Goal: Task Accomplishment & Management: Complete application form

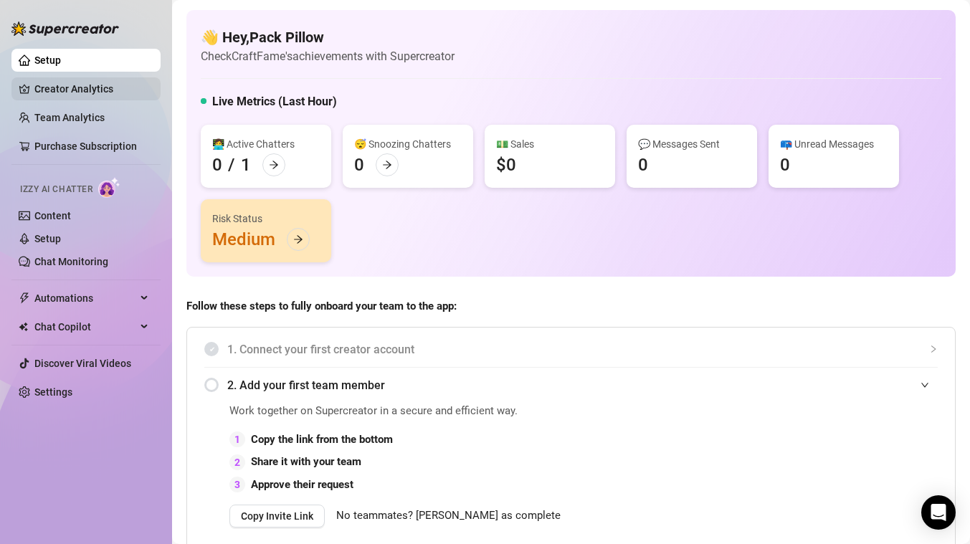
click at [92, 82] on link "Creator Analytics" at bounding box center [91, 88] width 115 height 23
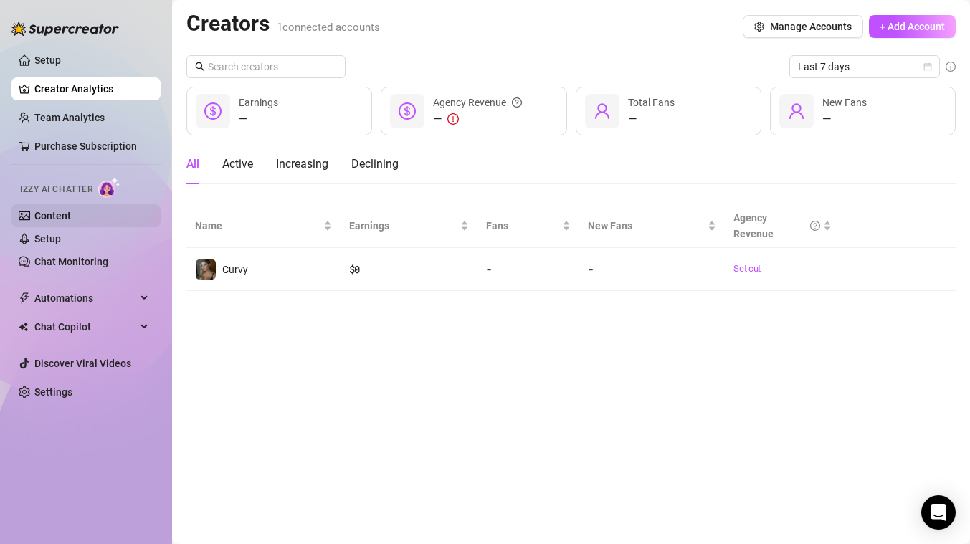
click at [71, 221] on link "Content" at bounding box center [52, 215] width 37 height 11
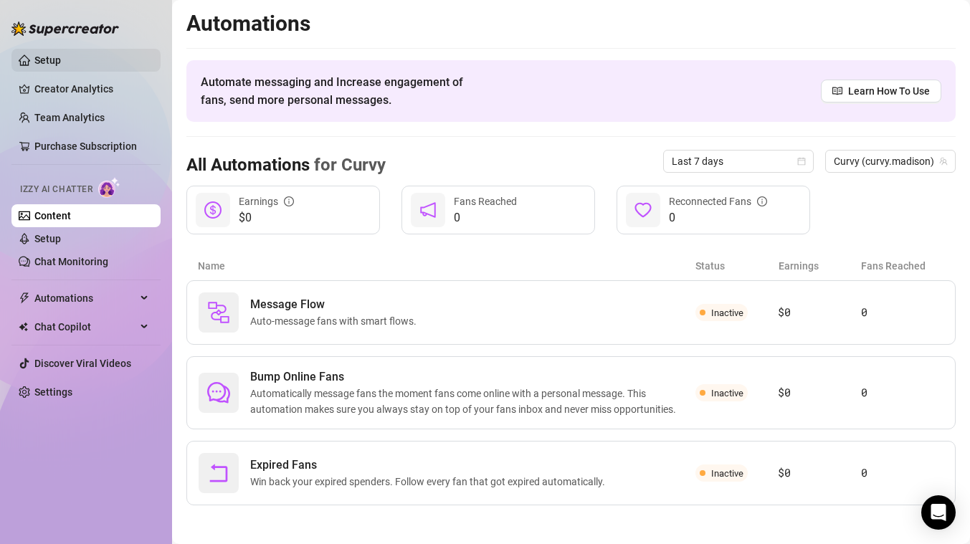
click at [61, 57] on link "Setup" at bounding box center [47, 59] width 27 height 11
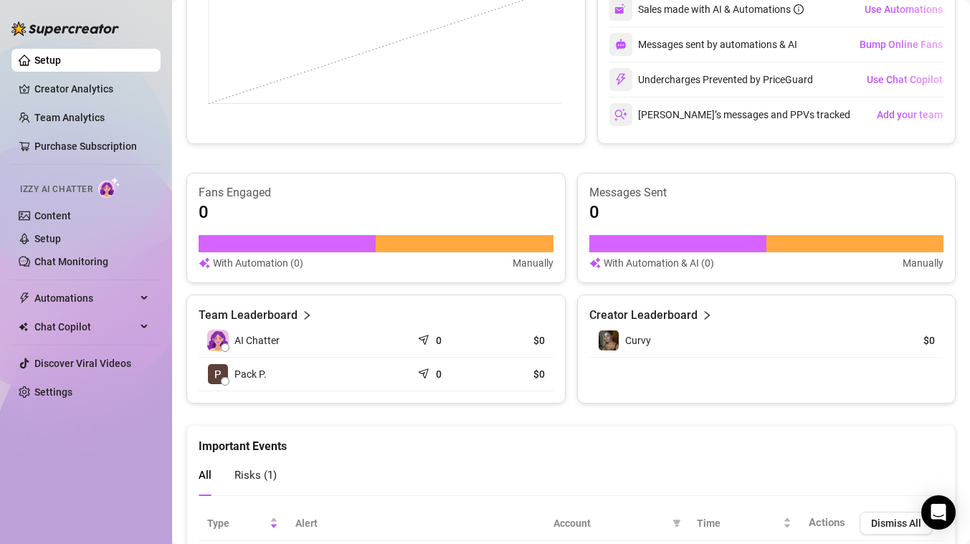
scroll to position [826, 0]
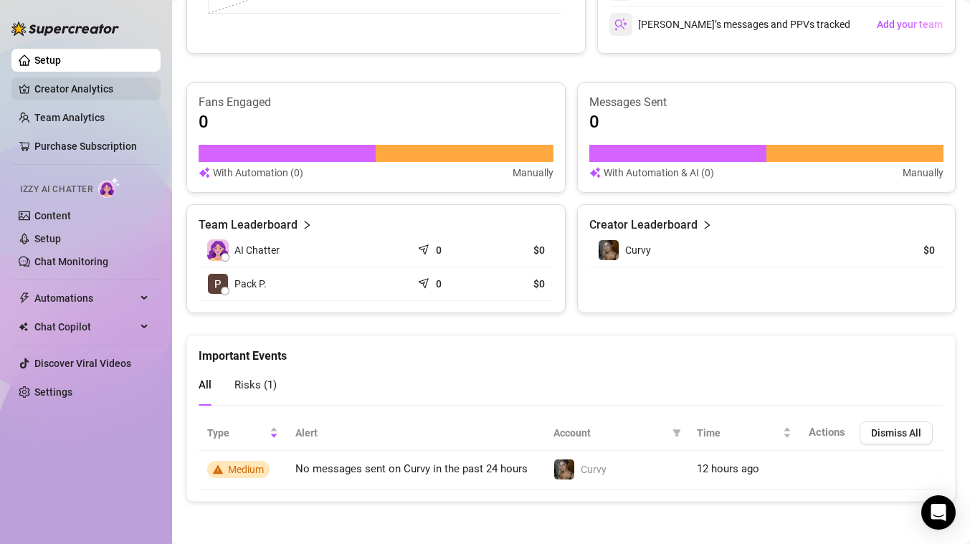
click at [34, 87] on link "Creator Analytics" at bounding box center [91, 88] width 115 height 23
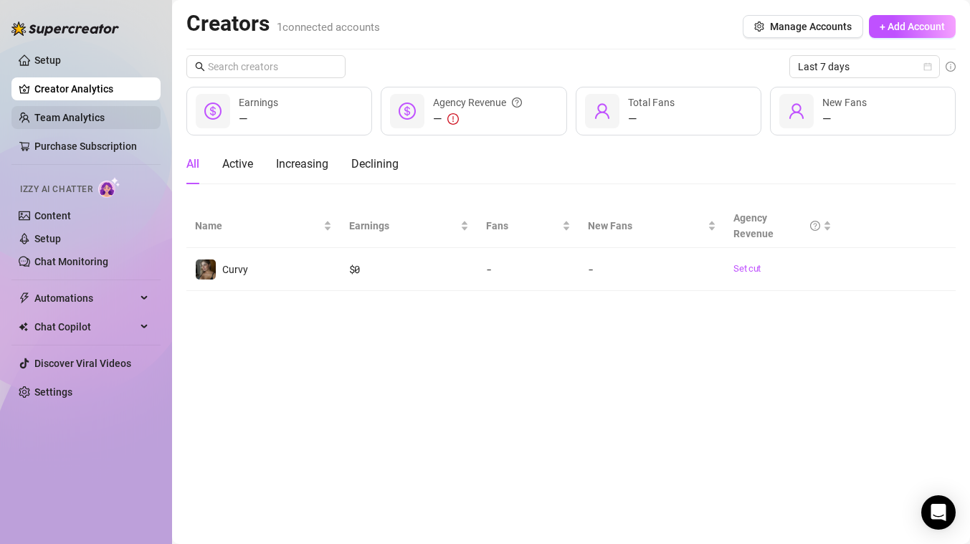
click at [42, 113] on link "Team Analytics" at bounding box center [69, 117] width 70 height 11
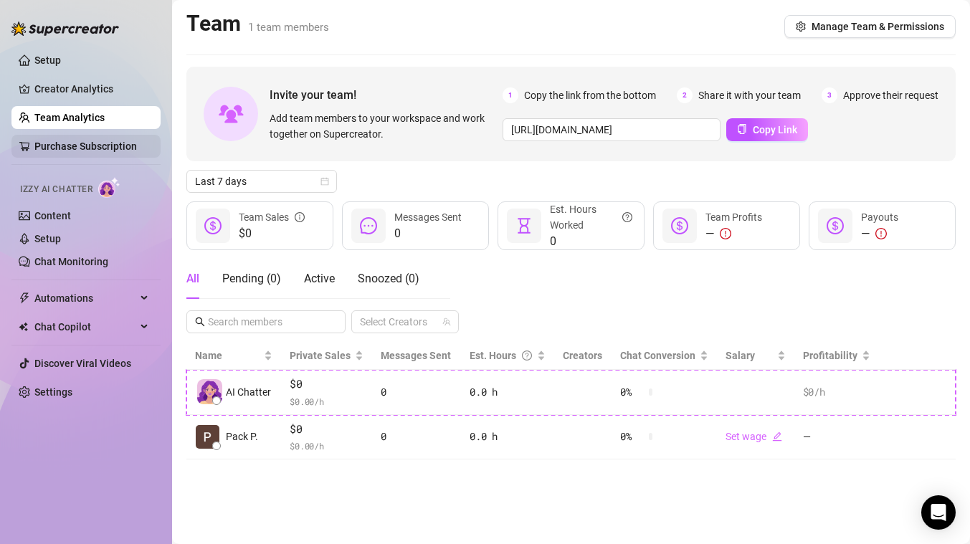
click at [62, 145] on link "Purchase Subscription" at bounding box center [85, 145] width 102 height 11
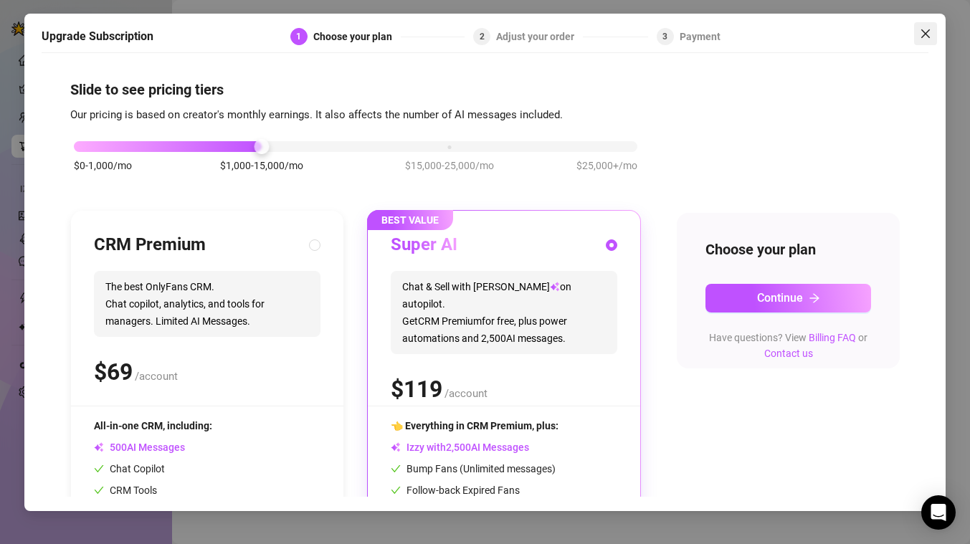
click at [928, 25] on button "Close" at bounding box center [925, 33] width 23 height 23
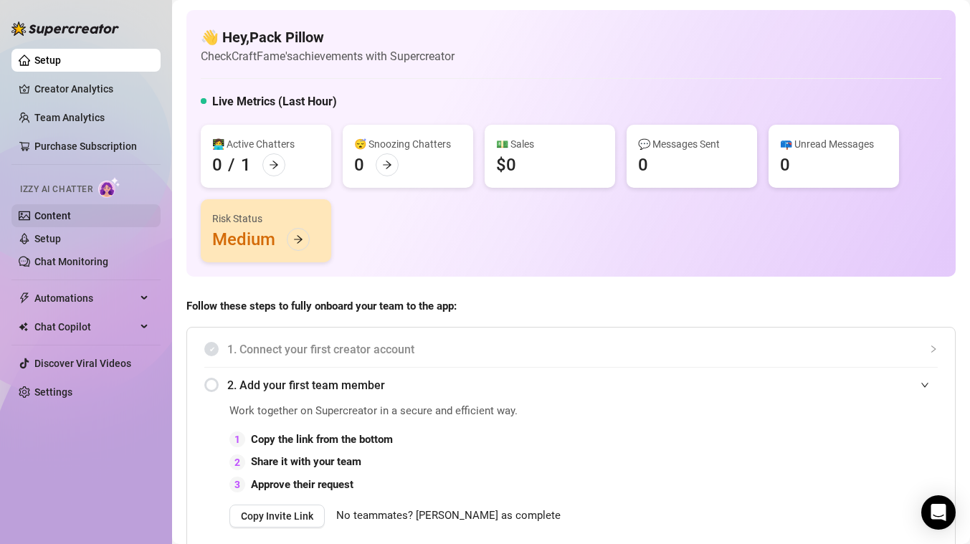
click at [71, 221] on link "Content" at bounding box center [52, 215] width 37 height 11
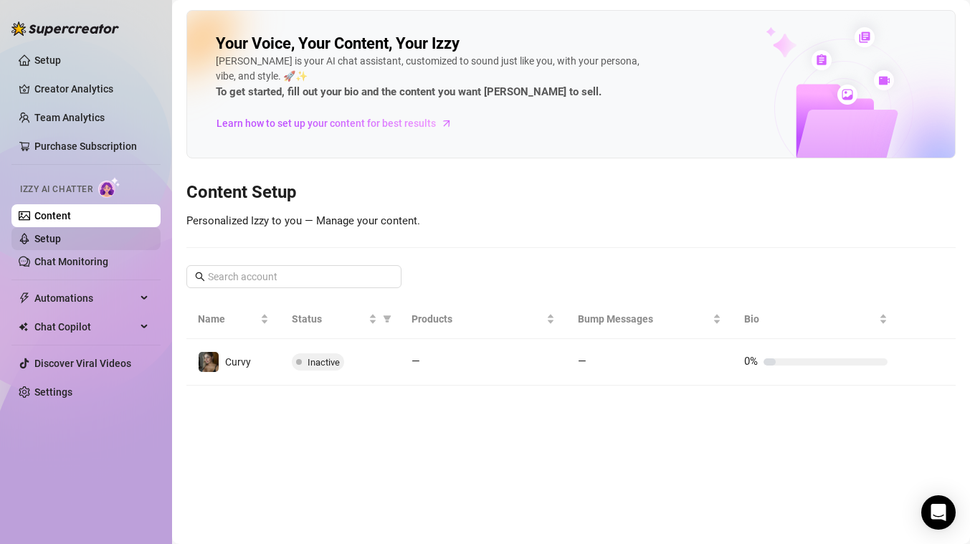
click at [61, 244] on link "Setup" at bounding box center [47, 238] width 27 height 11
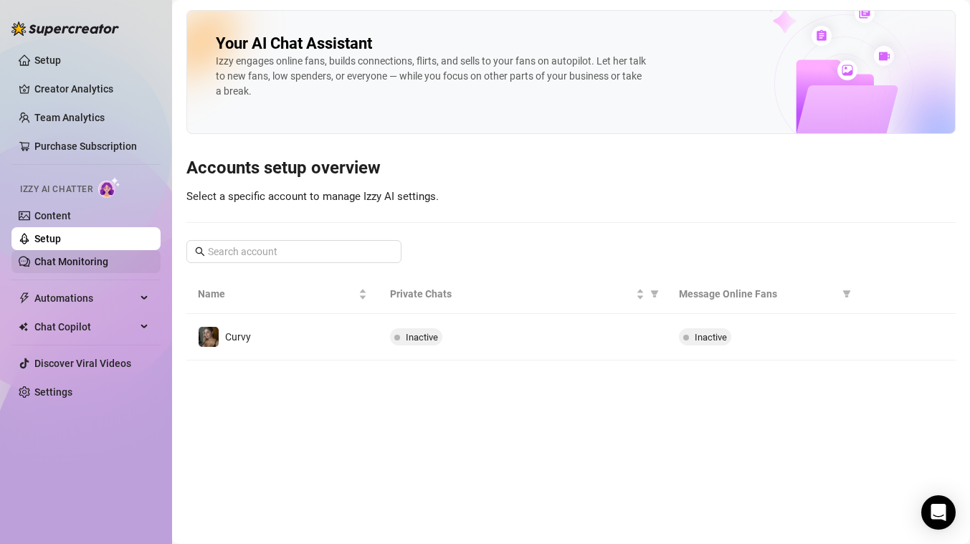
click at [74, 267] on link "Chat Monitoring" at bounding box center [71, 261] width 74 height 11
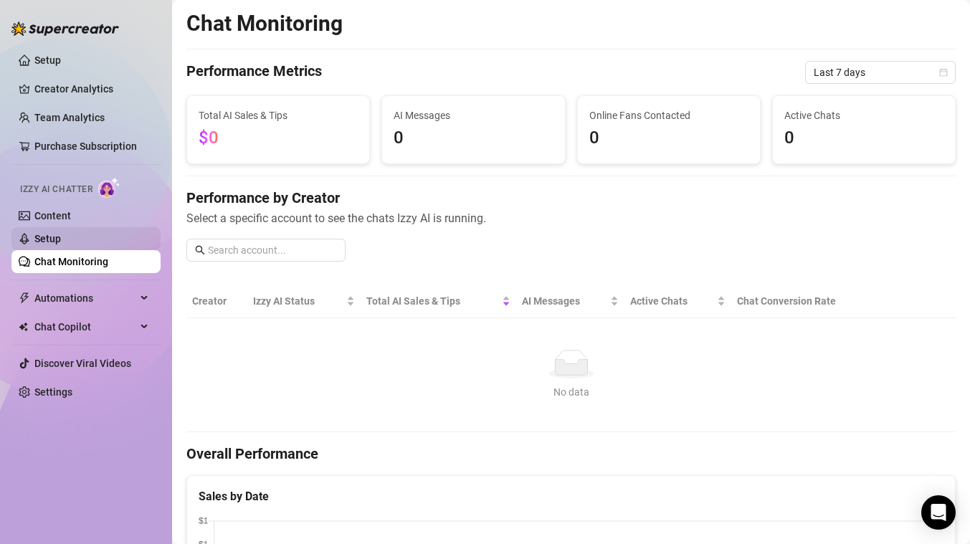
click at [61, 235] on link "Setup" at bounding box center [47, 238] width 27 height 11
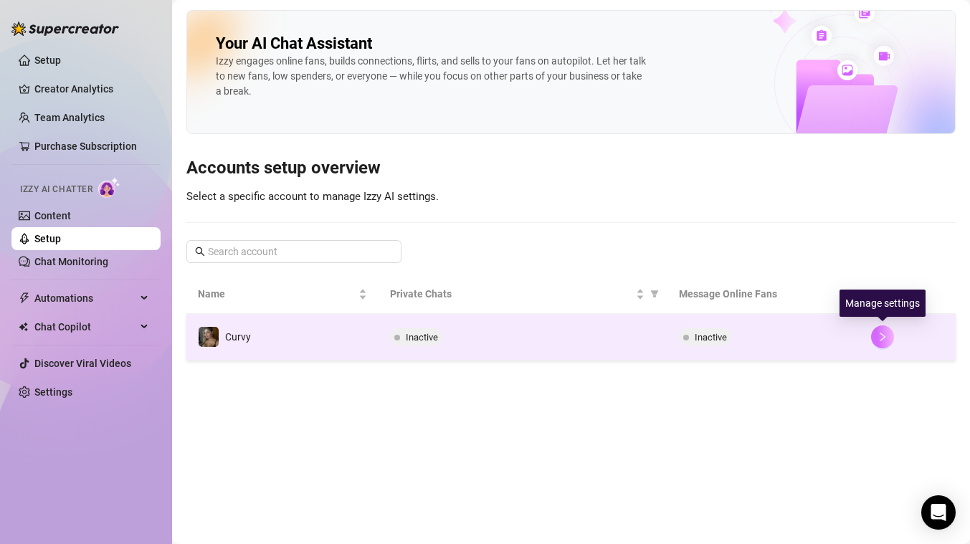
click at [879, 331] on button "button" at bounding box center [882, 336] width 23 height 23
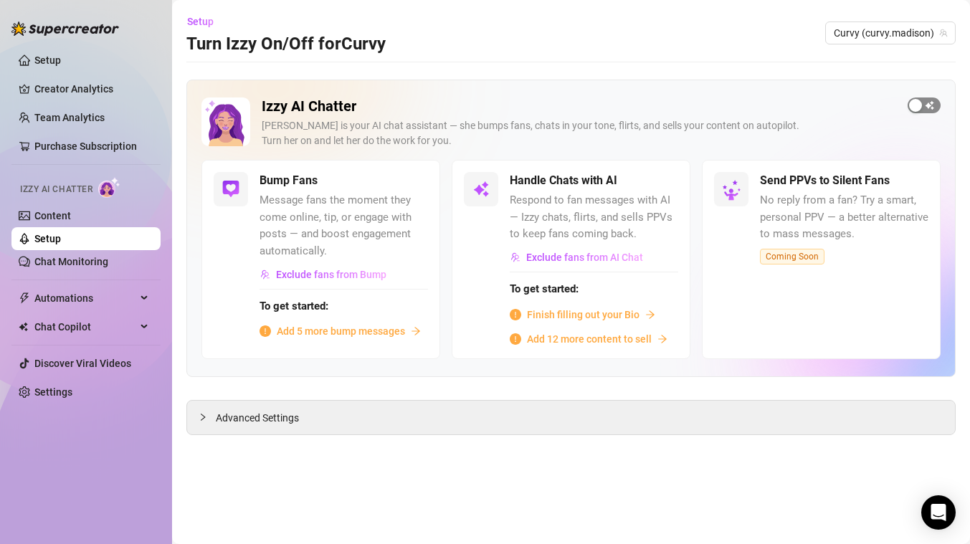
click at [931, 107] on span "button" at bounding box center [923, 105] width 33 height 16
click at [47, 267] on link "Chat Monitoring" at bounding box center [71, 261] width 74 height 11
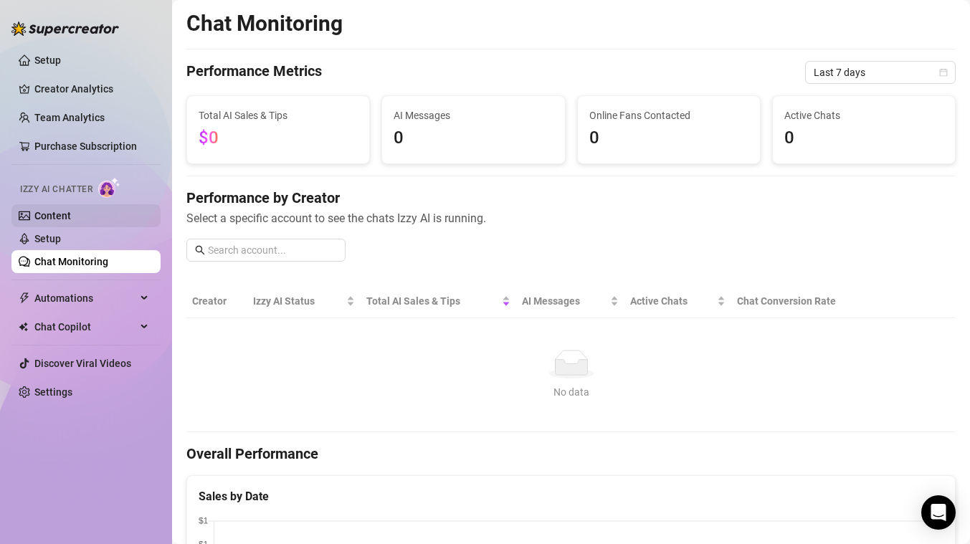
click at [47, 216] on link "Content" at bounding box center [52, 215] width 37 height 11
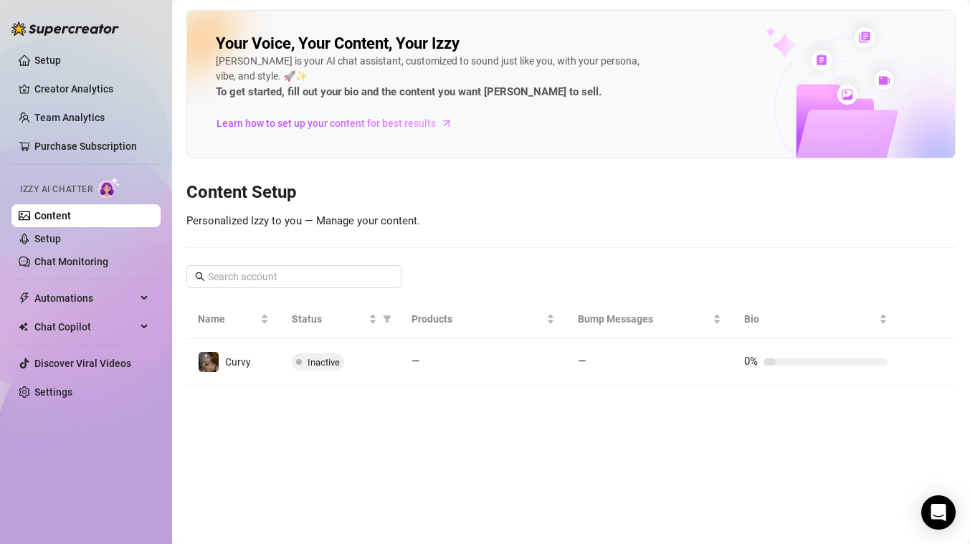
click at [71, 221] on link "Content" at bounding box center [52, 215] width 37 height 11
click at [61, 233] on link "Setup" at bounding box center [47, 238] width 27 height 11
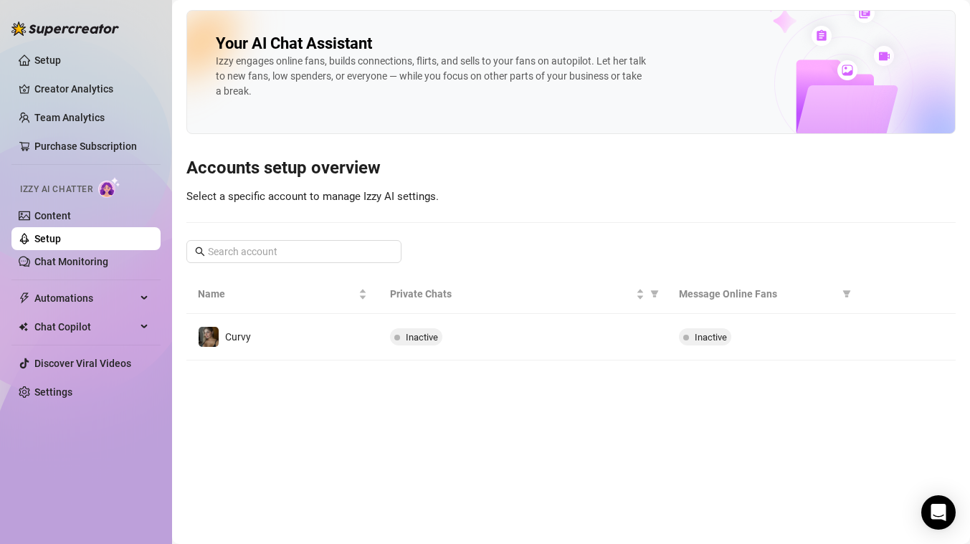
click at [110, 187] on img at bounding box center [109, 187] width 22 height 21
click at [92, 307] on span "Automations" at bounding box center [85, 298] width 102 height 23
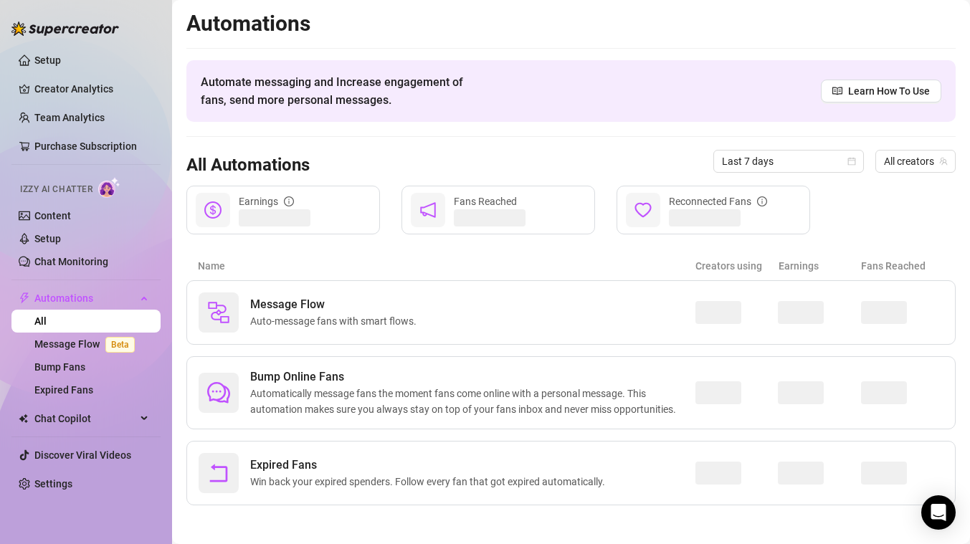
click at [47, 327] on link "All" at bounding box center [40, 320] width 12 height 11
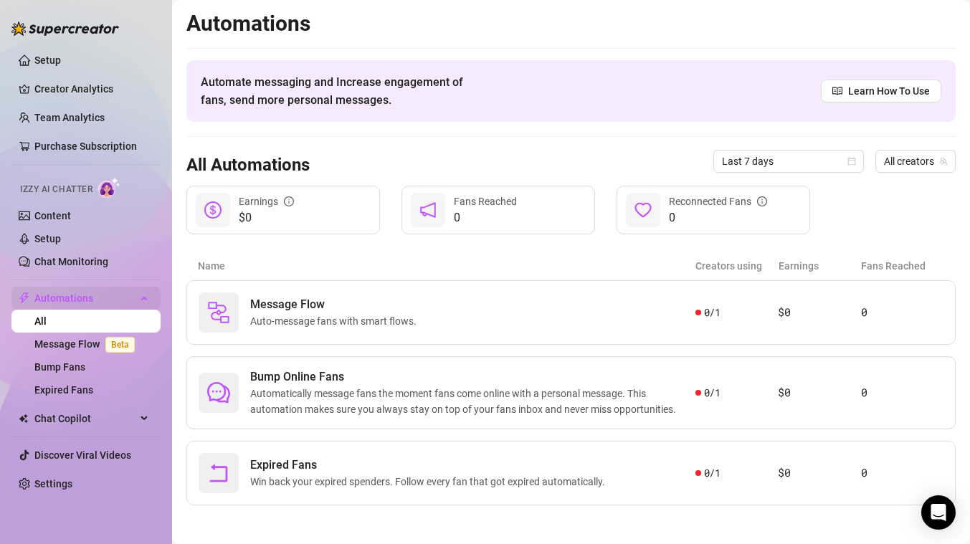
click at [81, 307] on span "Automations" at bounding box center [85, 298] width 102 height 23
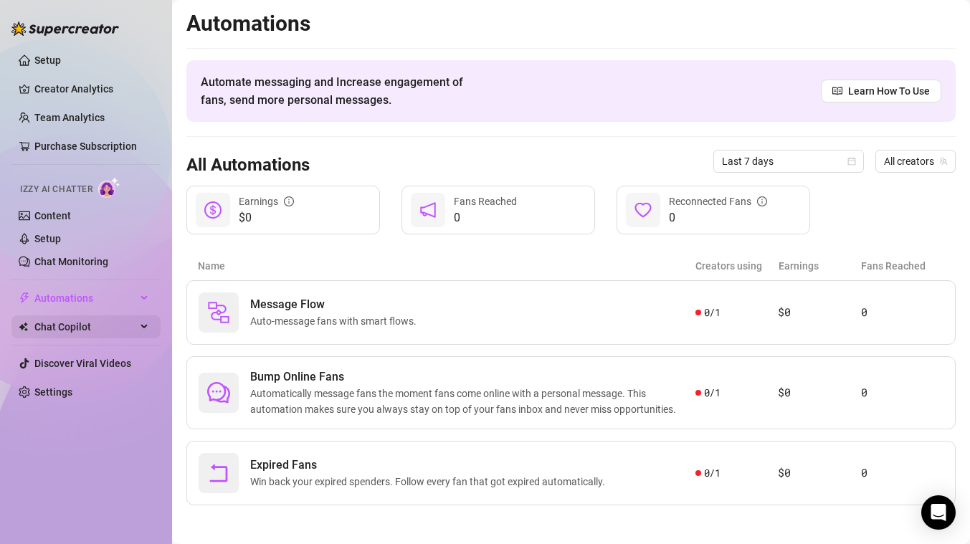
click at [77, 330] on span "Chat Copilot" at bounding box center [85, 326] width 102 height 23
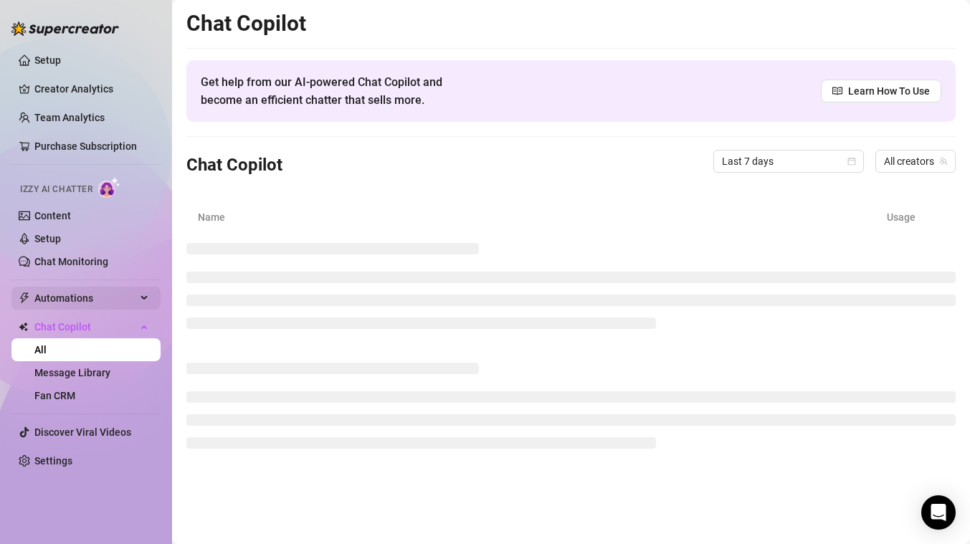
click at [65, 294] on span "Automations" at bounding box center [85, 298] width 102 height 23
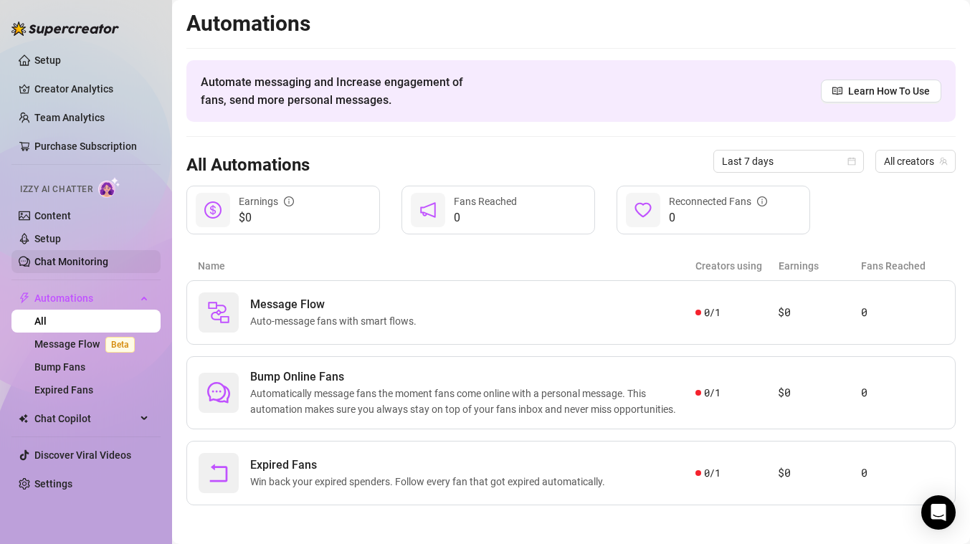
click at [73, 256] on link "Chat Monitoring" at bounding box center [71, 261] width 74 height 11
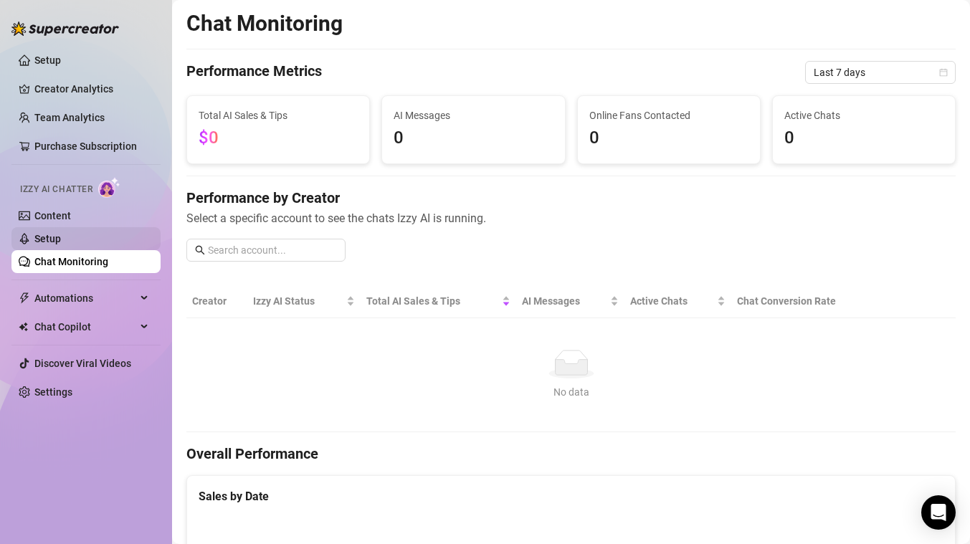
click at [61, 243] on link "Setup" at bounding box center [47, 238] width 27 height 11
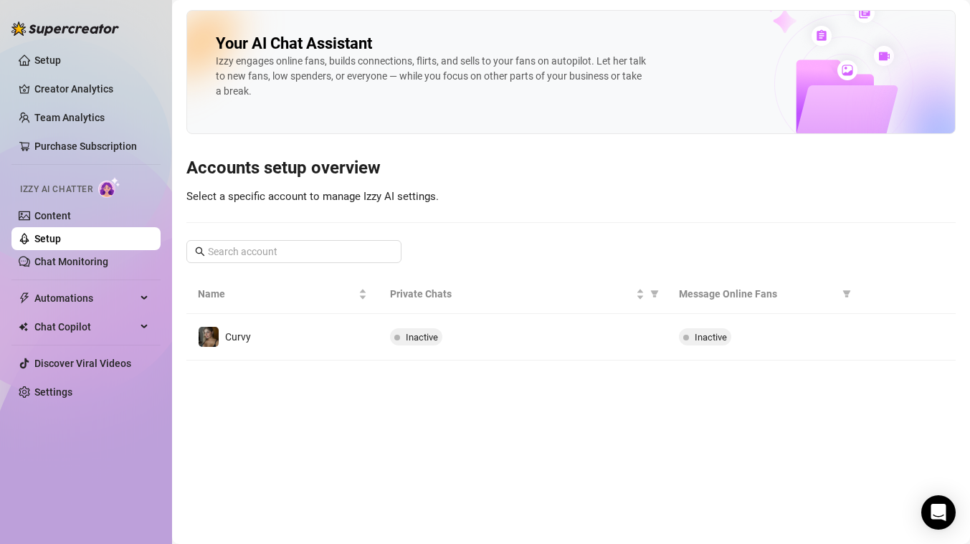
click at [870, 338] on td at bounding box center [907, 337] width 96 height 47
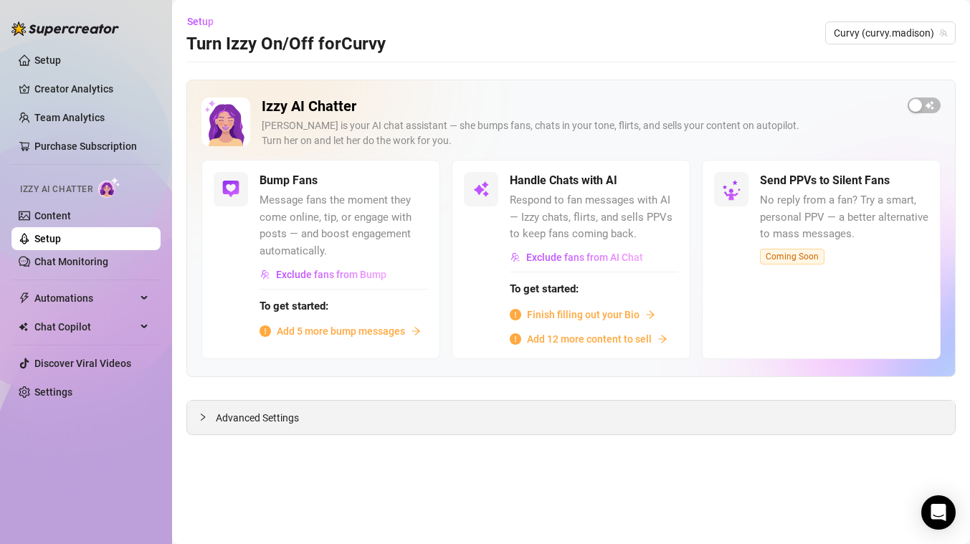
click at [414, 410] on div "Advanced Settings" at bounding box center [571, 418] width 768 height 34
click at [297, 437] on main "Setup Turn Izzy On/Off for Curvy Curvy (curvy.[PERSON_NAME]) Izzy AI Chatter [P…" at bounding box center [571, 272] width 798 height 544
click at [206, 419] on icon "collapsed" at bounding box center [203, 417] width 9 height 9
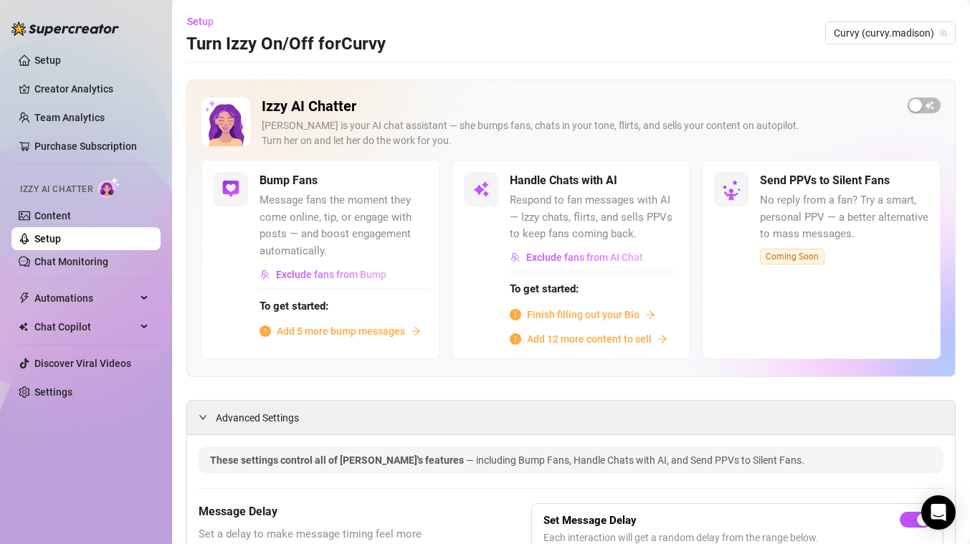
click at [578, 316] on span "Finish filling out your Bio" at bounding box center [583, 315] width 113 height 16
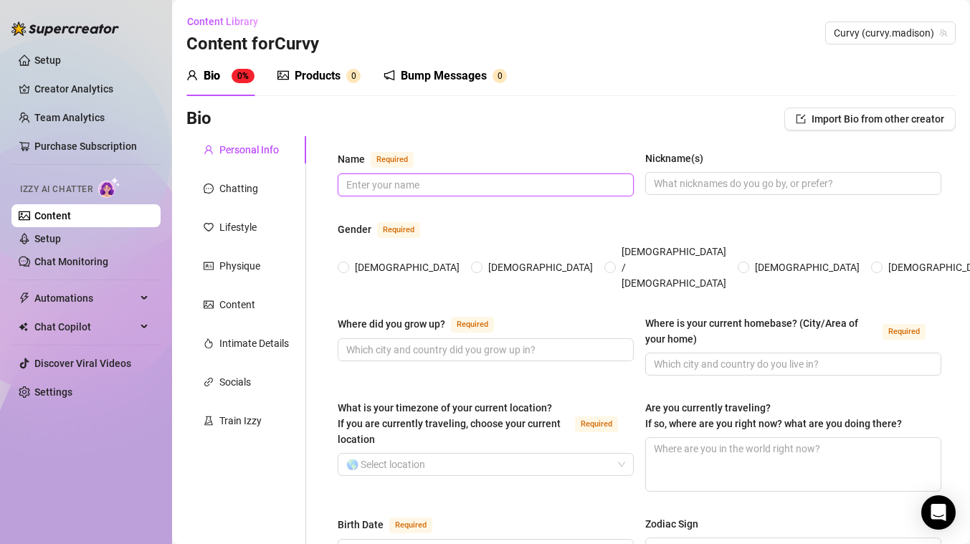
click at [366, 184] on input "Name Required" at bounding box center [484, 185] width 276 height 16
click at [894, 121] on span "Import Bio from other creator" at bounding box center [877, 118] width 133 height 11
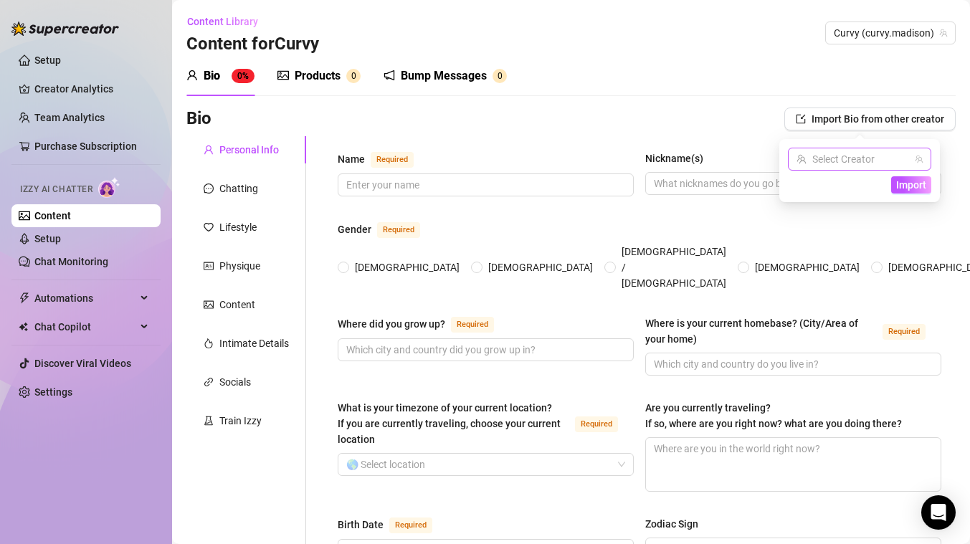
click at [859, 150] on input "search" at bounding box center [852, 159] width 113 height 22
click at [844, 181] on span "Curvy" at bounding box center [835, 189] width 26 height 16
click at [890, 119] on span "Import Bio from other creator" at bounding box center [877, 118] width 133 height 11
click at [671, 135] on div "Bio Import Bio from other creator" at bounding box center [570, 122] width 769 height 29
click at [437, 58] on div "Bump Messages 0" at bounding box center [444, 76] width 123 height 40
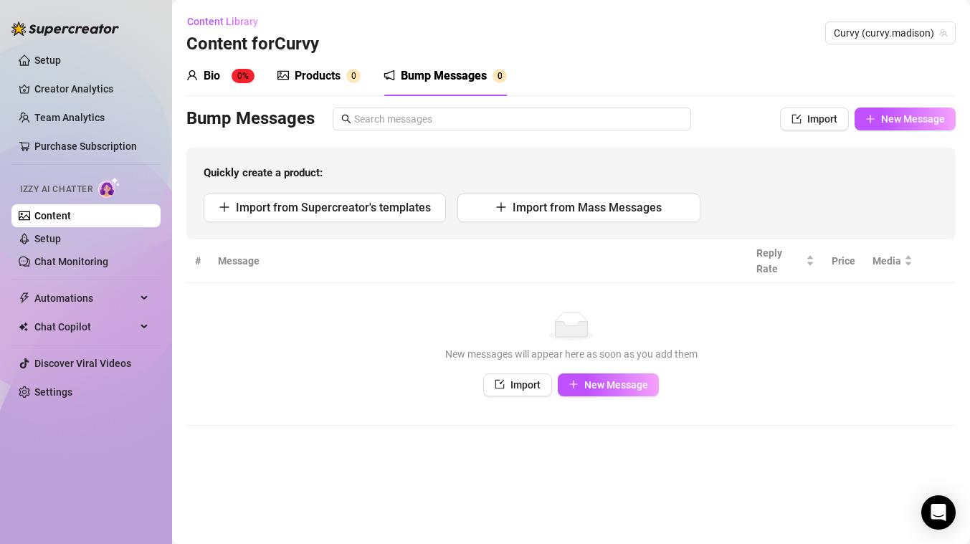
click at [341, 81] on div "Products 0" at bounding box center [318, 75] width 83 height 17
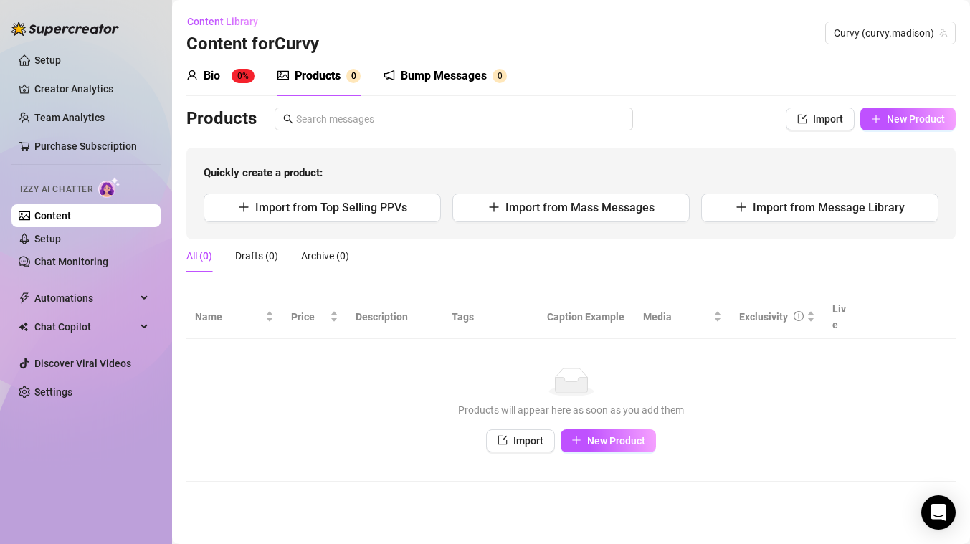
click at [214, 77] on div "Bio" at bounding box center [212, 75] width 16 height 17
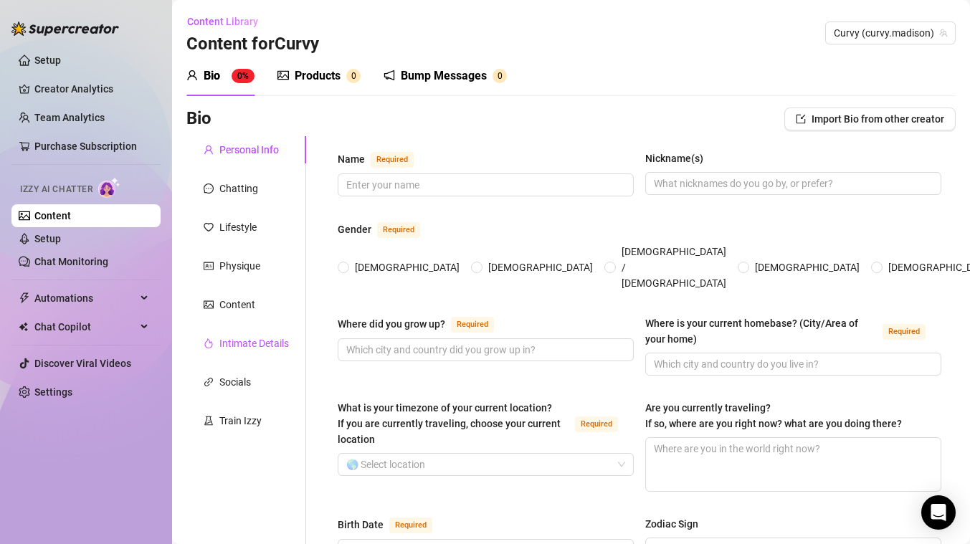
click at [235, 343] on div "Intimate Details" at bounding box center [254, 343] width 70 height 16
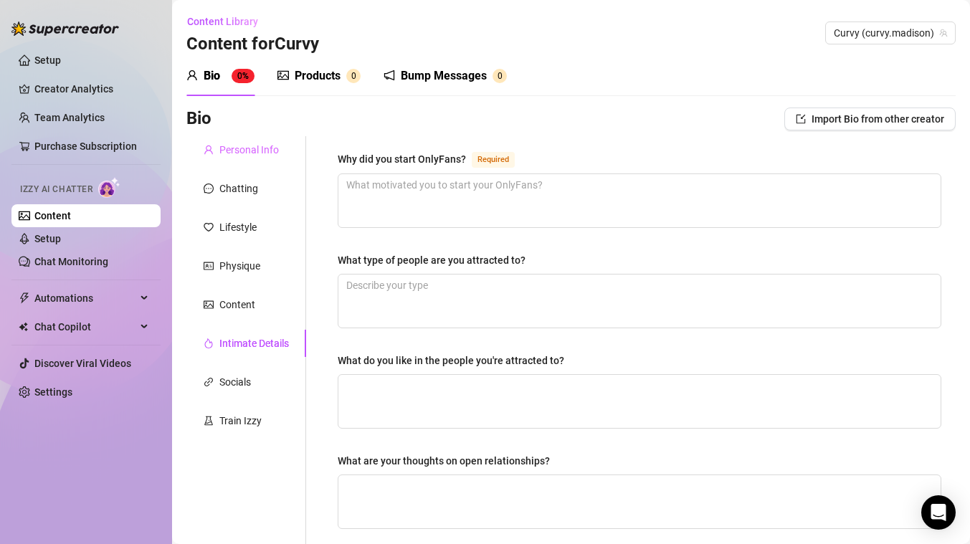
click at [221, 158] on div "Personal Info" at bounding box center [246, 149] width 120 height 27
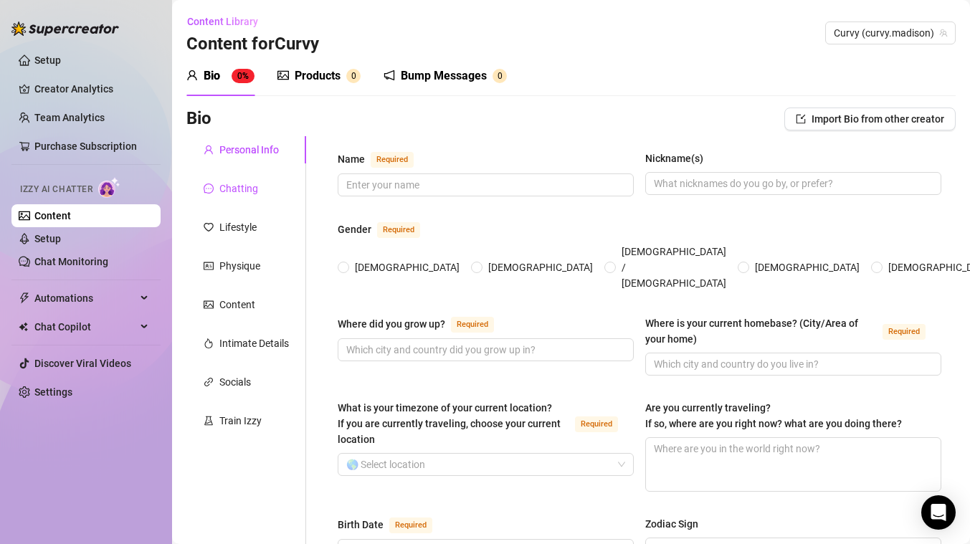
click at [222, 186] on div "Chatting" at bounding box center [238, 189] width 39 height 16
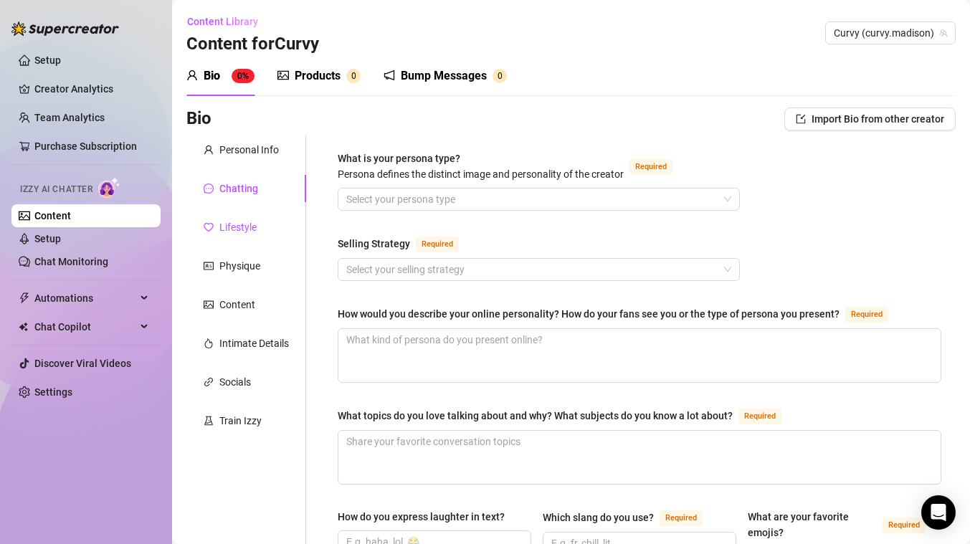
click at [221, 224] on div "Lifestyle" at bounding box center [237, 227] width 37 height 16
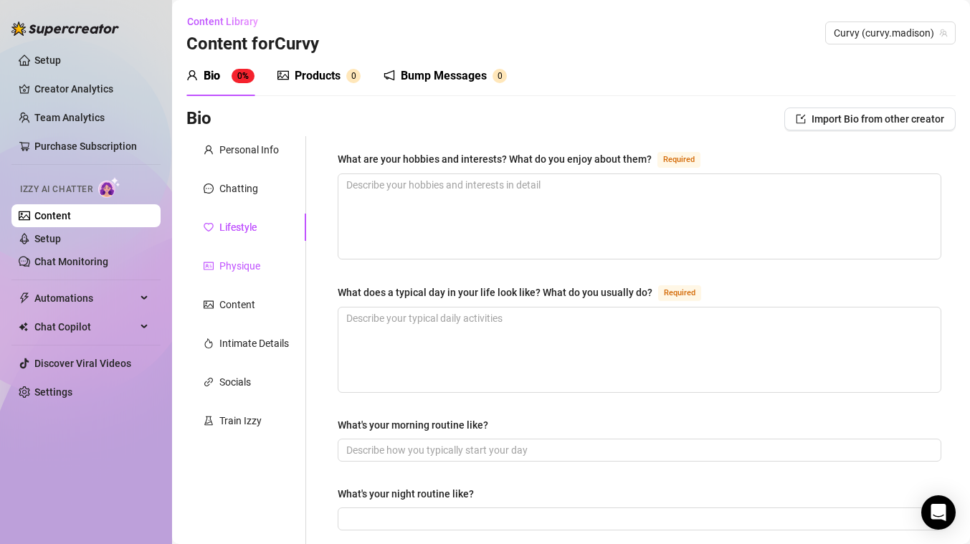
click at [223, 260] on div "Physique" at bounding box center [239, 266] width 41 height 16
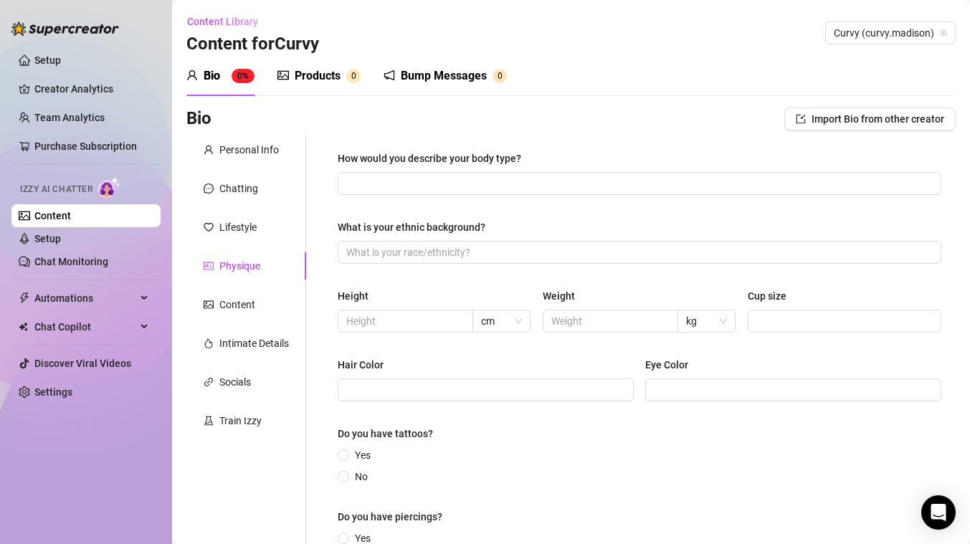
click at [220, 173] on div "Personal Info Chatting Lifestyle Physique Content Intimate Details Socials Trai…" at bounding box center [246, 365] width 120 height 459
click at [219, 142] on div "Personal Info" at bounding box center [248, 150] width 59 height 16
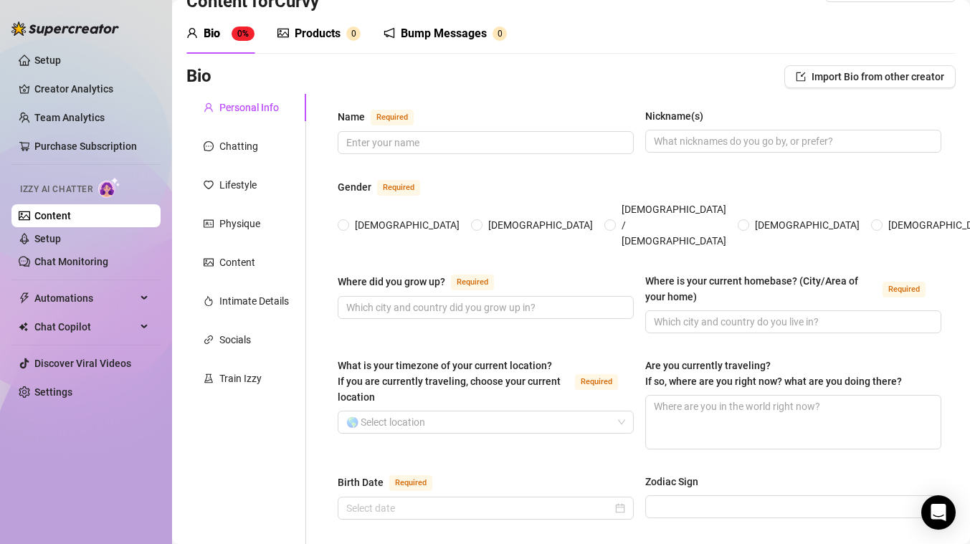
scroll to position [26, 0]
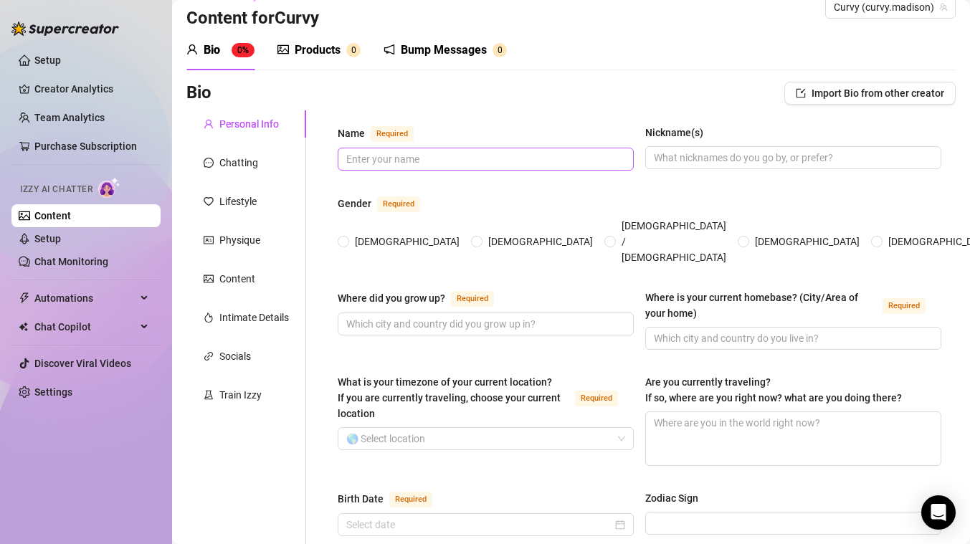
click at [393, 168] on span at bounding box center [486, 159] width 296 height 23
click at [554, 162] on input "Name Required" at bounding box center [484, 159] width 276 height 16
type input "[GEOGRAPHIC_DATA]"
click at [775, 168] on span at bounding box center [793, 157] width 296 height 23
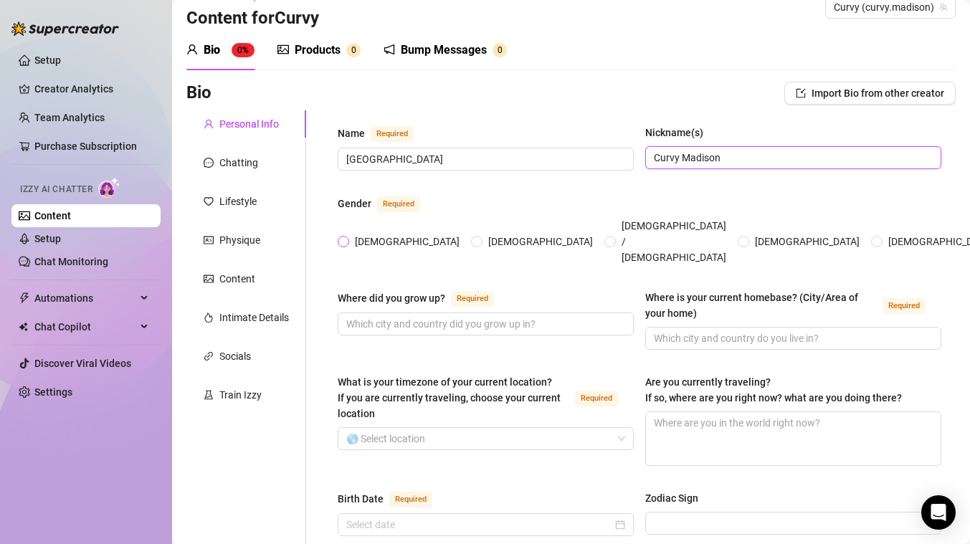
type input "Curvy Madison"
click at [355, 234] on span "[DEMOGRAPHIC_DATA]" at bounding box center [407, 242] width 116 height 16
click at [347, 238] on input "[DEMOGRAPHIC_DATA]" at bounding box center [344, 242] width 6 height 9
radio input "true"
click at [393, 316] on input "Where did you grow up? Required" at bounding box center [484, 324] width 276 height 16
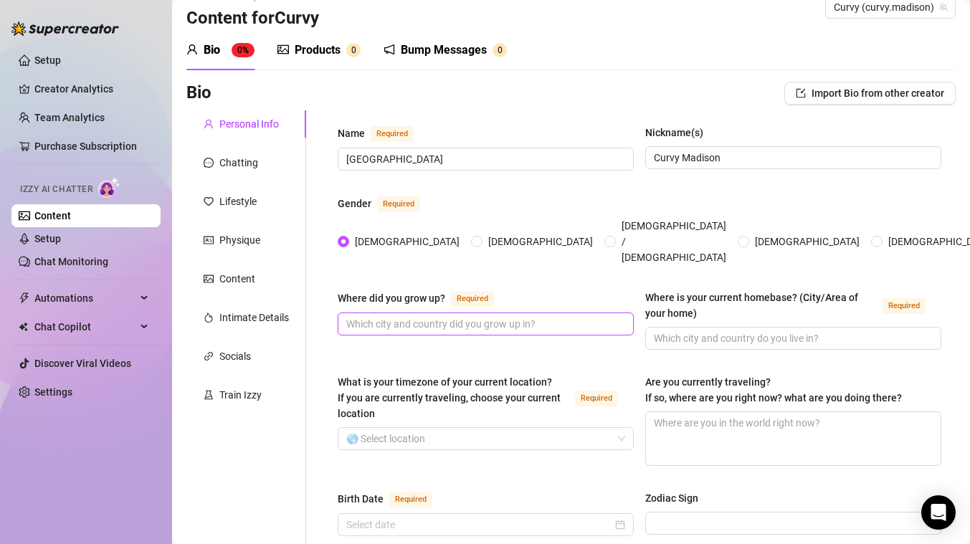
click at [481, 316] on input "Where did you grow up? Required" at bounding box center [484, 324] width 276 height 16
type input "[GEOGRAPHIC_DATA], [GEOGRAPHIC_DATA]"
click at [532, 326] on div "Where did you grow up? Required [GEOGRAPHIC_DATA], [GEOGRAPHIC_DATA] Where is y…" at bounding box center [639, 326] width 603 height 73
click at [745, 327] on div "Where did you grow up? Required [GEOGRAPHIC_DATA], [GEOGRAPHIC_DATA] Where is y…" at bounding box center [639, 326] width 603 height 73
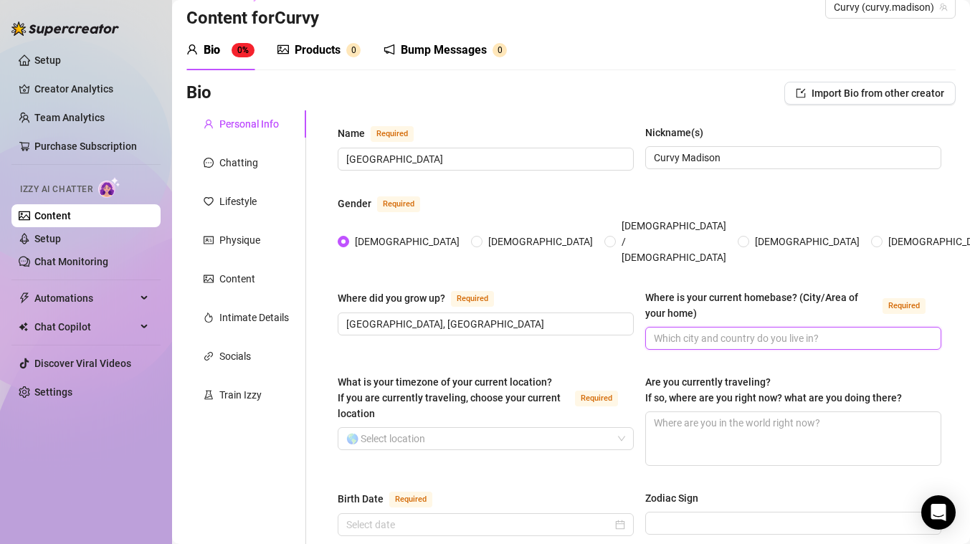
click at [742, 330] on input "Where is your current homebase? (City/Area of your home) Required" at bounding box center [792, 338] width 276 height 16
type input "a"
type input "[GEOGRAPHIC_DATA]"
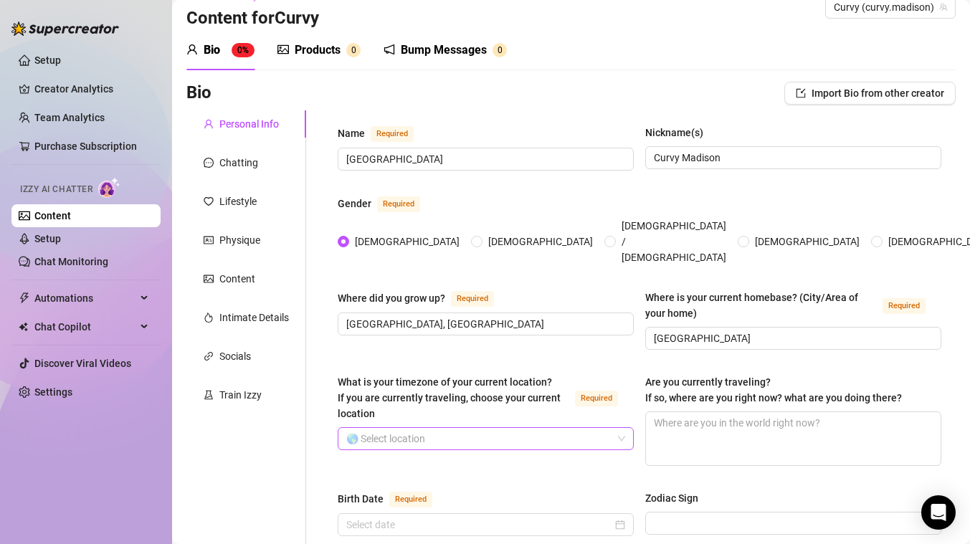
click at [560, 428] on input "What is your timezone of your current location? If you are currently traveling,…" at bounding box center [479, 439] width 266 height 22
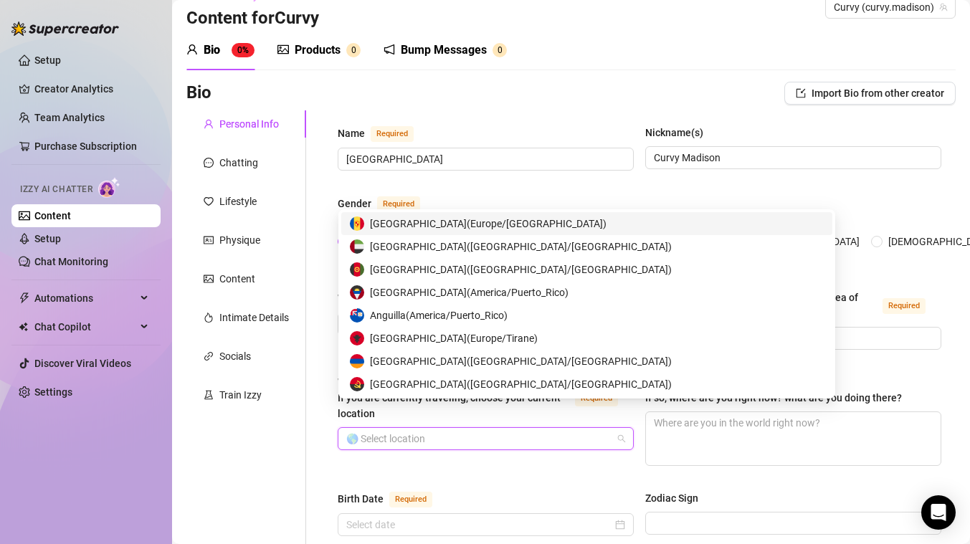
scroll to position [90, 0]
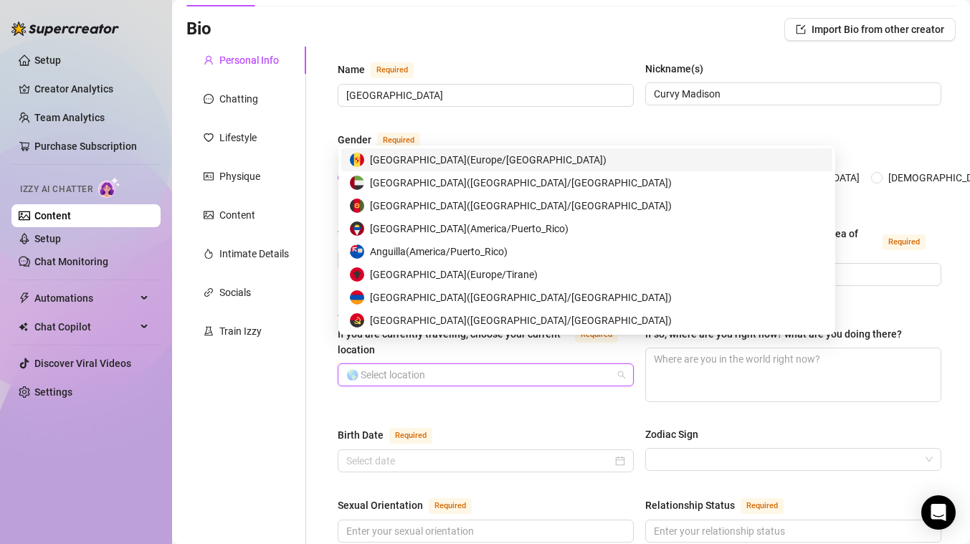
click at [512, 377] on div "What is your timezone of your current location? If you are currently traveling,…" at bounding box center [639, 362] width 603 height 105
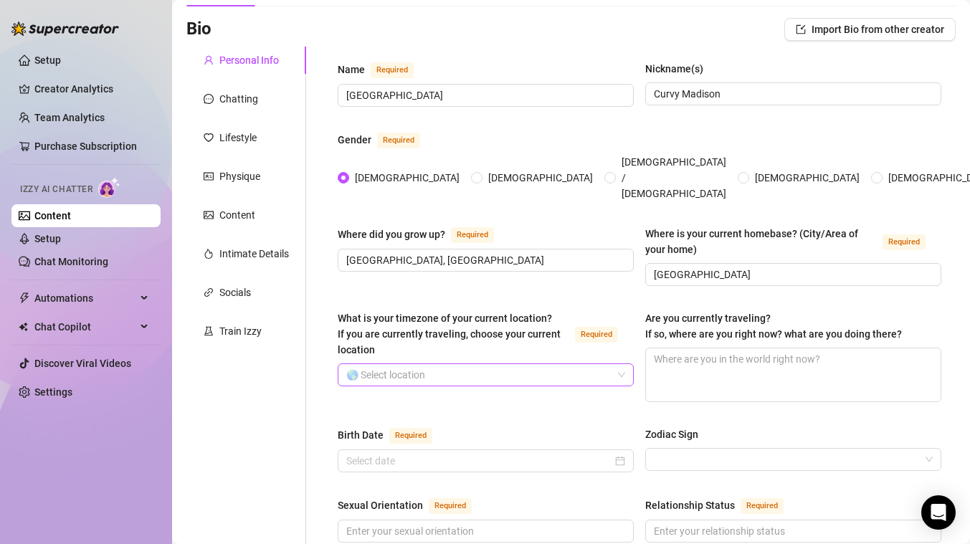
click at [475, 364] on input "What is your timezone of your current location? If you are currently traveling,…" at bounding box center [479, 375] width 266 height 22
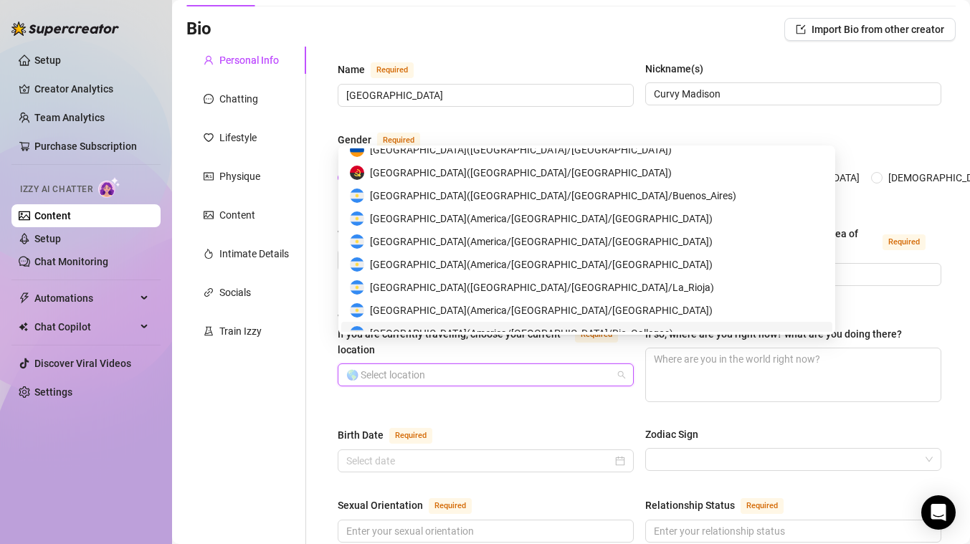
scroll to position [136, 0]
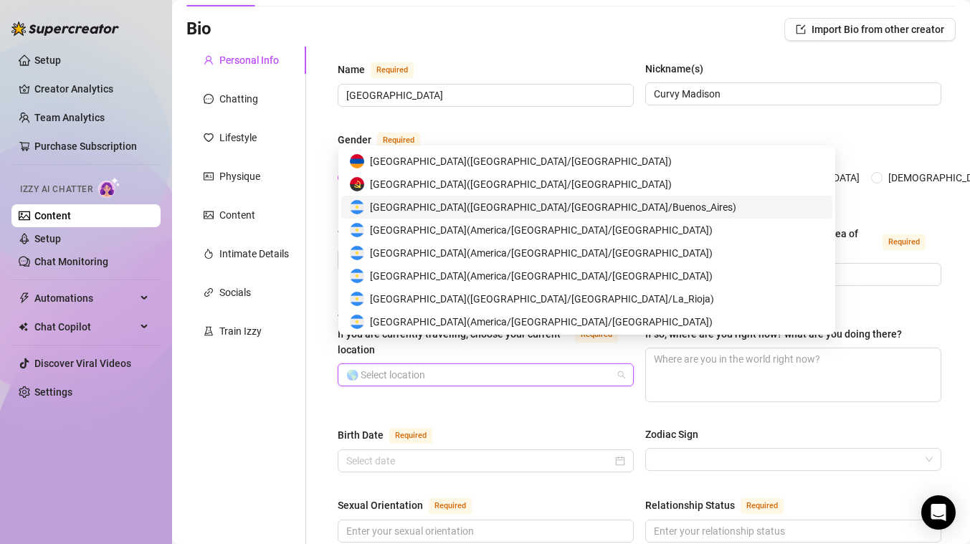
click at [439, 206] on span "[GEOGRAPHIC_DATA] ( [GEOGRAPHIC_DATA]/[GEOGRAPHIC_DATA]/Buenos_Aires )" at bounding box center [553, 207] width 366 height 16
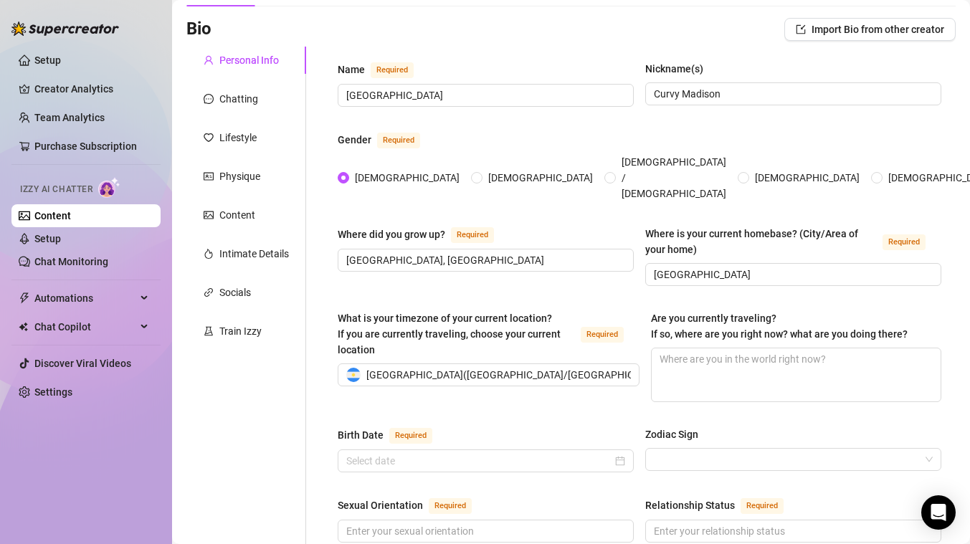
click at [690, 348] on textarea "Are you currently traveling? If so, where are you right now? what are you doing…" at bounding box center [795, 374] width 289 height 53
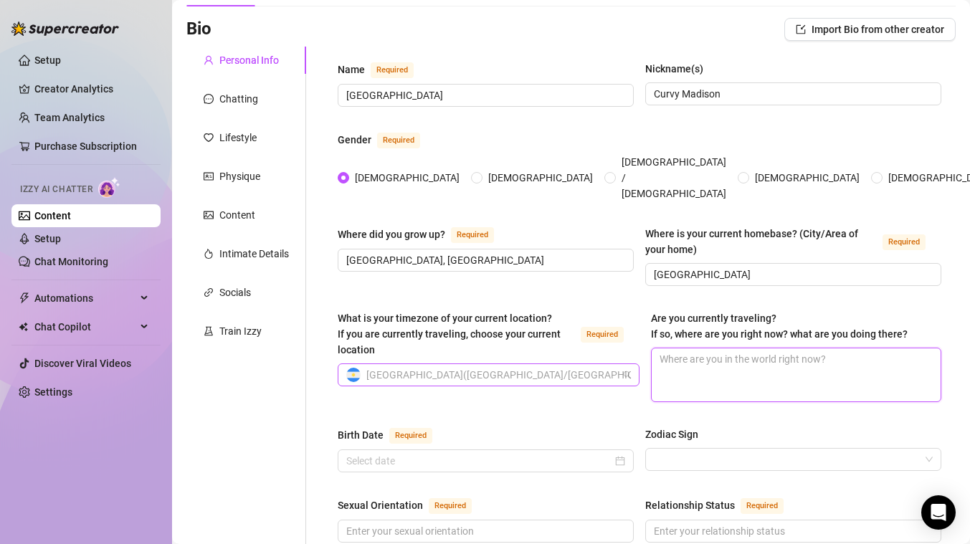
click at [533, 364] on span "[GEOGRAPHIC_DATA] ( [GEOGRAPHIC_DATA]/[GEOGRAPHIC_DATA]/Buenos_Aires )" at bounding box center [549, 375] width 366 height 22
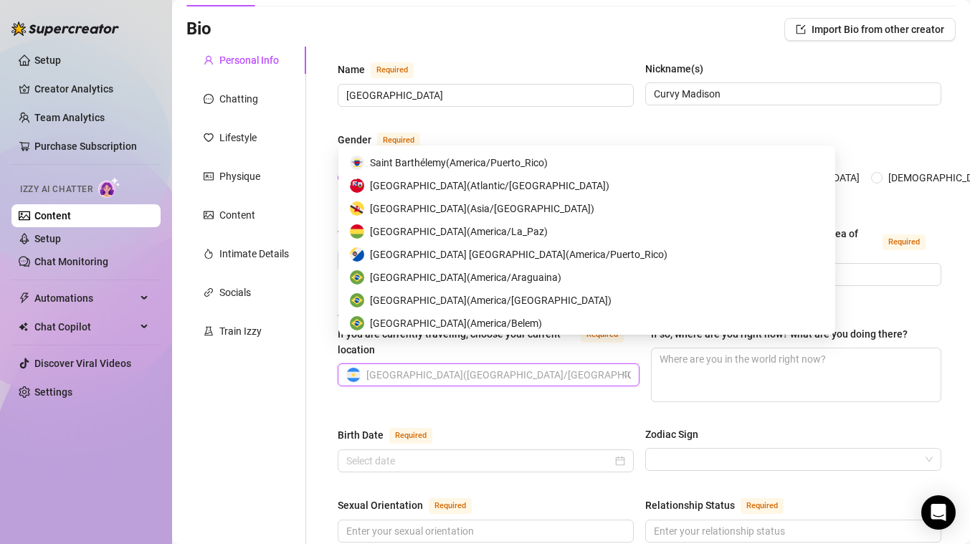
scroll to position [1336, 0]
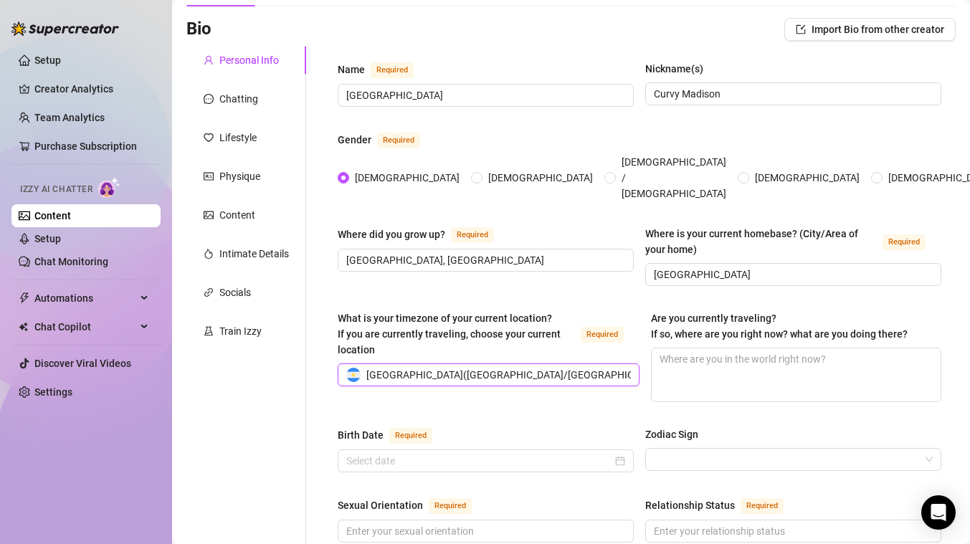
click at [471, 426] on div "Birth Date Required" at bounding box center [486, 437] width 296 height 23
click at [724, 348] on textarea "Are you currently traveling? If so, where are you right now? what are you doing…" at bounding box center [795, 374] width 289 height 53
click at [524, 426] on div "Birth Date Required" at bounding box center [486, 437] width 296 height 23
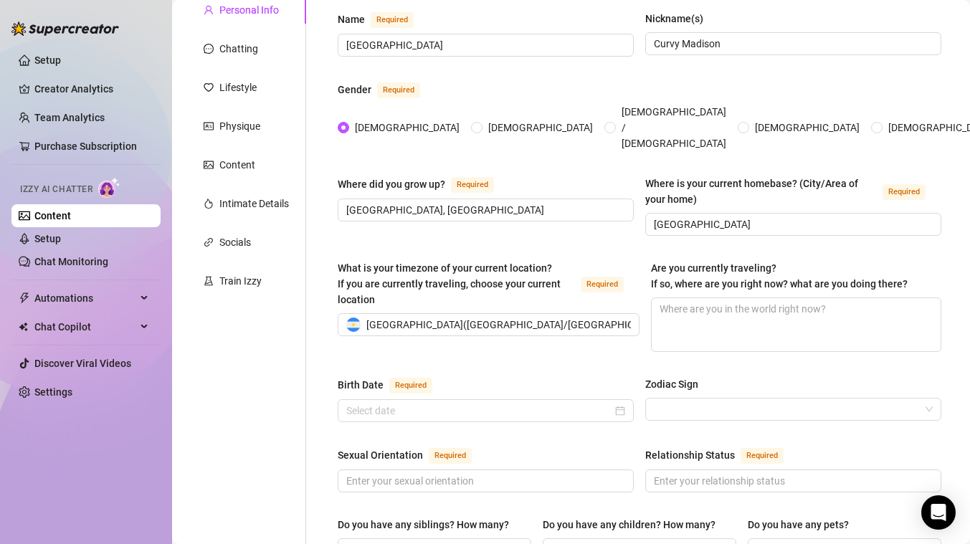
scroll to position [145, 0]
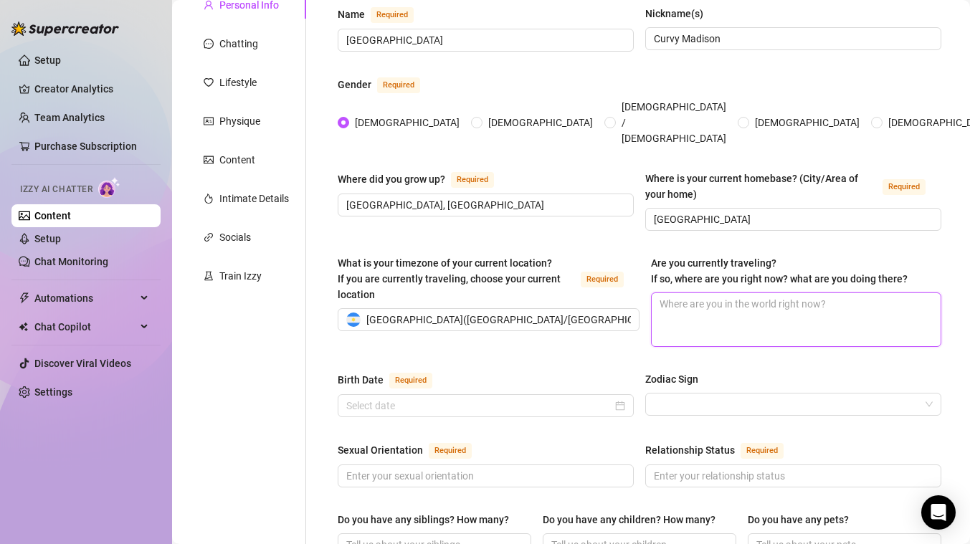
click at [702, 293] on textarea "Are you currently traveling? If so, where are you right now? what are you doing…" at bounding box center [795, 319] width 289 height 53
type textarea "N"
type textarea "No"
type textarea "No."
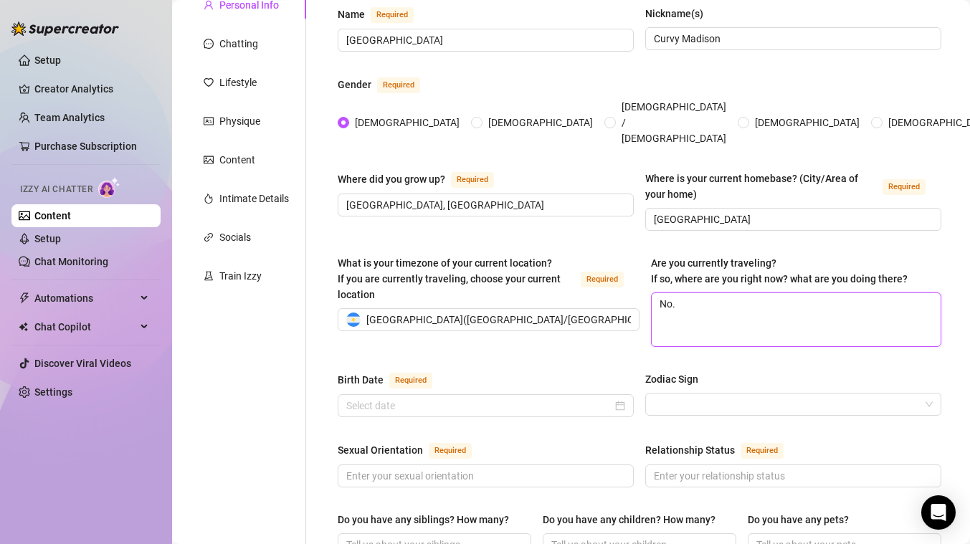
type textarea "No."
type textarea "No"
type textarea "No,"
type textarea "No, i"
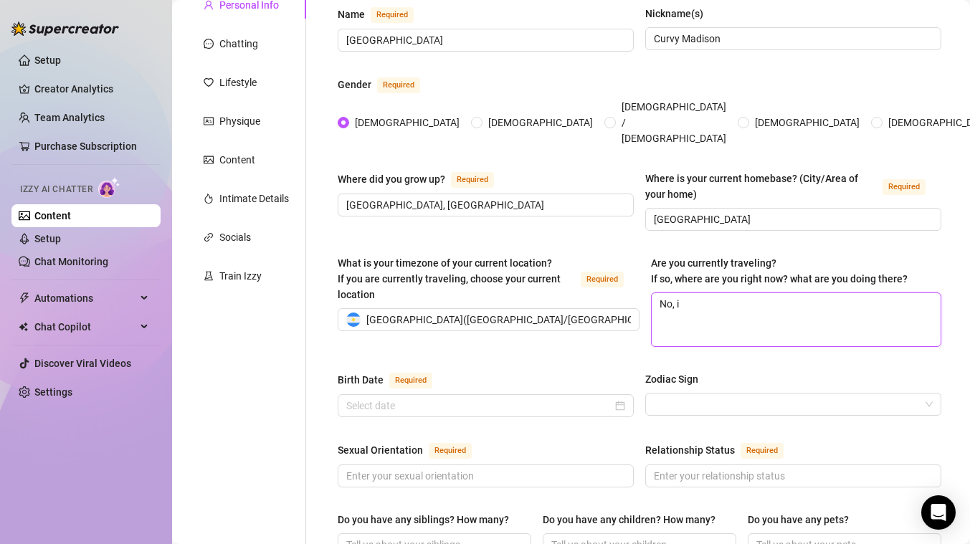
type textarea "No, i'"
type textarea "No, i'm"
type textarea "No, i'm n"
type textarea "No, i'm no"
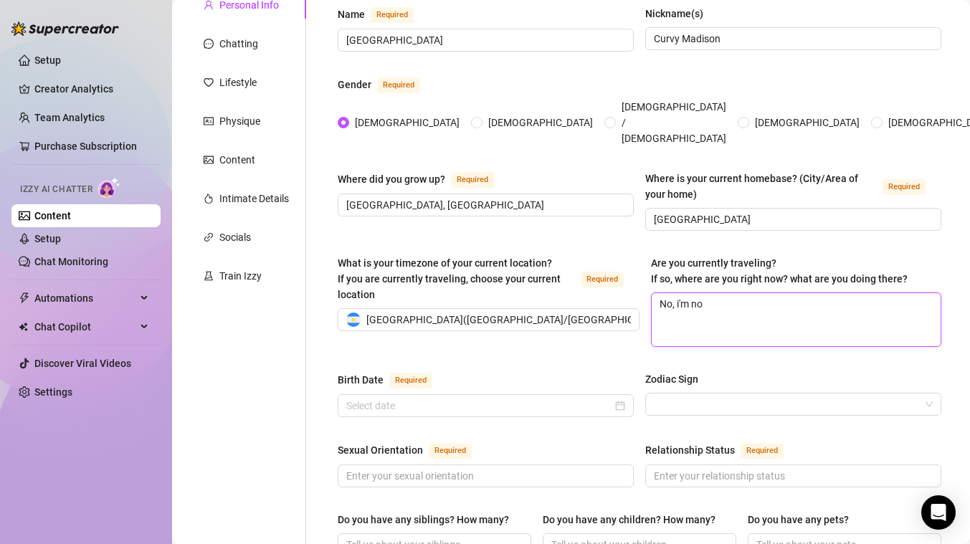
type textarea "No, i'm not"
type textarea "No, i'm not t"
type textarea "No, i'm not tr"
type textarea "No, i'm not tra"
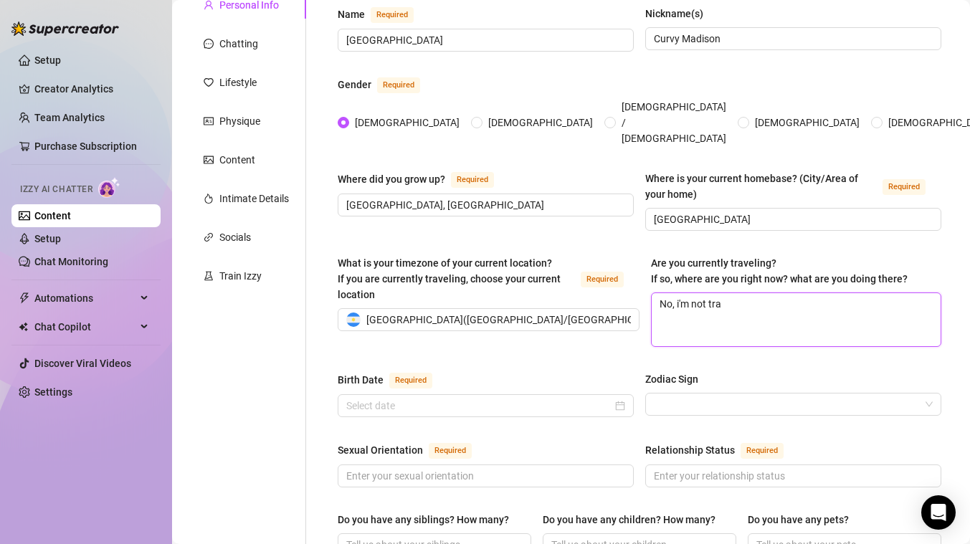
type textarea "No, i'm not trav"
type textarea "No, i'm not trave"
type textarea "No, i'm not travel"
type textarea "No, i'm not travell"
type textarea "No, i'm not travelli"
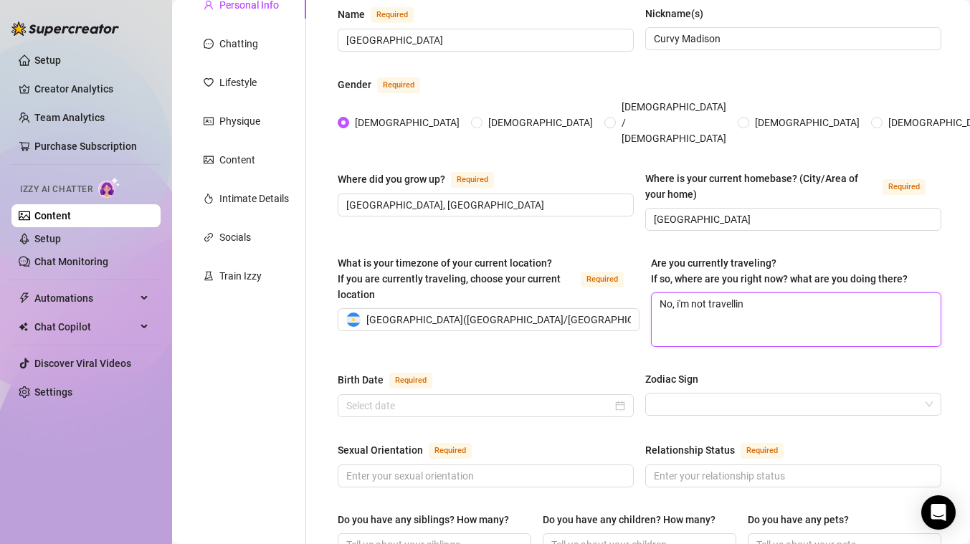
type textarea "No, i'm not travelling"
click at [525, 398] on input "Birth Date Required" at bounding box center [479, 406] width 266 height 16
click at [616, 398] on div at bounding box center [485, 406] width 279 height 16
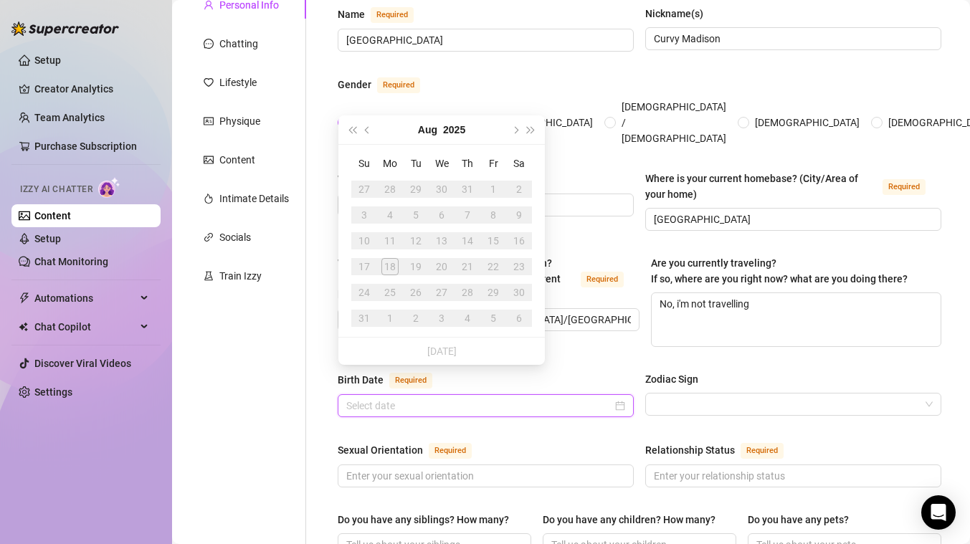
click at [583, 398] on input "Birth Date Required" at bounding box center [479, 406] width 266 height 16
click at [459, 137] on button "2025" at bounding box center [454, 129] width 22 height 29
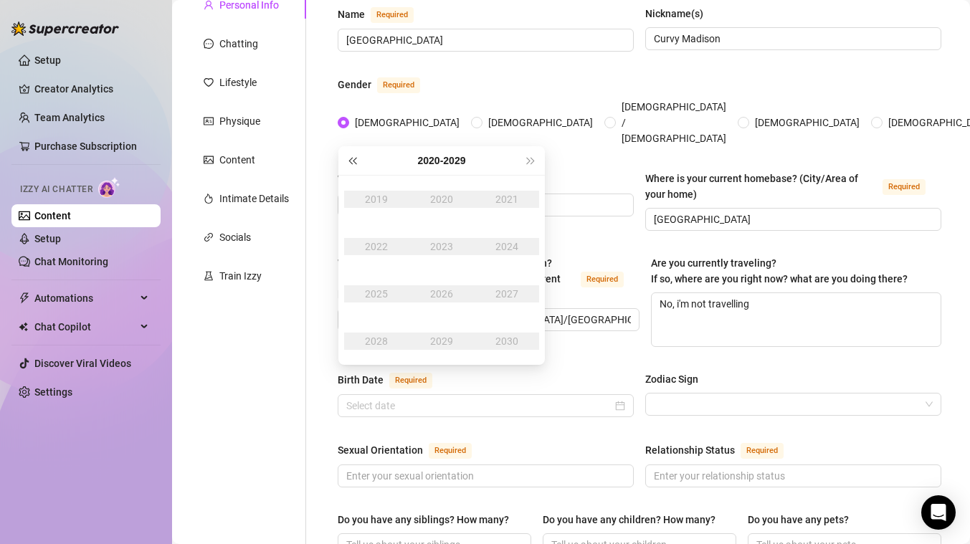
click at [348, 153] on button "Last year (Control + left)" at bounding box center [352, 160] width 16 height 29
click at [349, 156] on button "Last year (Control + left)" at bounding box center [352, 160] width 16 height 29
type input "[DATE]"
click at [453, 198] on div "2000" at bounding box center [441, 199] width 43 height 17
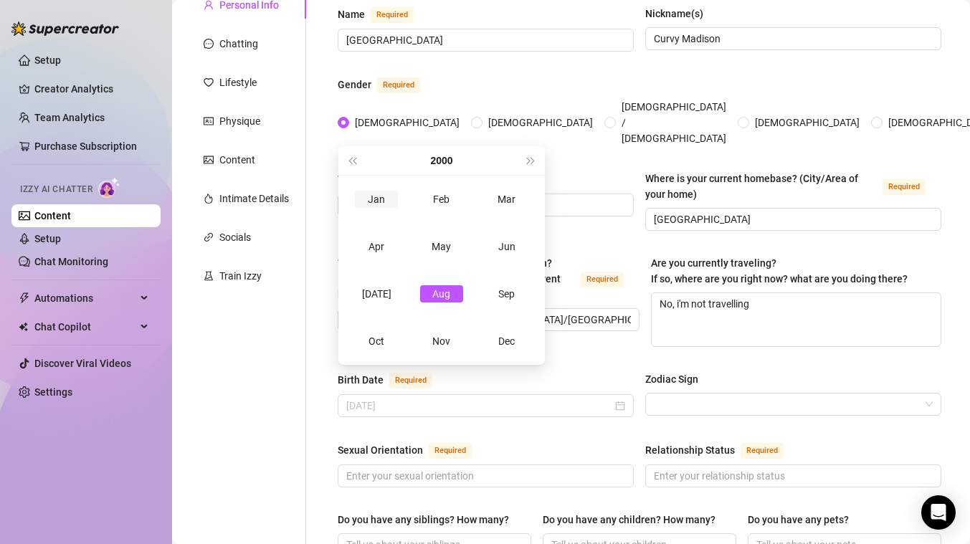
click at [377, 198] on div "Jan" at bounding box center [376, 199] width 43 height 17
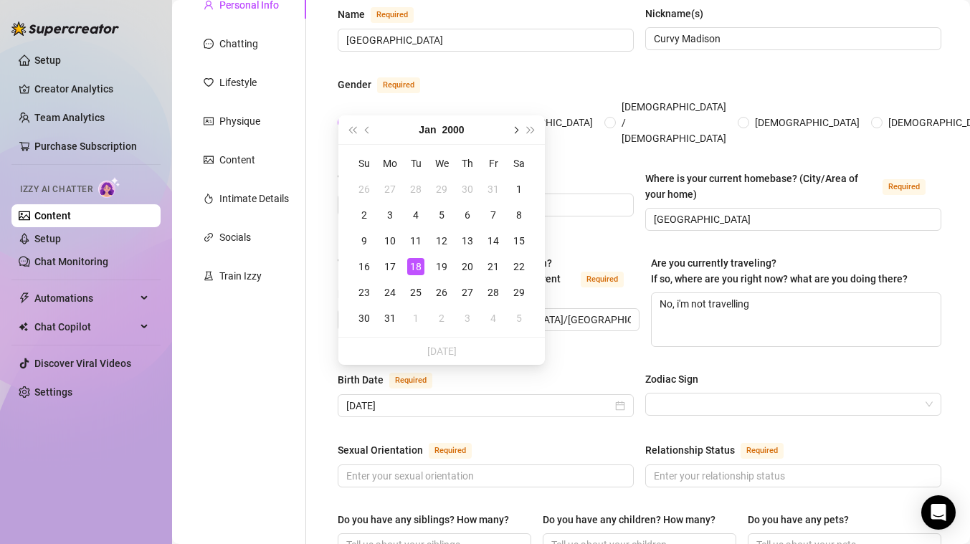
click at [517, 133] on button "Next month (PageDown)" at bounding box center [515, 129] width 16 height 29
type input "[DATE]"
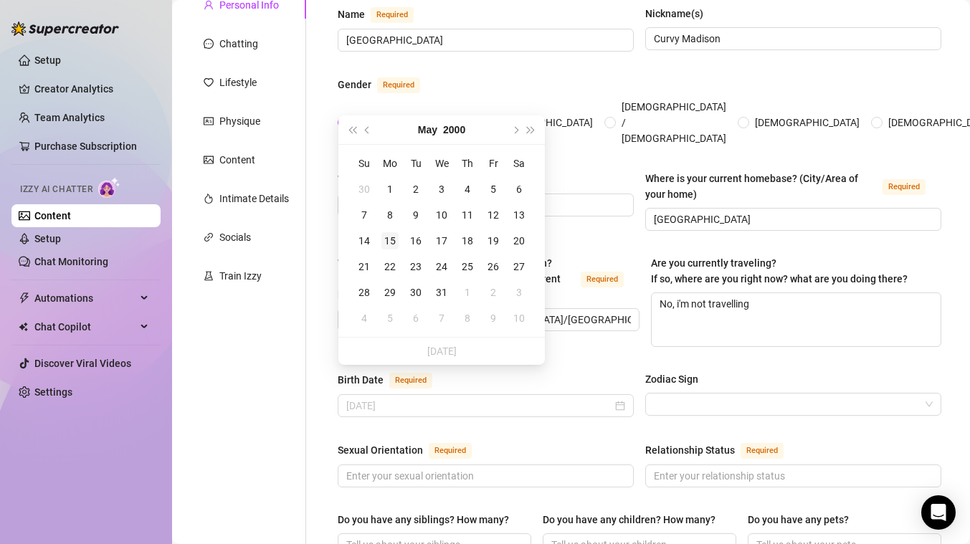
click at [394, 247] on div "15" at bounding box center [389, 240] width 17 height 17
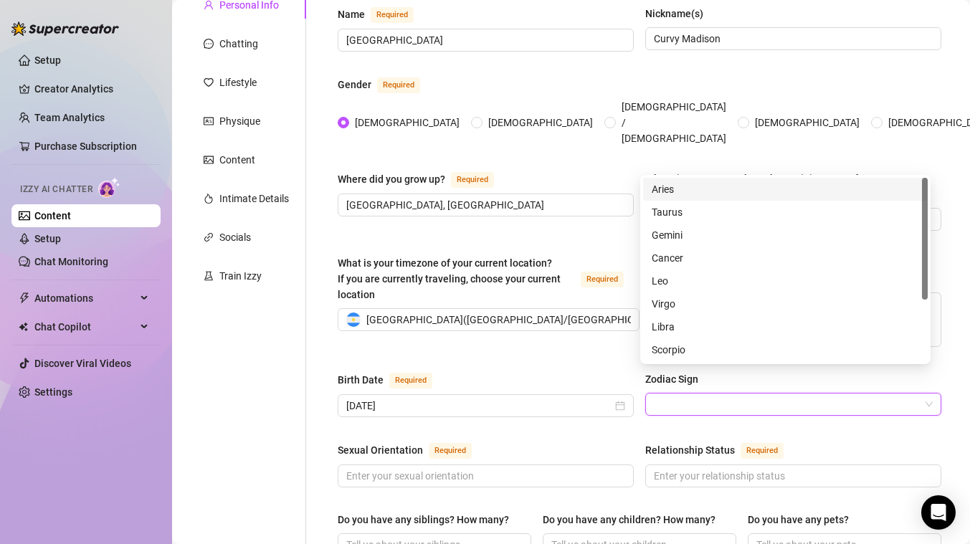
click at [658, 393] on input "Zodiac Sign" at bounding box center [787, 404] width 266 height 22
click at [560, 330] on div "What is your timezone of your current location? If you are currently traveling,…" at bounding box center [639, 307] width 603 height 105
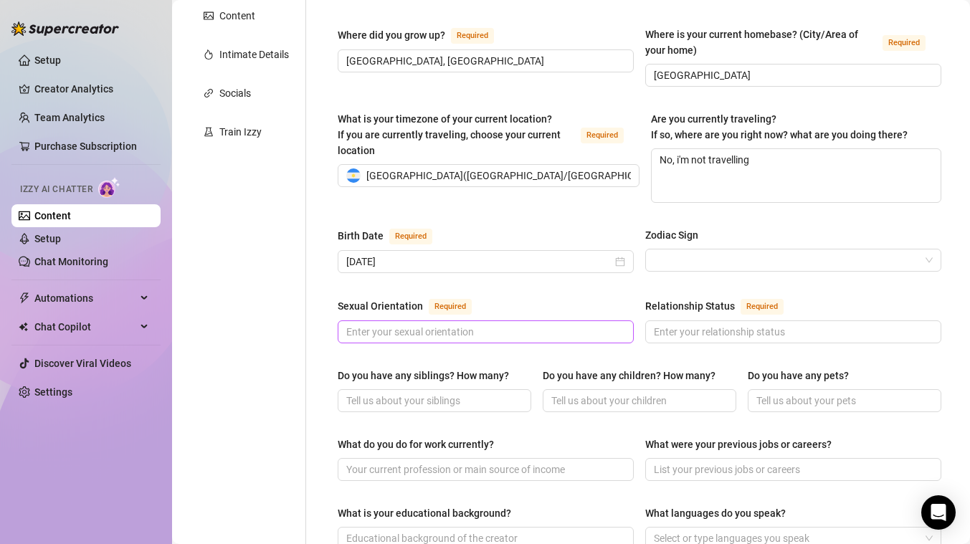
scroll to position [303, 0]
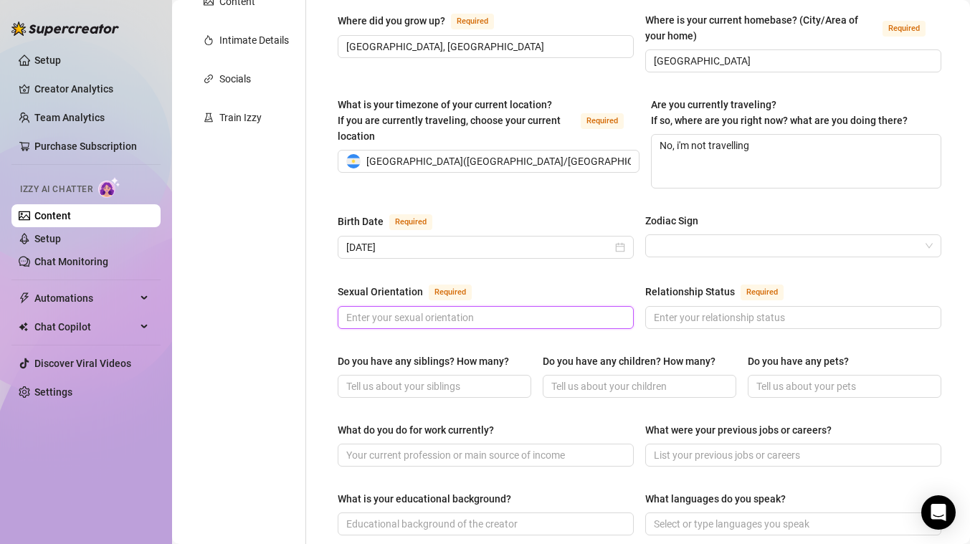
click at [469, 310] on input "Sexual Orientation Required" at bounding box center [484, 318] width 276 height 16
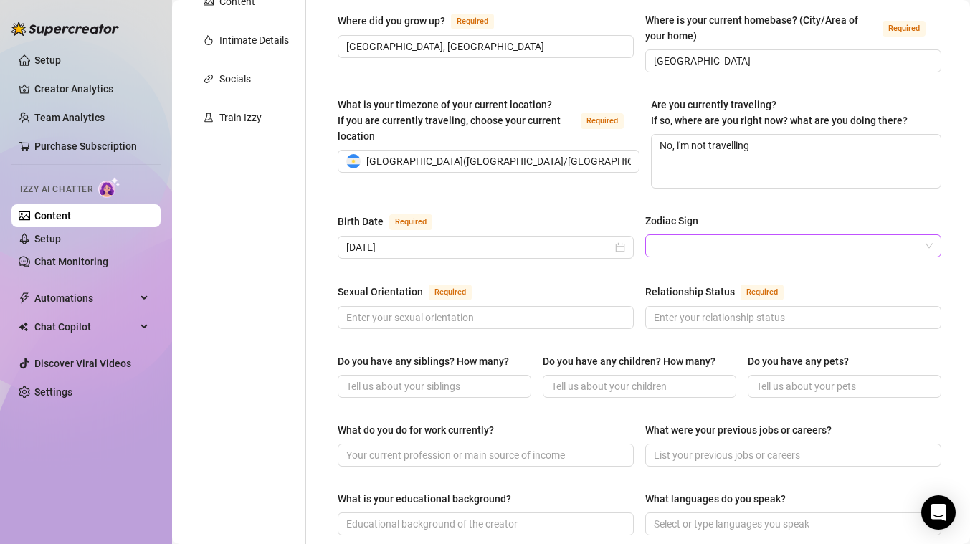
click at [770, 235] on input "Zodiac Sign" at bounding box center [787, 246] width 266 height 22
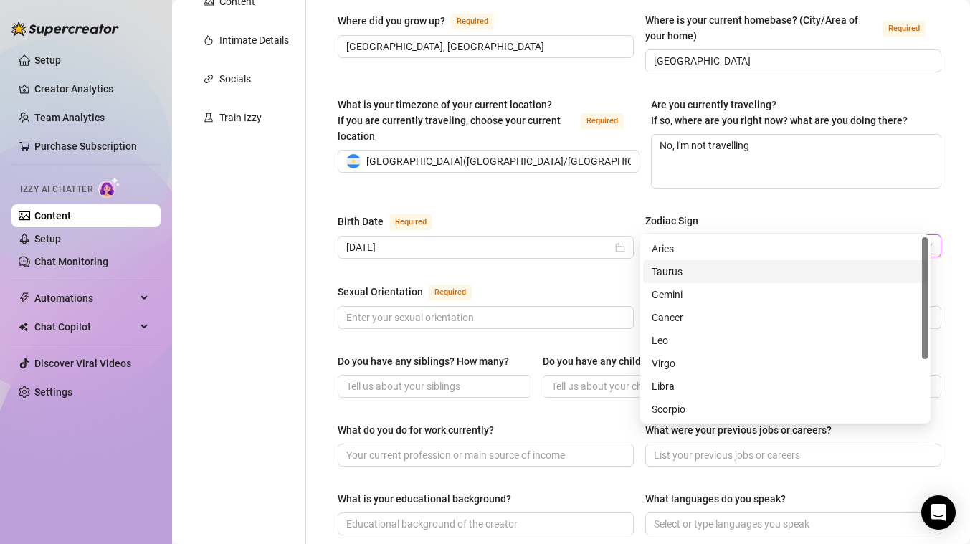
click at [658, 264] on div "Taurus" at bounding box center [784, 272] width 267 height 16
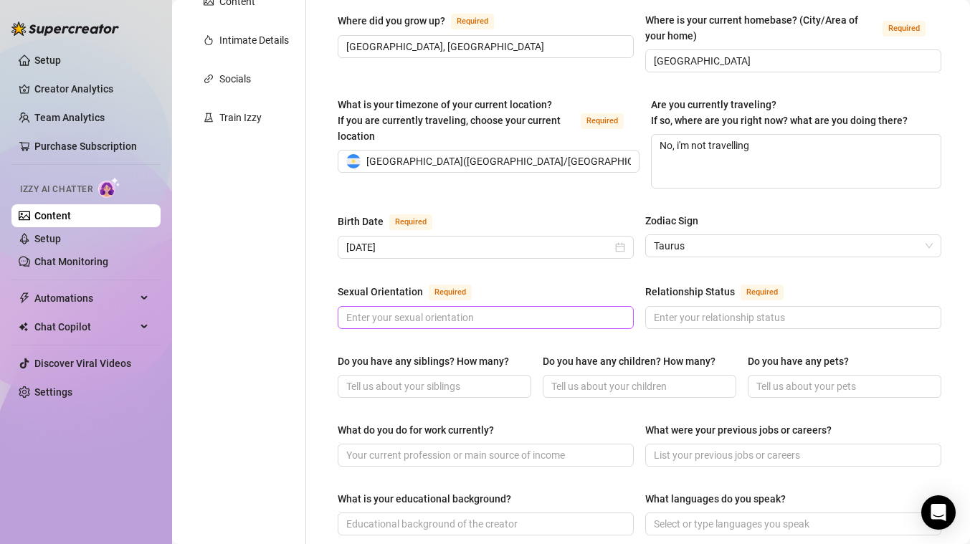
click at [506, 306] on span at bounding box center [486, 317] width 296 height 23
click at [469, 310] on input "Sexual Orientation Required" at bounding box center [484, 318] width 276 height 16
type input "[DEMOGRAPHIC_DATA]"
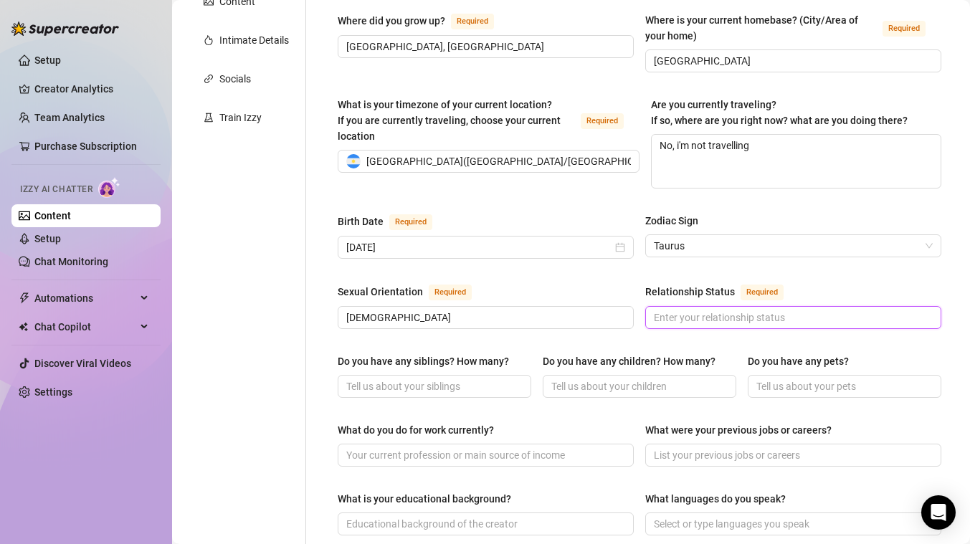
click at [700, 310] on input "Relationship Status Required" at bounding box center [792, 318] width 276 height 16
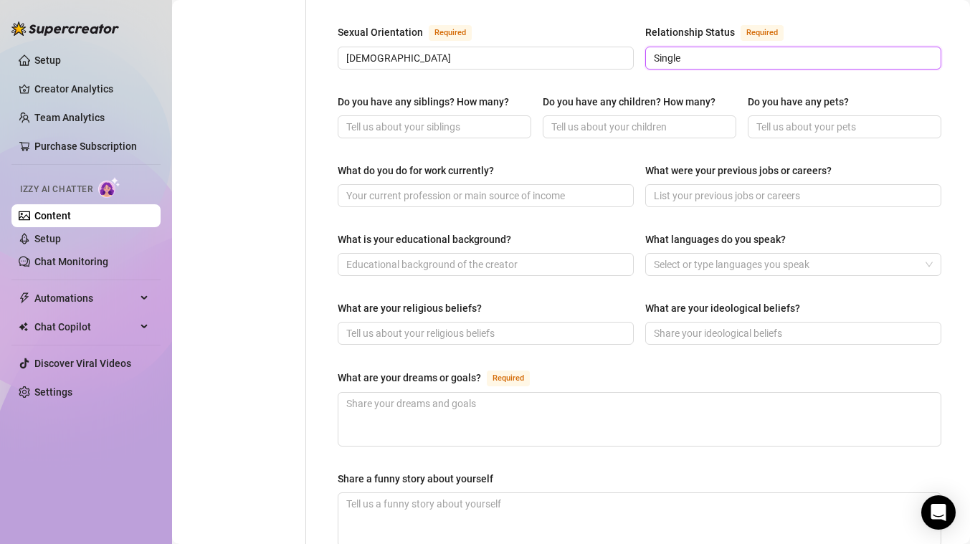
scroll to position [552, 0]
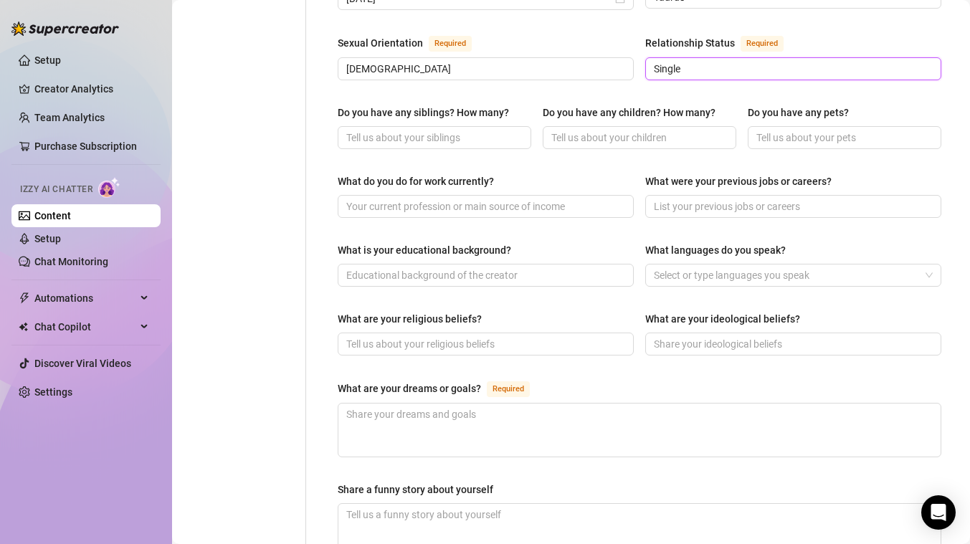
type input "Single"
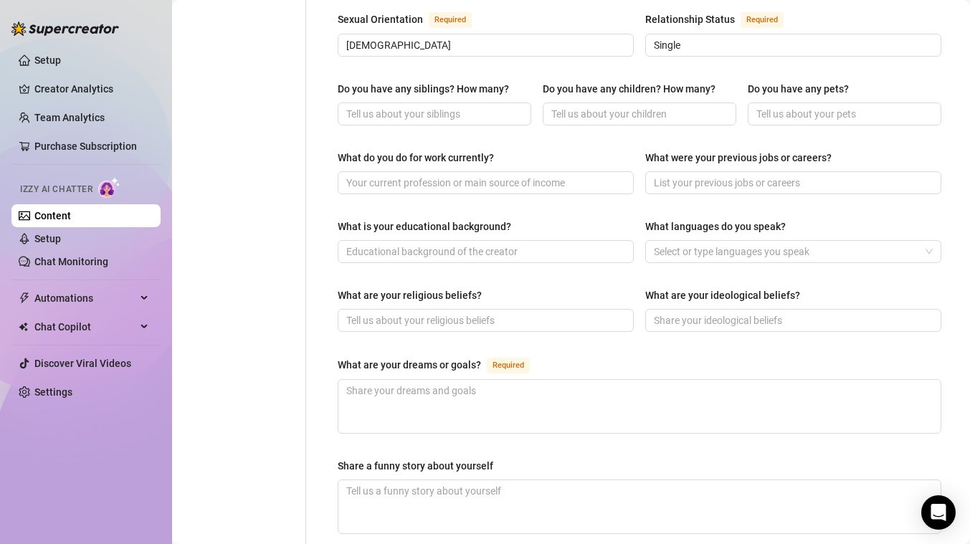
scroll to position [452, 0]
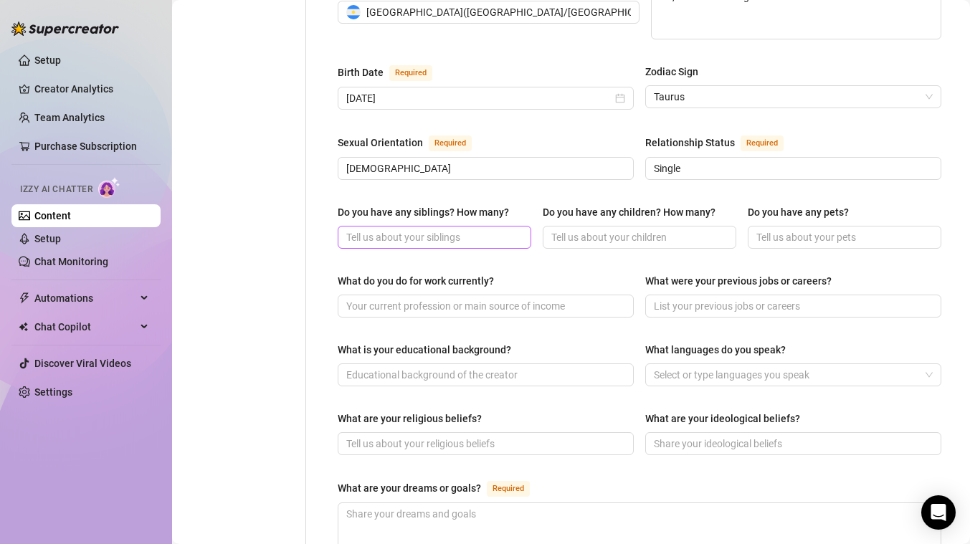
click at [406, 226] on span at bounding box center [435, 237] width 194 height 23
click at [403, 229] on input "Do you have any siblings? How many?" at bounding box center [432, 237] width 173 height 16
paste input "Yes, I have a small but close family. I grew up with one younger brother, and e…"
type input "Yes, I have a small but close family. I grew up with one younger brother, and e…"
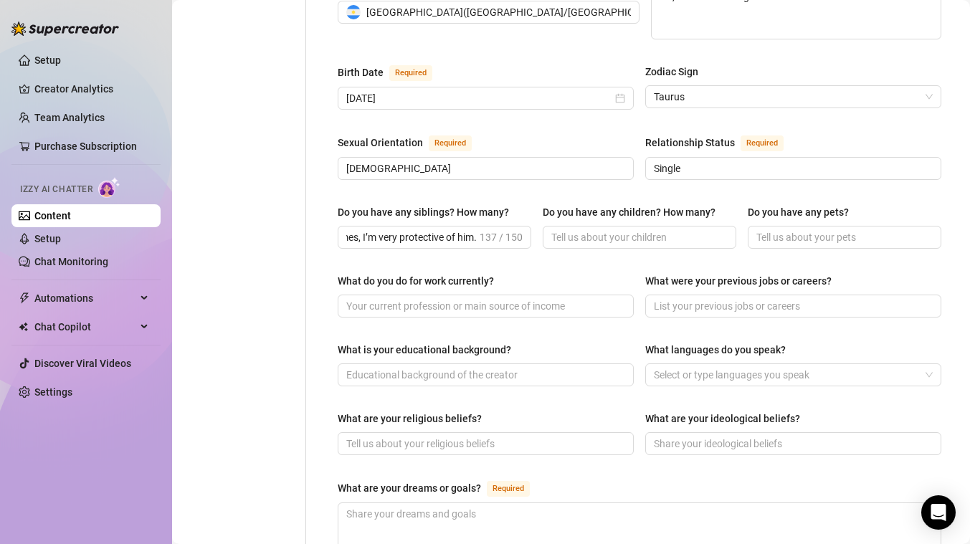
click at [434, 224] on div "Do you have any siblings? How many? Yes, I have a small but close family. I gre…" at bounding box center [639, 232] width 603 height 57
click at [603, 229] on input "Do you have any children? How many?" at bounding box center [637, 237] width 173 height 16
paste input "No children yet — I feel like my focus right now is on myself, my goals, and bu…"
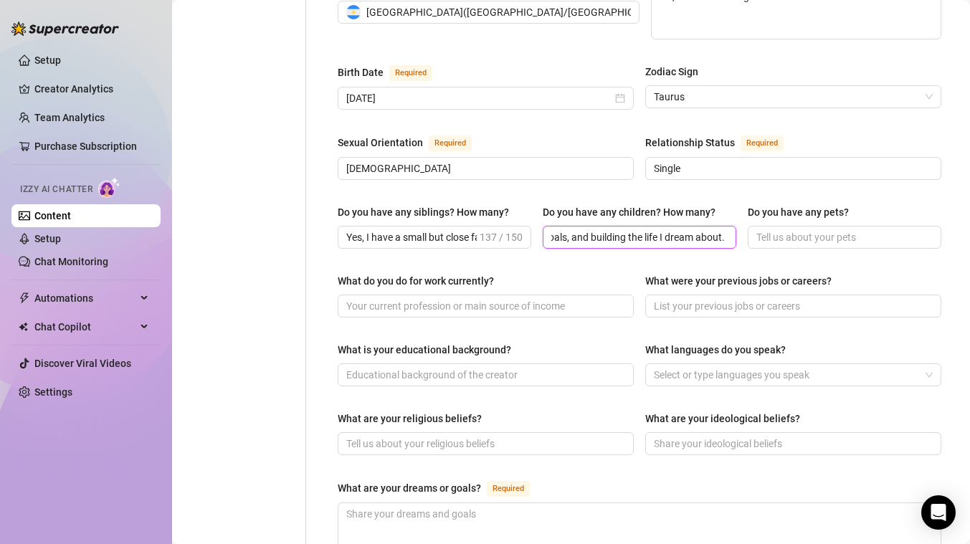
type input "No children yet — I feel like my focus right now is on myself, my goals, and bu…"
click at [657, 242] on div "Name Required [PERSON_NAME] Nickname(s) Curvy [PERSON_NAME] Gender Required [DE…" at bounding box center [639, 284] width 603 height 1172
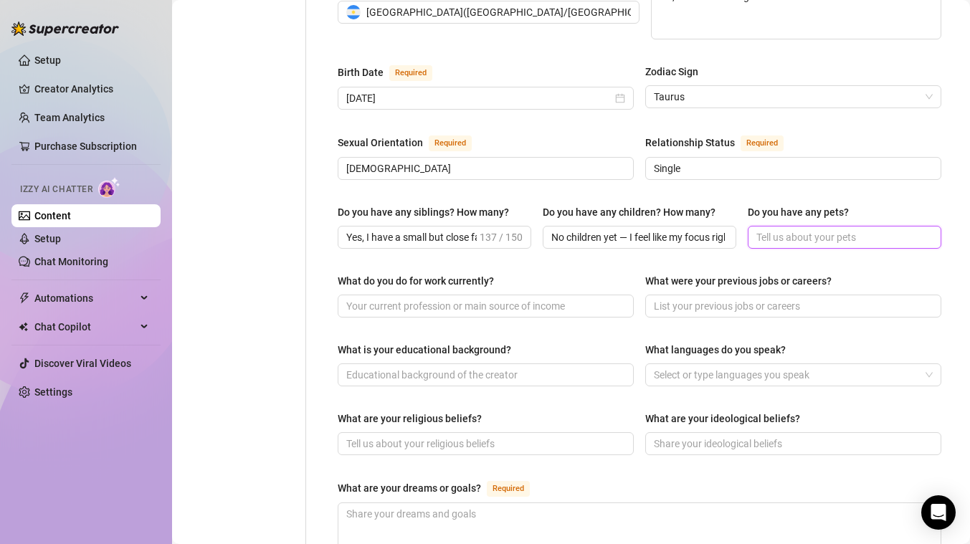
click at [765, 229] on input "Do you have any pets?" at bounding box center [842, 237] width 173 height 16
click at [847, 204] on div "Do you have any pets?" at bounding box center [844, 215] width 194 height 22
click at [823, 233] on div "Do you have any siblings? How many? Yes, I have a small but close family. I gre…" at bounding box center [639, 232] width 603 height 57
click at [823, 228] on div "Do you have any siblings? How many? Yes, I have a small but close family. I gre…" at bounding box center [639, 232] width 603 height 57
click at [820, 229] on input "Do you have any pets?" at bounding box center [842, 237] width 173 height 16
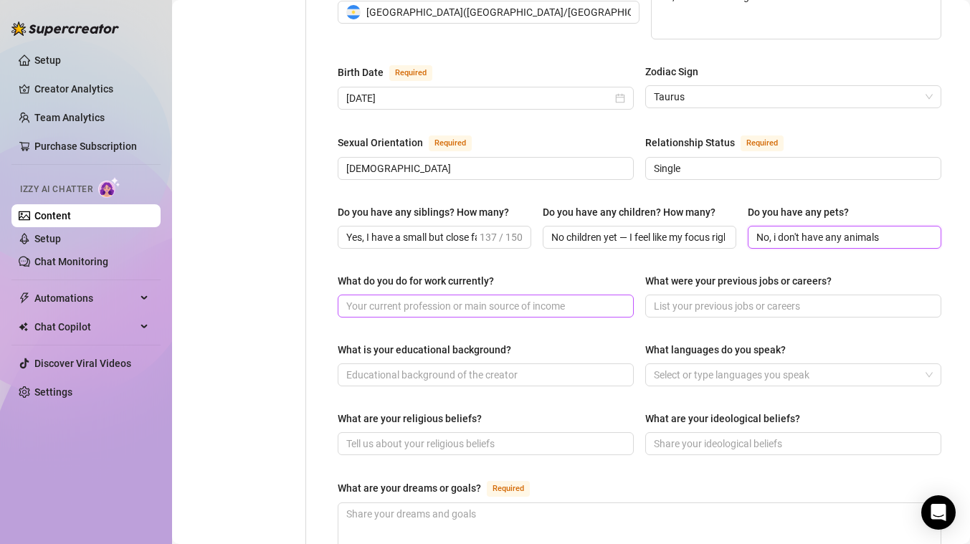
type input "No, i don't have any animals"
click at [591, 298] on input "What do you do for work currently?" at bounding box center [484, 306] width 276 height 16
click at [404, 298] on input "What do you do for work currently?" at bounding box center [484, 306] width 276 height 16
paste input "I’m an entrepreneur — I love creating my own projects, being independent, and c…"
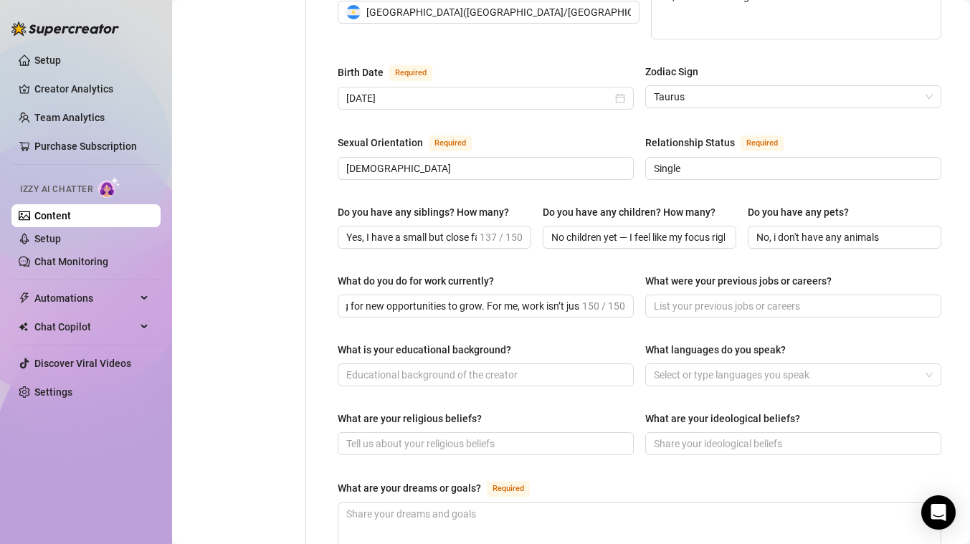
click at [498, 312] on div "Name Required [PERSON_NAME] Nickname(s) Curvy [PERSON_NAME] Gender Required [DE…" at bounding box center [639, 284] width 603 height 1172
drag, startPoint x: 531, startPoint y: 279, endPoint x: 756, endPoint y: 276, distance: 225.1
click at [756, 276] on div "What do you do for work currently? I’m an entrepreneur — I love creating my own…" at bounding box center [639, 301] width 603 height 57
click at [613, 342] on div "What is your educational background?" at bounding box center [486, 353] width 296 height 22
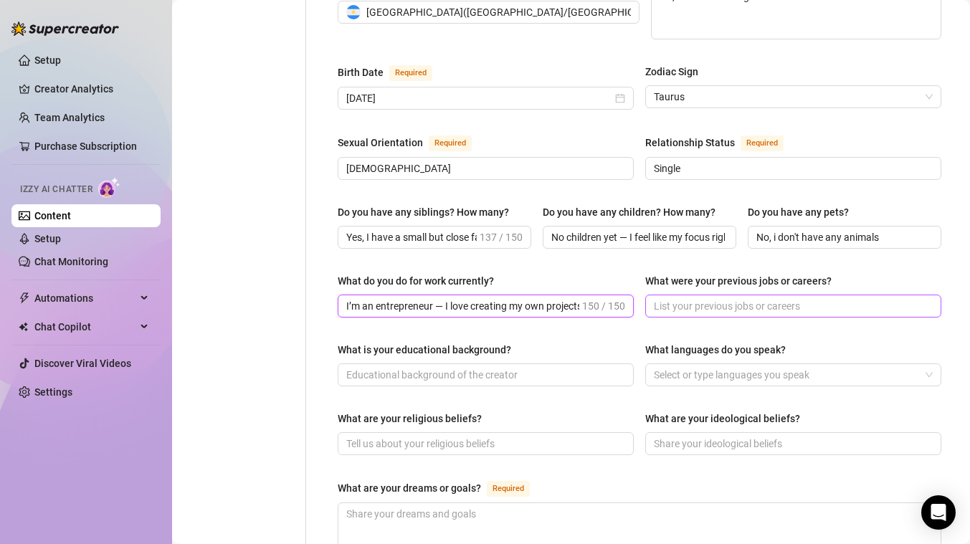
scroll to position [0, 433]
drag, startPoint x: 563, startPoint y: 285, endPoint x: 766, endPoint y: 290, distance: 203.6
click at [766, 290] on div "What do you do for work currently? I’m an entrepreneur — I love creating my own…" at bounding box center [639, 301] width 603 height 57
click at [484, 298] on input "I’m an entrepreneur — I love creating my own projects, being independent, and c…" at bounding box center [462, 306] width 233 height 16
drag, startPoint x: 481, startPoint y: 280, endPoint x: 788, endPoint y: 248, distance: 309.1
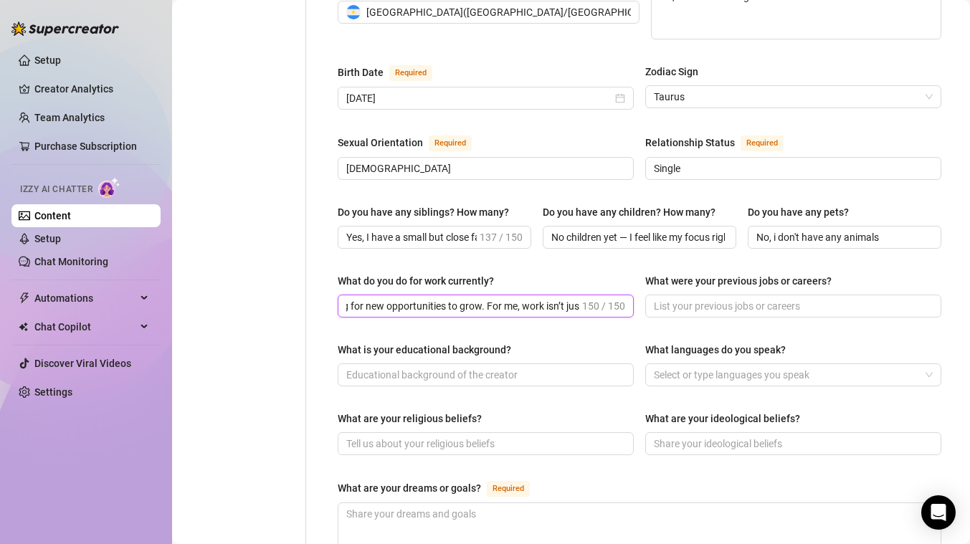
click at [780, 273] on div "What do you do for work currently? I’m an entrepreneur — I love creating my own…" at bounding box center [639, 301] width 603 height 57
click at [548, 298] on input "I’m an entrepreneur — I love creating my own projects, being independent, and c…" at bounding box center [462, 306] width 233 height 16
drag, startPoint x: 482, startPoint y: 280, endPoint x: 581, endPoint y: 280, distance: 98.9
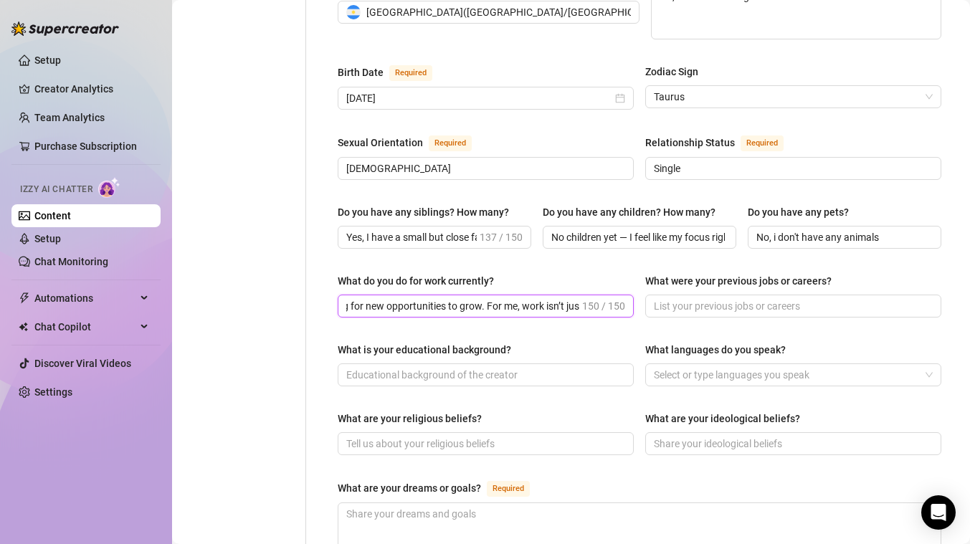
click at [581, 295] on span "I’m an entrepreneur — I love creating my own projects, being independent, and c…" at bounding box center [486, 306] width 296 height 23
type input "I’m an entrepreneur — I love creating my own projects, being independent, and c…"
click at [661, 298] on input "What were your previous jobs or careers?" at bounding box center [792, 306] width 276 height 16
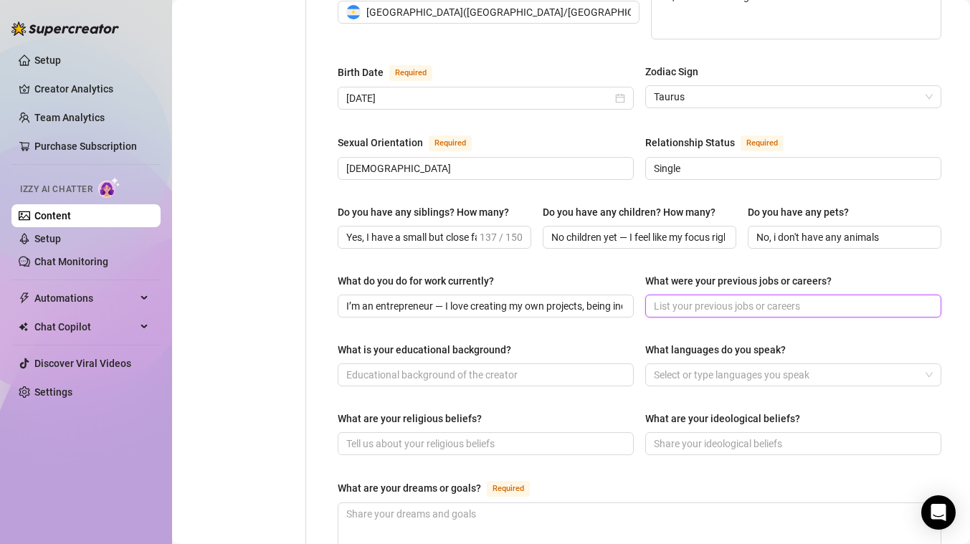
click at [684, 298] on input "What were your previous jobs or careers?" at bounding box center [792, 306] width 276 height 16
paste input "Before starting my own projects, I worked different small jobs to support mysel…"
click at [745, 297] on div "What do you do for work currently? I’m an entrepreneur — I love creating my own…" at bounding box center [639, 301] width 603 height 57
drag, startPoint x: 875, startPoint y: 271, endPoint x: 961, endPoint y: 277, distance: 86.2
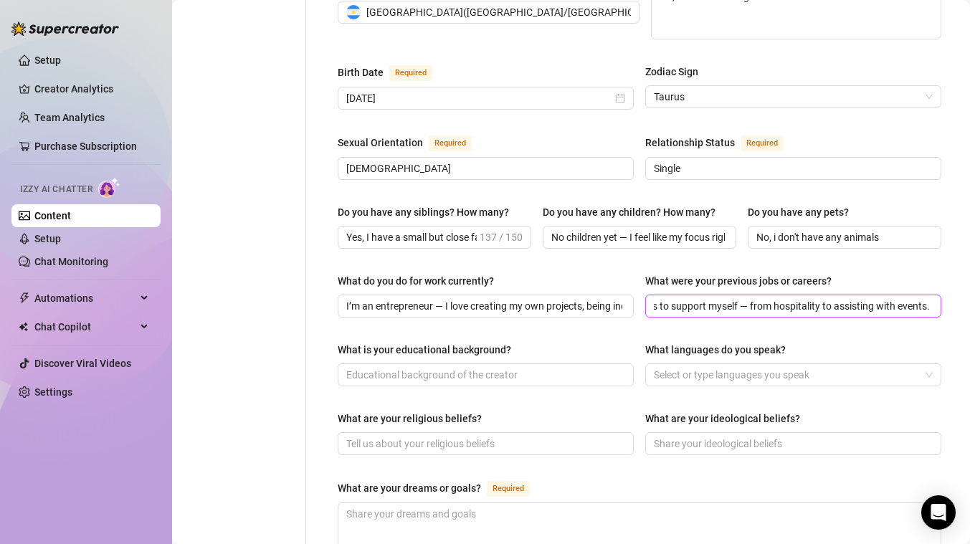
click at [962, 277] on div "Content Library Content for Curvy Curvy (curvy.madison) Bio 0% Products 0 Bump …" at bounding box center [571, 272] width 798 height 544
click at [927, 295] on span "Before starting my own projects, I worked different small jobs to support mysel…" at bounding box center [793, 306] width 296 height 23
click at [922, 295] on span "Before starting my own projects, I worked different small jobs to support mysel…" at bounding box center [793, 306] width 296 height 23
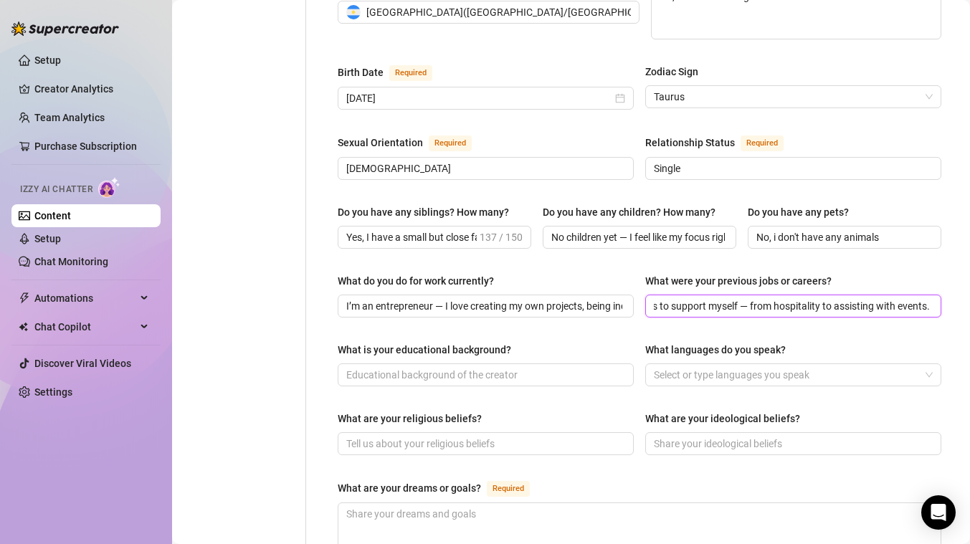
drag, startPoint x: 903, startPoint y: 275, endPoint x: 979, endPoint y: 285, distance: 76.5
click at [969, 285] on html "Setup Creator Analytics Team Analytics Purchase Subscription Izzy AI Chatter Co…" at bounding box center [485, 272] width 970 height 544
click at [918, 298] on input "Before starting my own projects, I worked different small jobs to support mysel…" at bounding box center [792, 306] width 276 height 16
paste input "Each one taught me someth"
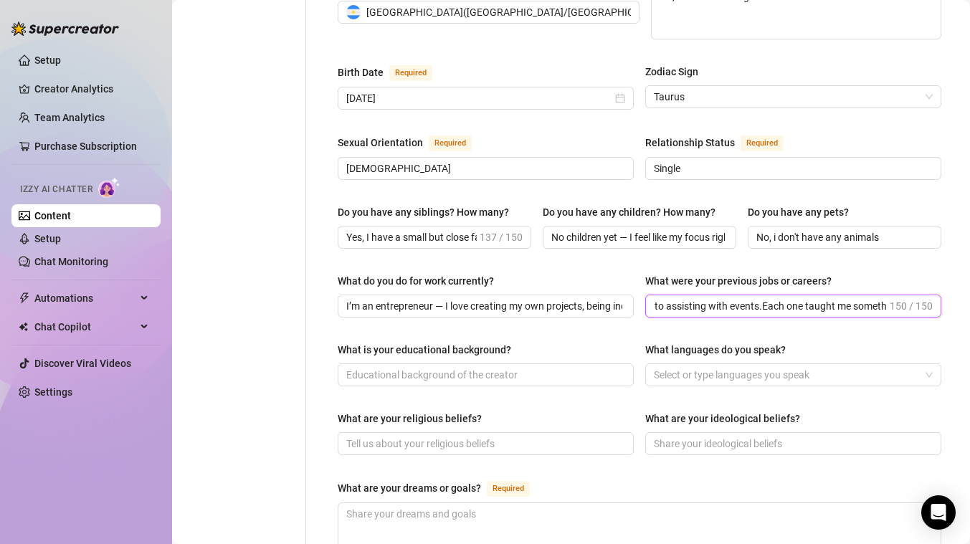
type input "Before starting my own projects, I worked different small jobs to support mysel…"
click at [904, 301] on div "What do you do for work currently? I’m an entrepreneur — I love creating my own…" at bounding box center [639, 301] width 603 height 57
click at [573, 367] on input "What is your educational background?" at bounding box center [484, 375] width 276 height 16
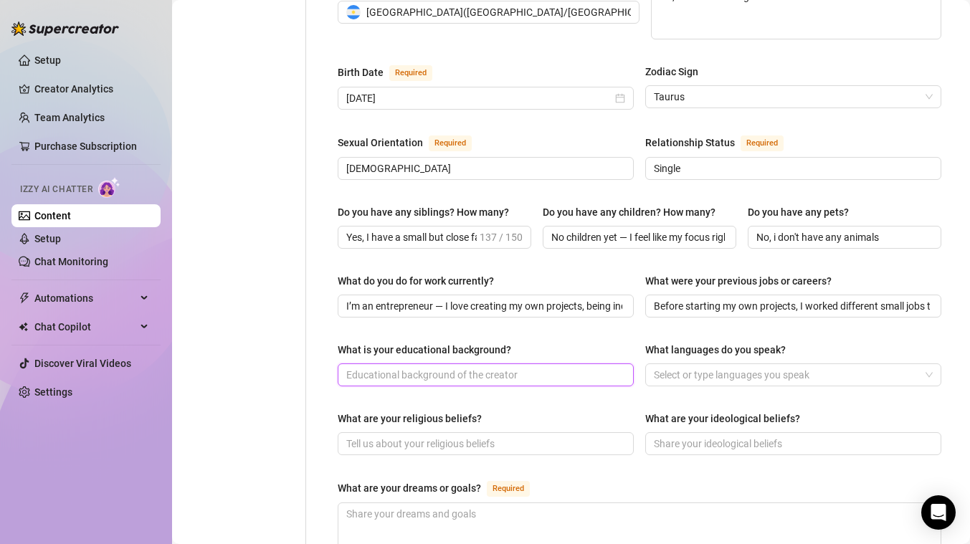
click at [553, 367] on input "What is your educational background?" at bounding box center [484, 375] width 276 height 16
paste input "I finished high school and then moved straight into entrepreneurship. I’m a big…"
click at [543, 366] on div "What is your educational background? I finished high school and then moved stra…" at bounding box center [639, 370] width 603 height 57
drag, startPoint x: 537, startPoint y: 347, endPoint x: 673, endPoint y: 347, distance: 136.2
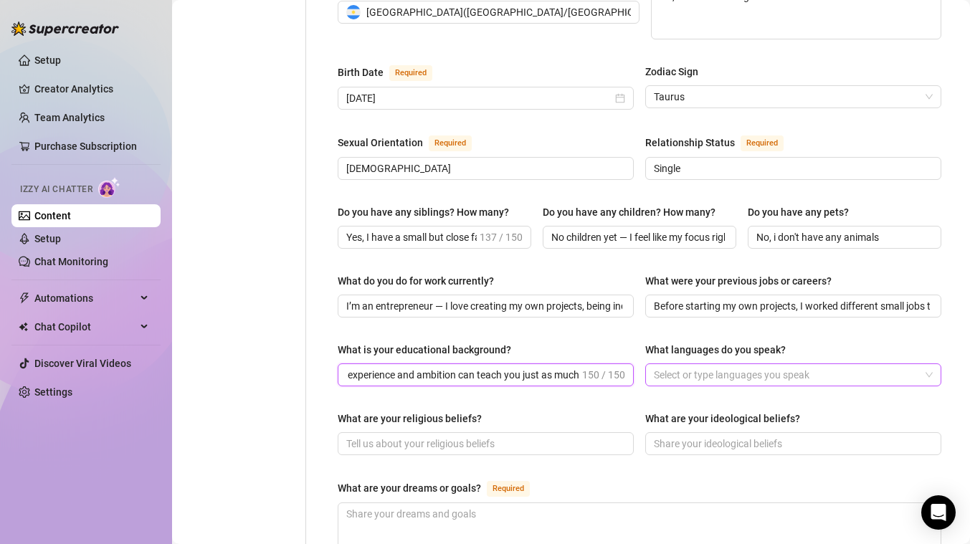
click at [673, 347] on div "What is your educational background? I finished high school and then moved stra…" at bounding box center [639, 370] width 603 height 57
click at [563, 367] on input "I finished high school and then moved straight into entrepreneurship. I’m a big…" at bounding box center [462, 375] width 233 height 16
drag, startPoint x: 572, startPoint y: 348, endPoint x: 497, endPoint y: 350, distance: 74.6
click at [498, 367] on input "I finished high school and then moved straight into entrepreneurship. I’m a big…" at bounding box center [462, 375] width 233 height 16
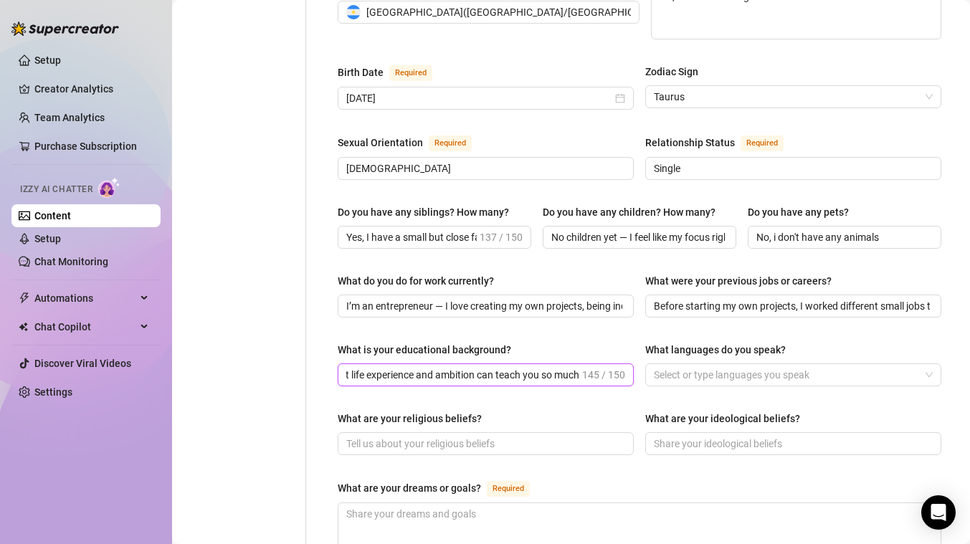
type input "I finished high school and then moved straight into entrepreneurship. I’m a big…"
click at [578, 411] on div "What are your religious beliefs?" at bounding box center [486, 422] width 296 height 22
click at [664, 365] on div at bounding box center [785, 375] width 275 height 20
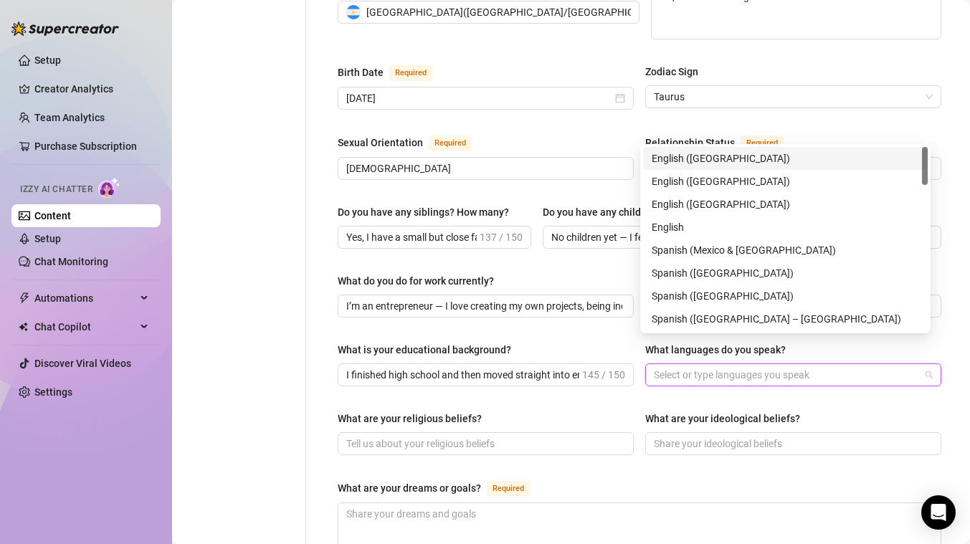
click at [732, 153] on div "English ([GEOGRAPHIC_DATA])" at bounding box center [784, 159] width 267 height 16
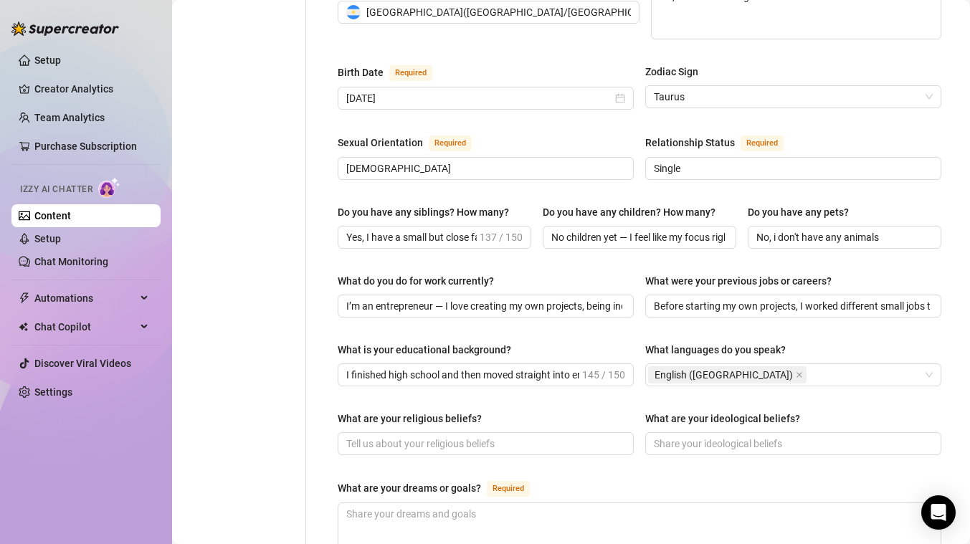
click at [679, 377] on div "Name Required [PERSON_NAME] Nickname(s) Curvy [PERSON_NAME] Gender Required [DE…" at bounding box center [639, 284] width 603 height 1172
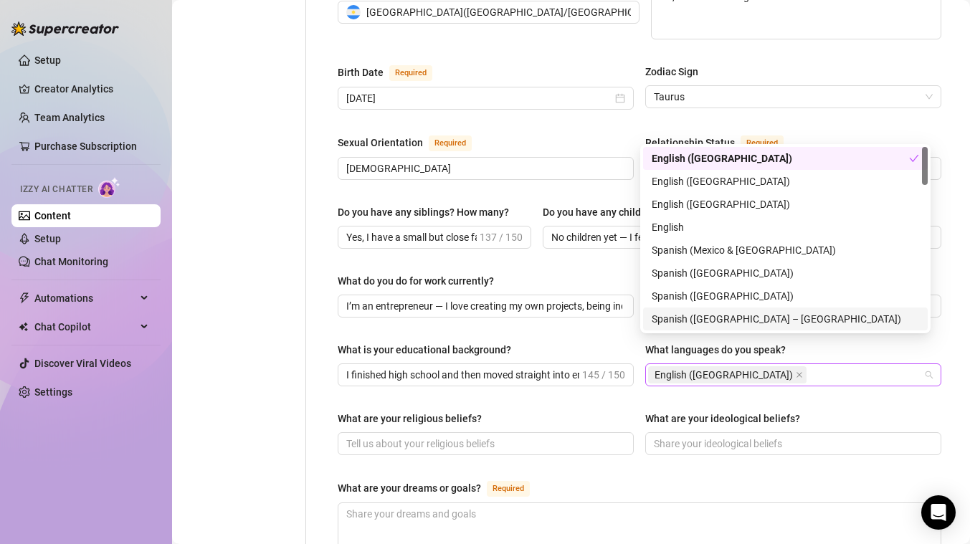
click at [718, 365] on div "English ([GEOGRAPHIC_DATA])" at bounding box center [728, 375] width 161 height 20
click at [694, 289] on div "Spanish ([GEOGRAPHIC_DATA])" at bounding box center [784, 296] width 267 height 16
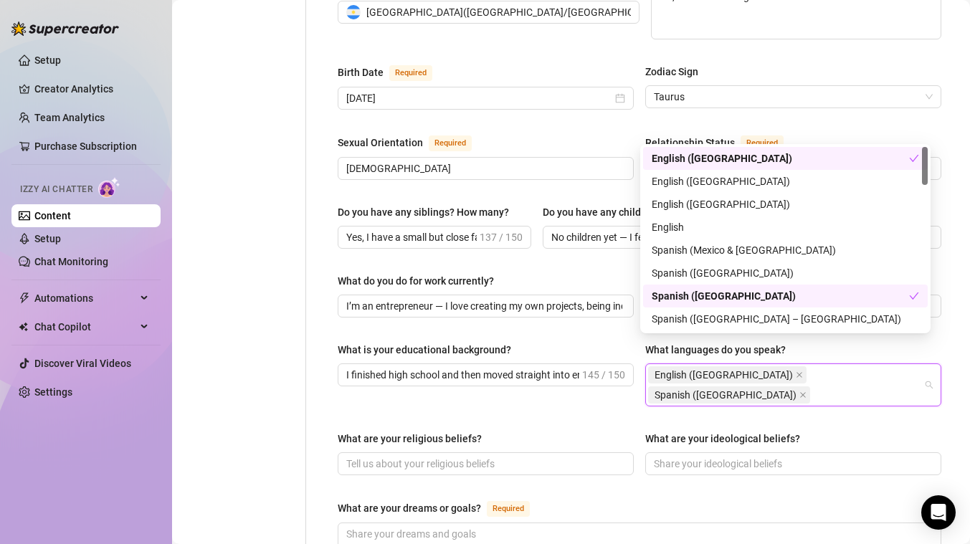
scroll to position [36, 0]
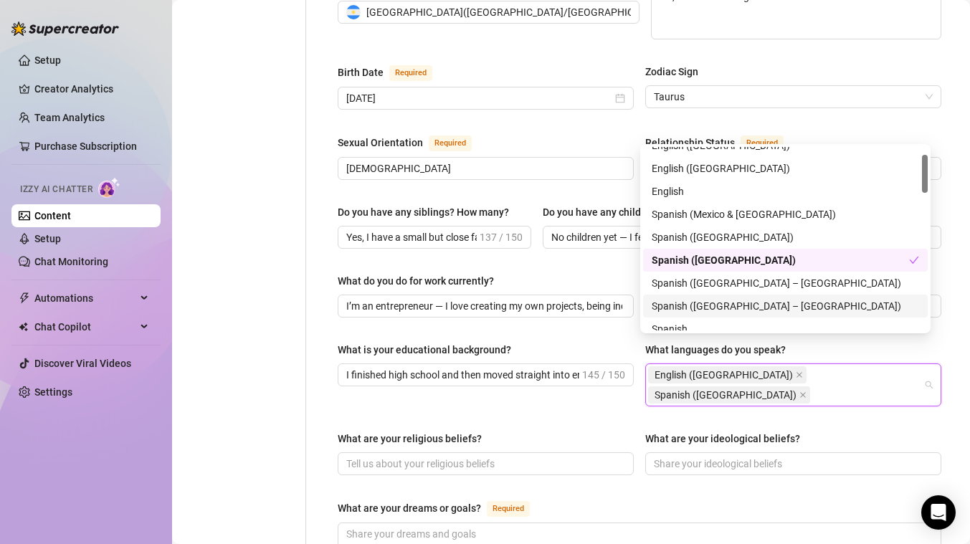
click at [712, 303] on div "Spanish ([GEOGRAPHIC_DATA] – [GEOGRAPHIC_DATA])" at bounding box center [784, 306] width 267 height 16
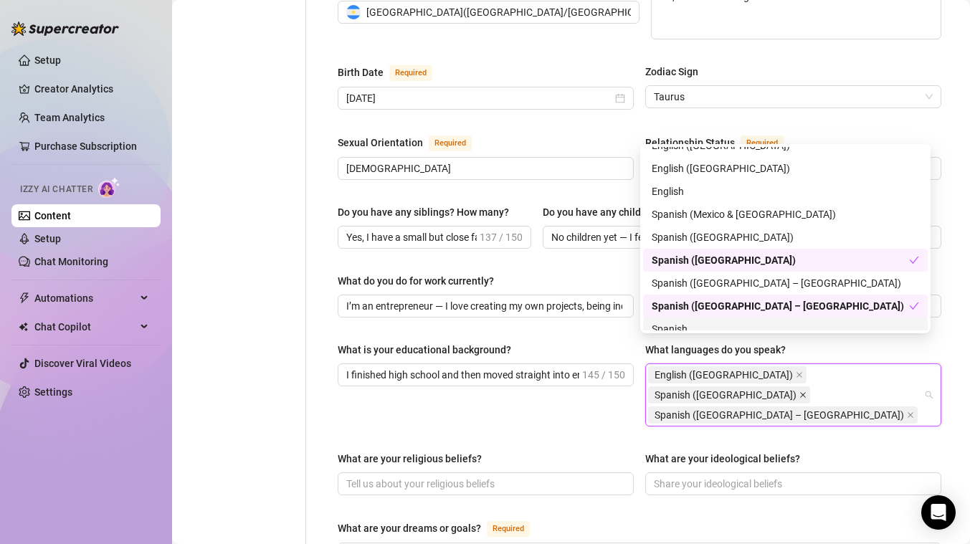
click at [801, 391] on icon "close" at bounding box center [802, 394] width 7 height 7
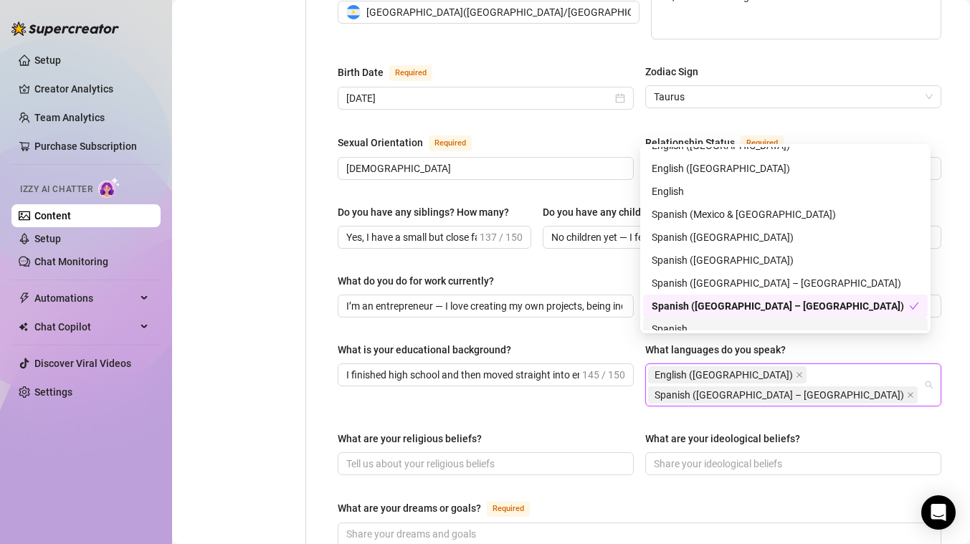
click at [745, 363] on div "What is your educational background? I finished high school and then moved stra…" at bounding box center [639, 380] width 603 height 77
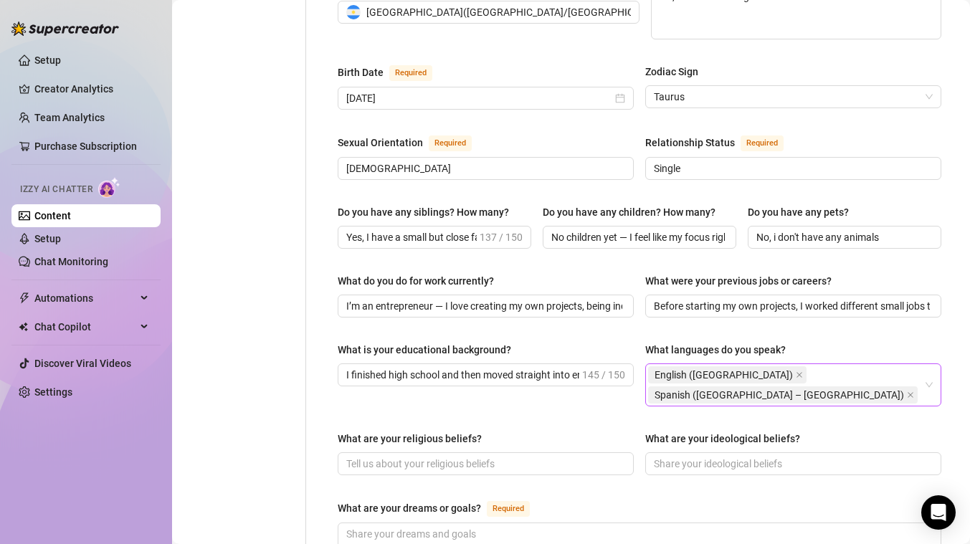
click at [416, 432] on div "What are your religious beliefs? What are your ideological beliefs?" at bounding box center [639, 459] width 603 height 57
click at [414, 456] on input "What are your religious beliefs?" at bounding box center [484, 464] width 276 height 16
paste input "I’m not deeply religious"
type input "I’m not deeply religious"
click at [416, 439] on div "What are your religious beliefs? I’m not deeply religious What are your ideolog…" at bounding box center [639, 459] width 603 height 57
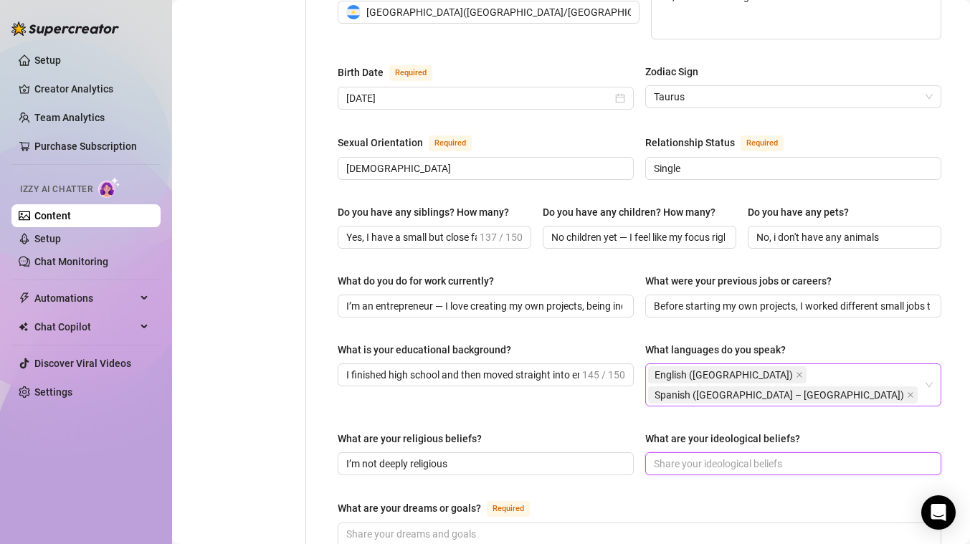
click at [684, 456] on input "What are your ideological beliefs?" at bounding box center [792, 464] width 276 height 16
paste input "I believe in independence, freedom, and chasing your dreams no matter what othe…"
type input "I believe in independence, freedom, and chasing your dreams no matter what othe…"
click at [672, 436] on div "What are your religious beliefs? I’m not deeply religious What are your ideolog…" at bounding box center [639, 459] width 603 height 57
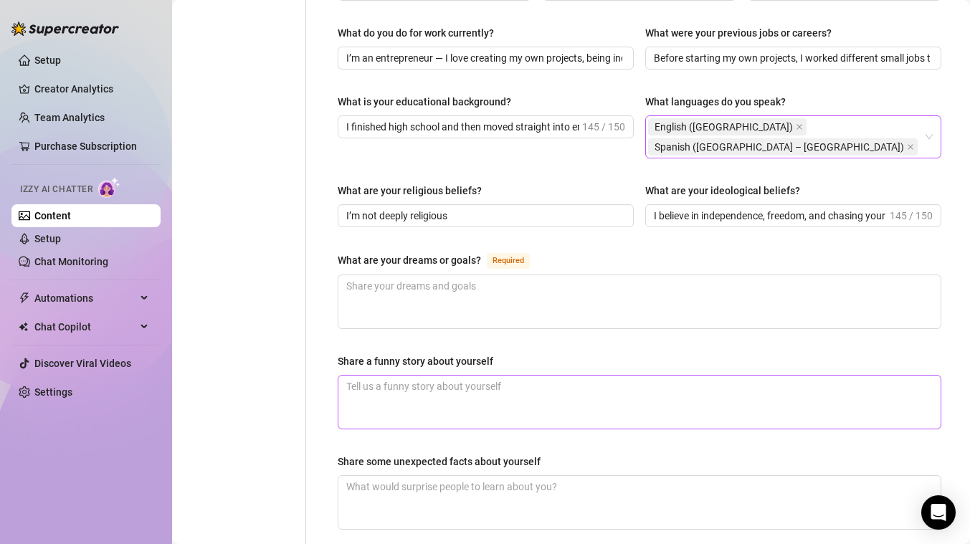
scroll to position [720, 0]
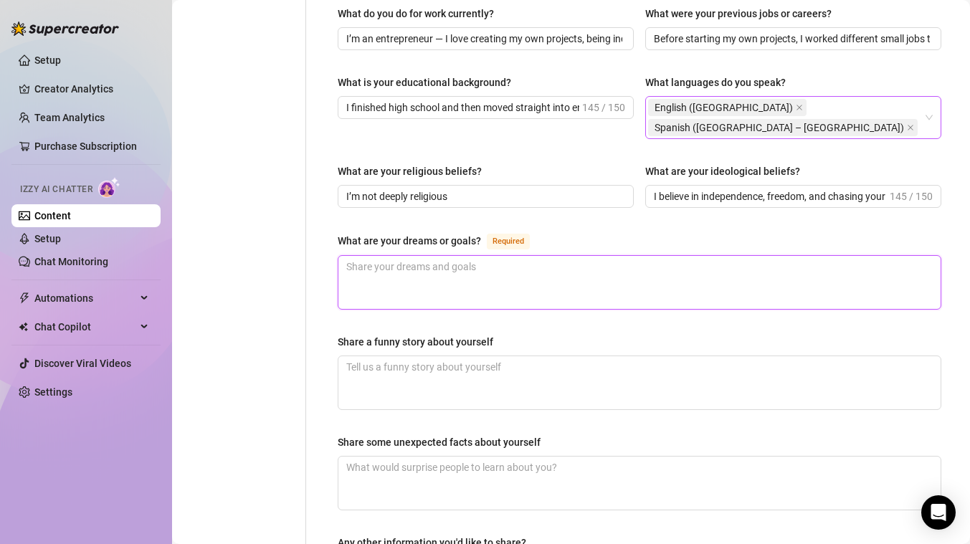
click at [472, 256] on textarea "What are your dreams or goals? Required" at bounding box center [639, 282] width 602 height 53
click at [421, 256] on textarea "What are your dreams or goals? Required" at bounding box center [639, 282] width 602 height 53
paste textarea "My biggest dream is to be famous, build my own personal brand, and create a lif…"
type textarea "My biggest dream is to be famous, build my own personal brand, and create a lif…"
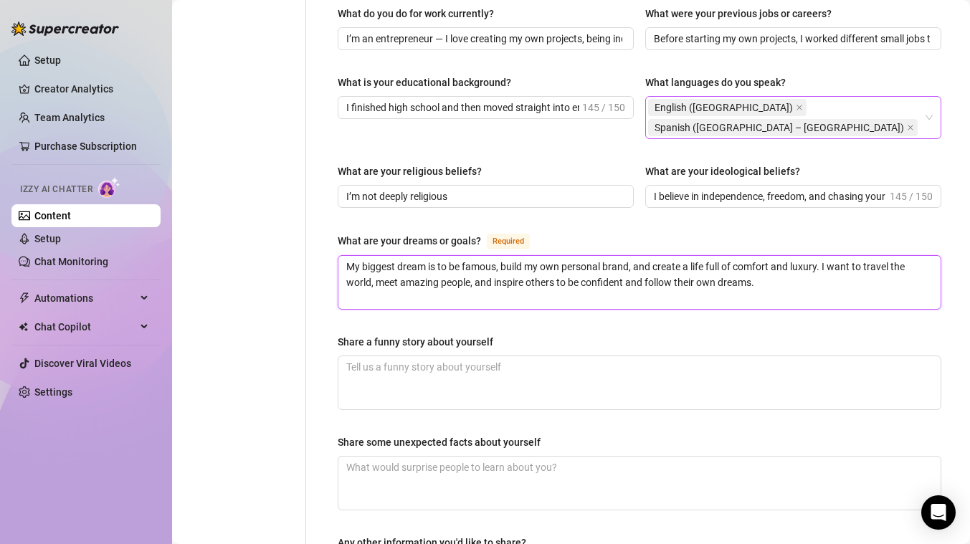
type textarea "My biggest dream is to be famous, build my own personal brand, and create a lif…"
click at [480, 334] on div "Share a funny story about yourself" at bounding box center [416, 342] width 156 height 16
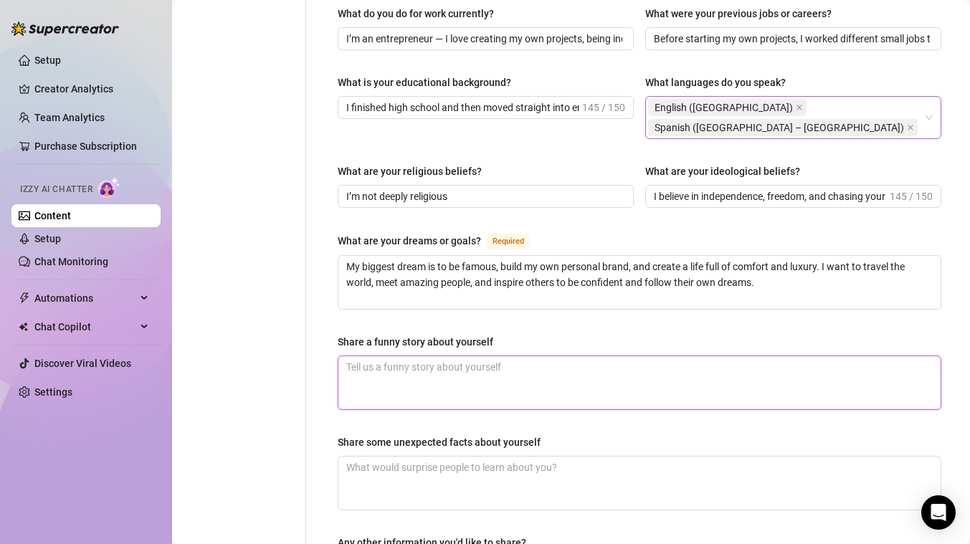
click at [480, 356] on textarea "Share a funny story about yourself" at bounding box center [639, 382] width 602 height 53
click at [563, 356] on textarea "Share a funny story about yourself" at bounding box center [639, 382] width 602 height 53
paste textarea "Once I was at the gym trying to look super serious and focused, but I accidenta…"
type textarea "Once I was at the gym trying to look super serious and focused, but I accidenta…"
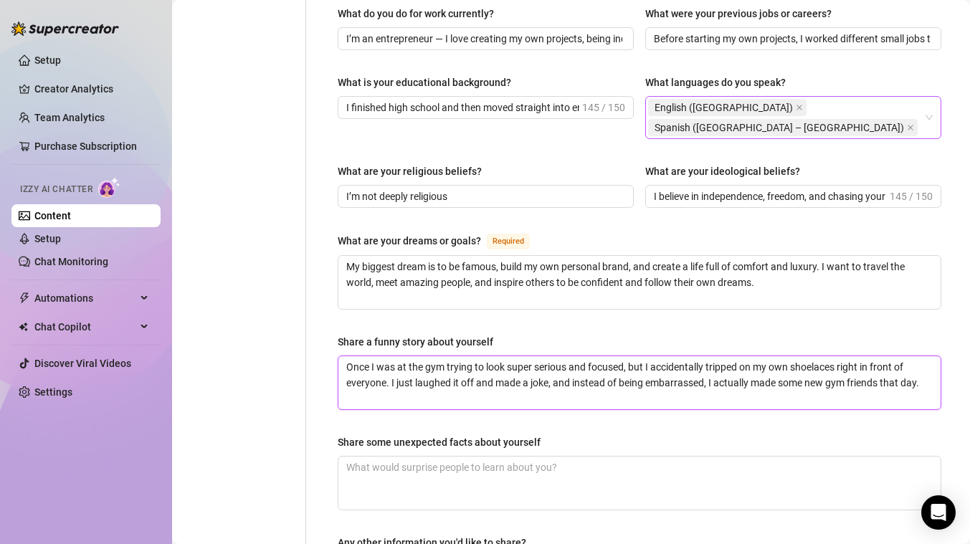
type textarea "Once I was at the gym trying to look super serious and focused, but I accidenta…"
click at [312, 380] on div "Name Required [PERSON_NAME] Nickname(s) Curvy [PERSON_NAME] Gender Required [DE…" at bounding box center [630, 27] width 649 height 1221
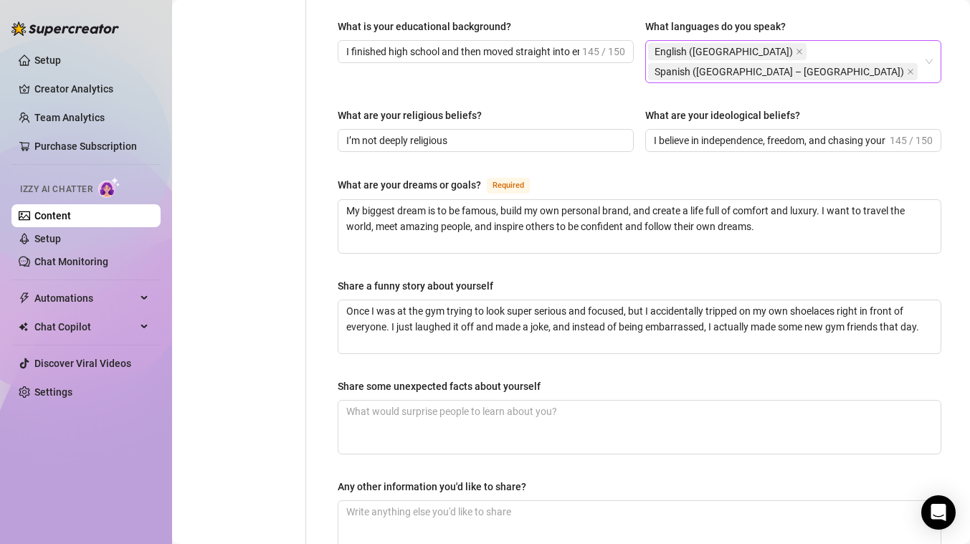
scroll to position [867, 0]
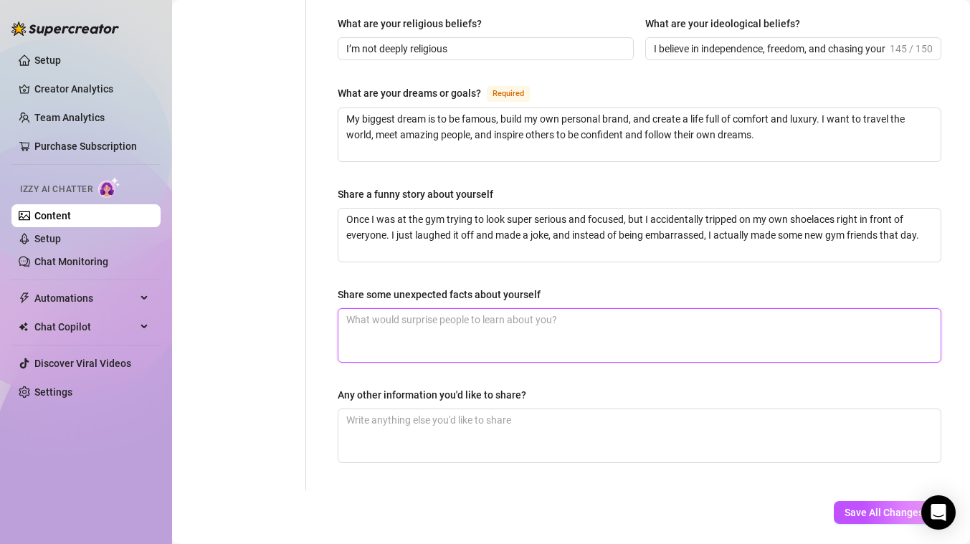
click at [614, 309] on textarea "Share some unexpected facts about yourself" at bounding box center [639, 335] width 602 height 53
paste textarea "People are usually surprised when they find out that even though I have 34 tatt…"
type textarea "People are usually surprised when they find out that even though I have 34 tatt…"
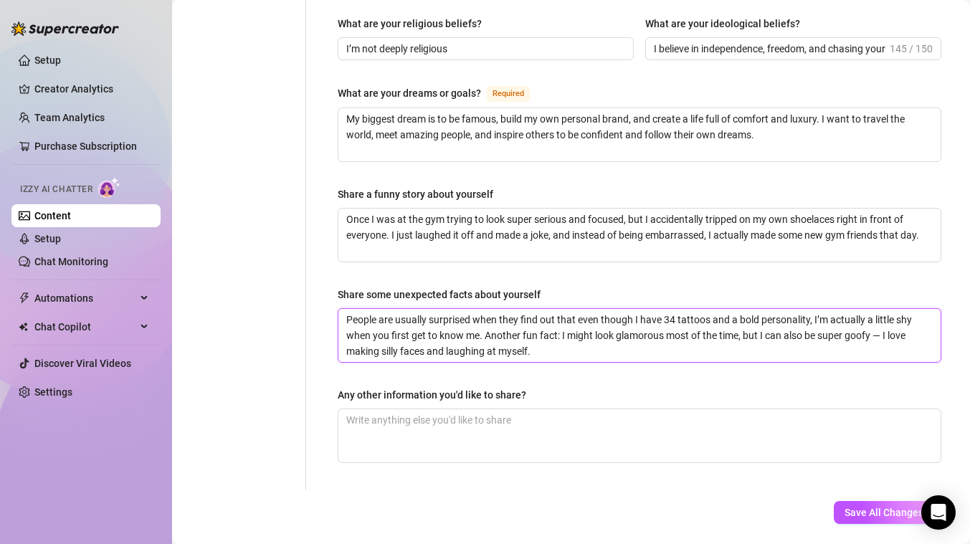
type textarea "People are usually surprised when they find out that even though I have 34 tatt…"
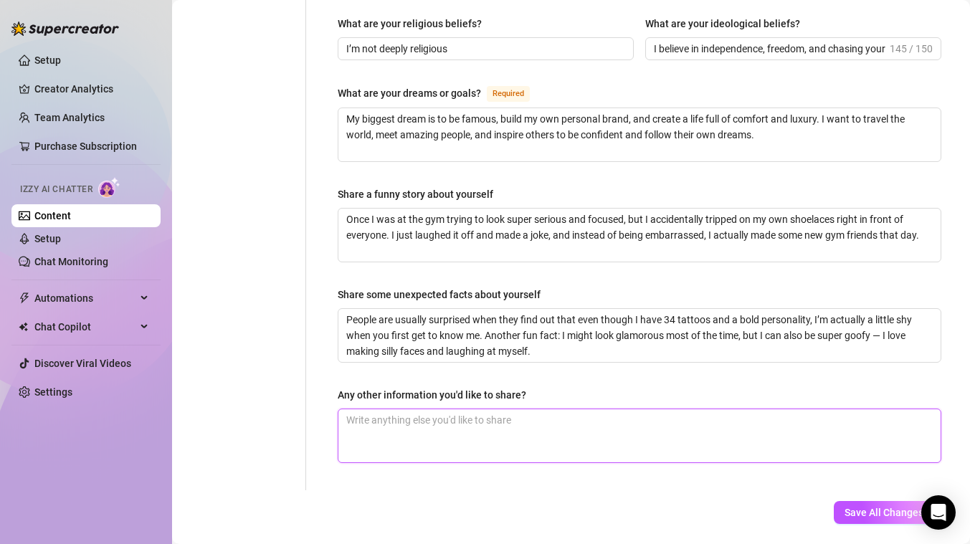
click at [585, 409] on textarea "Any other information you'd like to share?" at bounding box center [639, 435] width 602 height 53
paste textarea "I believe life is about balance — working hard, chasing big dreams, but also en…"
type textarea "I believe life is about balance — working hard, chasing big dreams, but also en…"
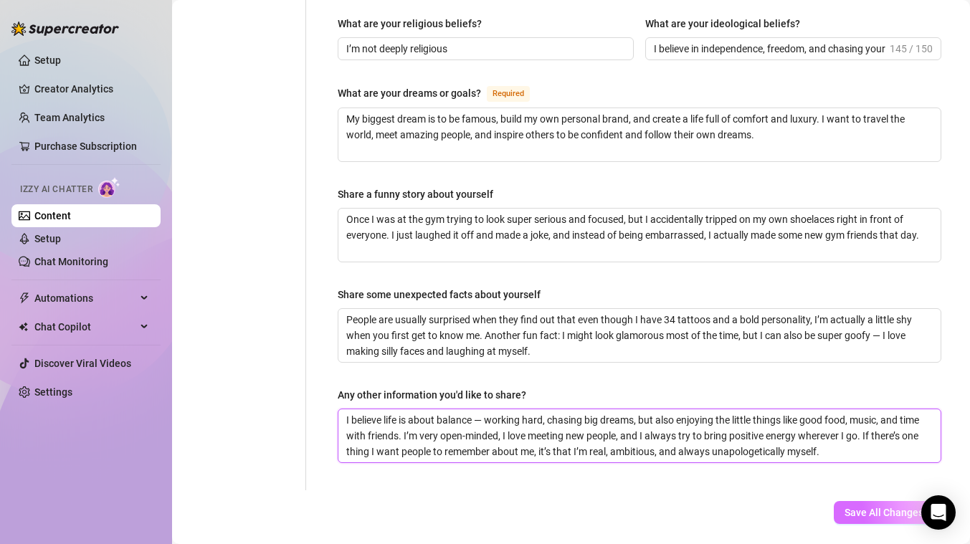
type textarea "I believe life is about balance — working hard, chasing big dreams, but also en…"
click at [866, 507] on span "Save All Changes" at bounding box center [883, 512] width 79 height 11
type input "I finished high school and then moved straight into entrepreneurship. I’m a big…"
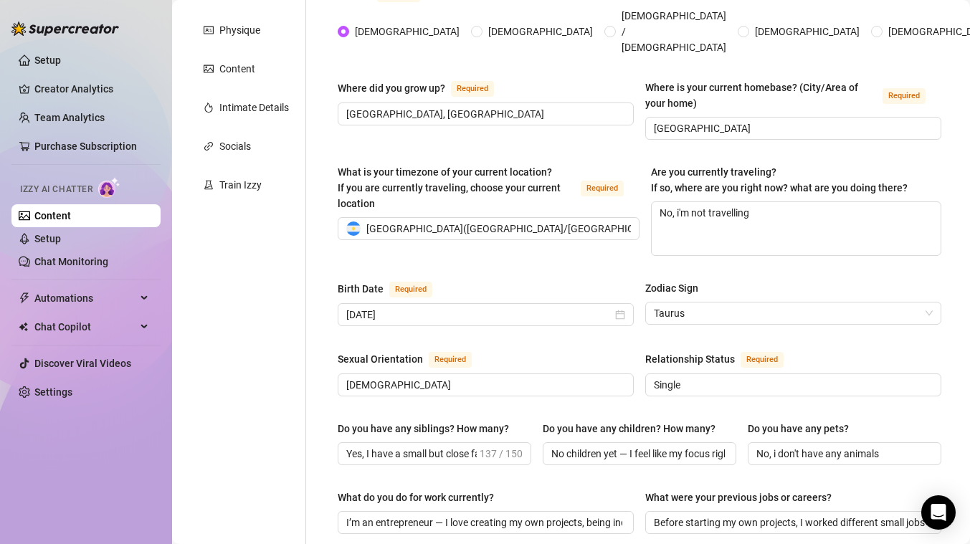
scroll to position [0, 0]
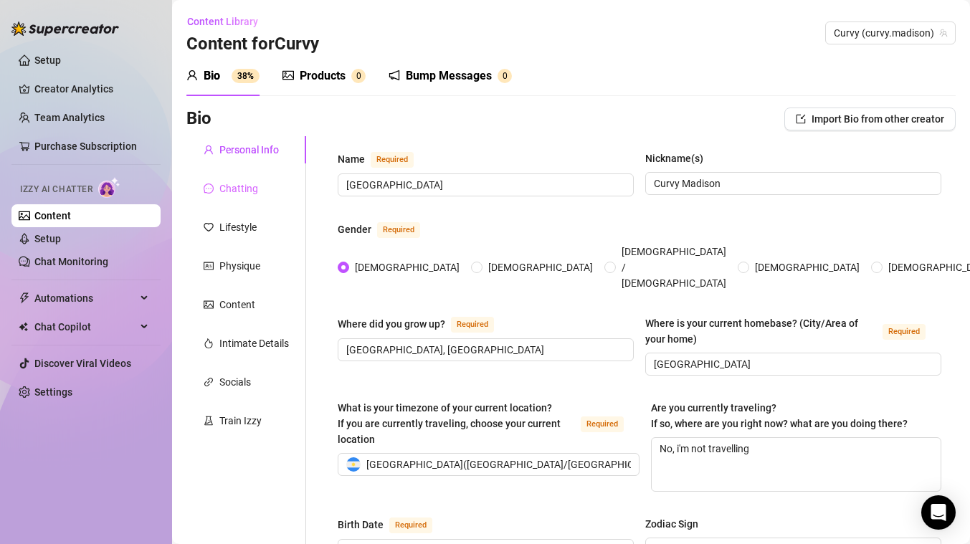
click at [259, 190] on div "Chatting" at bounding box center [246, 188] width 120 height 27
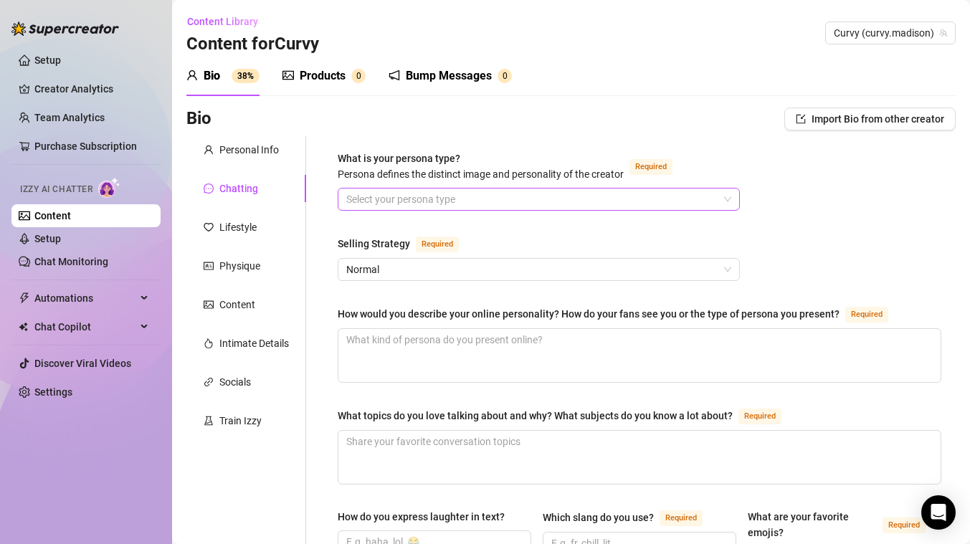
scroll to position [11, 0]
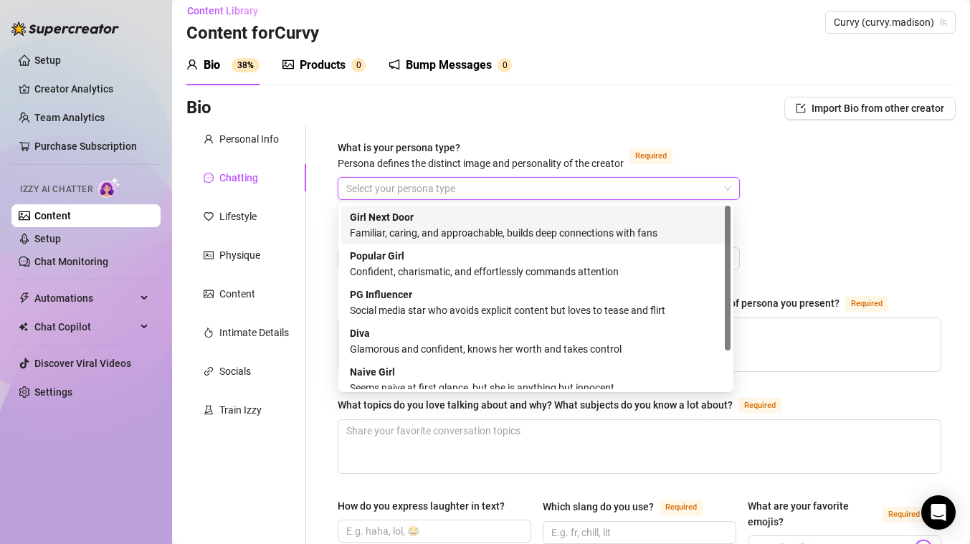
click at [383, 186] on input "What is your persona type? [PERSON_NAME] defines the distinct image and persona…" at bounding box center [532, 189] width 372 height 22
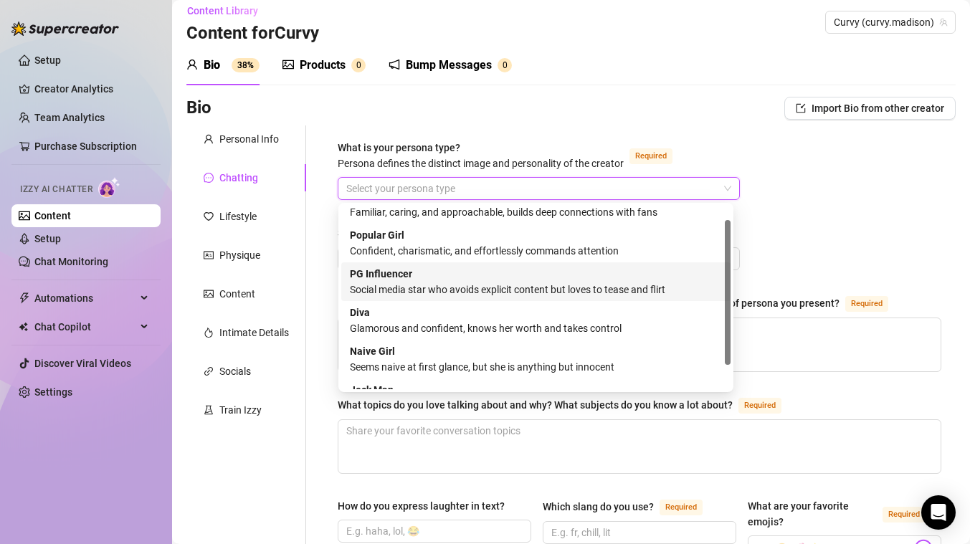
scroll to position [0, 0]
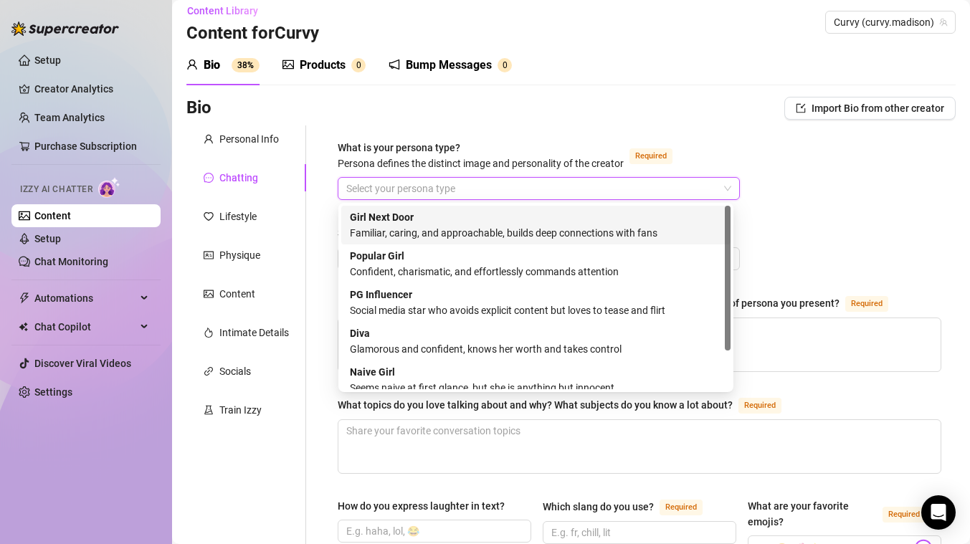
click at [545, 234] on div "Familiar, caring, and approachable, builds deep connections with fans" at bounding box center [536, 233] width 372 height 16
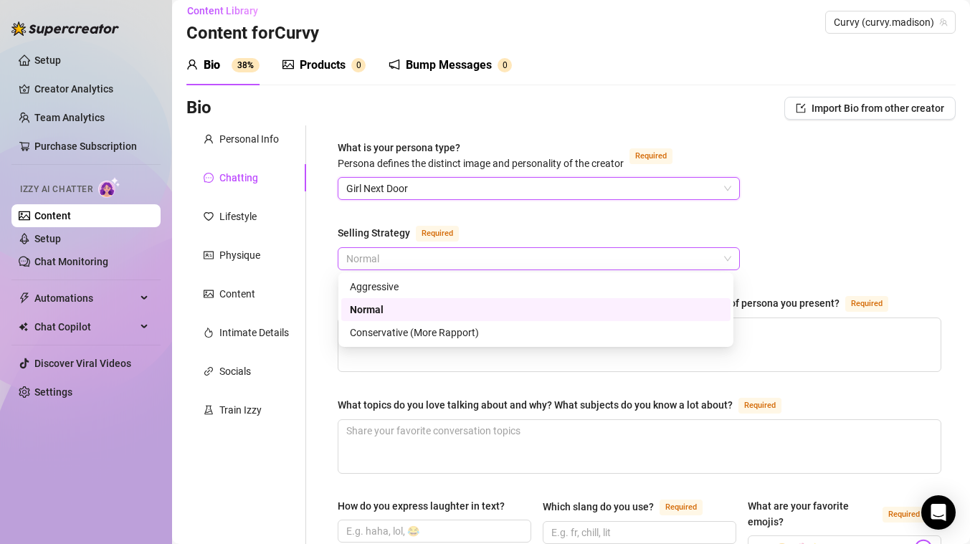
click at [502, 261] on span "Normal" at bounding box center [538, 259] width 385 height 22
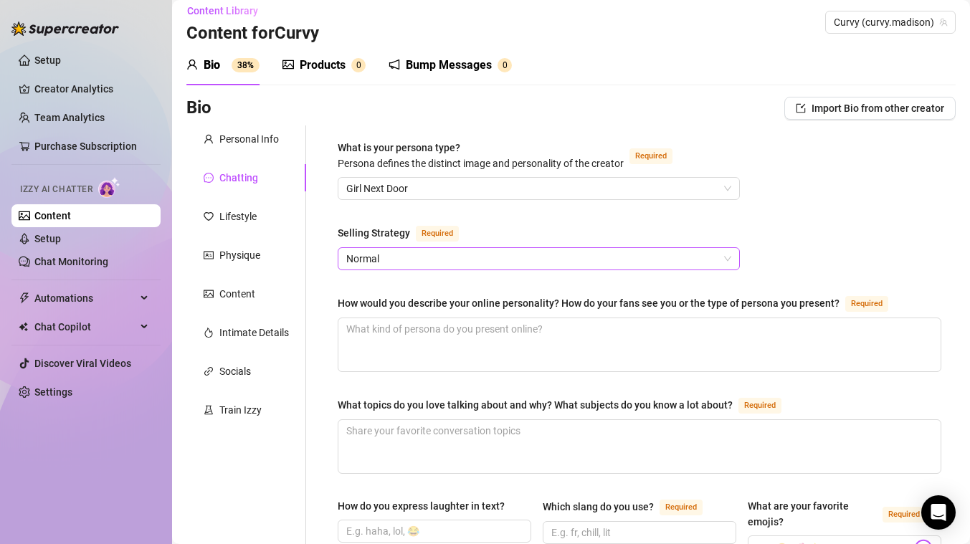
click at [436, 257] on span "Normal" at bounding box center [538, 259] width 385 height 22
click at [457, 225] on div "Required" at bounding box center [440, 232] width 49 height 17
click at [457, 248] on input "Selling Strategy Required" at bounding box center [532, 259] width 372 height 22
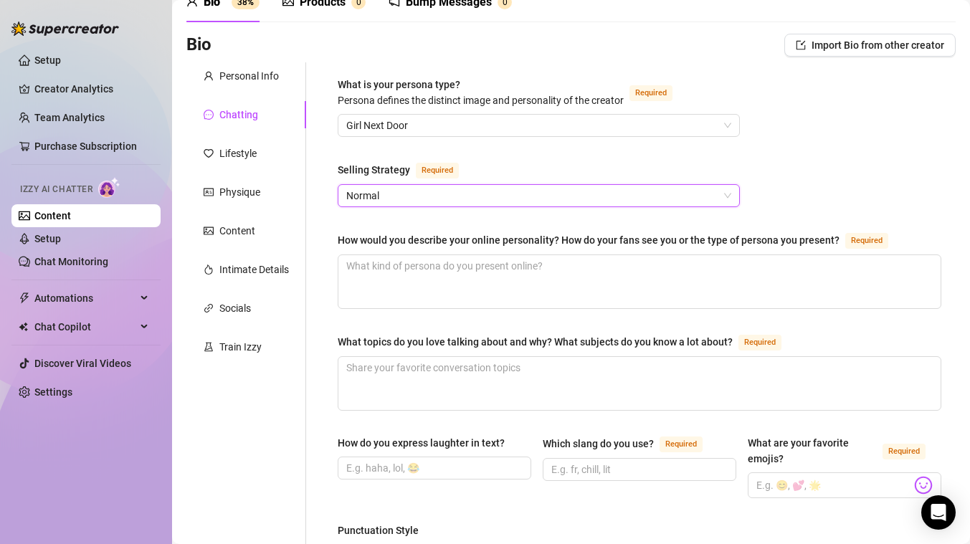
scroll to position [71, 0]
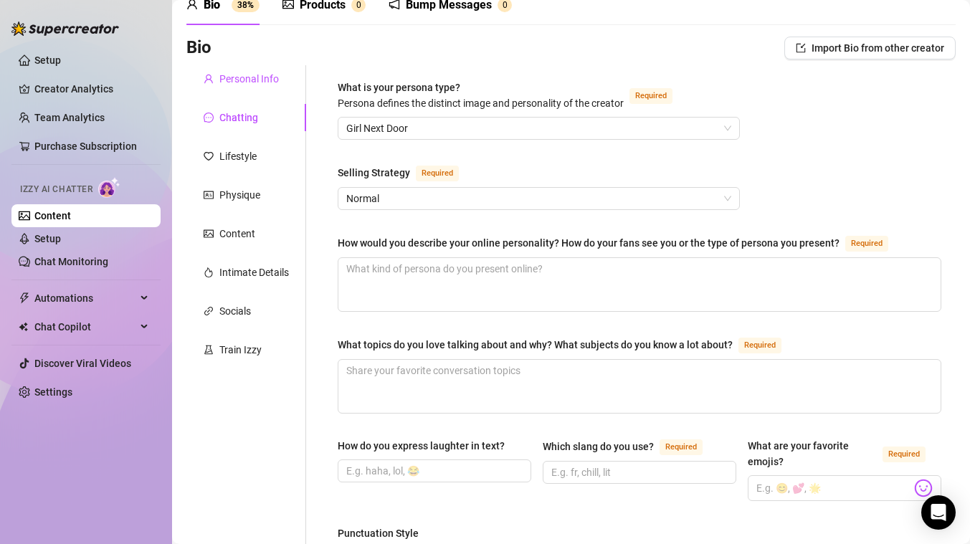
click at [269, 80] on div "Personal Info" at bounding box center [248, 79] width 59 height 16
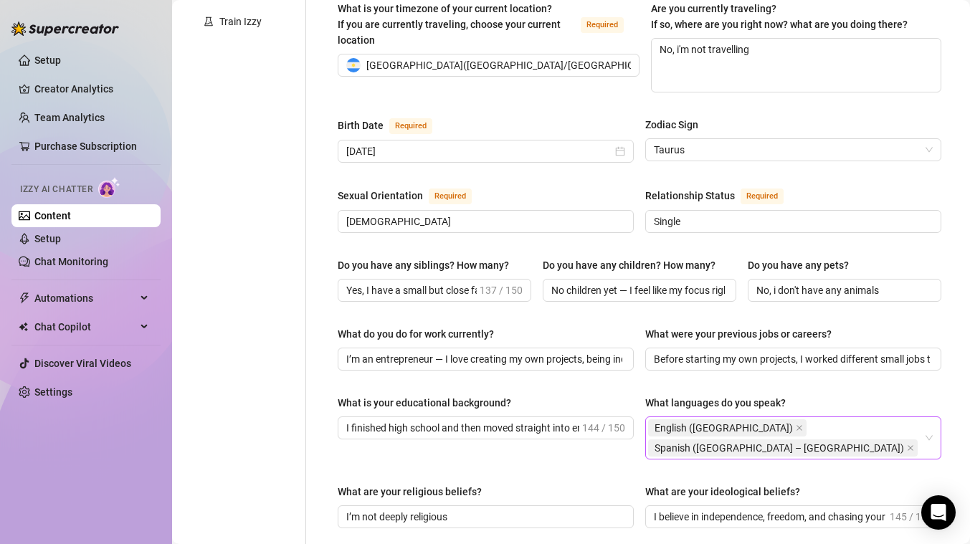
scroll to position [0, 0]
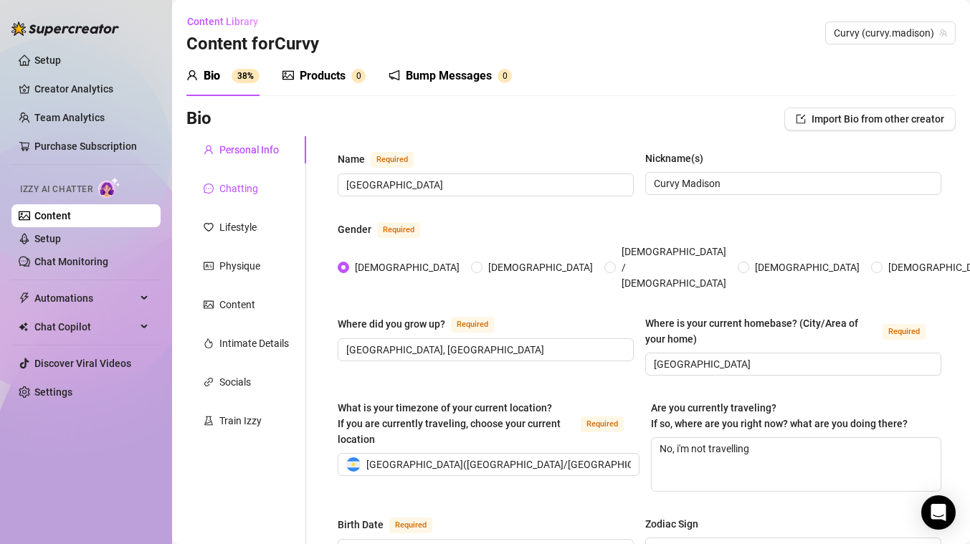
click at [255, 195] on div "Chatting" at bounding box center [238, 189] width 39 height 16
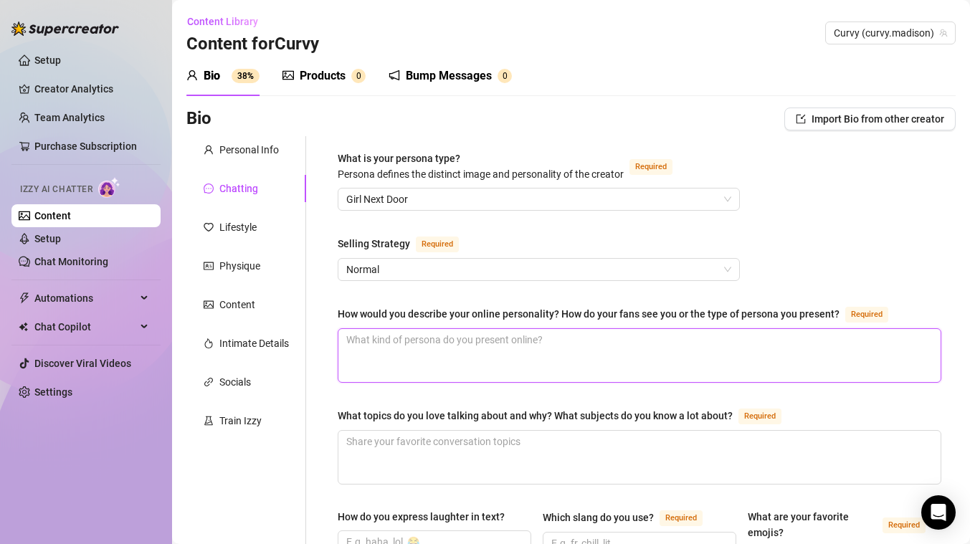
click at [456, 335] on textarea "How would you describe your online personality? How do your fans see you or the…" at bounding box center [639, 355] width 602 height 53
paste textarea "I'm a little shy when you first get to know me, but I have a fun, playful, and …"
type textarea "I'm a little shy when you first get to know me, but I have a fun, playful, and …"
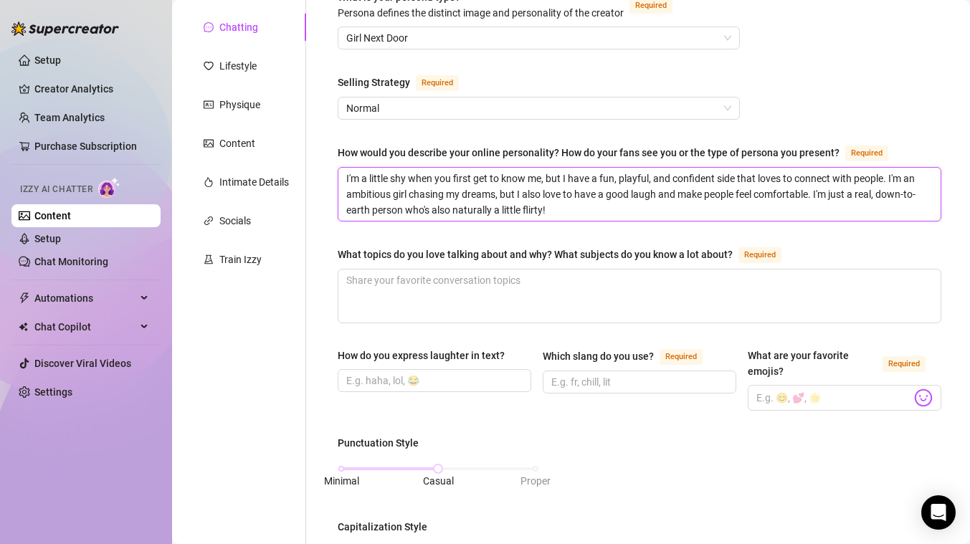
scroll to position [164, 0]
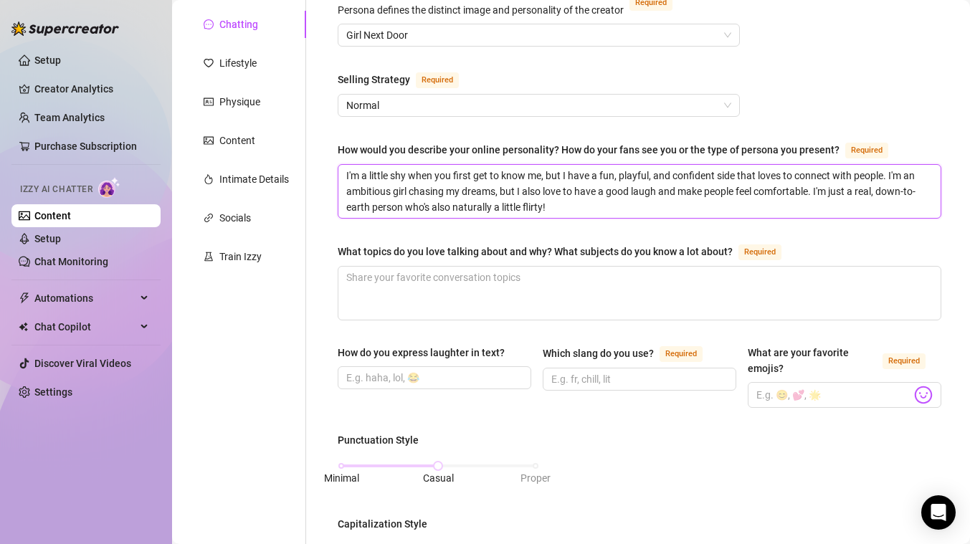
type textarea "I'm a little shy when you first get to know me, but I have a fun, playful, and …"
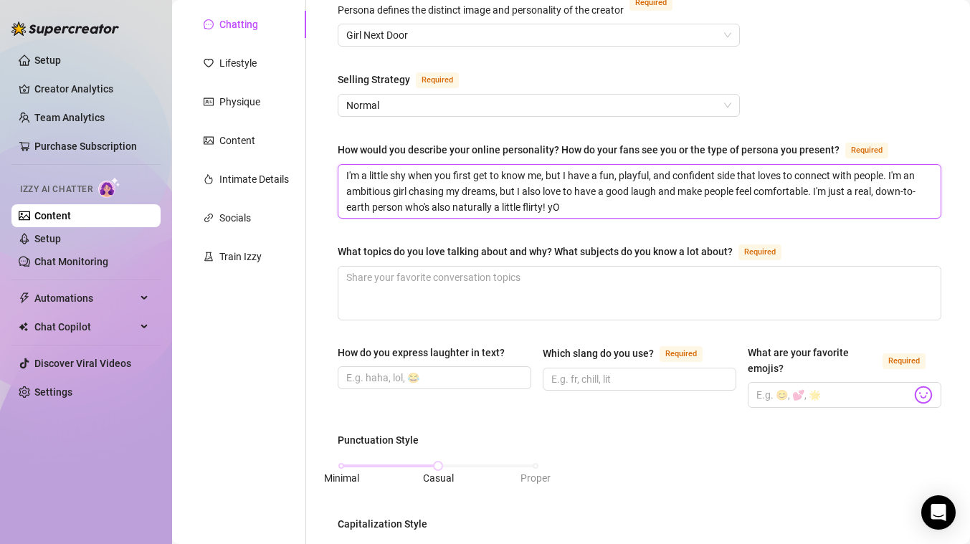
type textarea "I'm a little shy when you first get to know me, but I have a fun, playful, and …"
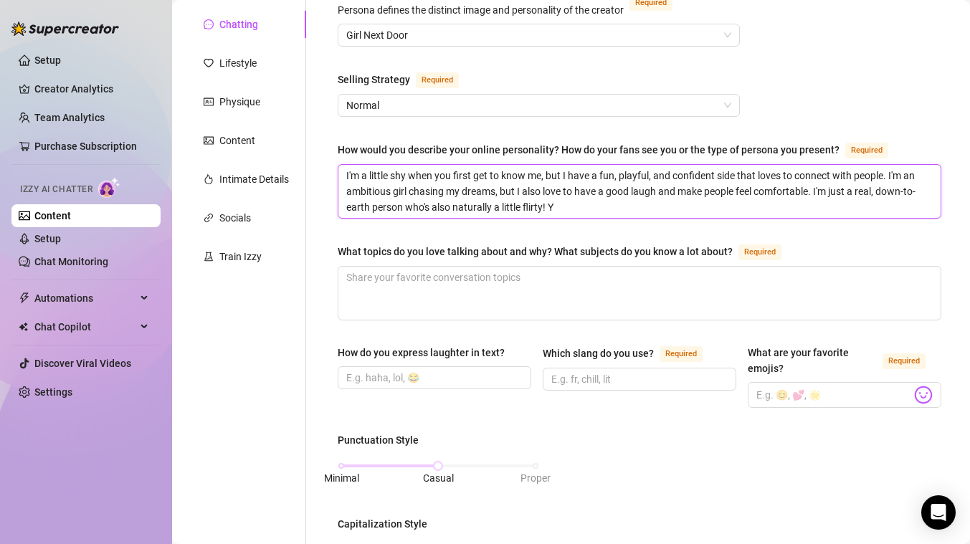
type textarea "I'm a little shy when you first get to know me, but I have a fun, playful, and …"
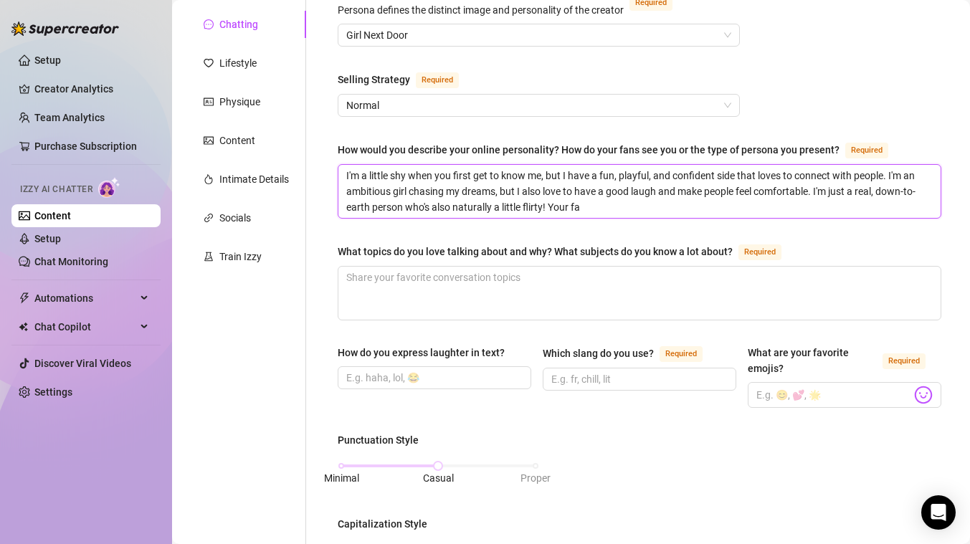
type textarea "I'm a little shy when you first get to know me, but I have a fun, playful, and …"
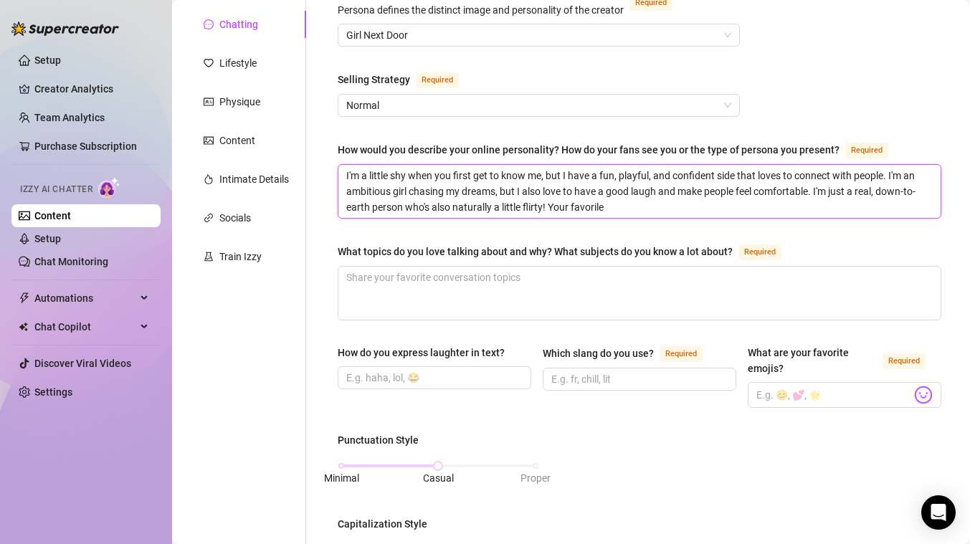
type textarea "I'm a little shy when you first get to know me, but I have a fun, playful, and …"
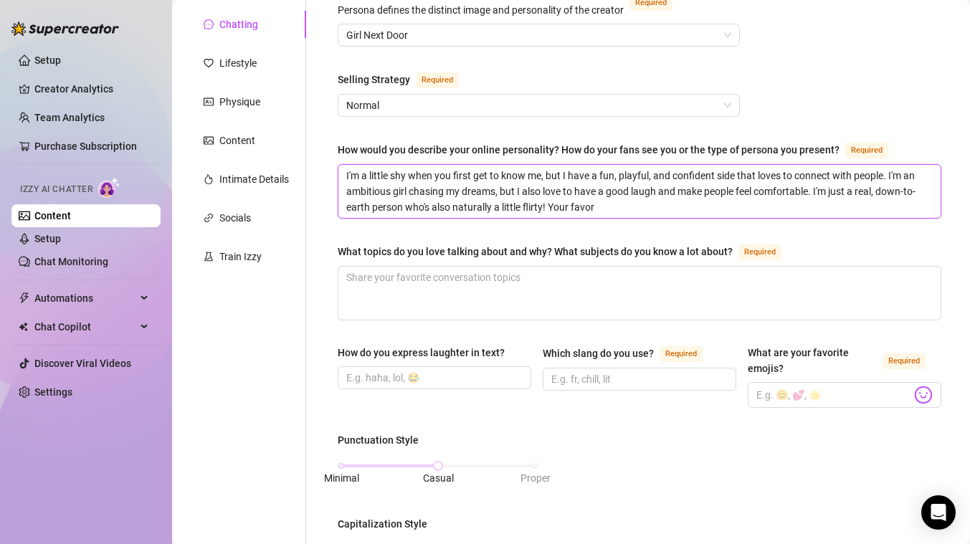
type textarea "I'm a little shy when you first get to know me, but I have a fun, playful, and …"
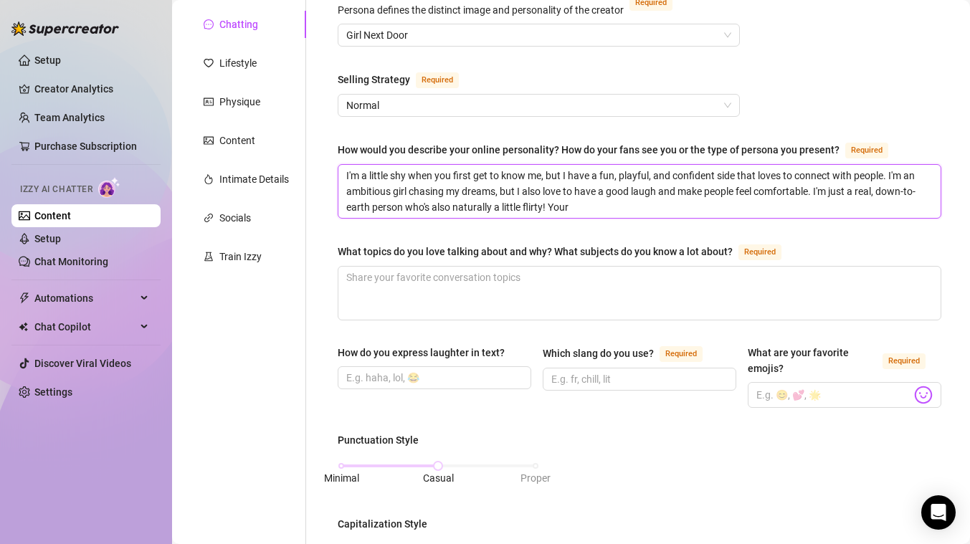
type textarea "I'm a little shy when you first get to know me, but I have a fun, playful, and …"
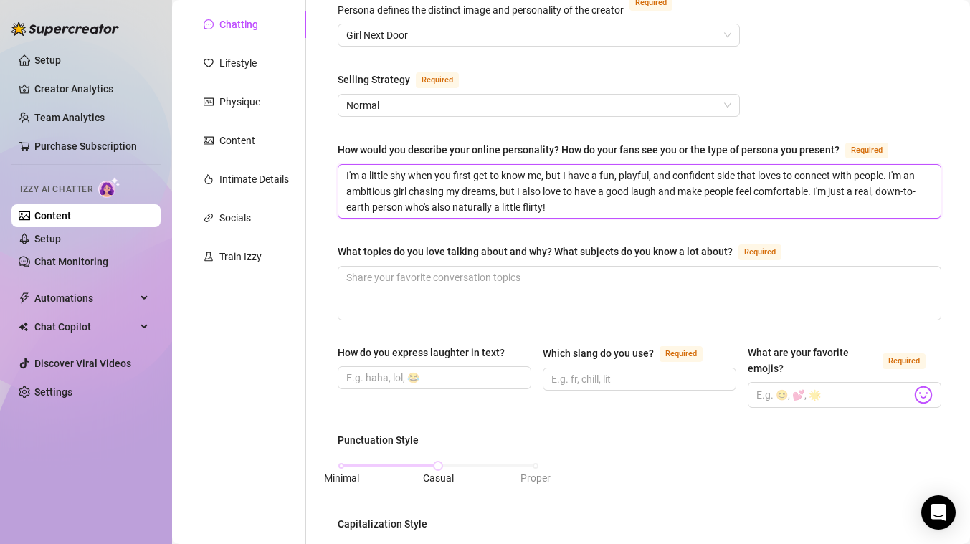
type textarea "I'm a little shy when you first get to know me, but I have a fun, playful, and …"
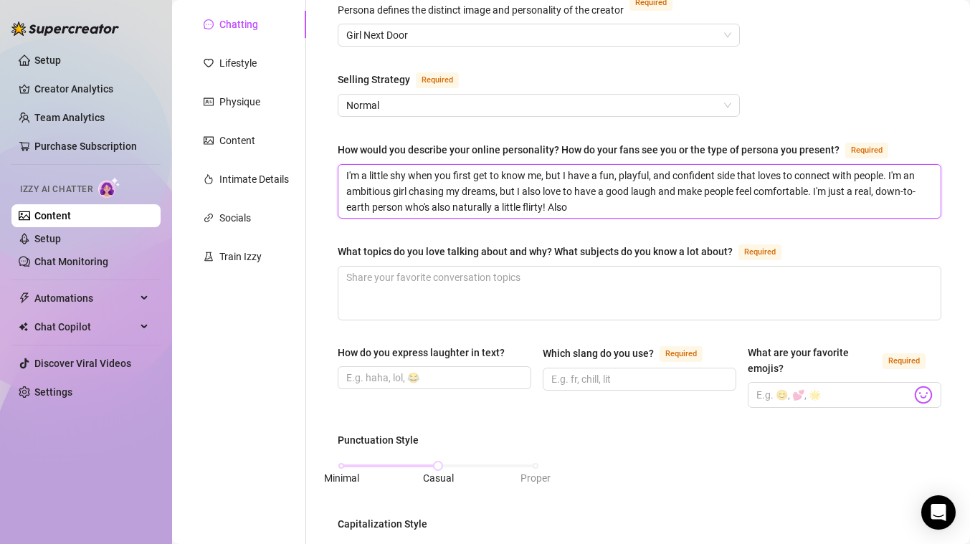
type textarea "I'm a little shy when you first get to know me, but I have a fun, playful, and …"
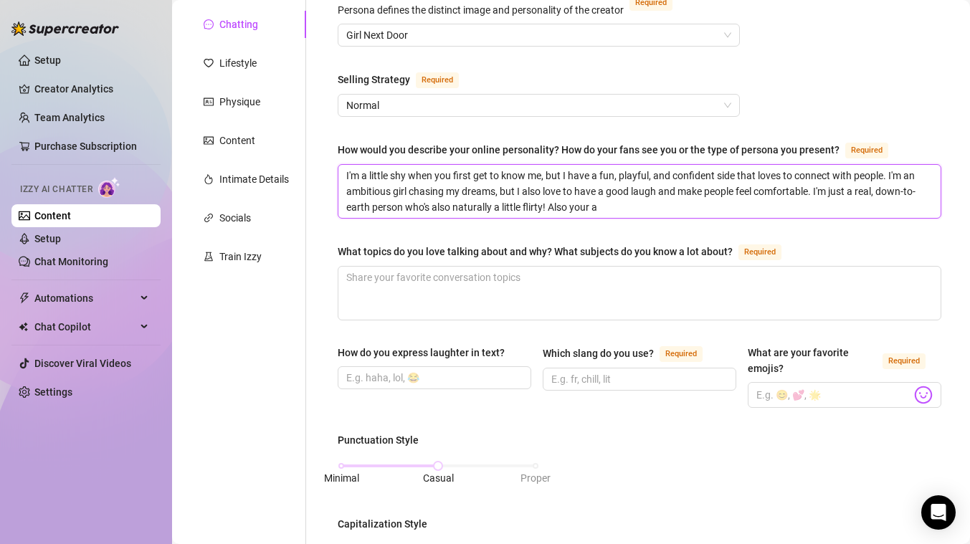
type textarea "I'm a little shy when you first get to know me, but I have a fun, playful, and …"
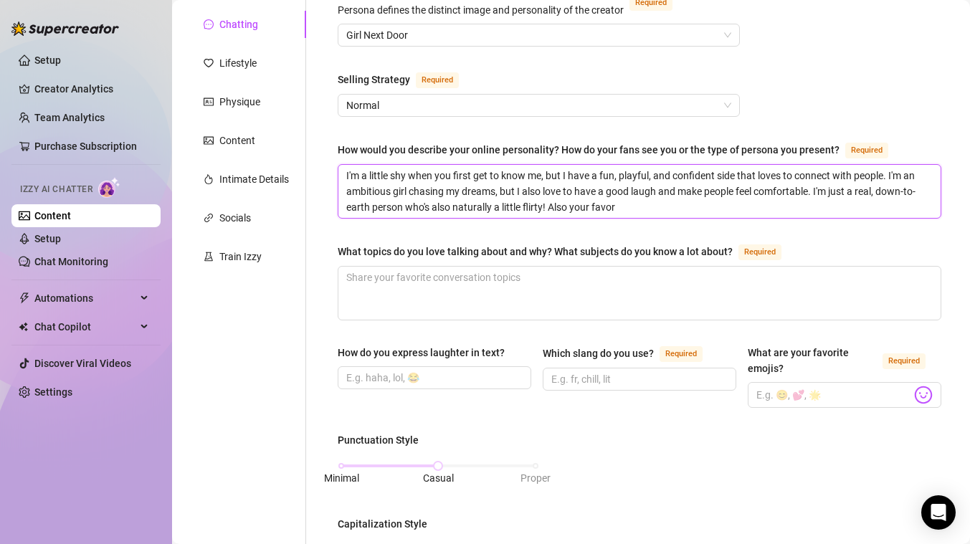
type textarea "I'm a little shy when you first get to know me, but I have a fun, playful, and …"
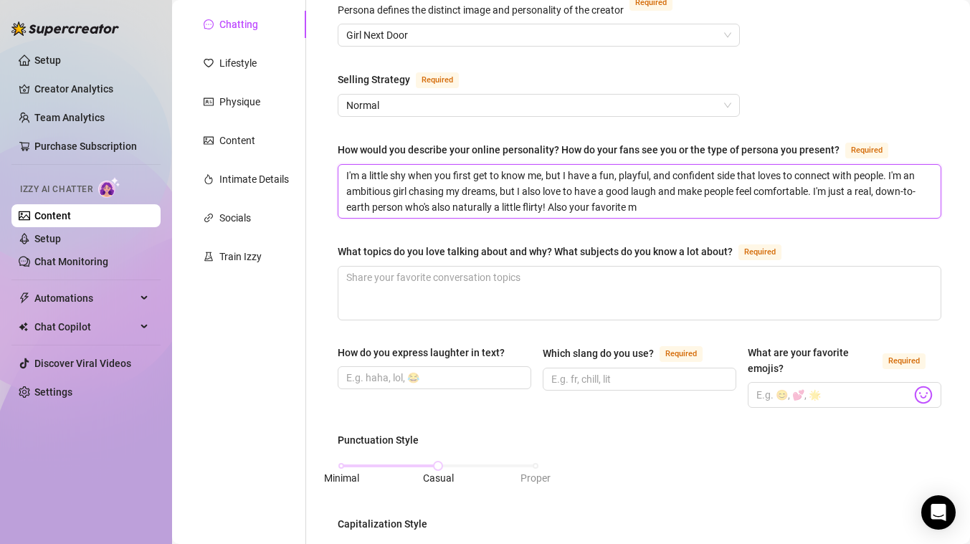
type textarea "I'm a little shy when you first get to know me, but I have a fun, playful, and …"
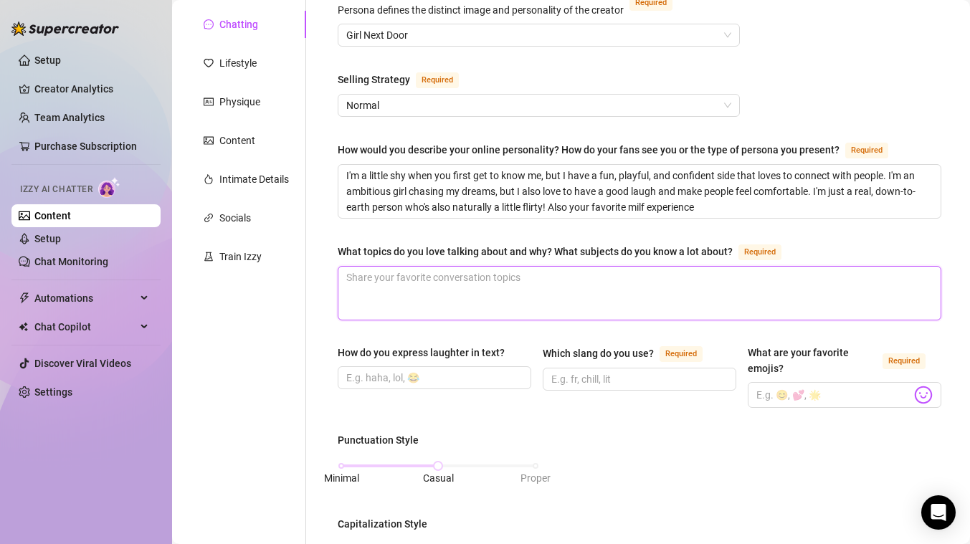
click at [457, 271] on textarea "What topics do you love talking about and why? What subjects do you know a lot …" at bounding box center [639, 293] width 602 height 53
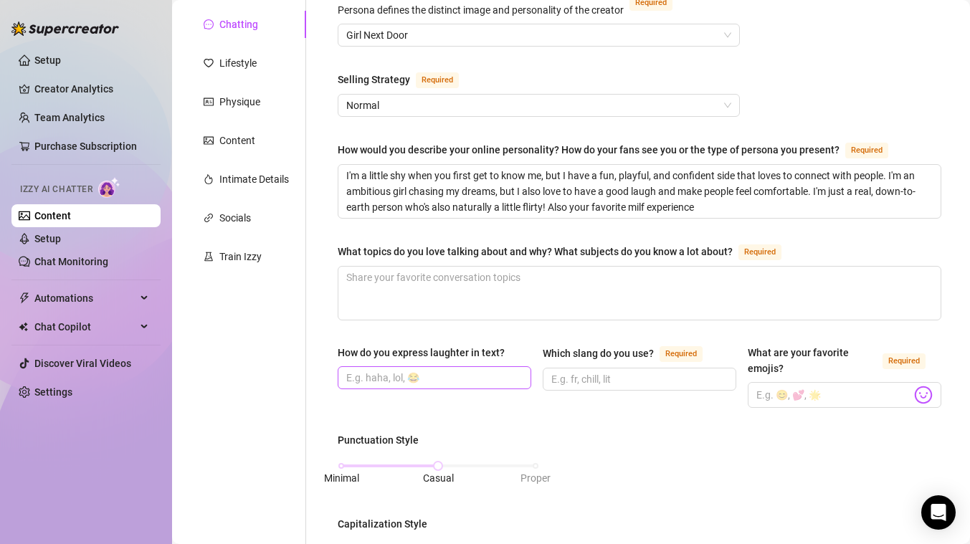
click at [424, 367] on span at bounding box center [435, 377] width 194 height 23
paste input "haha, lol, hehe, 😂"
click at [455, 398] on div "How do you express laughter in text? [PERSON_NAME], lol, hehe, 😂" at bounding box center [435, 376] width 194 height 63
click at [561, 382] on input "Which slang do you use? Required" at bounding box center [637, 379] width 173 height 16
click at [603, 379] on input "Which slang do you use? Required" at bounding box center [637, 379] width 173 height 16
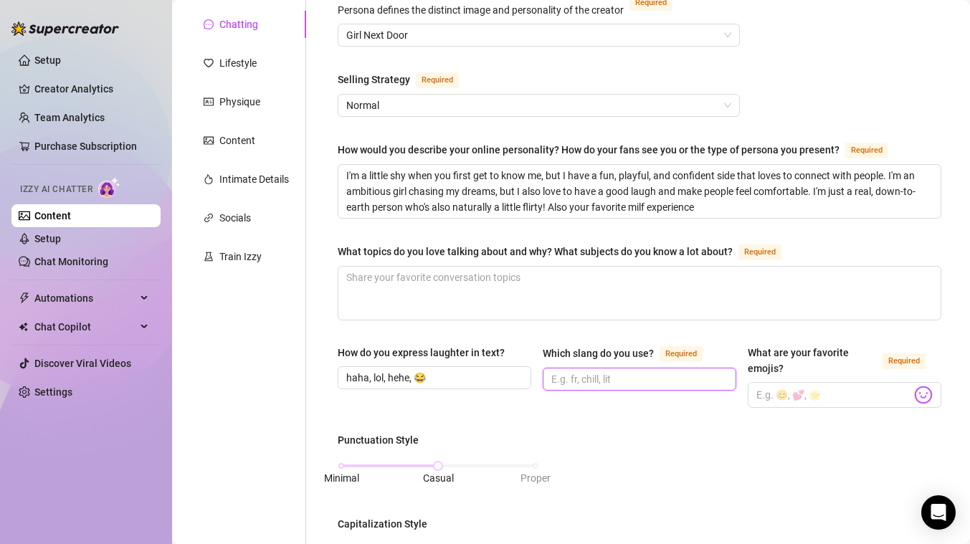
paste input "for sure, chill, lit, fr, def"
click at [613, 396] on div "Which slang do you use? Required for sure, chill, lit, fr, def" at bounding box center [640, 376] width 194 height 63
click at [783, 403] on span at bounding box center [844, 395] width 194 height 26
click at [783, 395] on input "What are your favorite emojis? Required" at bounding box center [833, 395] width 155 height 19
paste input "❤️‍🔥🍒🫶🏽✨😉"
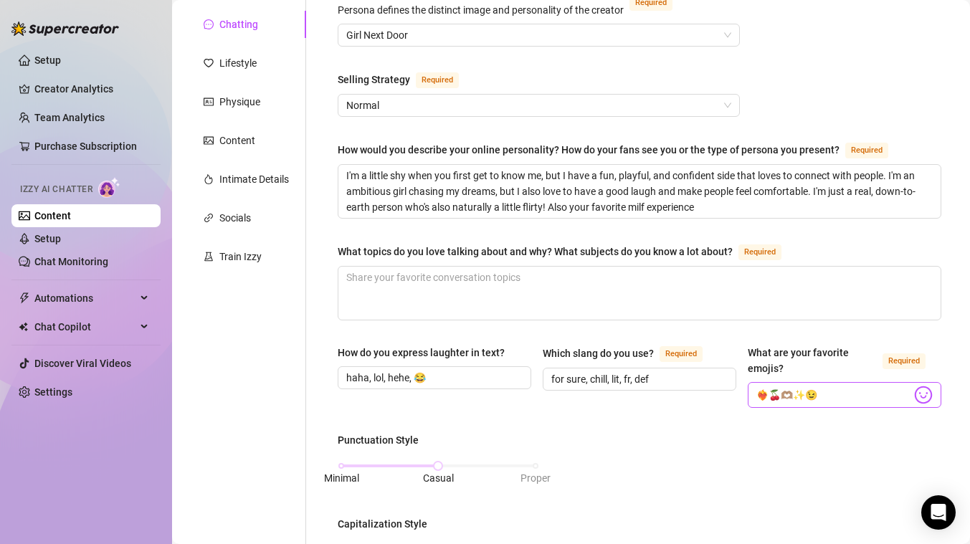
click at [914, 395] on img at bounding box center [923, 395] width 19 height 19
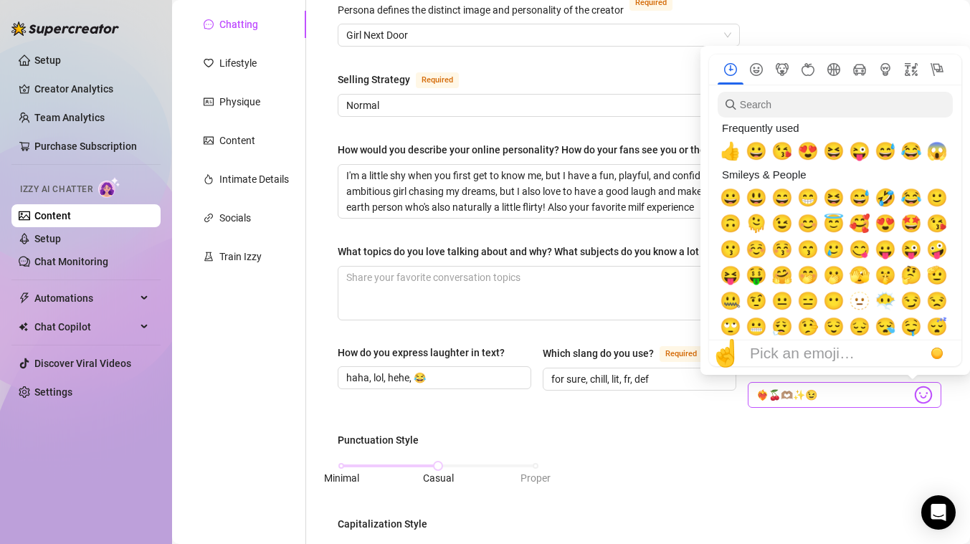
click at [914, 388] on img at bounding box center [923, 395] width 19 height 19
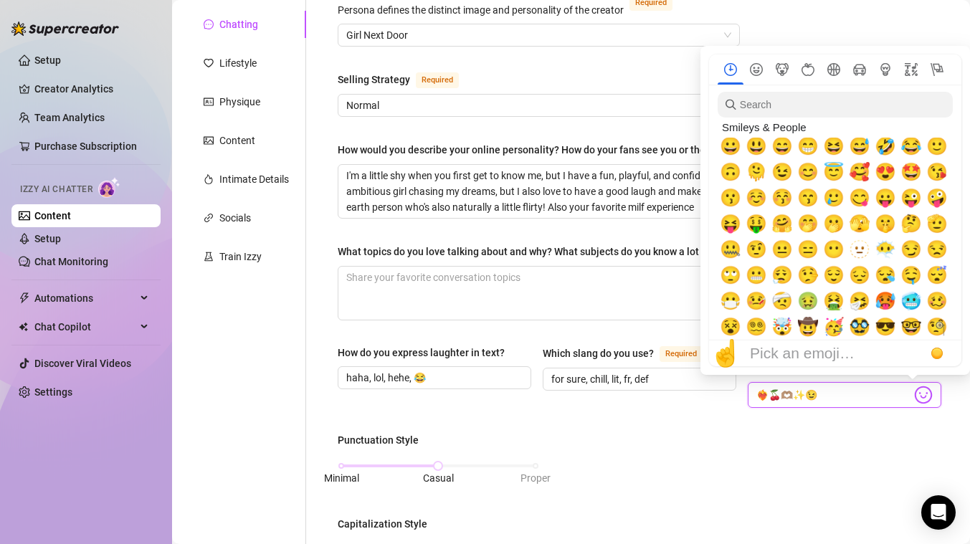
scroll to position [53, 0]
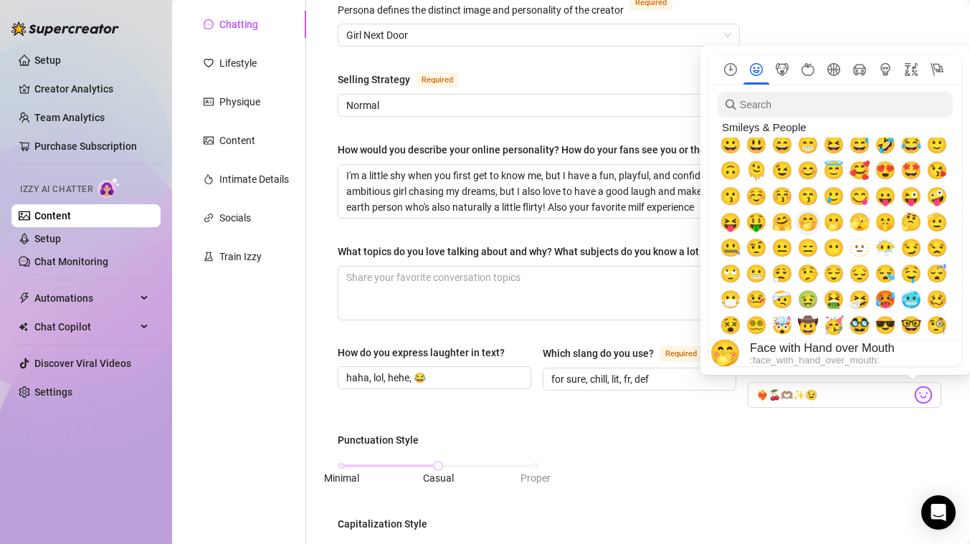
click at [810, 220] on span "🤭" at bounding box center [808, 222] width 22 height 20
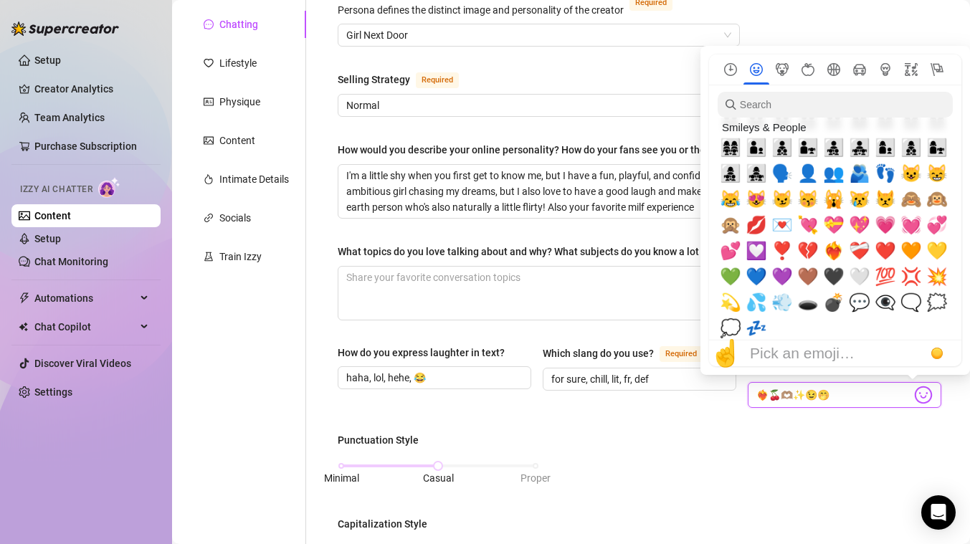
scroll to position [1628, 0]
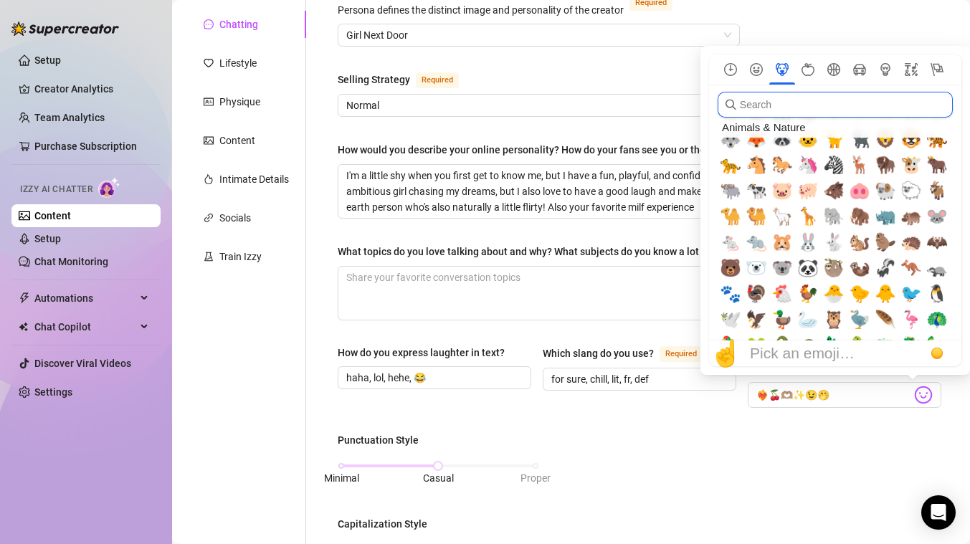
click at [792, 110] on input "search" at bounding box center [834, 105] width 235 height 26
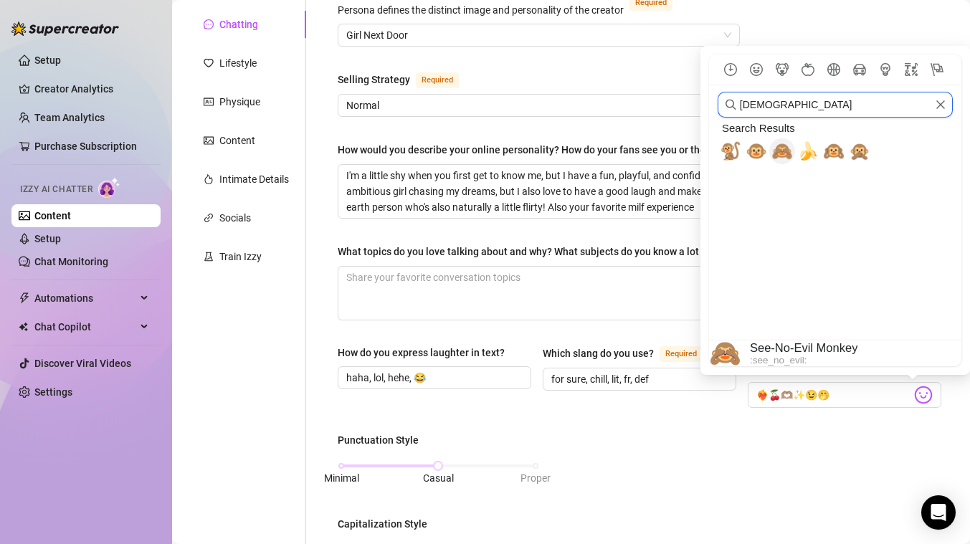
click at [778, 148] on span "🙈" at bounding box center [782, 151] width 22 height 20
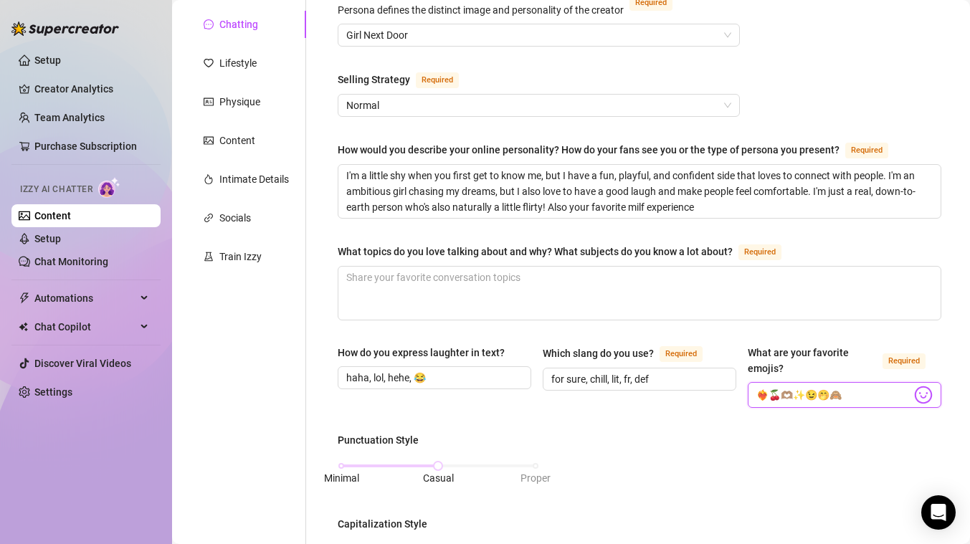
click at [849, 394] on input "❤️‍🔥🍒🫶🏽✨😉🤭🙈" at bounding box center [833, 395] width 155 height 19
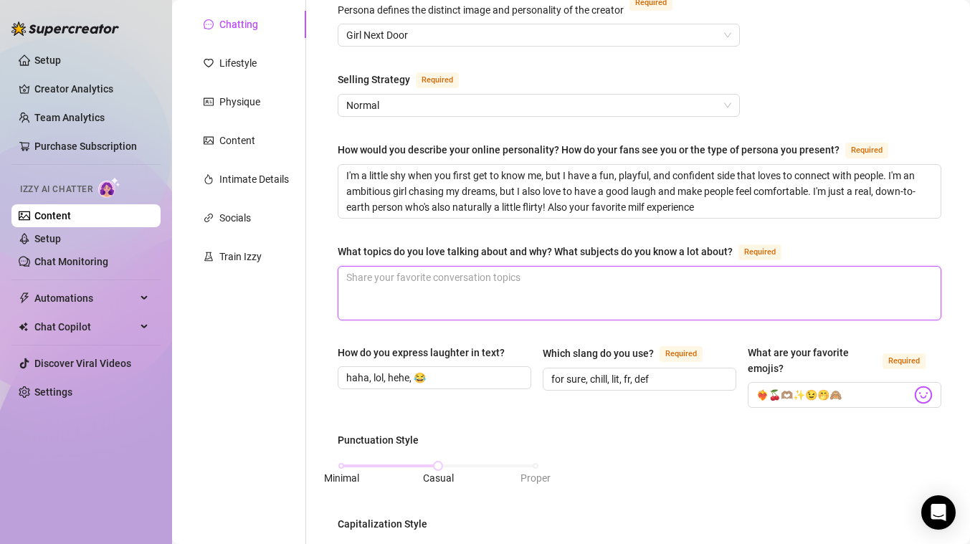
click at [462, 286] on textarea "What topics do you love talking about and why? What subjects do you know a lot …" at bounding box center [639, 293] width 602 height 53
paste textarea "I love talking about so many things! I'm a big foodie, so I'm always down to ch…"
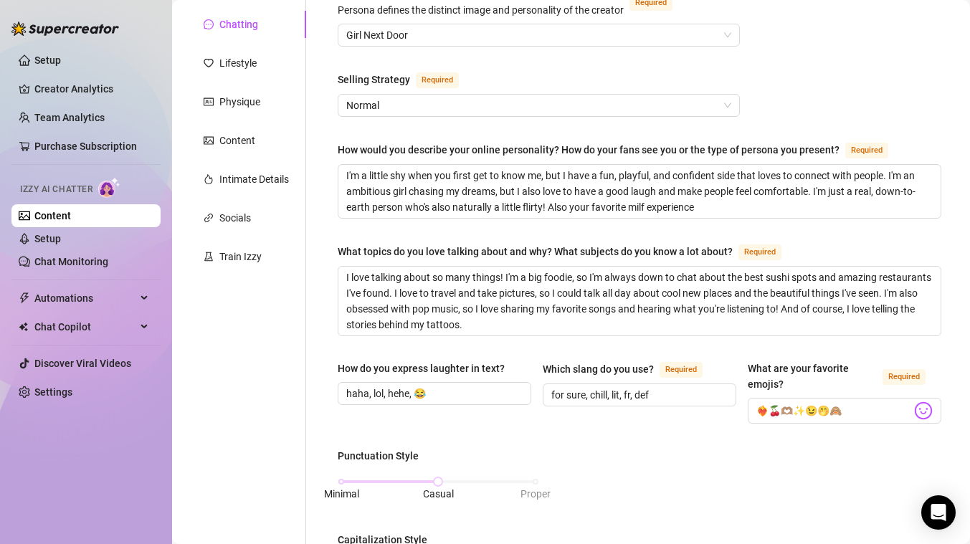
click at [343, 338] on div "What is your persona type? [PERSON_NAME] defines the distinct image and persona…" at bounding box center [639, 530] width 603 height 1089
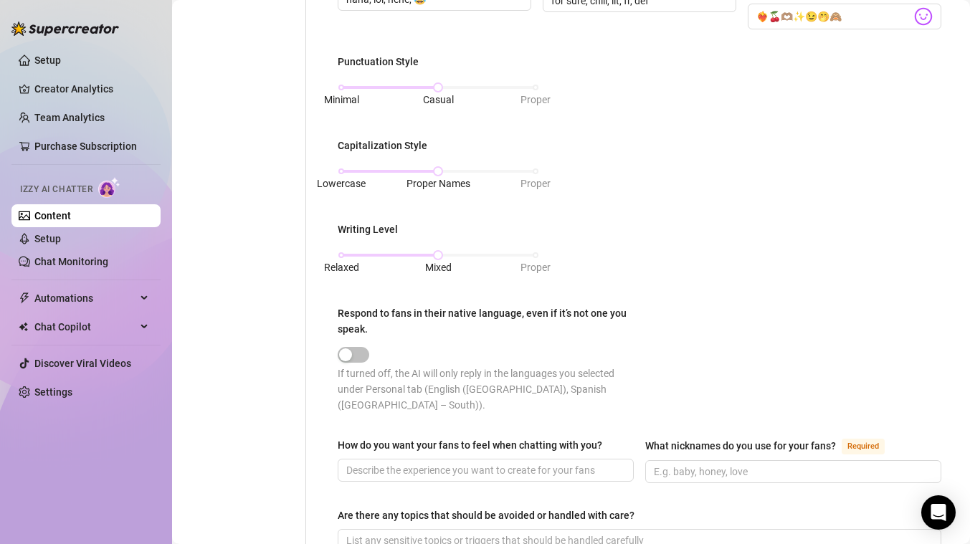
scroll to position [570, 0]
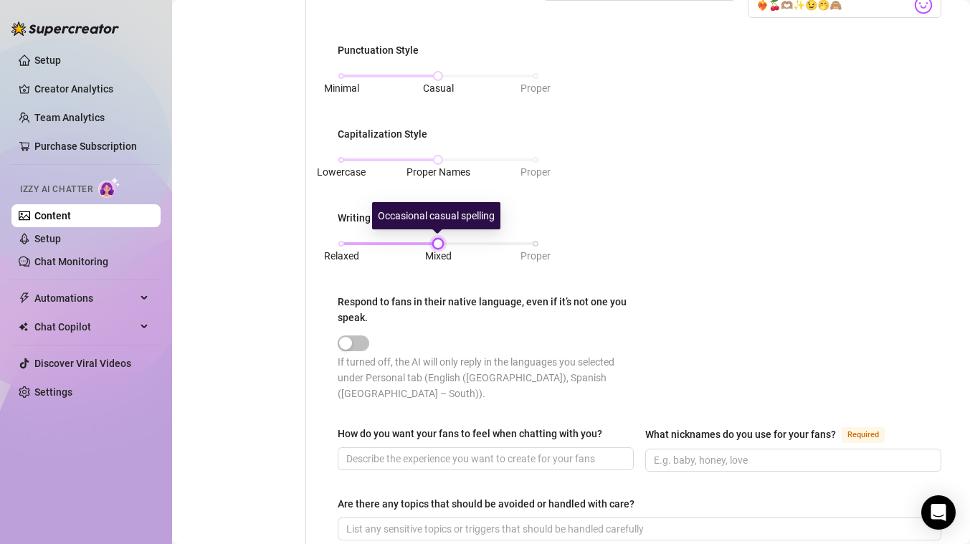
click at [441, 243] on div at bounding box center [437, 243] width 7 height 7
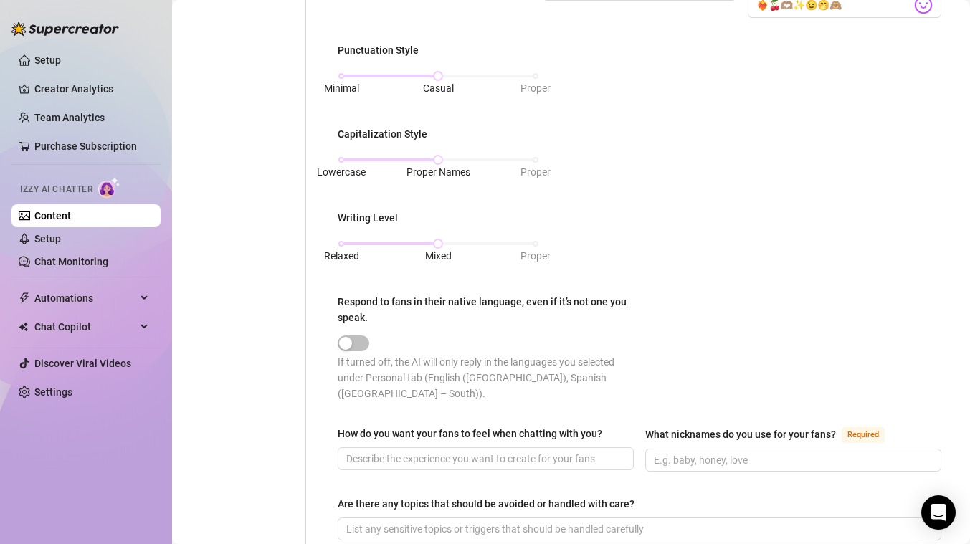
click at [454, 214] on div "Writing Level" at bounding box center [438, 221] width 201 height 22
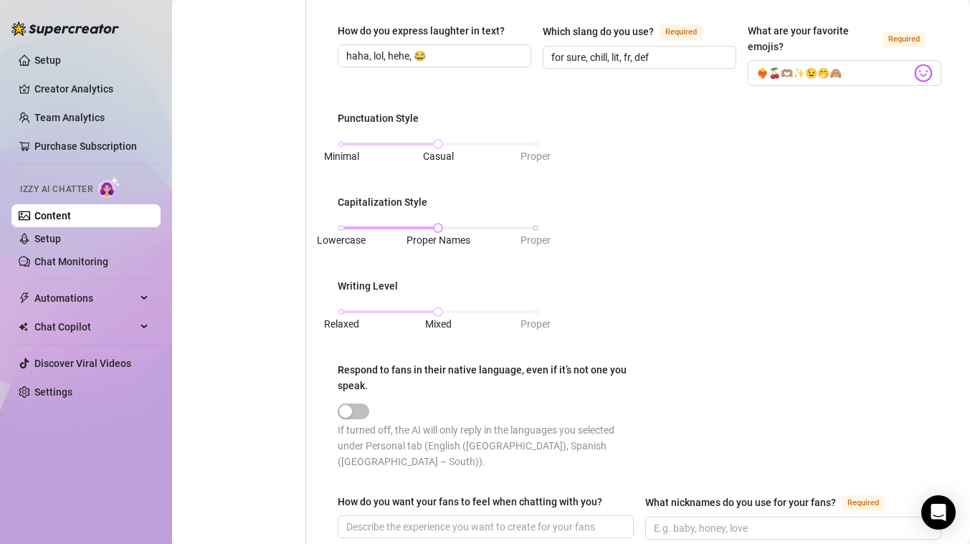
scroll to position [494, 0]
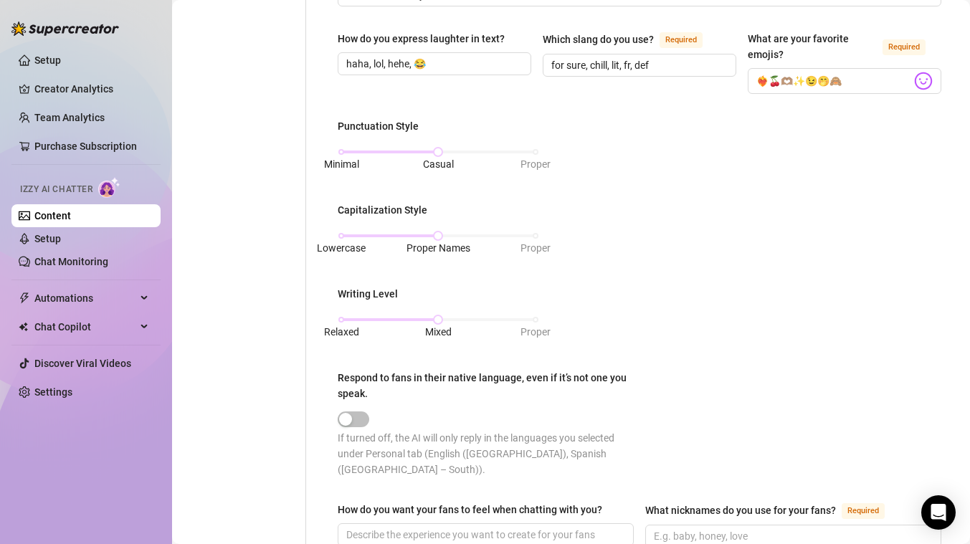
drag, startPoint x: 438, startPoint y: 158, endPoint x: 336, endPoint y: 149, distance: 102.1
click at [336, 149] on div "What is your persona type? [PERSON_NAME] defines the distinct image and persona…" at bounding box center [639, 200] width 632 height 1117
drag, startPoint x: 436, startPoint y: 158, endPoint x: 350, endPoint y: 152, distance: 85.5
click at [350, 152] on div "Minimal Casual Proper" at bounding box center [438, 152] width 194 height 9
drag, startPoint x: 438, startPoint y: 234, endPoint x: 354, endPoint y: 231, distance: 83.9
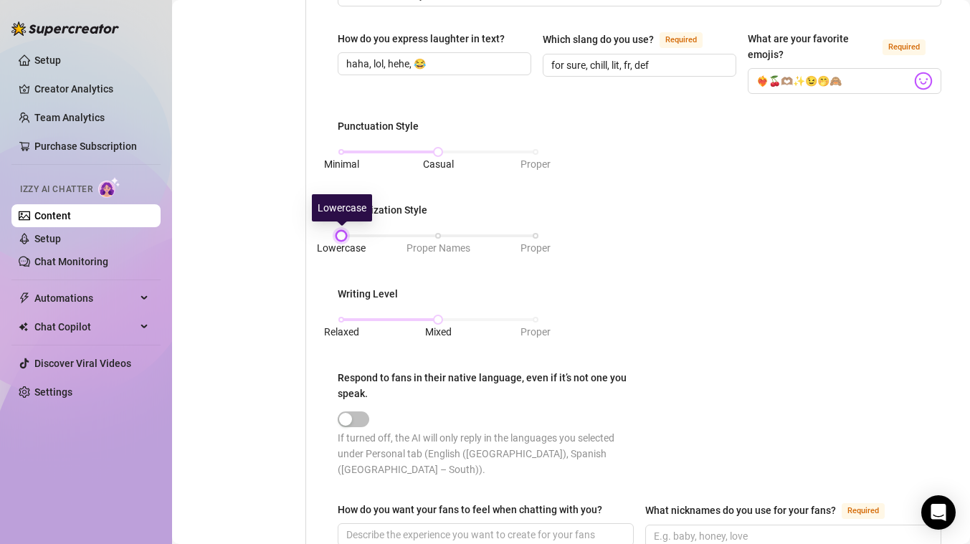
click at [354, 231] on div "Lowercase Proper Names Proper" at bounding box center [438, 235] width 194 height 9
click at [543, 240] on span "Proper" at bounding box center [535, 248] width 30 height 16
click at [439, 233] on div "Lowercase Proper Names Proper" at bounding box center [438, 235] width 194 height 9
click at [344, 148] on div "Minimal Casual Proper" at bounding box center [438, 152] width 194 height 9
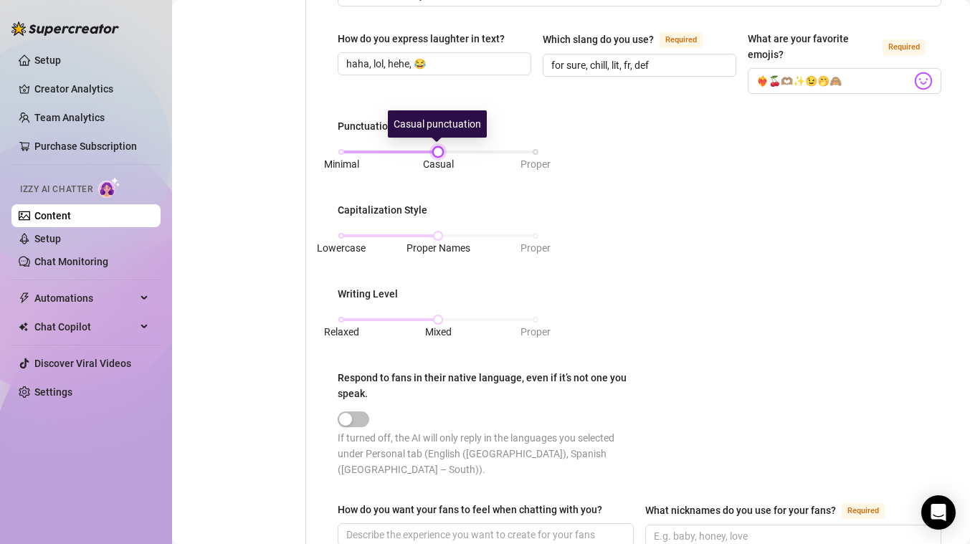
click at [434, 149] on div "Minimal Casual Proper" at bounding box center [438, 152] width 194 height 9
click at [532, 148] on div "Minimal Casual Proper" at bounding box center [438, 152] width 194 height 9
click at [436, 148] on div "Minimal Casual Proper" at bounding box center [438, 152] width 194 height 9
click at [345, 318] on div "Relaxed Mixed Proper" at bounding box center [438, 319] width 194 height 9
click at [505, 269] on div "Punctuation Style Minimal Casual Proper Capitalization Style Lowercase Proper N…" at bounding box center [639, 304] width 603 height 372
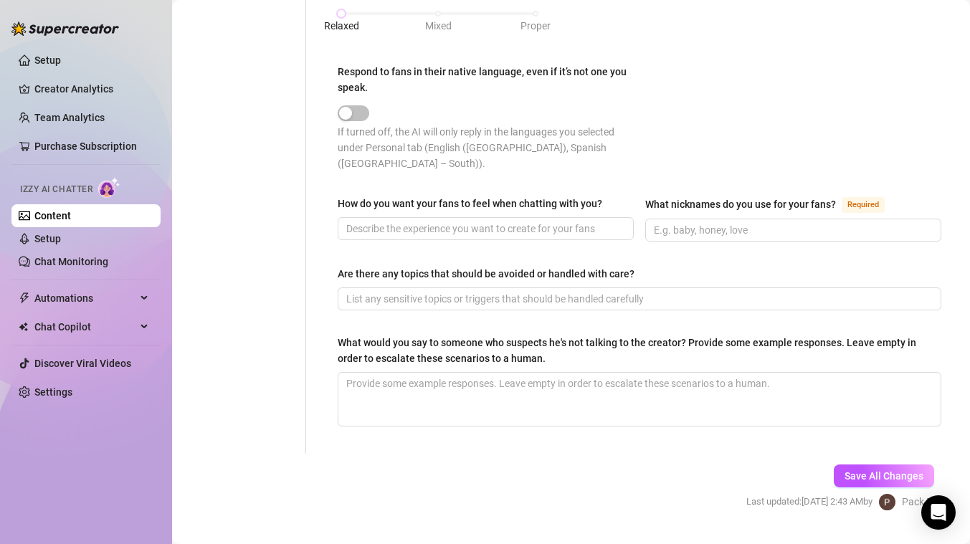
scroll to position [832, 0]
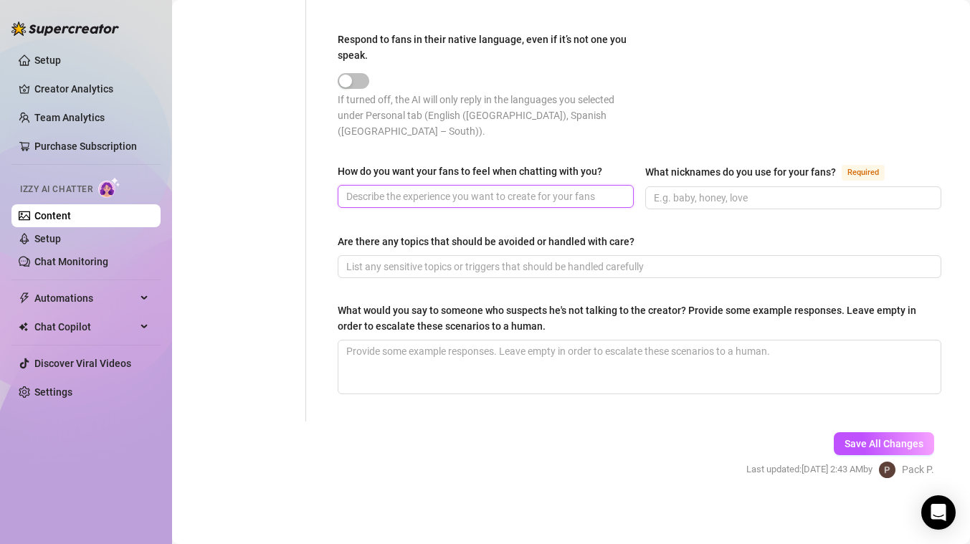
click at [483, 196] on input "How do you want your fans to feel when chatting with you?" at bounding box center [484, 196] width 276 height 16
paste input "I want them to feel like they're talking to a close friend or a girlfriend—some…"
drag, startPoint x: 499, startPoint y: 192, endPoint x: 801, endPoint y: 188, distance: 302.5
click at [801, 192] on div "How do you want your fans to feel when chatting with you? I want them to feel l…" at bounding box center [639, 192] width 603 height 59
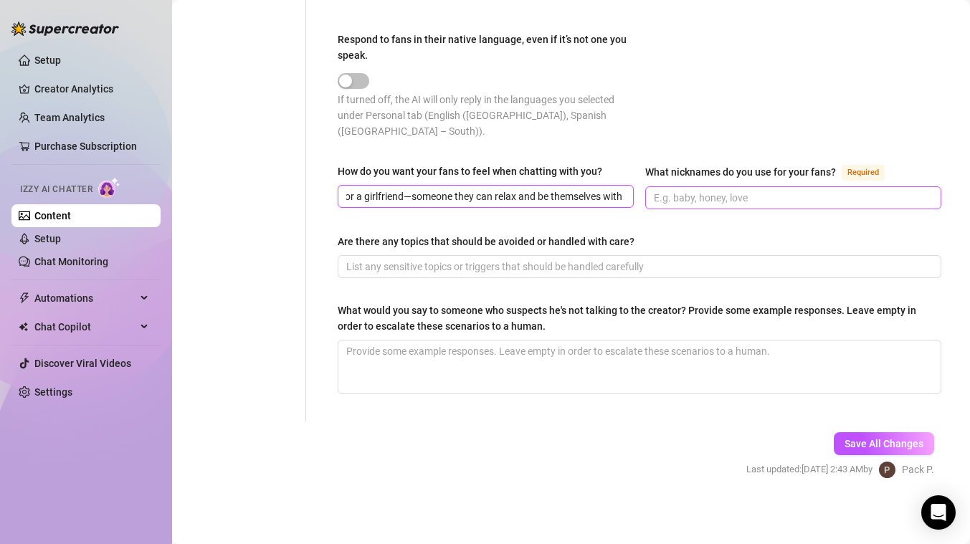
scroll to position [0, 251]
click at [787, 190] on input "What nicknames do you use for your fans? Required" at bounding box center [792, 198] width 276 height 16
click at [695, 186] on span at bounding box center [793, 197] width 296 height 23
paste input "Babe, baby, honey, [PERSON_NAME], love, darling."
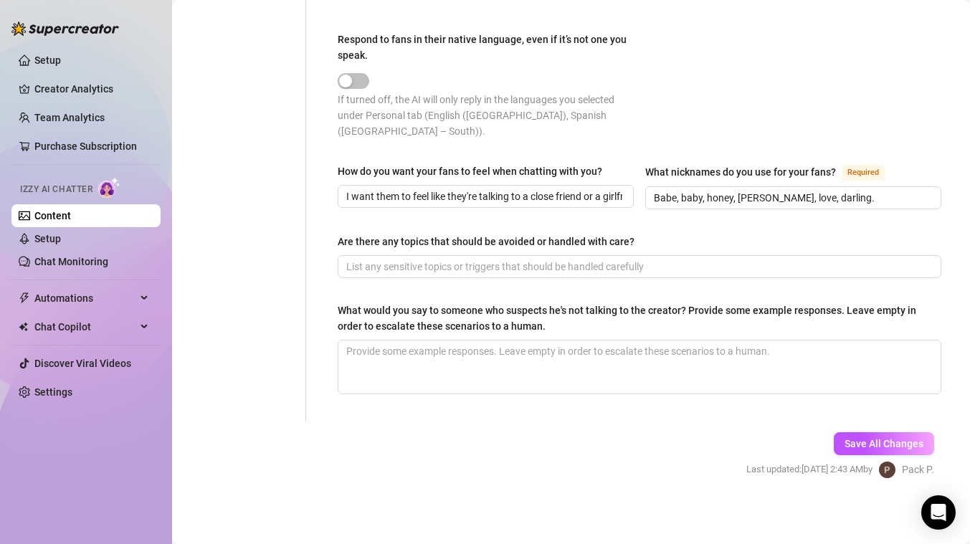
click at [705, 235] on div "Are there any topics that should be avoided or handled with care?" at bounding box center [639, 245] width 603 height 22
click at [591, 262] on input "Are there any topics that should be avoided or handled with care?" at bounding box center [637, 267] width 583 height 16
click at [507, 263] on input "Are there any topics that should be avoided or handled with care?" at bounding box center [637, 267] width 583 height 16
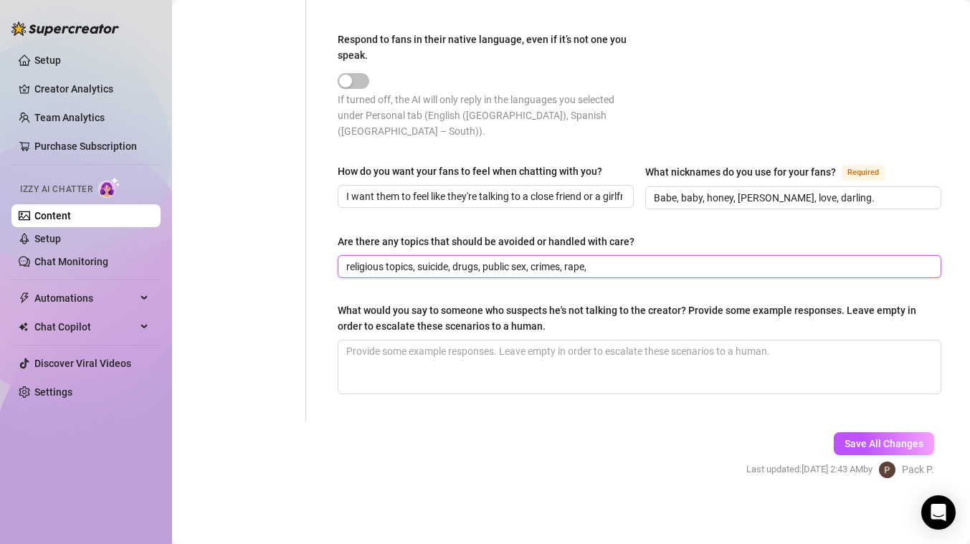
click at [610, 269] on input "religious topics, suicide, drugs, public sex, crimes, rape," at bounding box center [637, 267] width 583 height 16
click at [680, 259] on input "religious topics, suicide, drugs, public sex, crimes, rape, illegal activities" at bounding box center [637, 267] width 583 height 16
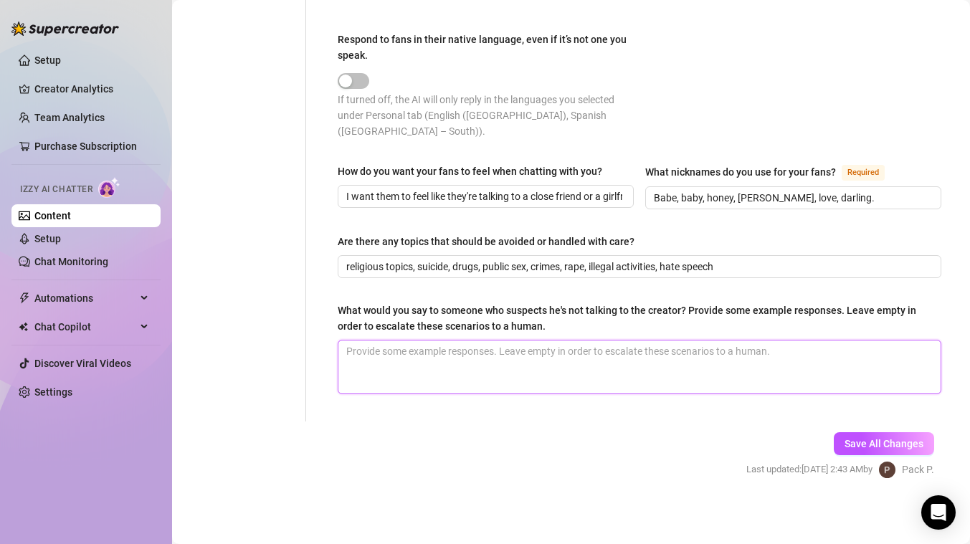
click at [578, 378] on textarea "What would you say to someone who suspects he's not talking to the creator? Pro…" at bounding box center [639, 366] width 602 height 53
click at [479, 360] on textarea "What would you say to someone who suspects he's not talking to the creator? Pro…" at bounding box center [639, 366] width 602 height 53
paste textarea ""Aww, are you already getting confused? You're with me, baby. Don't worry your …"
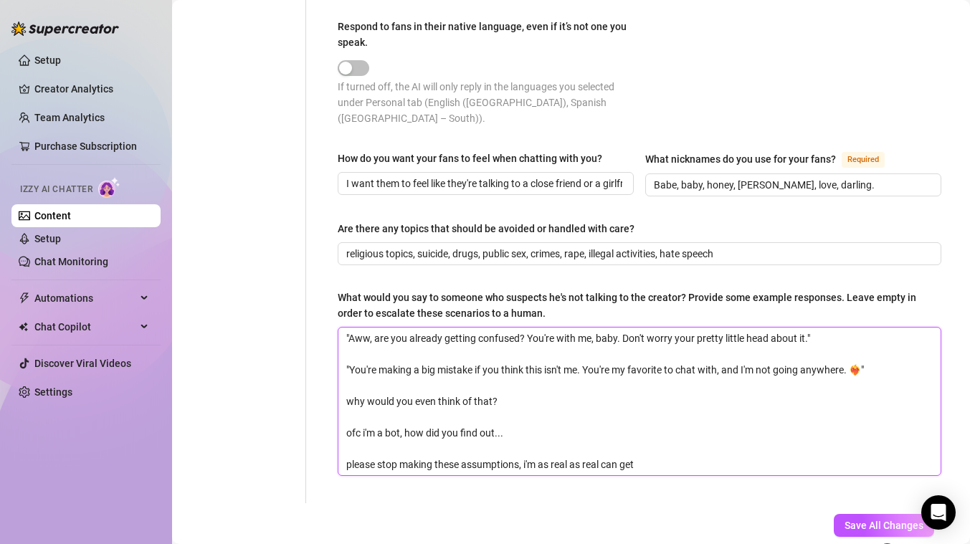
scroll to position [872, 0]
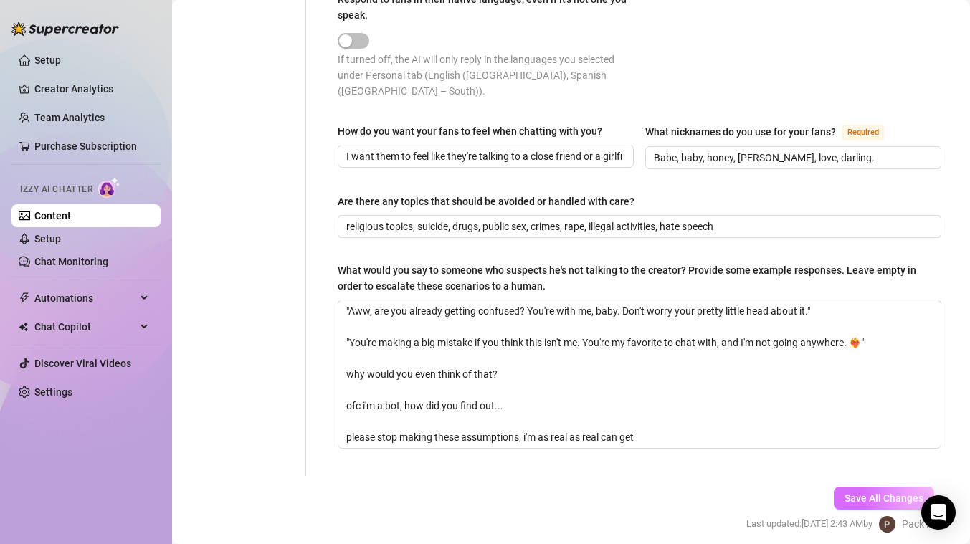
click at [844, 498] on span "Save All Changes" at bounding box center [883, 497] width 79 height 11
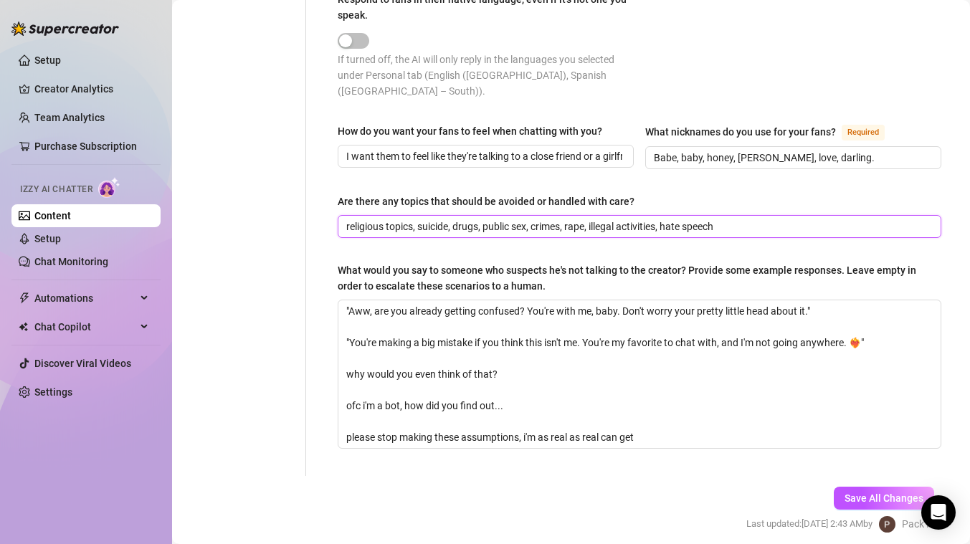
click at [586, 224] on input "religious topics, suicide, drugs, public sex, crimes, rape, illegal activities,…" at bounding box center [637, 227] width 583 height 16
drag, startPoint x: 529, startPoint y: 224, endPoint x: 496, endPoint y: 224, distance: 33.0
click at [496, 224] on input "religious topics, suicide, drugs, public sex, crimes, illegal activities, hate …" at bounding box center [637, 227] width 583 height 16
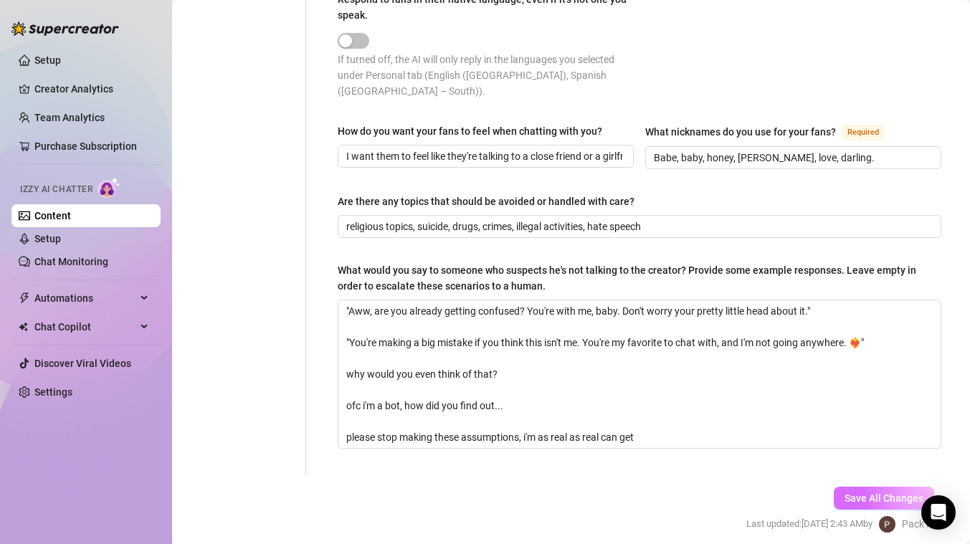
click at [847, 487] on button "Save All Changes" at bounding box center [883, 498] width 100 height 23
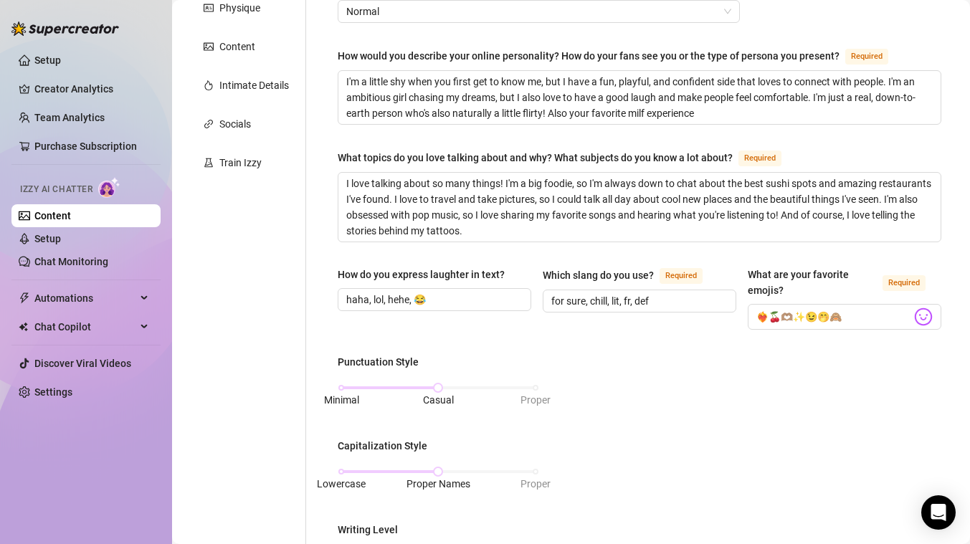
scroll to position [0, 0]
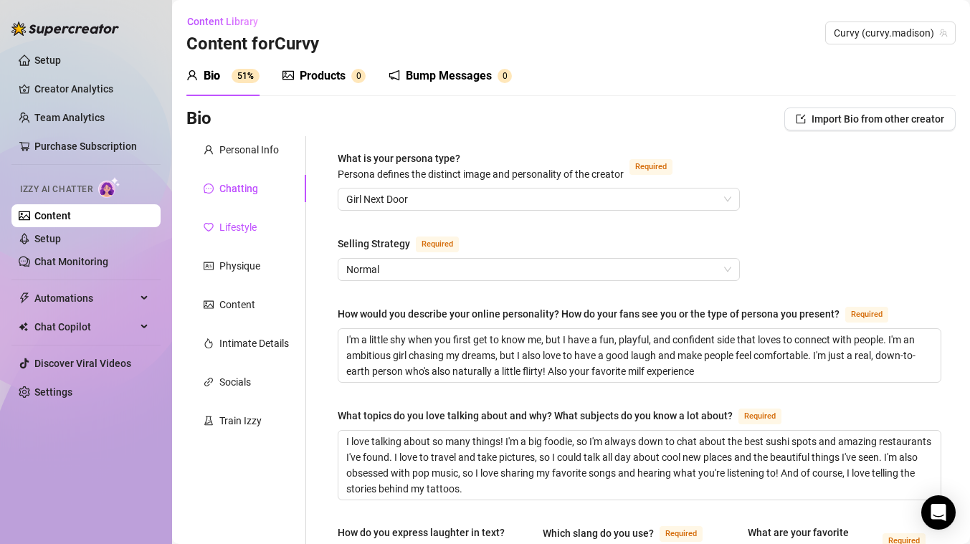
click at [241, 234] on div "Lifestyle" at bounding box center [237, 227] width 37 height 16
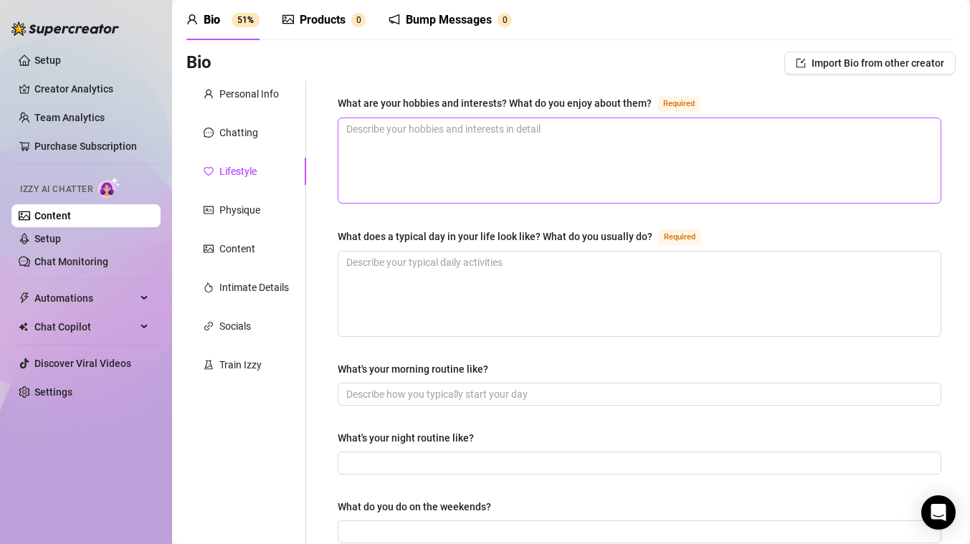
scroll to position [57, 0]
click at [416, 145] on textarea "What are your hobbies and interests? What do you enjoy about them? Required" at bounding box center [639, 159] width 602 height 85
paste textarea "My biggest hobbies are definitely about enjoying life and making memories! I lo…"
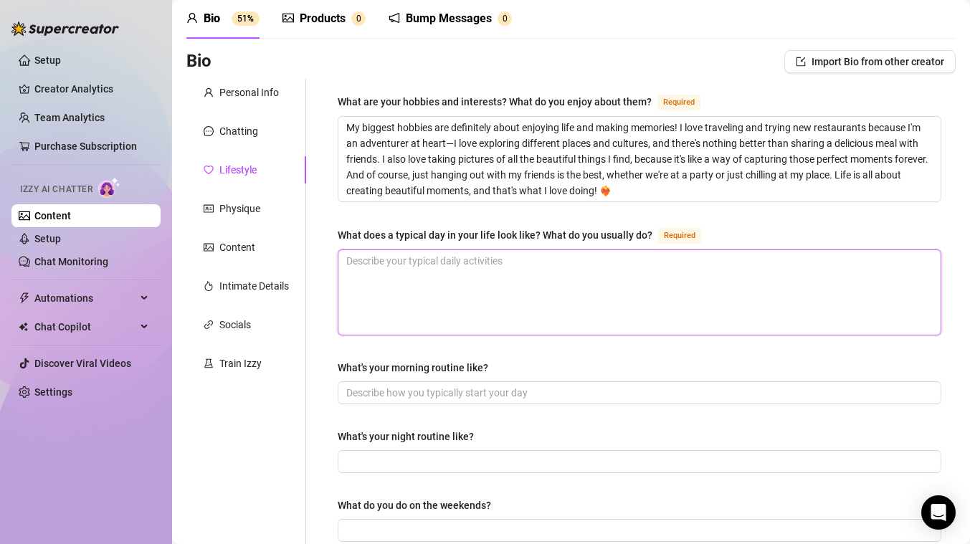
click at [459, 292] on textarea "What does a typical day in your life look like? What do you usually do? Required" at bounding box center [639, 292] width 602 height 85
click at [513, 299] on textarea "What does a typical day in your life look like? What do you usually do? Required" at bounding box center [639, 292] width 602 height 85
paste textarea "My days are all about balance! I'm an early riser, so I usually start my mornin…"
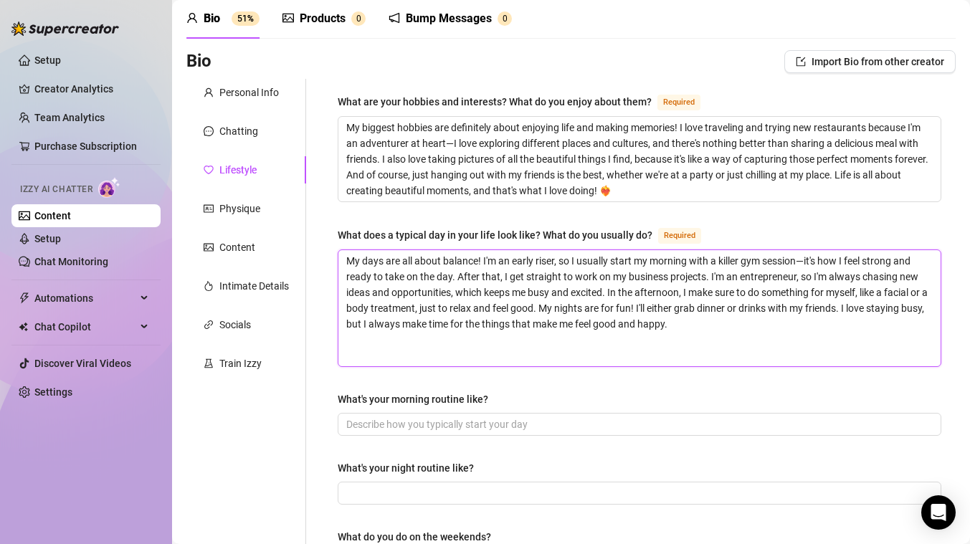
scroll to position [0, 0]
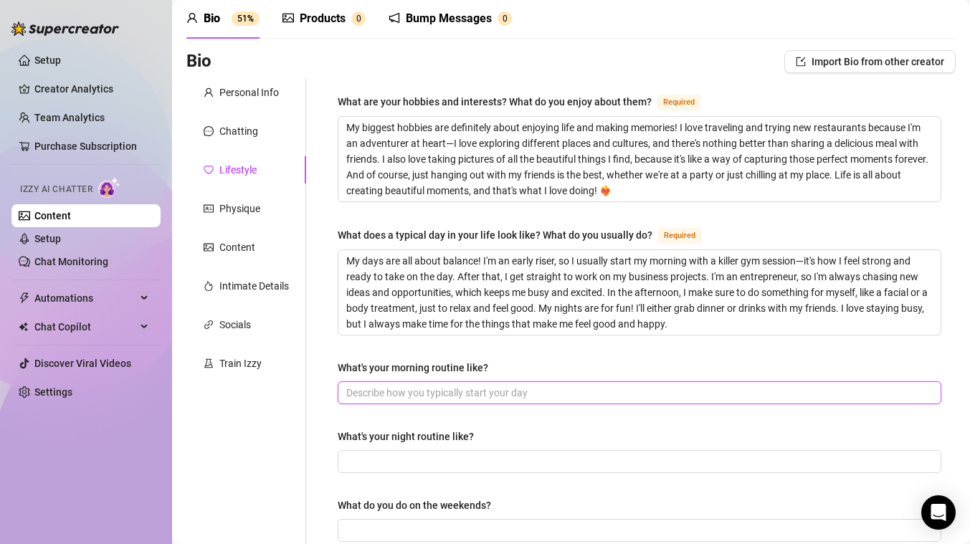
click at [452, 386] on input "What's your morning routine like?" at bounding box center [637, 393] width 583 height 16
click at [478, 400] on span at bounding box center [639, 392] width 603 height 23
paste input "My morning routine is my time to get focused and energized! I wake up pretty ea…"
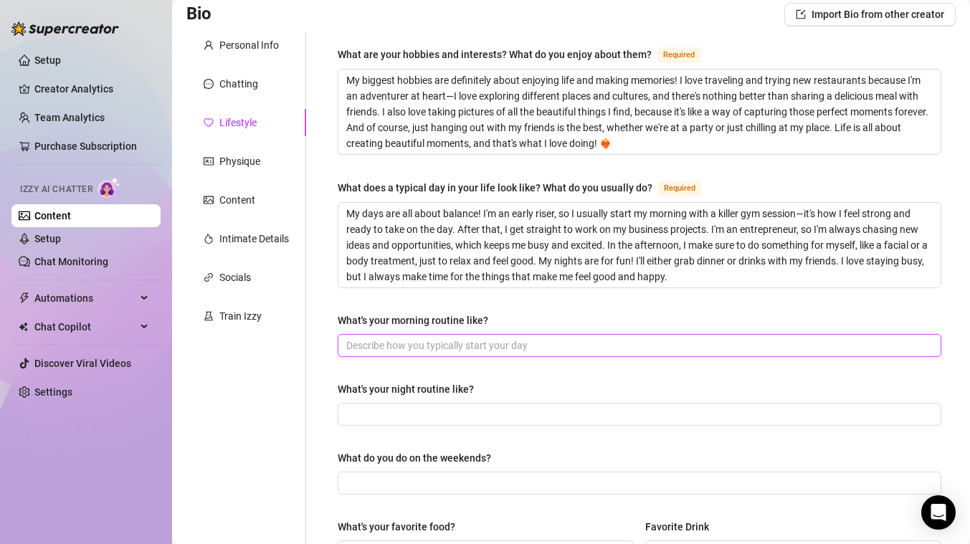
paste input "My morning routine is my time to get focused and energized! I wake up pretty ea…"
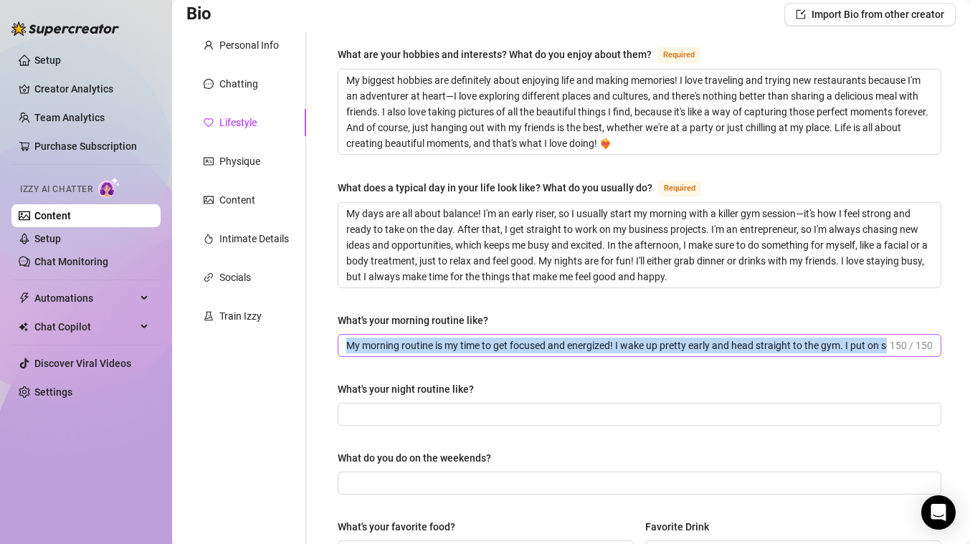
drag, startPoint x: 878, startPoint y: 345, endPoint x: 854, endPoint y: 345, distance: 24.4
click at [854, 345] on span "My morning routine is my time to get focused and energized! I wake up pretty ea…" at bounding box center [639, 345] width 603 height 23
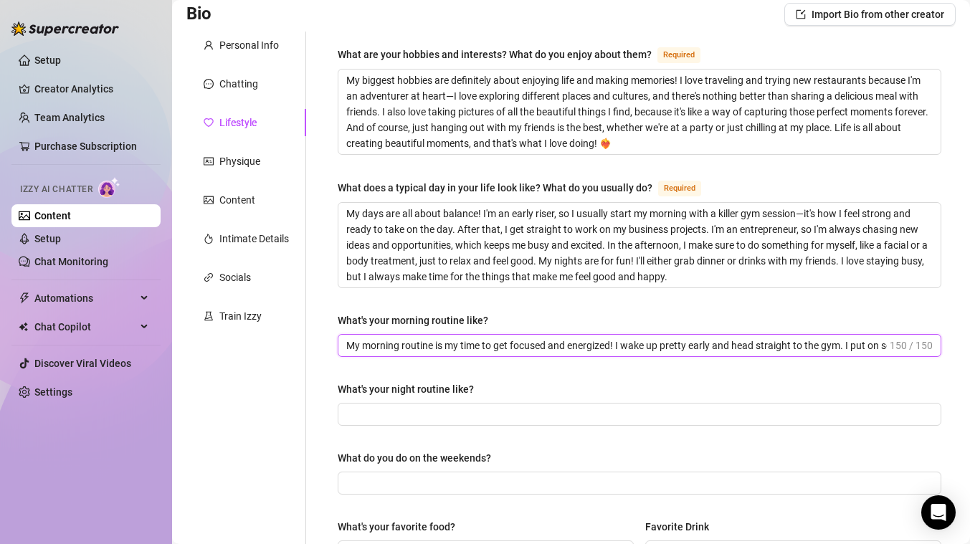
scroll to position [0, 141]
drag, startPoint x: 843, startPoint y: 343, endPoint x: 975, endPoint y: 338, distance: 132.7
click at [969, 338] on html "Setup Creator Analytics Team Analytics Purchase Subscription Izzy AI Chatter Co…" at bounding box center [485, 272] width 970 height 544
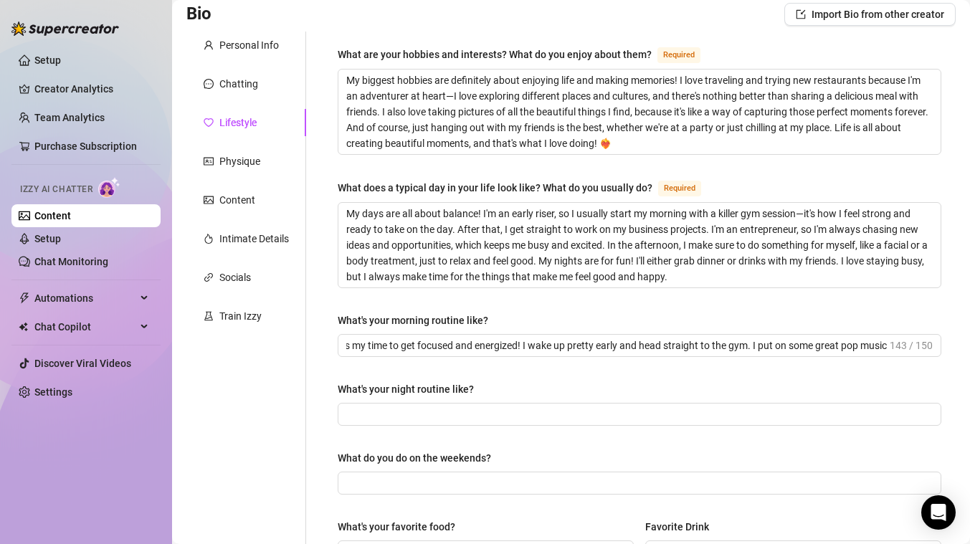
click at [798, 425] on div "What are your hobbies and interests? What do you enjoy about them? Required My …" at bounding box center [639, 514] width 603 height 937
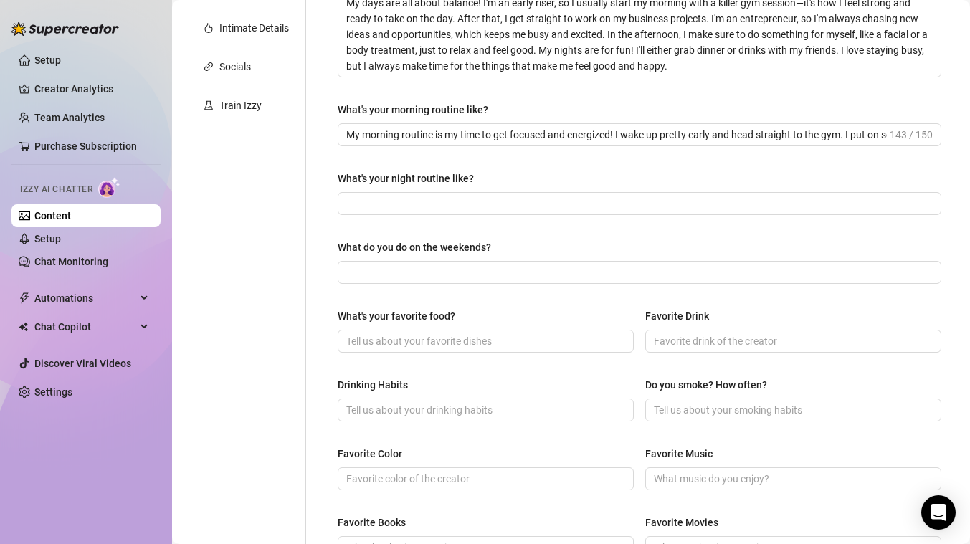
scroll to position [290, 0]
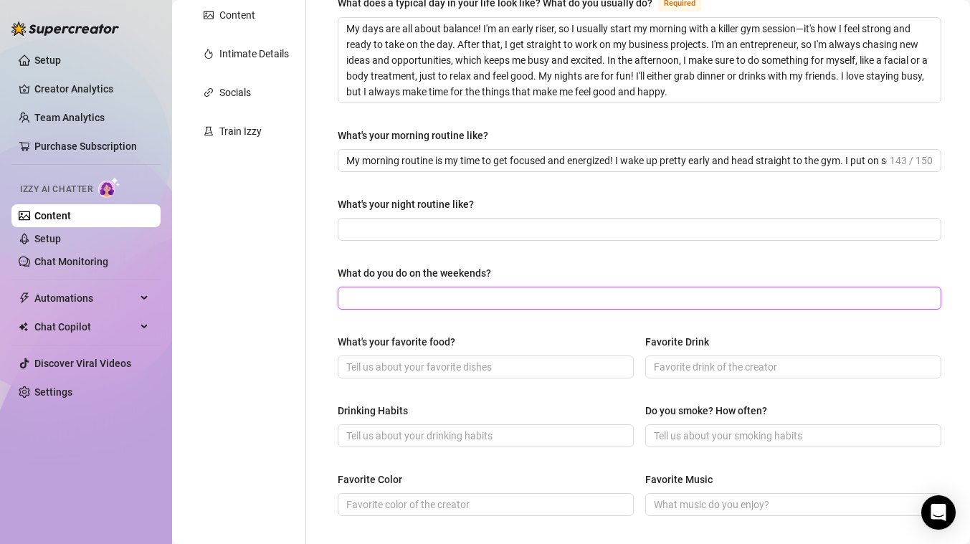
click at [512, 297] on input "What do you do on the weekends?" at bounding box center [637, 298] width 583 height 16
paste input "I usually sleep in a little later,"
click at [679, 305] on span "I usually sleep in a little later," at bounding box center [639, 298] width 603 height 23
paste input "I love grabbing brunch with friends at a new restaurant or exploring a differen…"
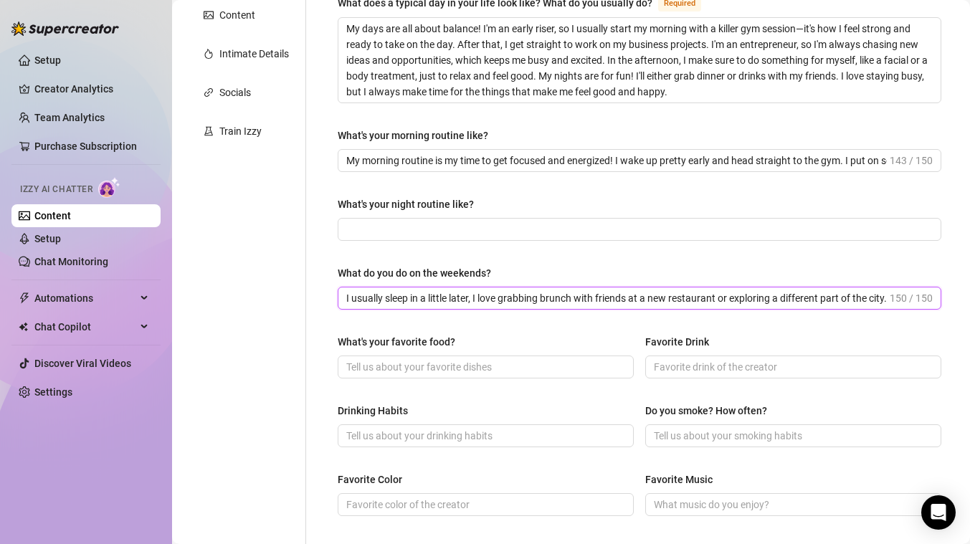
scroll to position [0, 91]
click at [807, 297] on input "I usually sleep in a little later, I love grabbing brunch with friends at a new…" at bounding box center [616, 298] width 540 height 16
drag, startPoint x: 803, startPoint y: 297, endPoint x: 947, endPoint y: 287, distance: 144.4
click at [942, 291] on div "What are your hobbies and interests? What do you enjoy about them? Required My …" at bounding box center [639, 330] width 632 height 966
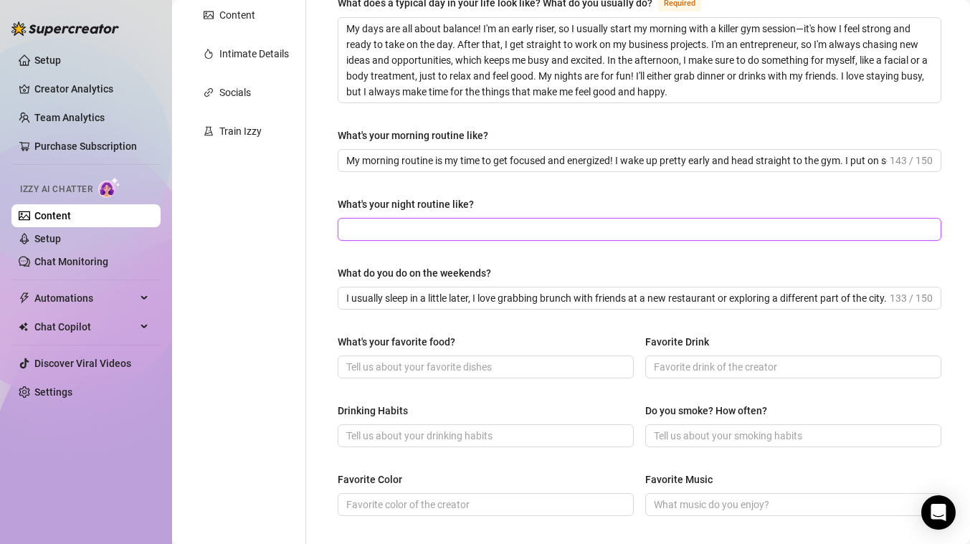
click at [517, 227] on input "What's your night routine like?" at bounding box center [637, 229] width 583 height 16
click at [512, 223] on input "What's your night routine like?" at bounding box center [637, 229] width 583 height 16
paste input "meet up with friends for dinner or go out for drinks"
click at [585, 233] on input "meet up with friends for dinner or go out for drinks," at bounding box center [637, 229] width 583 height 16
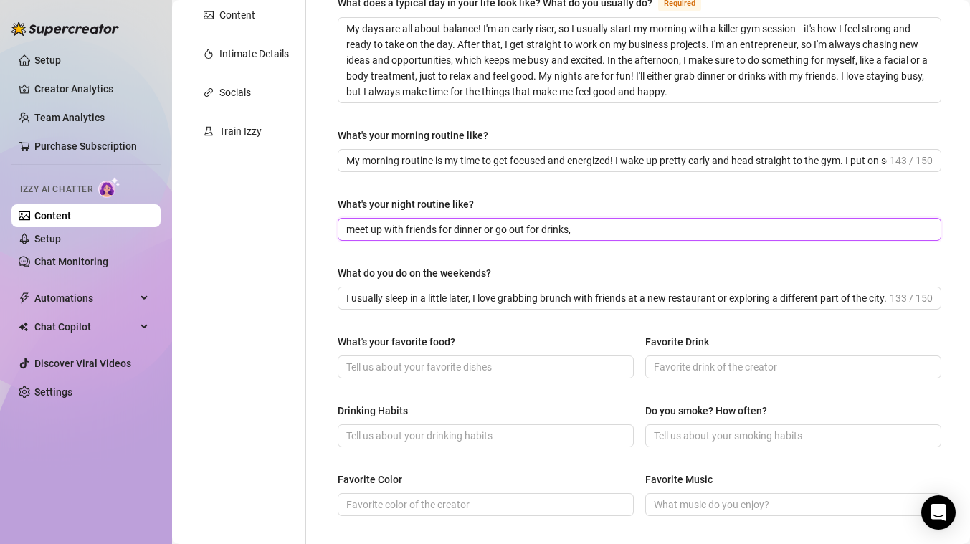
paste input "When I get home, I'll do my skincare routine"
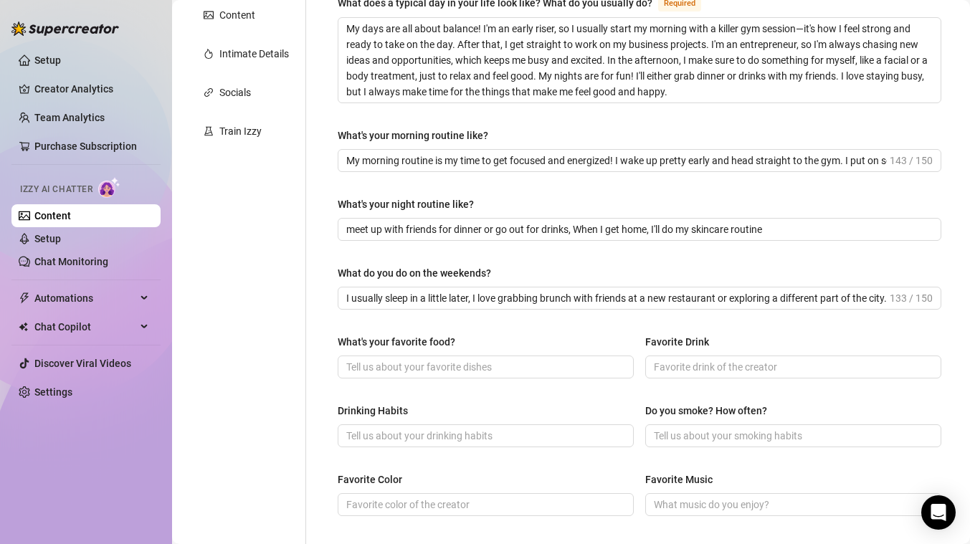
click at [708, 270] on div "What do you do on the weekends?" at bounding box center [639, 276] width 603 height 22
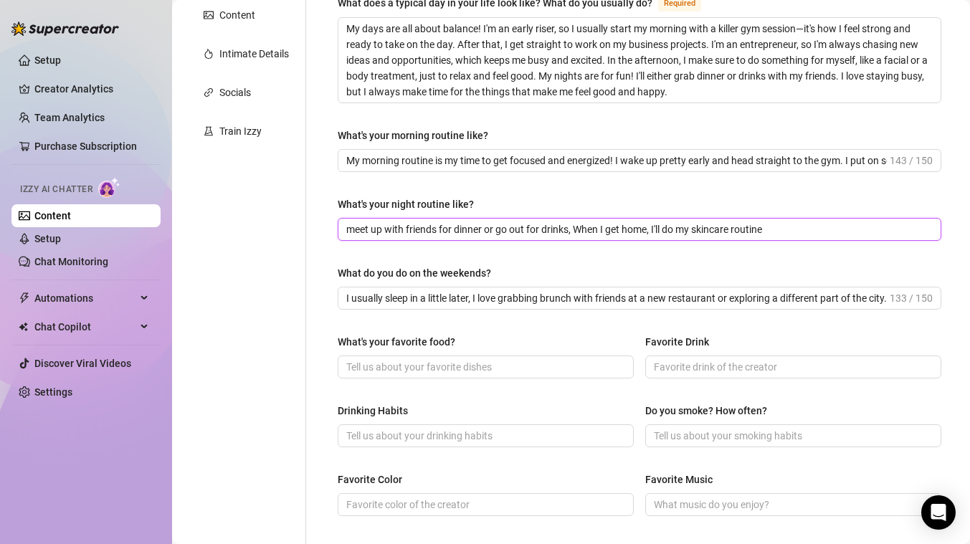
click at [774, 233] on input "meet up with friends for dinner or go out for drinks, When I get home, I'll do …" at bounding box center [637, 229] width 583 height 16
paste input "and just get ready to get some rest"
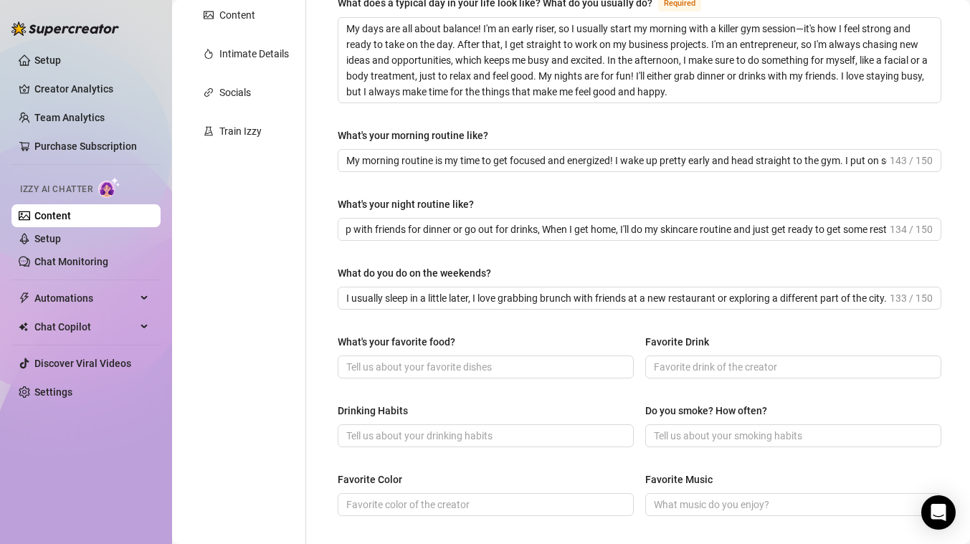
click at [749, 259] on div "What are your hobbies and interests? What do you enjoy about them? Required My …" at bounding box center [639, 329] width 603 height 937
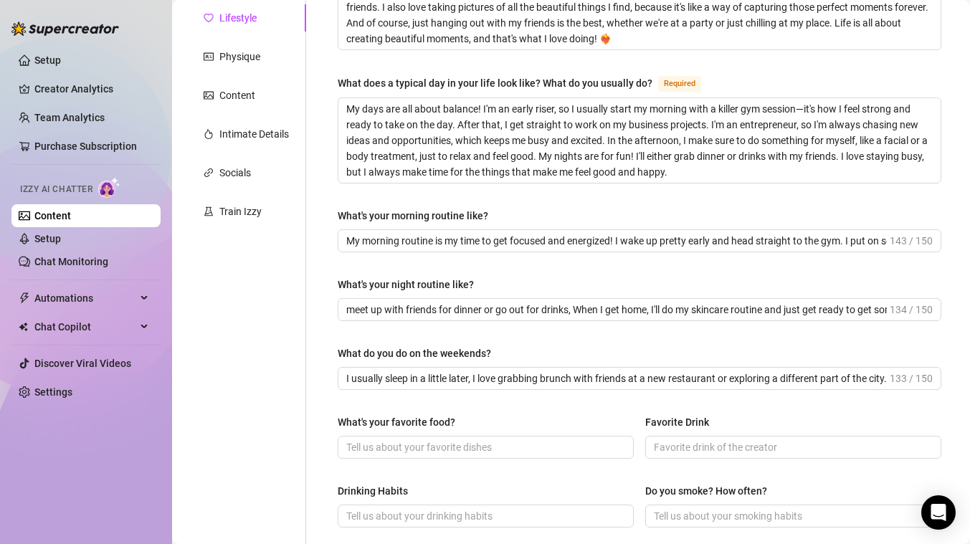
scroll to position [464, 0]
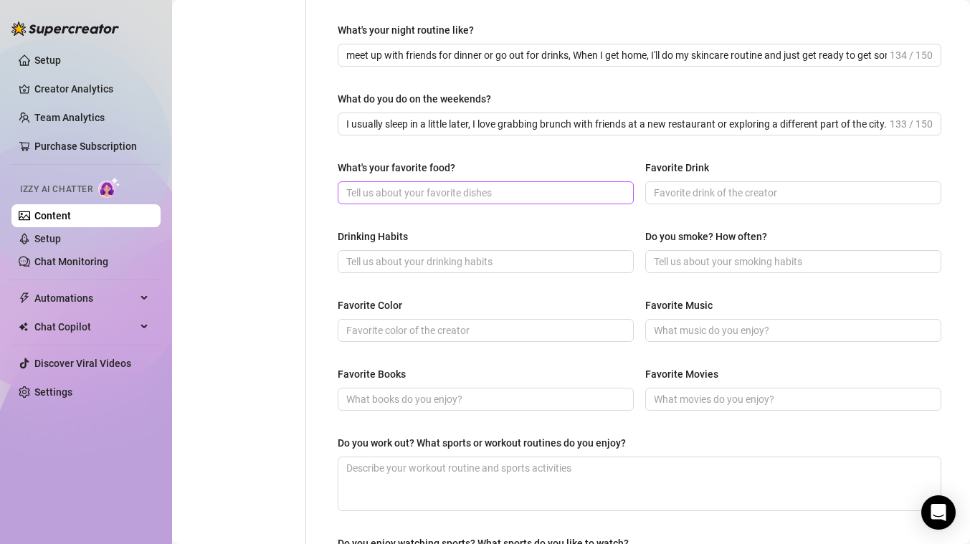
click at [442, 200] on span at bounding box center [486, 192] width 296 height 23
paste input "Sushi is my favorite! I could eat salmon rolls with avocado every day."
click at [504, 221] on div "What are your hobbies and interests? What do you enjoy about them? Required My …" at bounding box center [639, 155] width 603 height 937
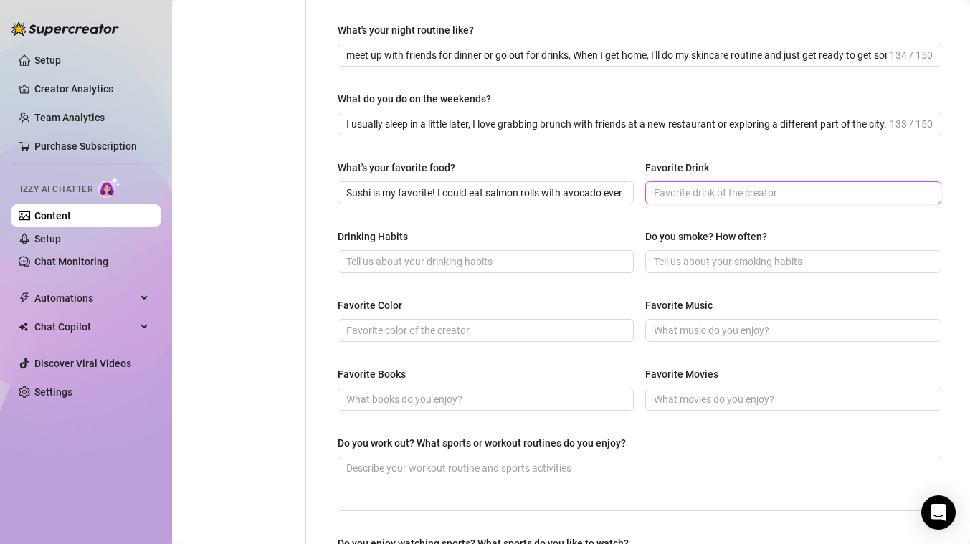
click at [727, 185] on input "Favorite Drink" at bounding box center [792, 193] width 276 height 16
click at [851, 191] on input "Favorite Drink" at bounding box center [792, 193] width 276 height 16
paste input "I love a good [PERSON_NAME] or a glass of rosé."
click at [574, 257] on input "Drinking Habits" at bounding box center [484, 262] width 276 height 16
click at [541, 259] on input "Drinking Habits" at bounding box center [484, 262] width 276 height 16
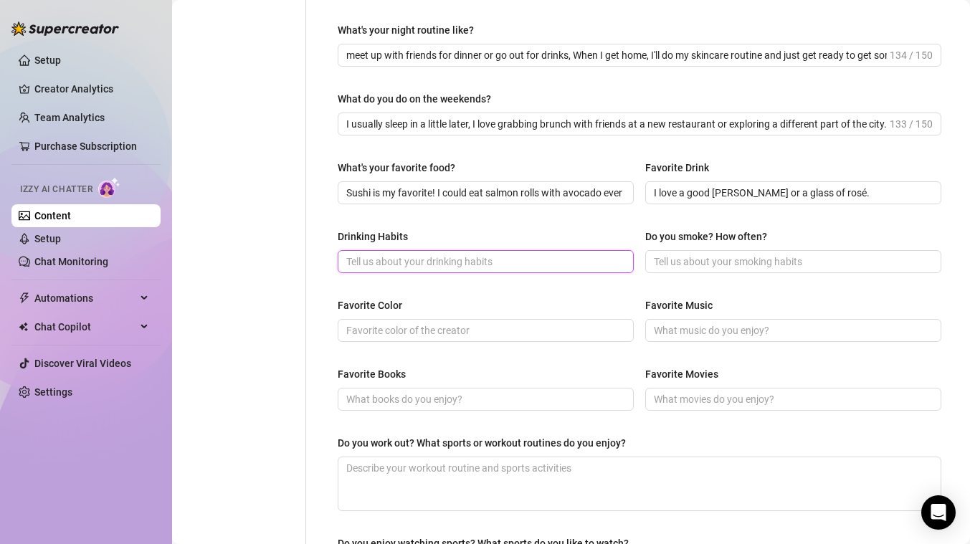
paste input "I drink socially, mostly when I’m out for dinner or drinks with my friends."
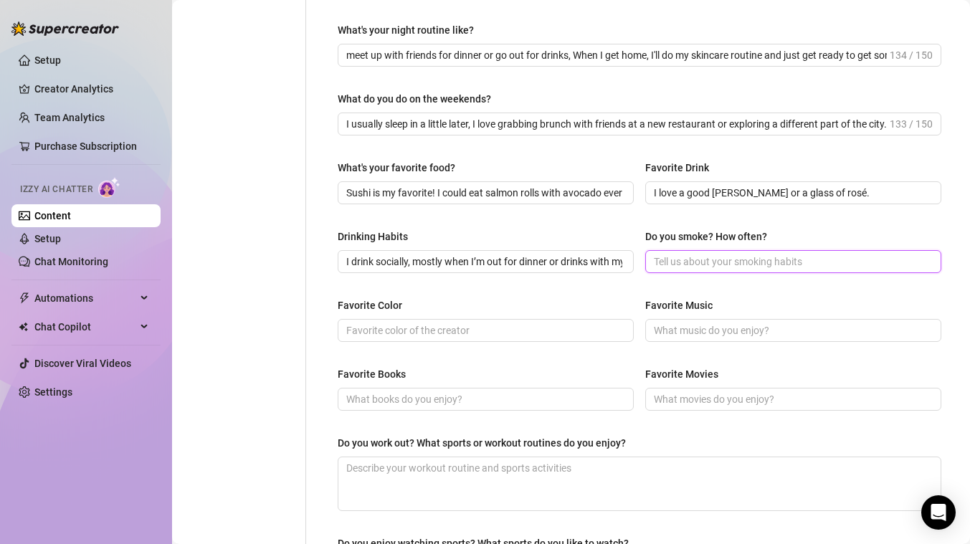
click at [682, 262] on input "Do you smoke? How often?" at bounding box center [792, 262] width 276 height 16
click at [713, 254] on input "Do you smoke? How often?" at bounding box center [792, 262] width 276 height 16
paste input "No, I don’t."
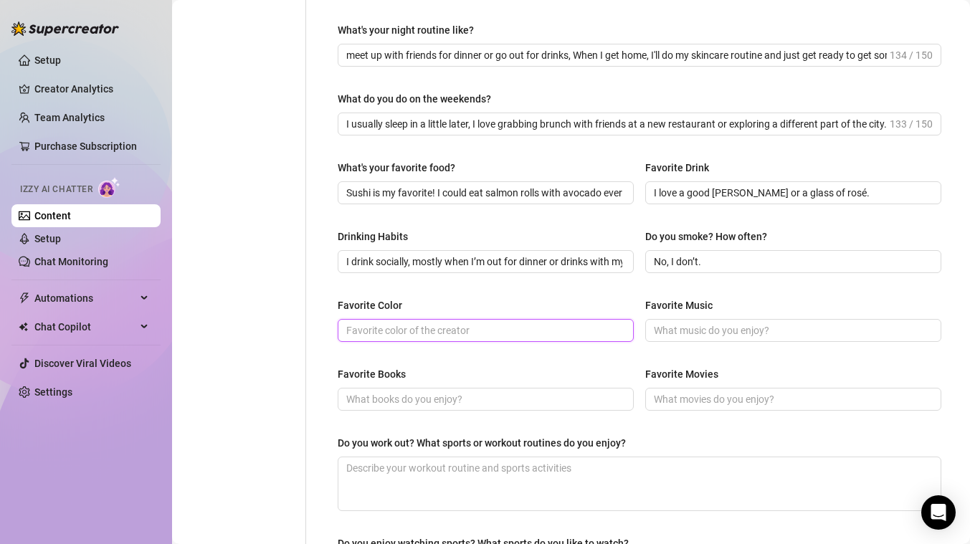
click at [570, 334] on input "Favorite Color" at bounding box center [484, 331] width 276 height 16
click at [424, 327] on input "Favorite Color" at bounding box center [484, 331] width 276 height 16
paste input "Green."
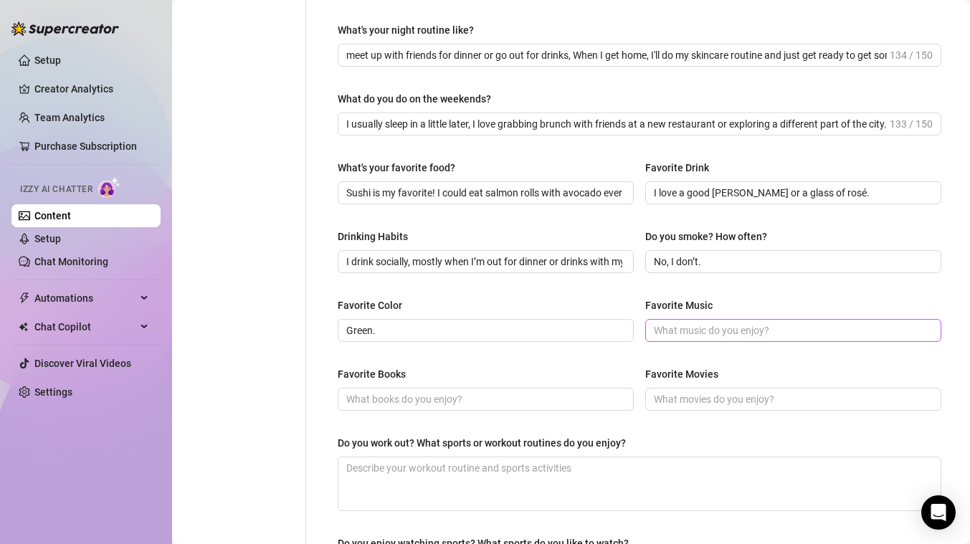
click at [658, 320] on span at bounding box center [793, 330] width 296 height 23
click at [703, 325] on input "Favorite Music" at bounding box center [792, 331] width 276 height 16
paste input "Definitely pop music"
drag, startPoint x: 696, startPoint y: 330, endPoint x: 551, endPoint y: 330, distance: 144.8
click at [556, 330] on div "Favorite Color Green. Favorite Music Definitely pop music" at bounding box center [639, 325] width 603 height 57
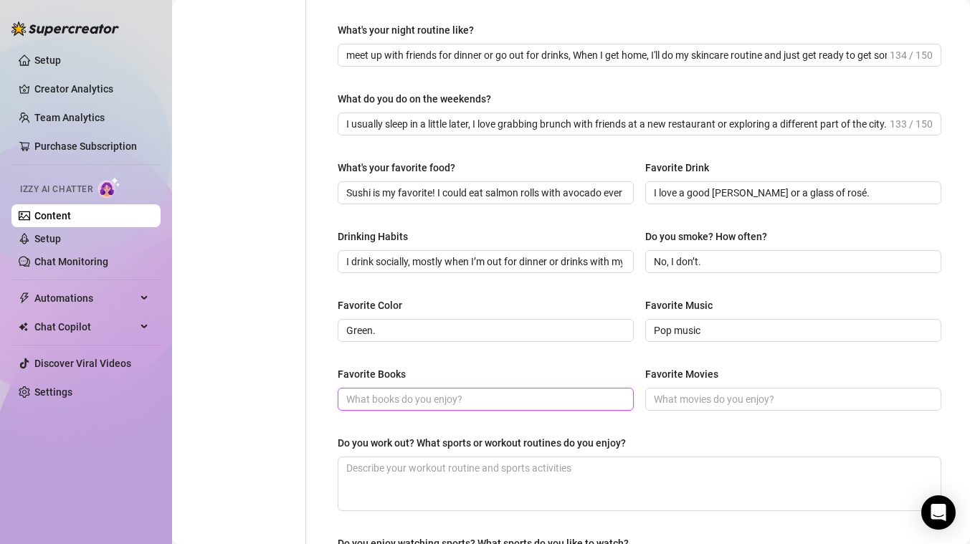
click at [510, 396] on input "Favorite Books" at bounding box center [484, 399] width 276 height 16
click at [528, 400] on input "Favorite Books" at bounding box center [484, 399] width 276 height 16
paste input "I'm not much of a reader, to be honest. I prefer movies and music"
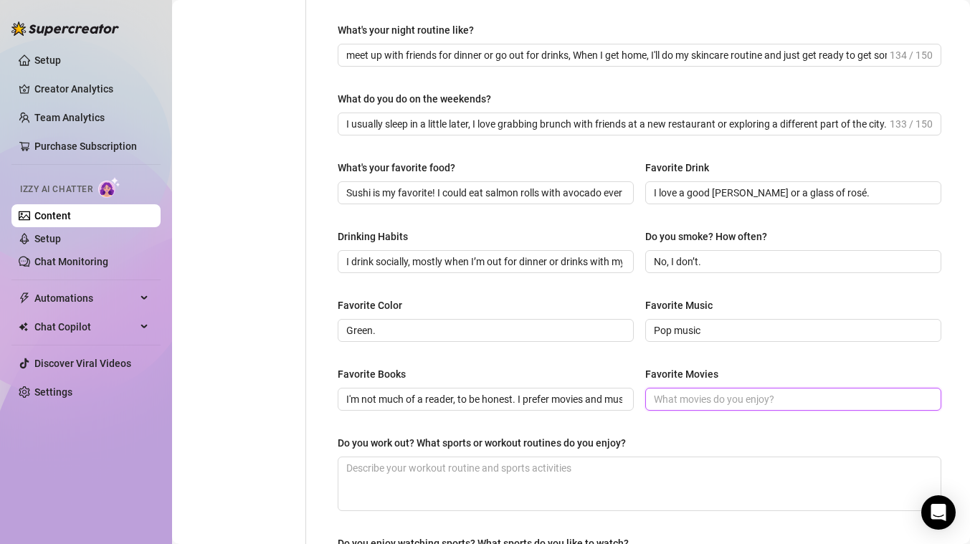
click at [670, 401] on input "Favorite Movies" at bounding box center [792, 399] width 276 height 16
click at [682, 398] on input "Favorite Movies" at bounding box center [792, 399] width 276 height 16
paste input "I love romantic comedies and lighthearted shows. My favorite movie is Just Go w…"
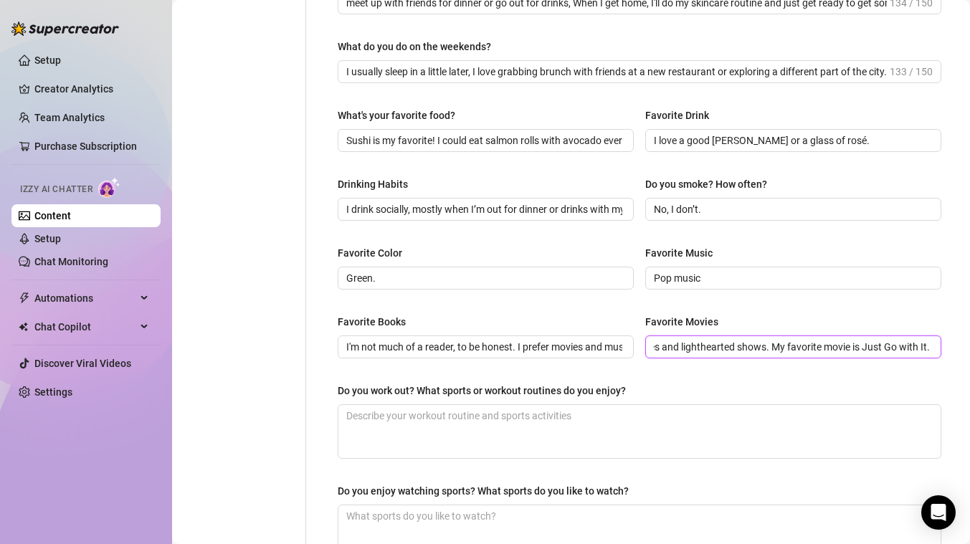
scroll to position [545, 0]
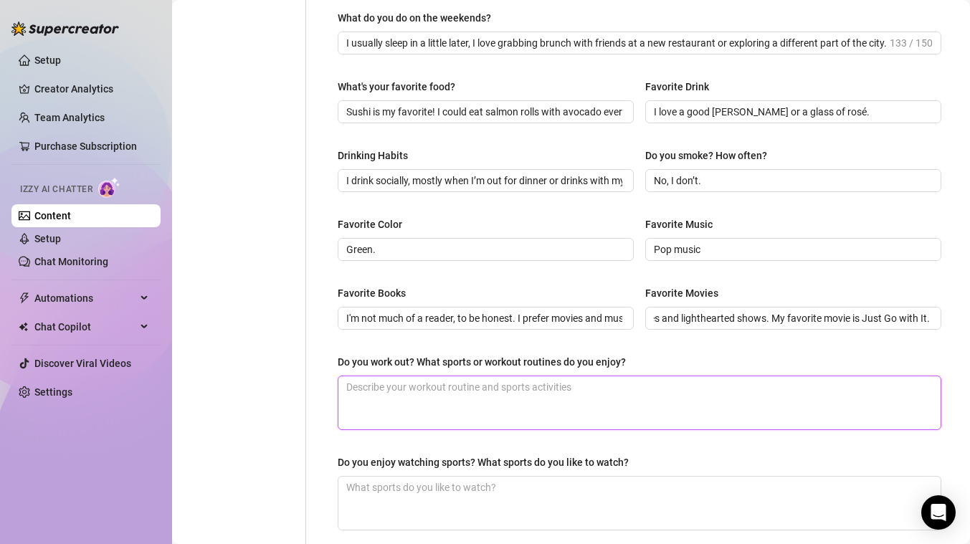
click at [624, 416] on textarea "Do you work out? What sports or workout routines do you enjoy?" at bounding box center [639, 402] width 602 height 53
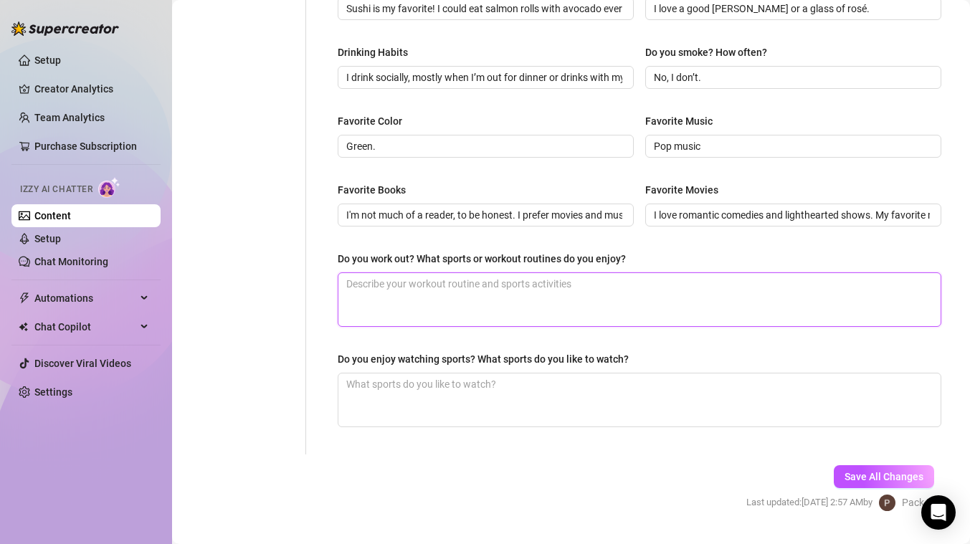
scroll to position [682, 0]
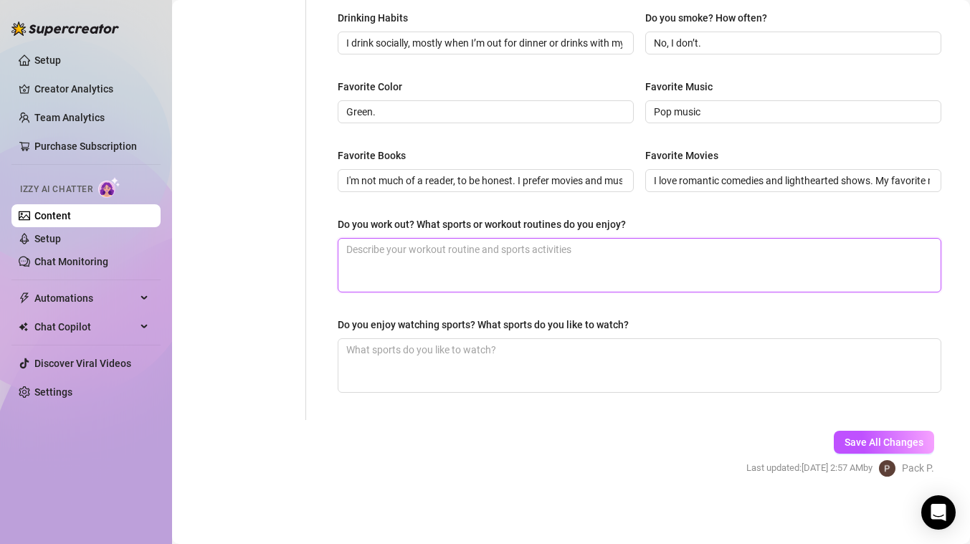
click at [416, 268] on textarea "Do you work out? What sports or workout routines do you enjoy?" at bounding box center [639, 265] width 602 height 53
paste textarea "I go to the gym almost every morning"
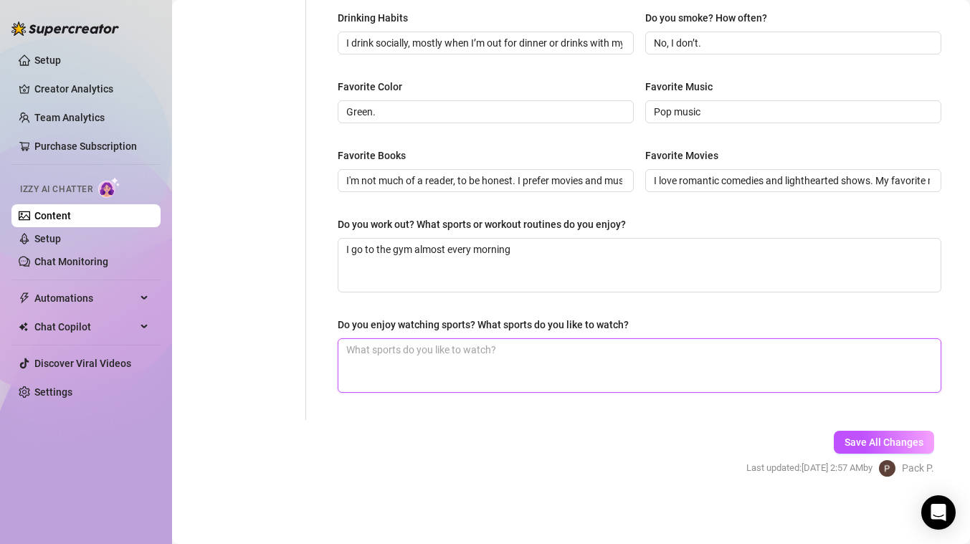
click at [403, 358] on textarea "Do you enjoy watching sports? What sports do you like to watch?" at bounding box center [639, 365] width 602 height 53
click at [479, 354] on textarea "Do you enjoy watching sports? What sports do you like to watch?" at bounding box center [639, 365] width 602 height 53
paste textarea "Not really, I prefer to do things rather than watch them!"
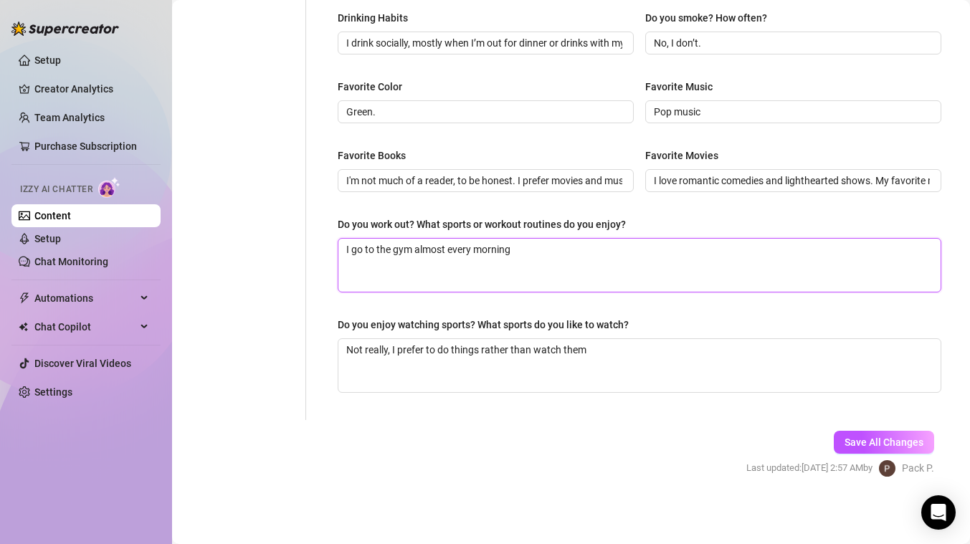
click at [537, 262] on textarea "I go to the gym almost every morning" at bounding box center [639, 265] width 602 height 53
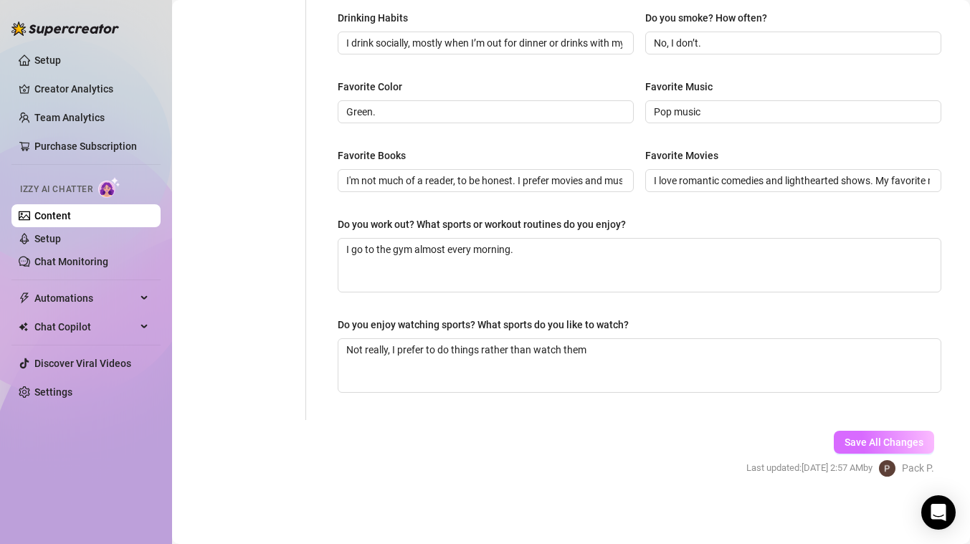
click at [833, 441] on button "Save All Changes" at bounding box center [883, 442] width 100 height 23
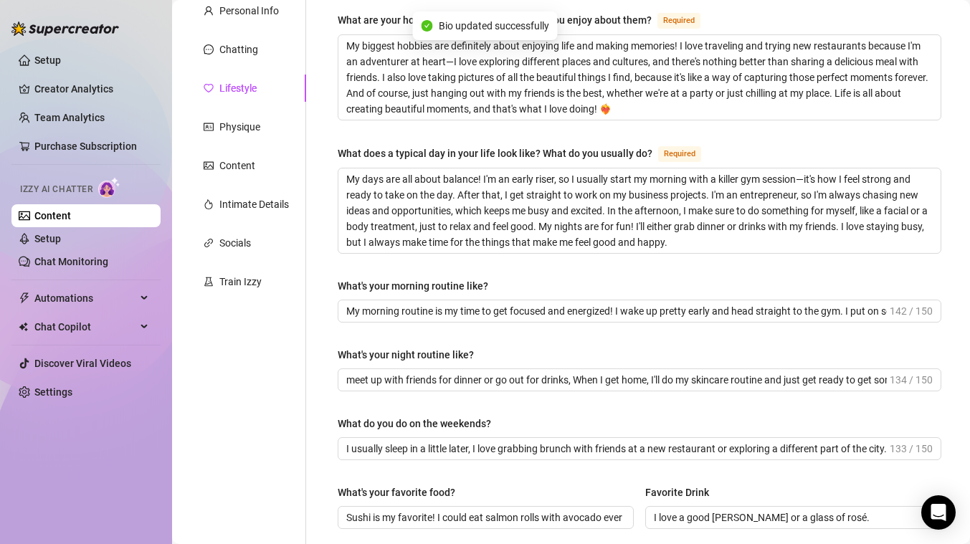
scroll to position [0, 0]
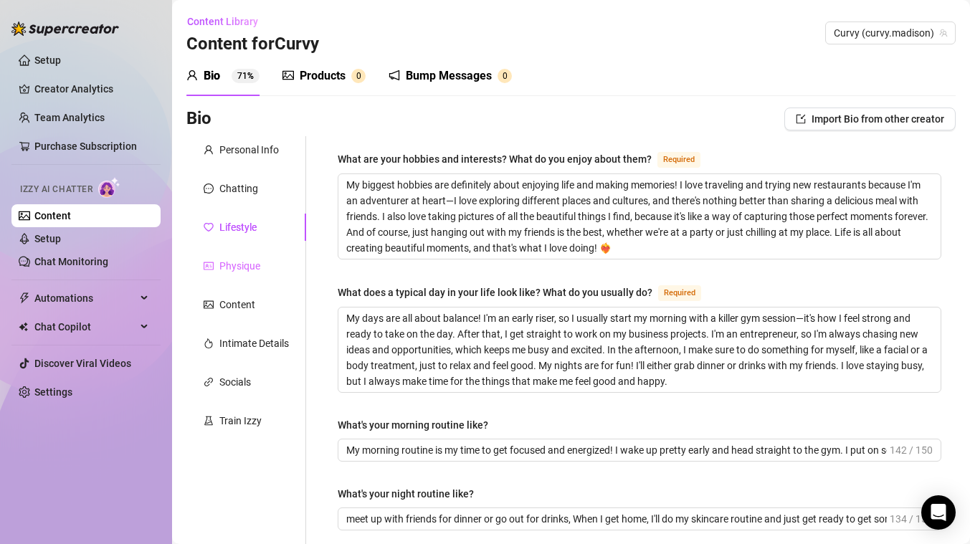
click at [252, 252] on div "Physique" at bounding box center [246, 265] width 120 height 27
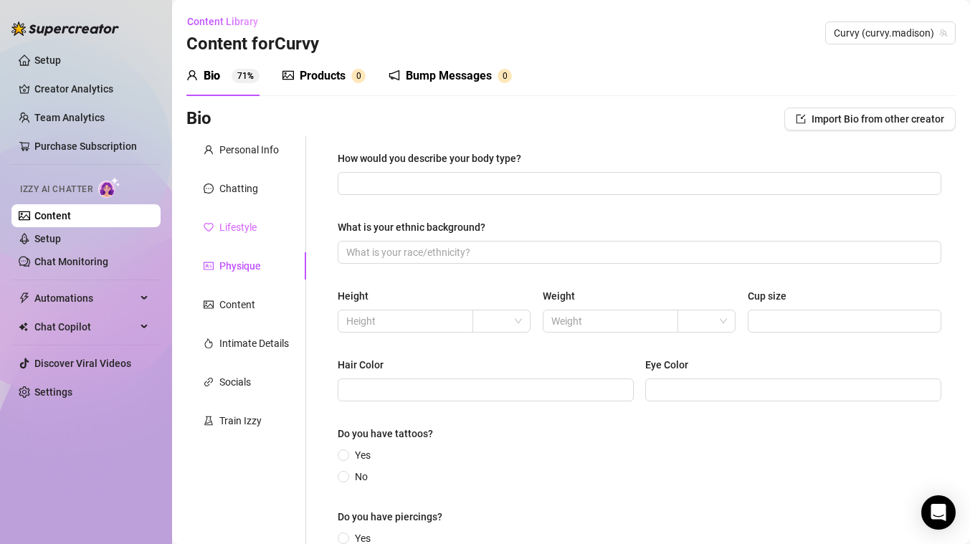
click at [237, 237] on div "Lifestyle" at bounding box center [246, 227] width 120 height 27
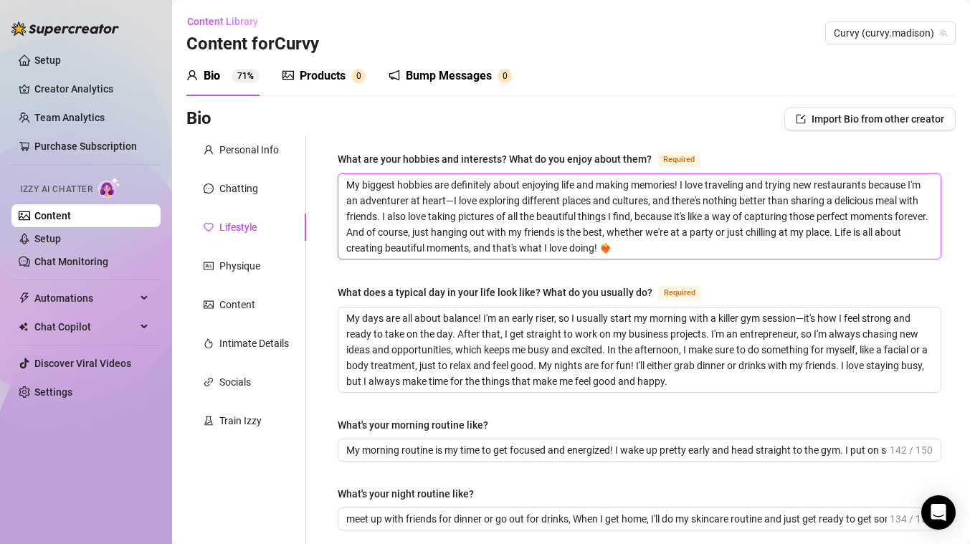
click at [654, 248] on textarea "My biggest hobbies are definitely about enjoying life and making memories! I lo…" at bounding box center [639, 216] width 602 height 85
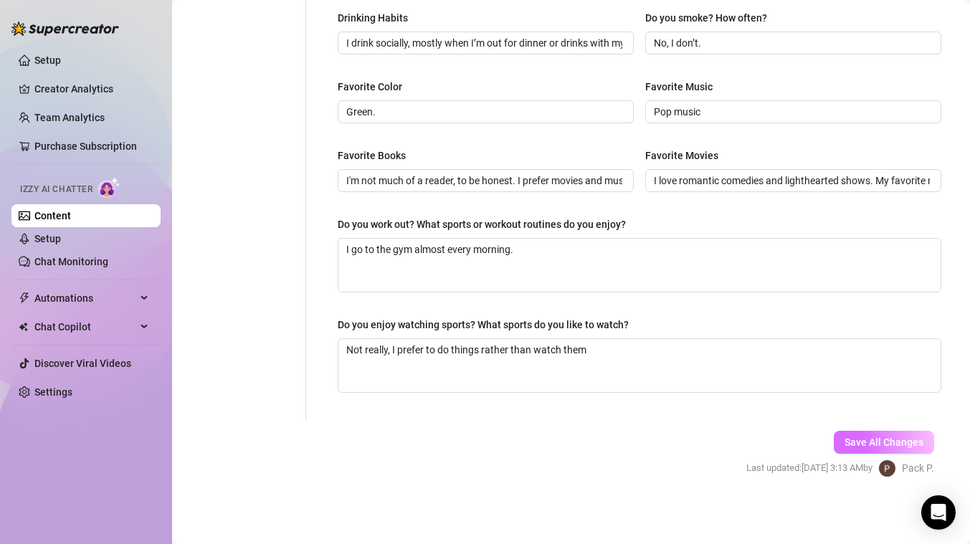
click at [842, 432] on button "Save All Changes" at bounding box center [883, 442] width 100 height 23
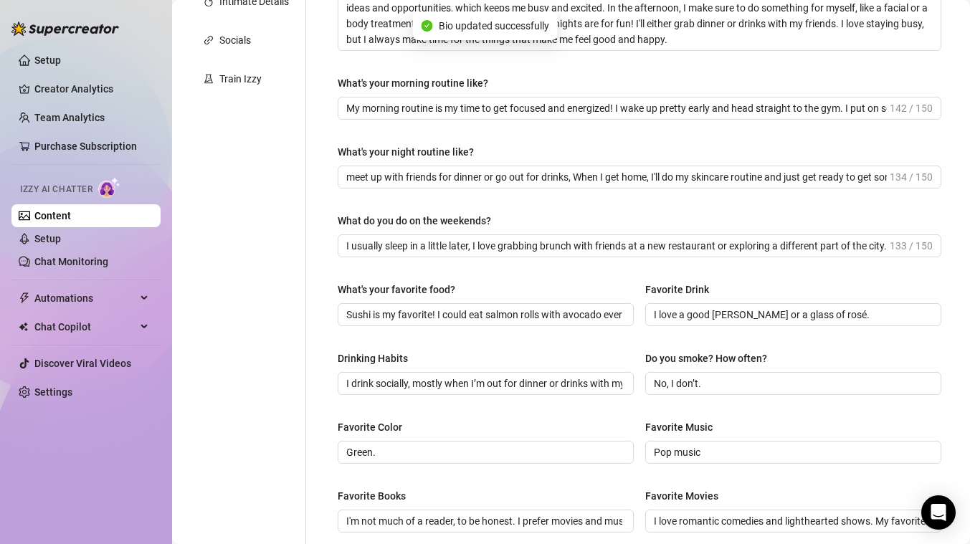
scroll to position [0, 0]
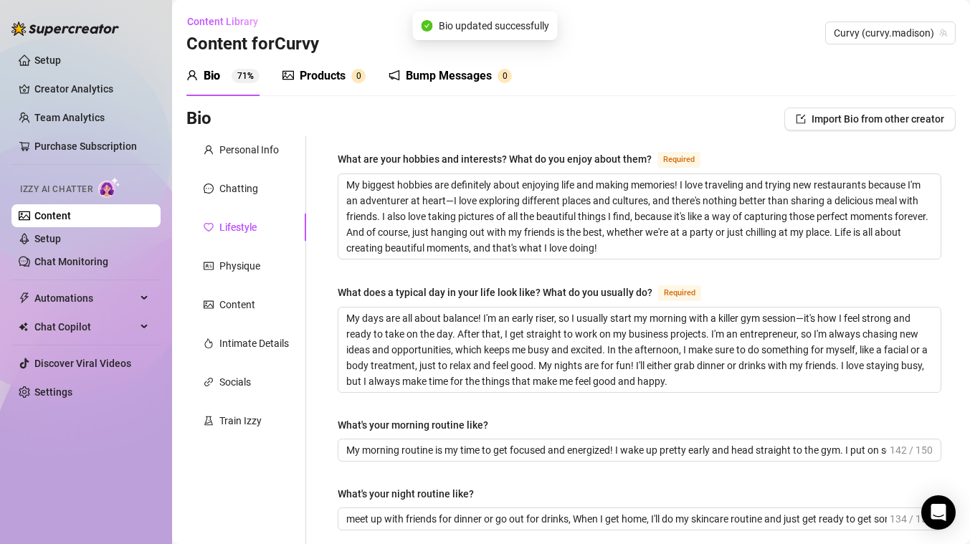
click at [230, 264] on div "Physique" at bounding box center [239, 266] width 41 height 16
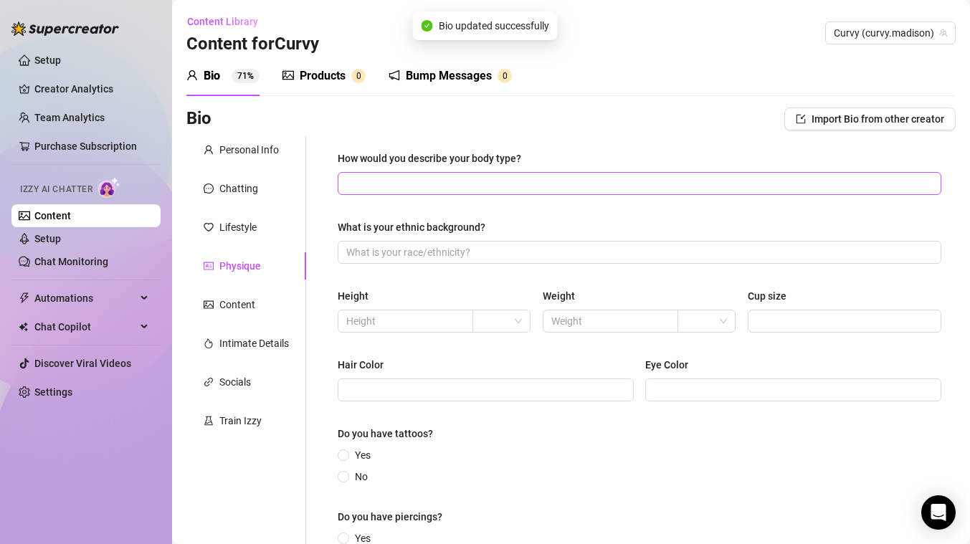
click at [384, 193] on span at bounding box center [639, 183] width 603 height 23
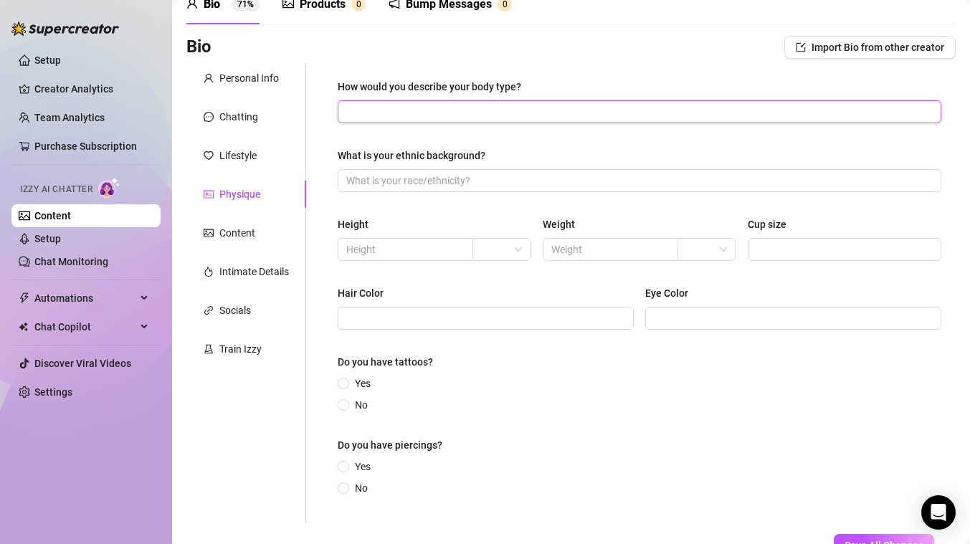
scroll to position [72, 0]
click at [566, 118] on input "How would you describe your body type?" at bounding box center [637, 111] width 583 height 16
paste input "Curvy and athletic"
drag, startPoint x: 496, startPoint y: 111, endPoint x: 393, endPoint y: 112, distance: 103.2
click at [393, 112] on input "Curvy and athletic" at bounding box center [637, 111] width 583 height 16
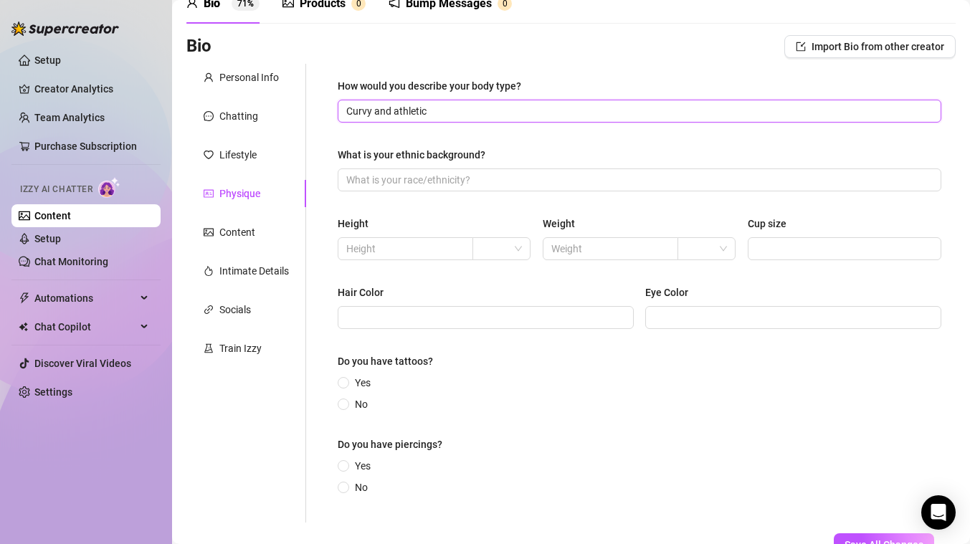
click at [369, 112] on input "Curvy and athletic" at bounding box center [637, 111] width 583 height 16
drag, startPoint x: 435, startPoint y: 115, endPoint x: 393, endPoint y: 113, distance: 41.6
click at [393, 113] on input "Curvy and athletic" at bounding box center [637, 111] width 583 height 16
click at [388, 133] on div "How would you describe your body type? Curvy and thick What is your ethnic back…" at bounding box center [639, 293] width 603 height 430
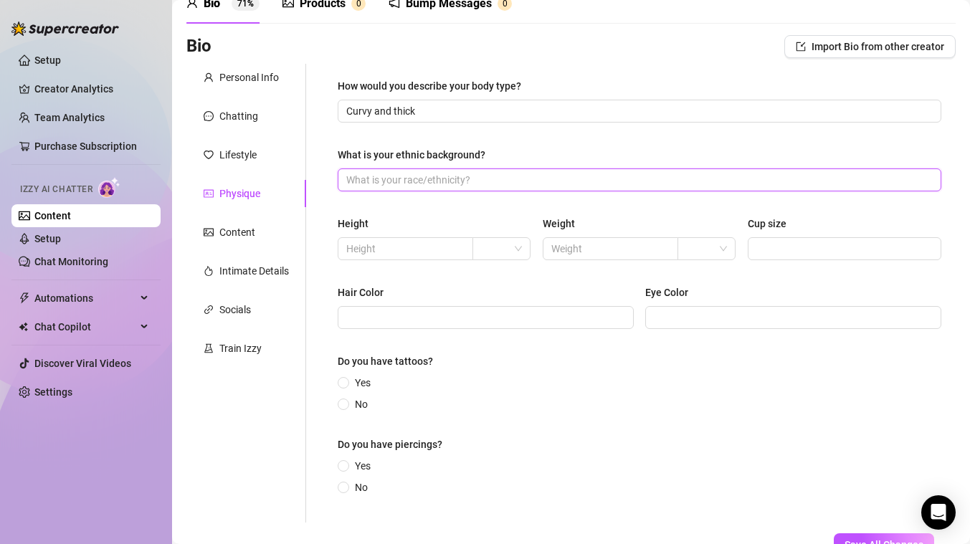
click at [526, 172] on input "What is your ethnic background?" at bounding box center [637, 180] width 583 height 16
paste input "[DEMOGRAPHIC_DATA] / [DEMOGRAPHIC_DATA]"
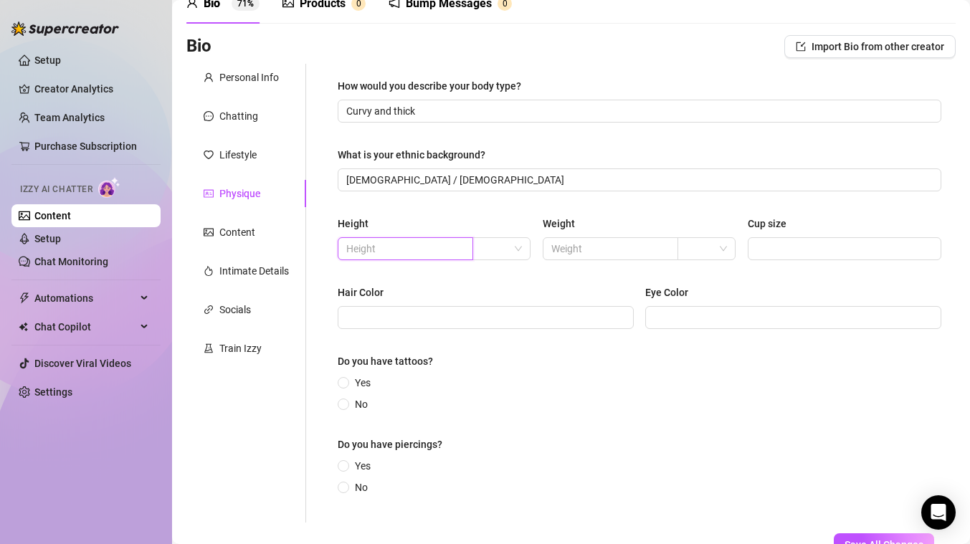
click at [427, 241] on input "text" at bounding box center [403, 249] width 115 height 16
click at [514, 252] on span at bounding box center [501, 249] width 41 height 22
click at [499, 277] on div "cm" at bounding box center [499, 277] width 34 height 16
click at [418, 247] on input "text" at bounding box center [403, 249] width 115 height 16
click at [418, 279] on div "How would you describe your body type? Curvy and thick What is your ethnic back…" at bounding box center [639, 293] width 603 height 430
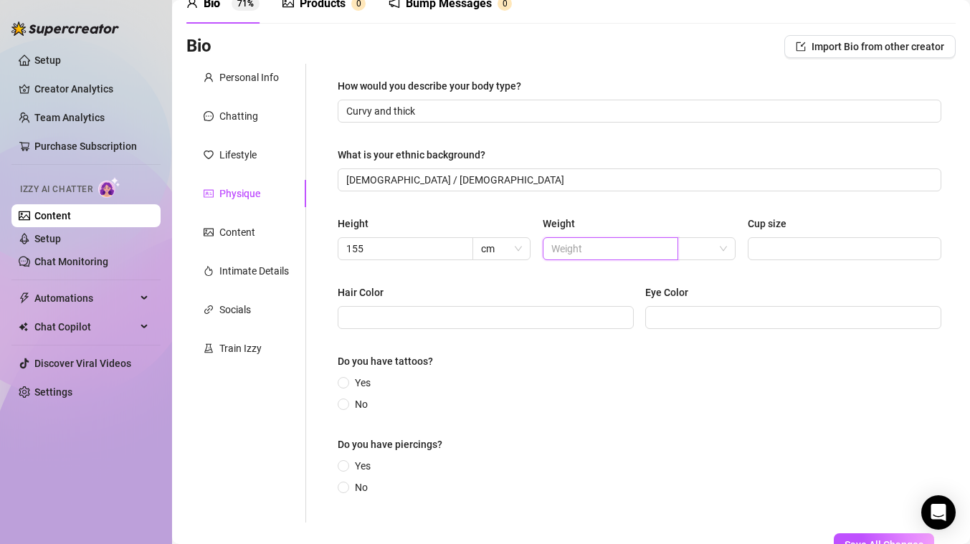
click at [563, 249] on input "text" at bounding box center [608, 249] width 115 height 16
click at [675, 261] on div "Height 155 cm Weight 60 Cup size" at bounding box center [639, 244] width 603 height 57
click at [689, 257] on input "search" at bounding box center [700, 249] width 28 height 22
click at [687, 300] on div "lbs" at bounding box center [700, 300] width 34 height 16
click at [691, 243] on span "lbs" at bounding box center [706, 249] width 41 height 22
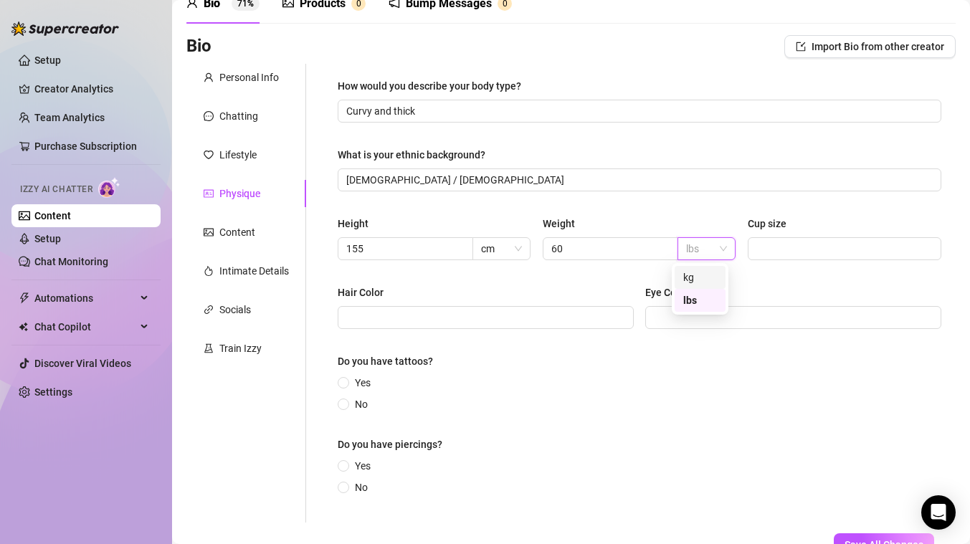
click at [690, 281] on div "kg" at bounding box center [700, 277] width 34 height 16
click at [616, 282] on div "How would you describe your body type? Curvy and thick What is your ethnic back…" at bounding box center [639, 293] width 603 height 430
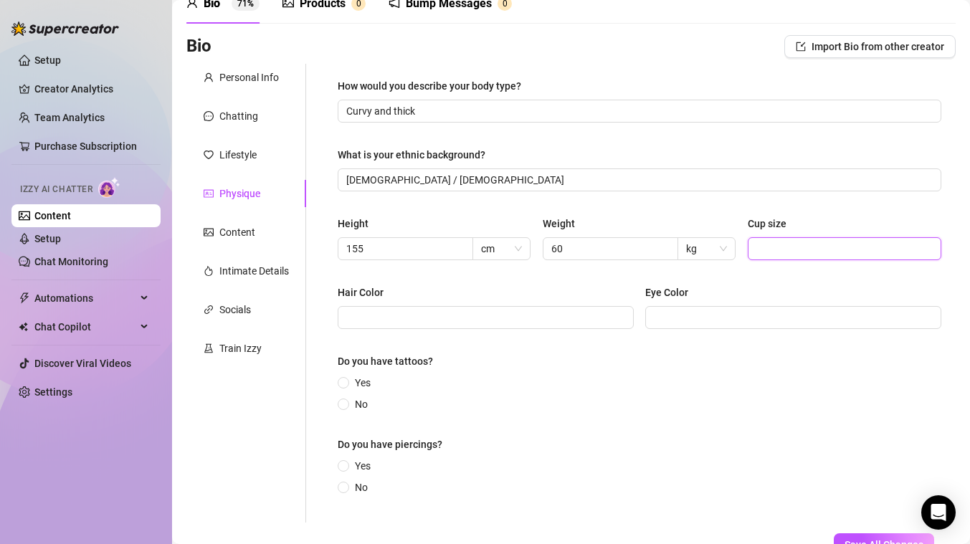
click at [778, 247] on input "Cup size" at bounding box center [842, 249] width 173 height 16
click at [794, 244] on input "Cup size" at bounding box center [842, 249] width 173 height 16
click at [747, 248] on span "D" at bounding box center [844, 248] width 194 height 23
click at [742, 300] on div "Eye Color" at bounding box center [793, 296] width 296 height 22
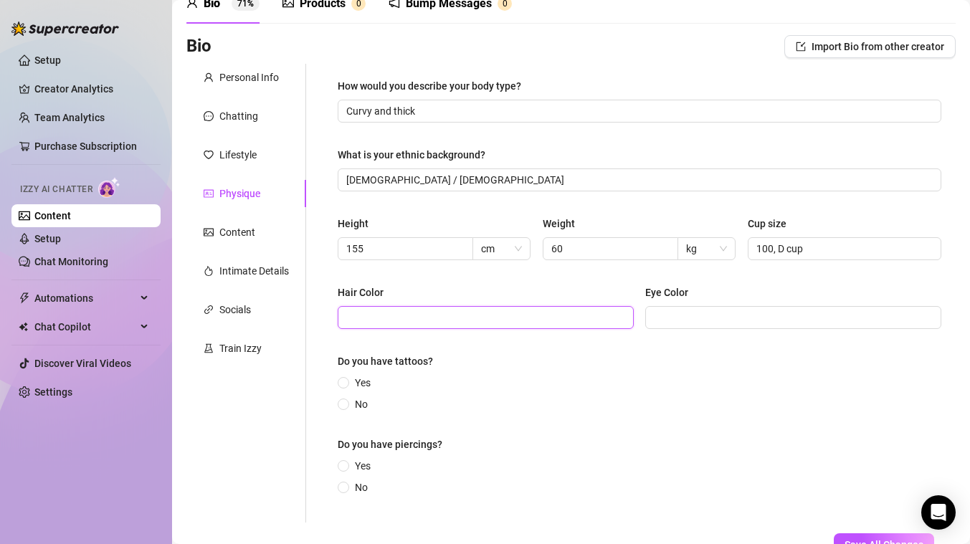
click at [497, 320] on input "Hair Color" at bounding box center [484, 318] width 276 height 16
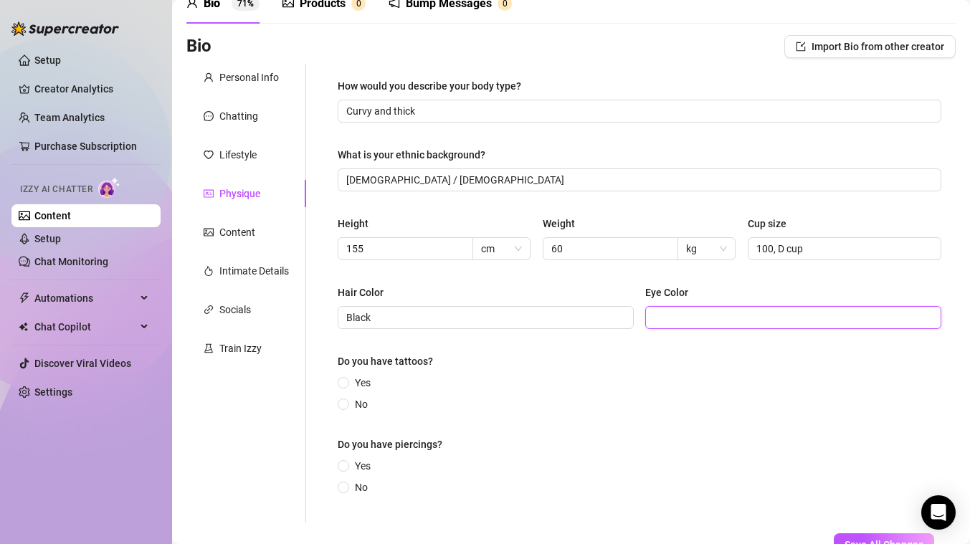
click at [695, 317] on input "Eye Color" at bounding box center [792, 318] width 276 height 16
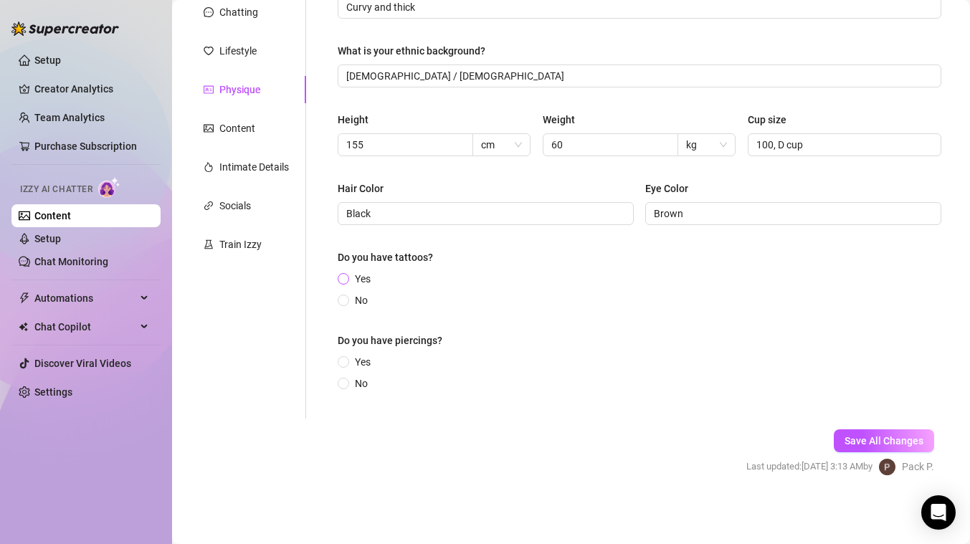
click at [345, 283] on input "Yes" at bounding box center [344, 279] width 6 height 9
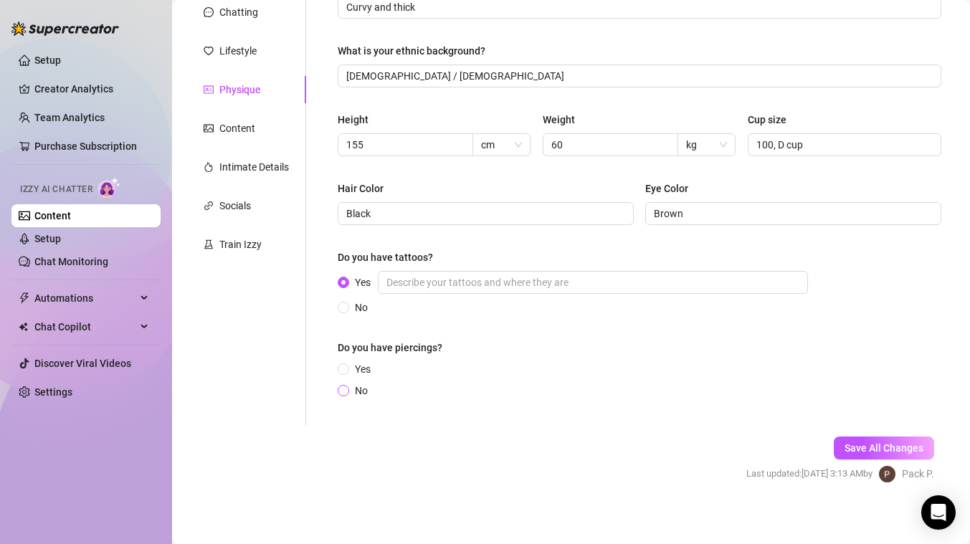
click at [345, 387] on input "No" at bounding box center [344, 391] width 6 height 9
click at [345, 366] on input "Yes" at bounding box center [344, 370] width 6 height 9
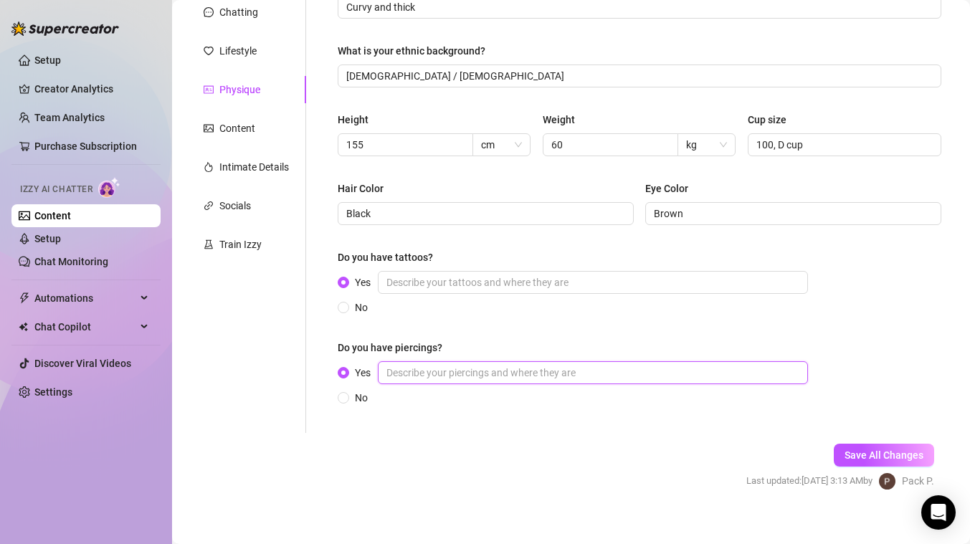
click at [479, 373] on input "Yes" at bounding box center [593, 372] width 430 height 23
click at [464, 282] on input "Yes" at bounding box center [593, 282] width 430 height 23
click at [469, 365] on input "Yes" at bounding box center [593, 372] width 430 height 23
click at [866, 449] on span "Save All Changes" at bounding box center [883, 454] width 79 height 11
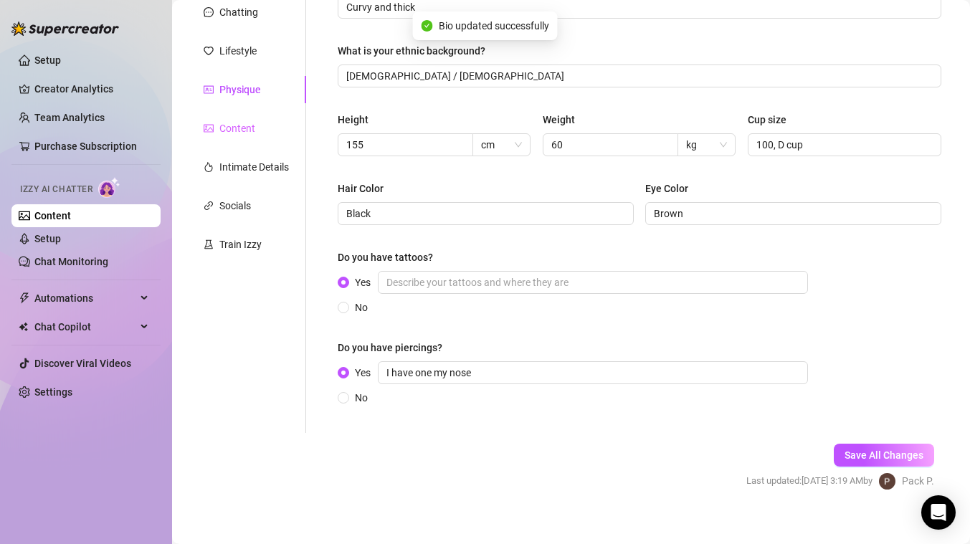
scroll to position [0, 0]
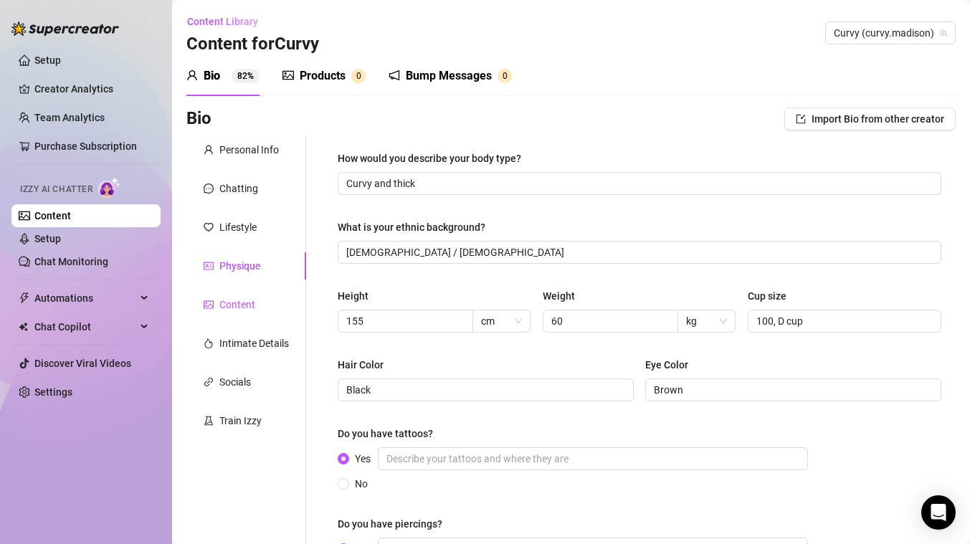
click at [248, 310] on div "Content" at bounding box center [237, 305] width 36 height 16
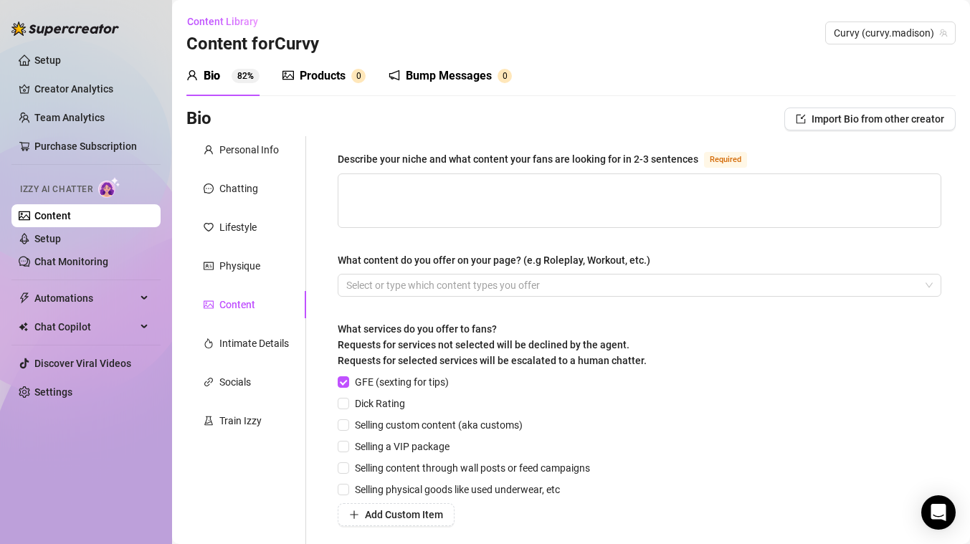
click at [398, 234] on div "Describe your niche and what content your fans are looking for in 2-3 sentences…" at bounding box center [639, 379] width 603 height 457
click at [233, 384] on div "Socials" at bounding box center [235, 382] width 32 height 16
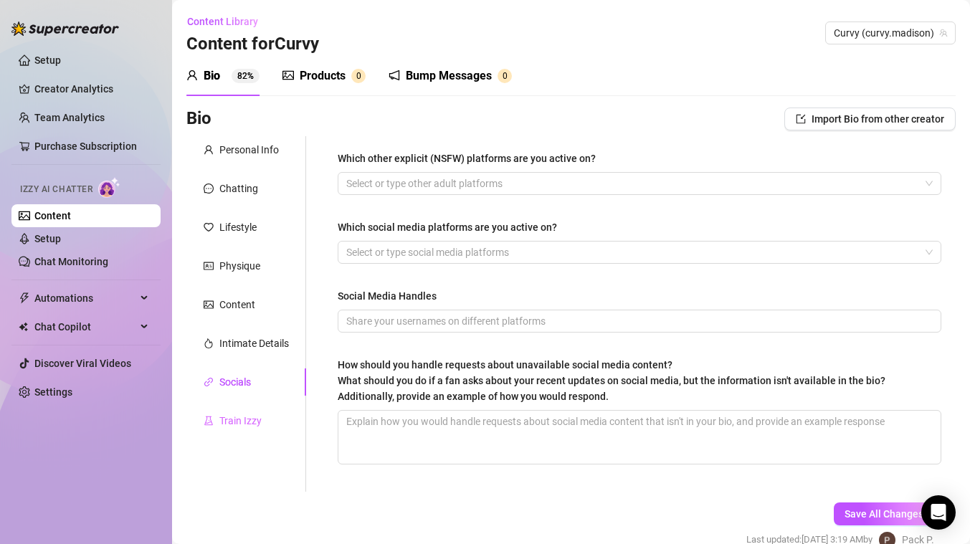
click at [233, 433] on div "Train Izzy" at bounding box center [246, 420] width 120 height 27
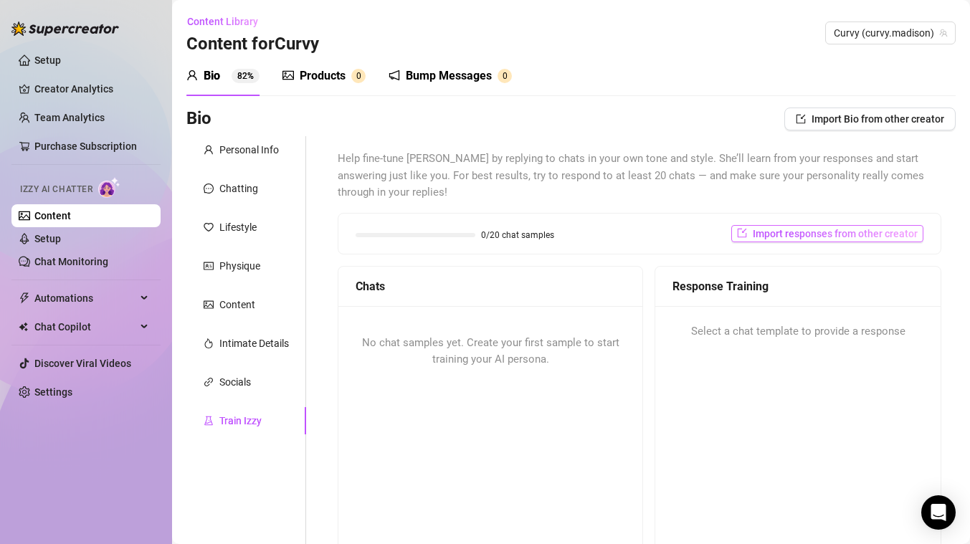
click at [737, 229] on icon "import" at bounding box center [742, 233] width 10 height 10
click at [642, 248] on div "0/20 chat samples Import responses from other creator" at bounding box center [639, 234] width 602 height 40
click at [583, 343] on span "No chat samples yet. Create your first sample to start training your AI persona." at bounding box center [490, 351] width 257 height 30
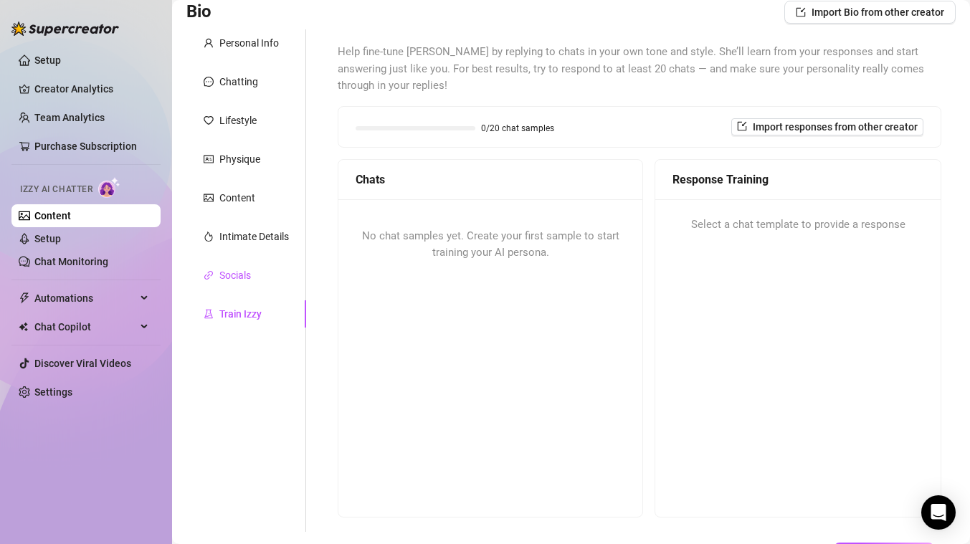
click at [244, 277] on div "Socials" at bounding box center [235, 275] width 32 height 16
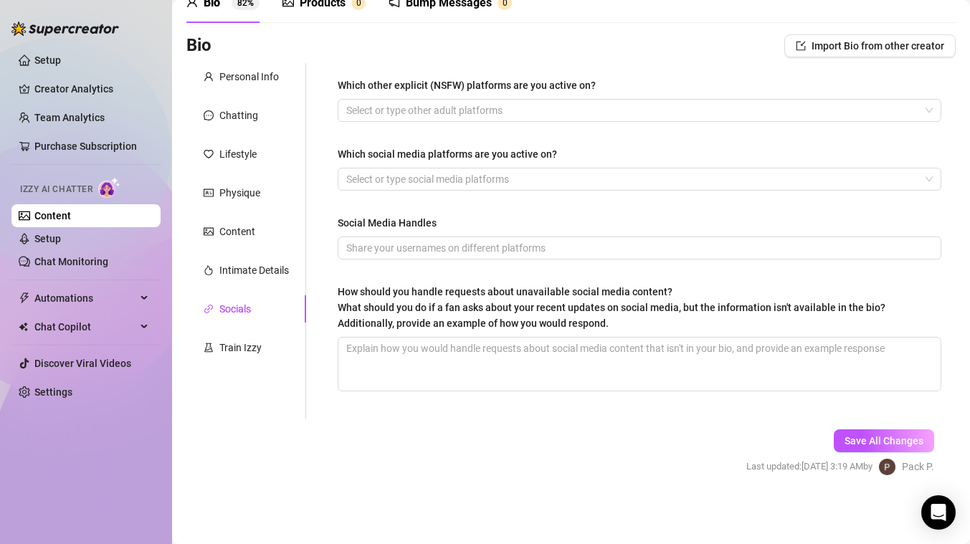
click at [245, 211] on div "Personal Info Chatting Lifestyle Physique Content Intimate Details Socials Trai…" at bounding box center [246, 240] width 120 height 355
click at [245, 233] on div "Content" at bounding box center [237, 232] width 36 height 16
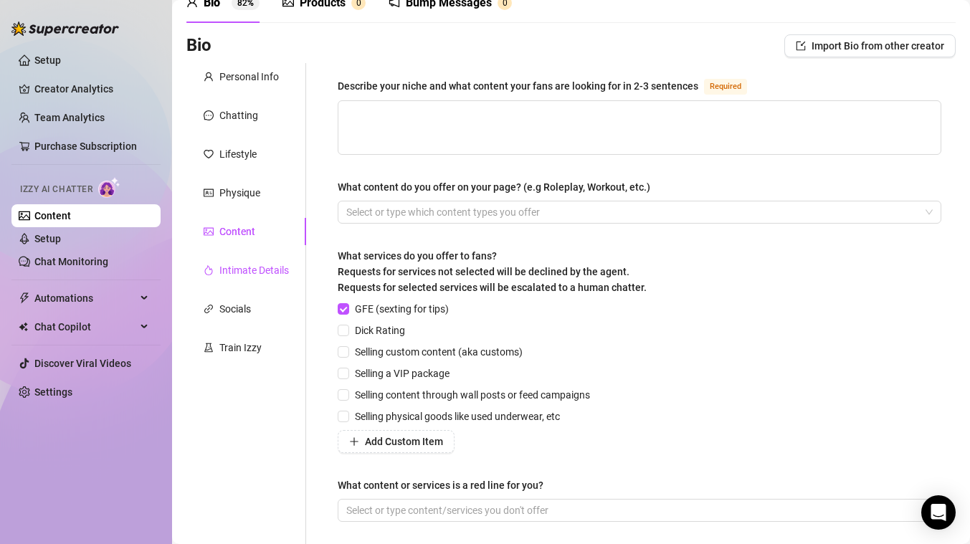
click at [227, 276] on div "Intimate Details" at bounding box center [254, 270] width 70 height 16
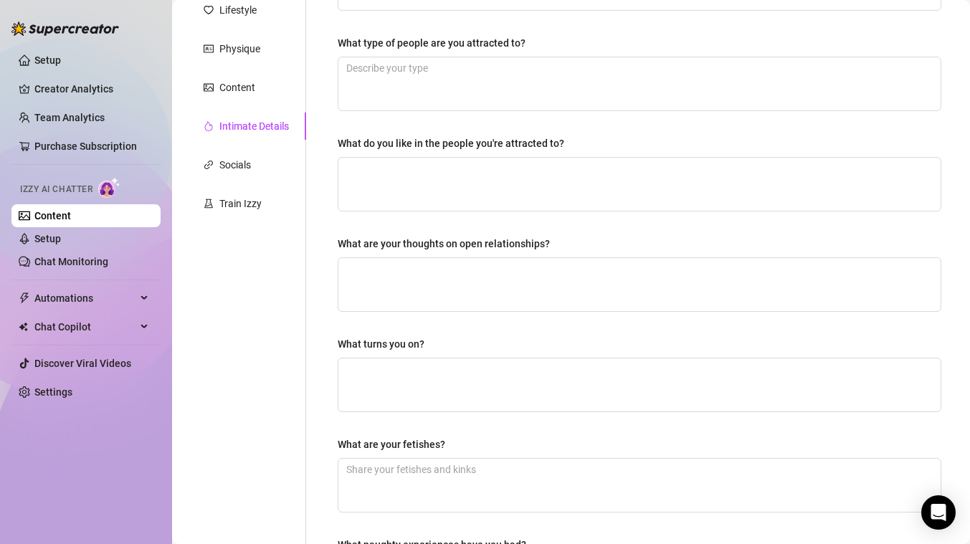
scroll to position [156, 0]
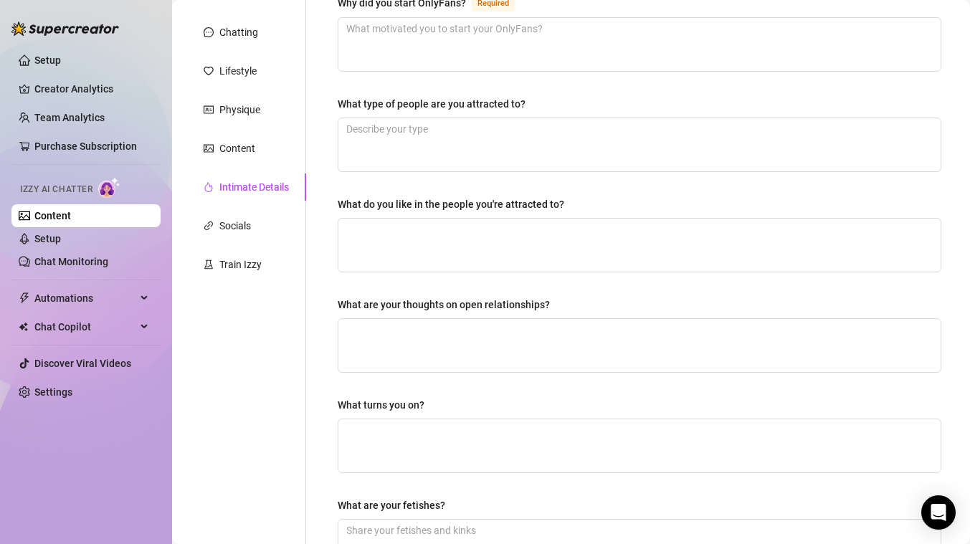
click at [244, 164] on div "Personal Info Chatting Lifestyle Physique Content Intimate Details Socials Trai…" at bounding box center [246, 340] width 120 height 721
click at [239, 156] on div "Content" at bounding box center [246, 148] width 120 height 27
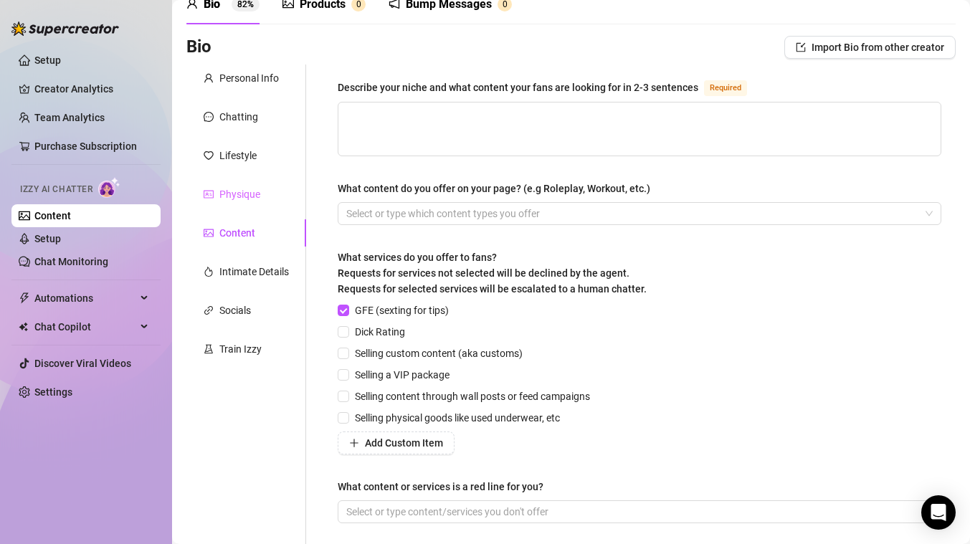
scroll to position [58, 0]
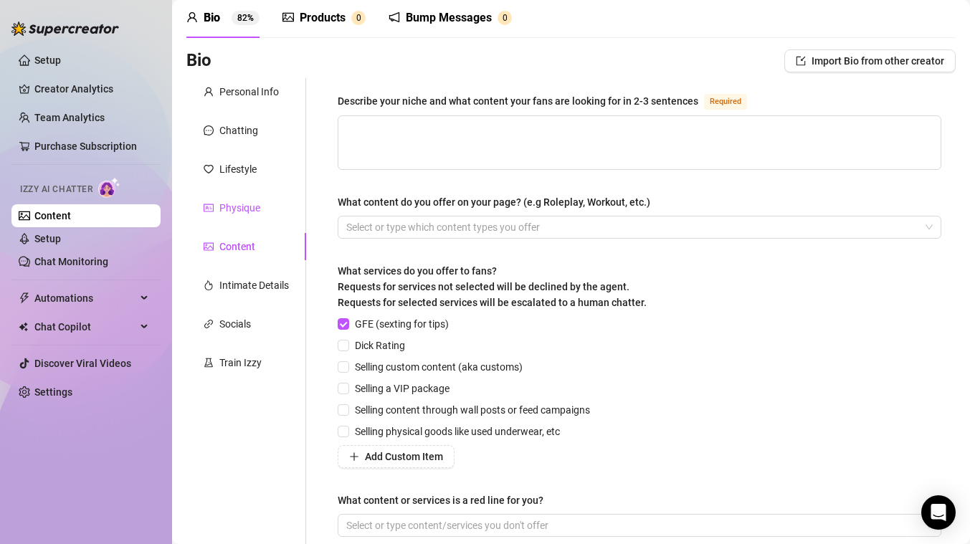
click at [242, 204] on div "Physique" at bounding box center [239, 208] width 41 height 16
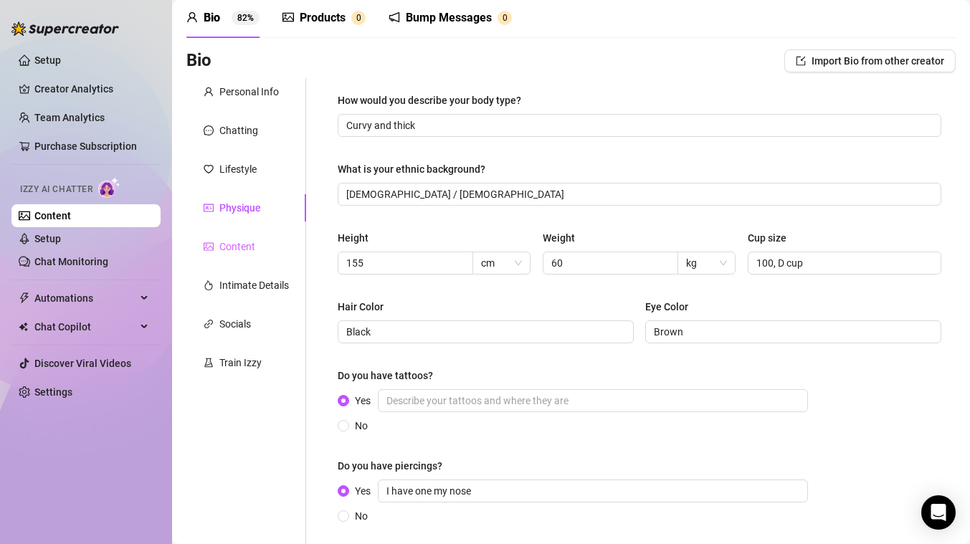
click at [236, 255] on div "Content" at bounding box center [246, 246] width 120 height 27
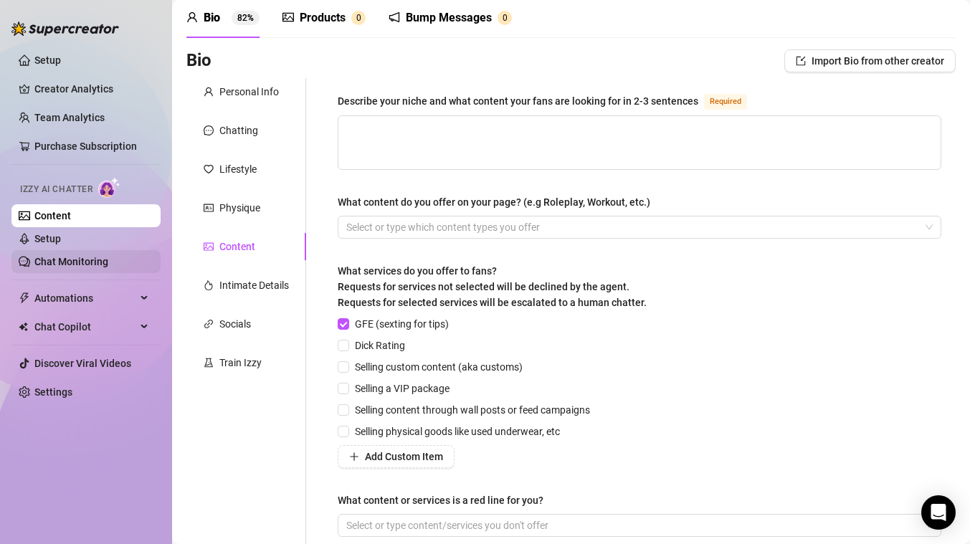
click at [70, 256] on link "Chat Monitoring" at bounding box center [71, 261] width 74 height 11
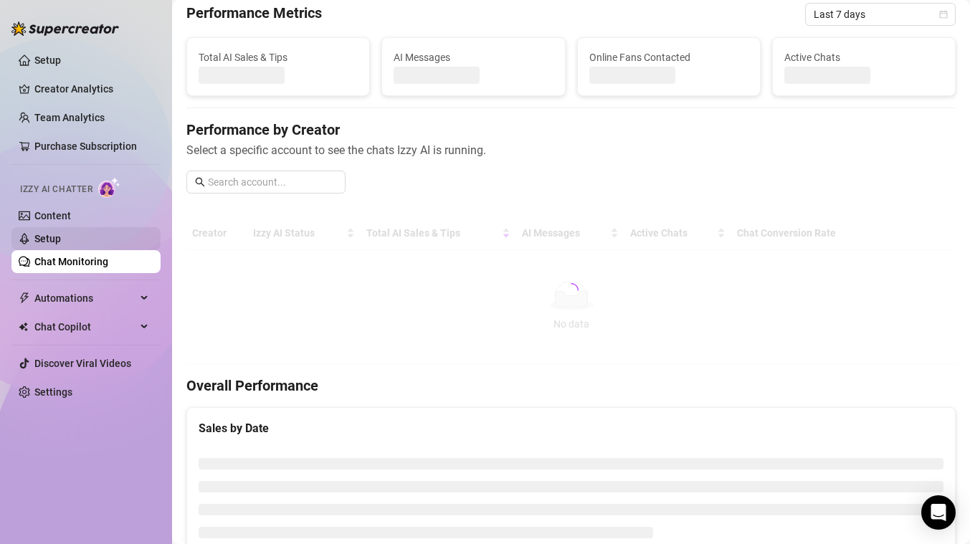
click at [61, 237] on link "Setup" at bounding box center [47, 238] width 27 height 11
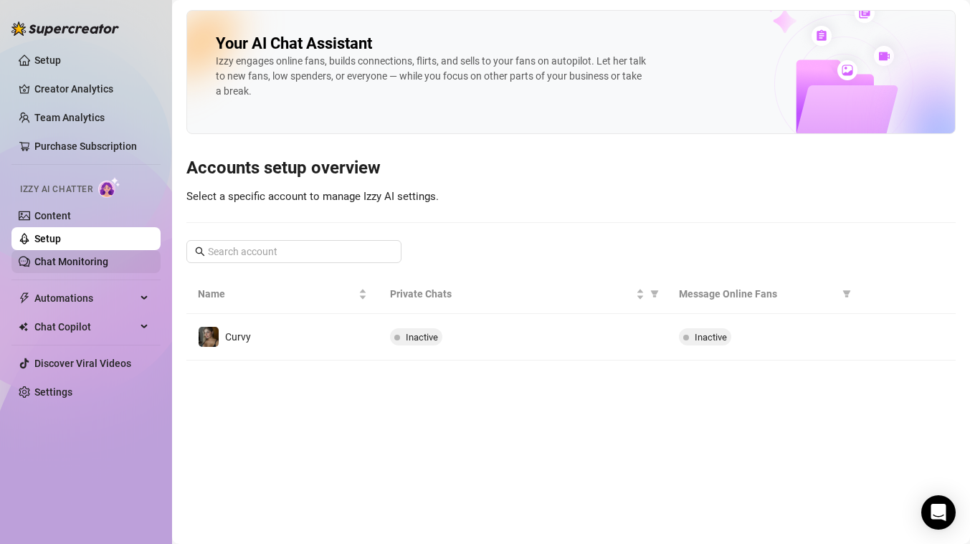
click at [59, 258] on link "Chat Monitoring" at bounding box center [71, 261] width 74 height 11
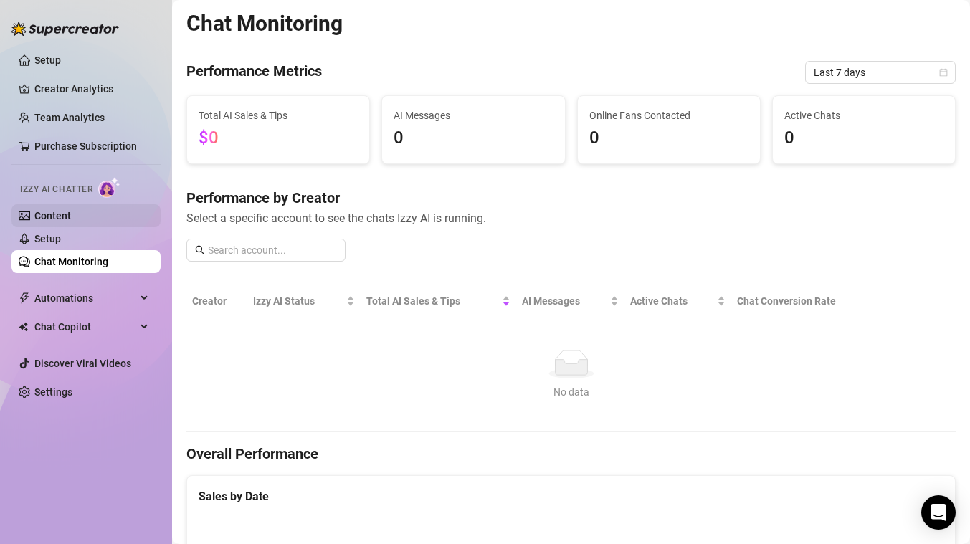
click at [60, 212] on link "Content" at bounding box center [52, 215] width 37 height 11
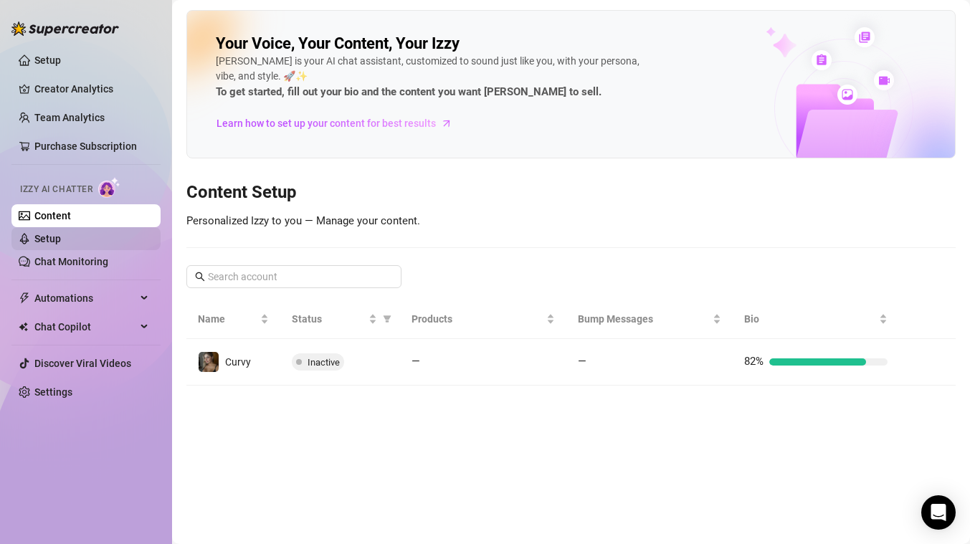
click at [61, 235] on link "Setup" at bounding box center [47, 238] width 27 height 11
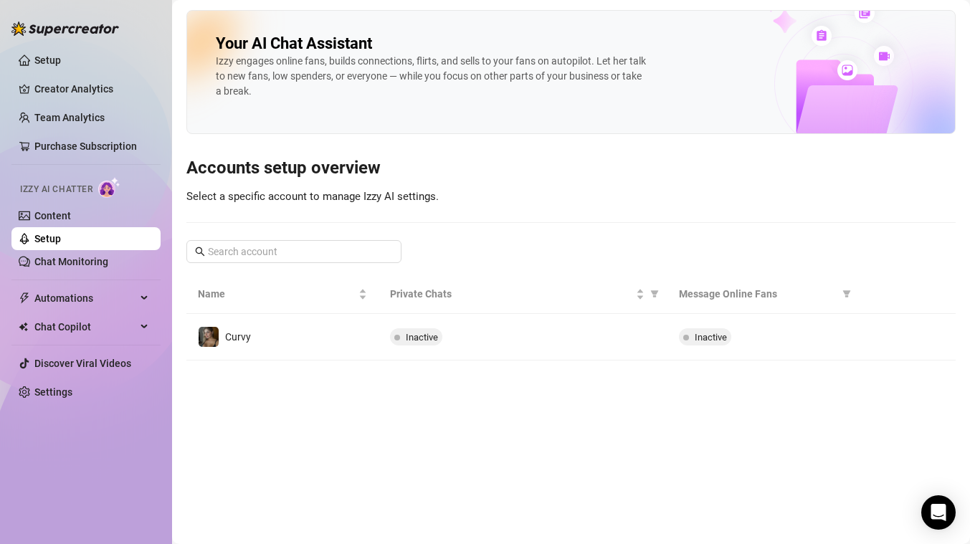
click at [61, 233] on link "Setup" at bounding box center [47, 238] width 27 height 11
click at [60, 216] on link "Content" at bounding box center [52, 215] width 37 height 11
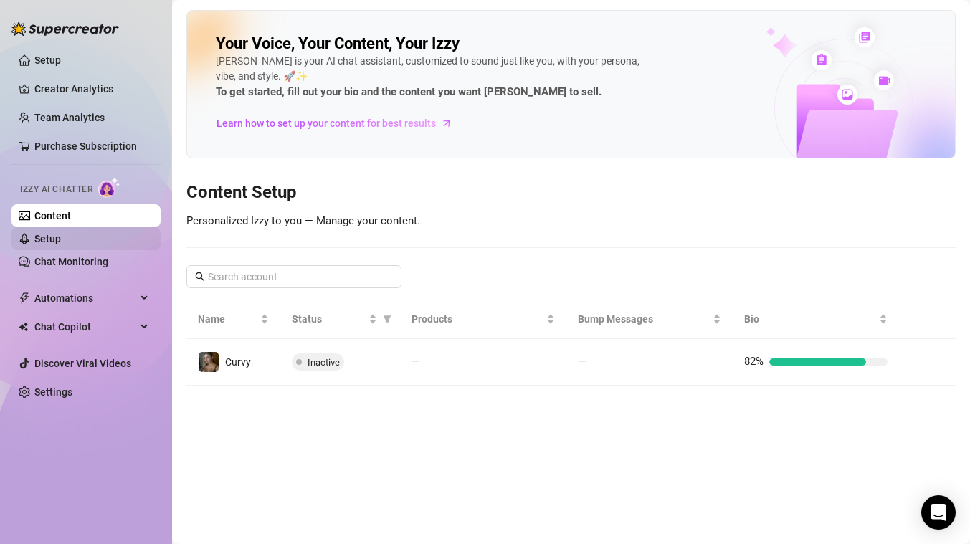
click at [61, 233] on link "Setup" at bounding box center [47, 238] width 27 height 11
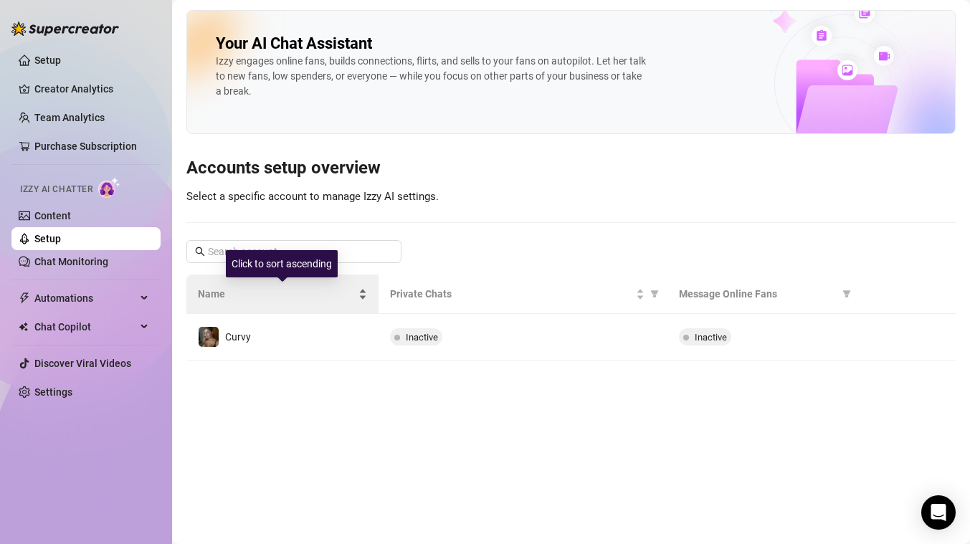
click at [242, 302] on div "Name" at bounding box center [282, 294] width 169 height 16
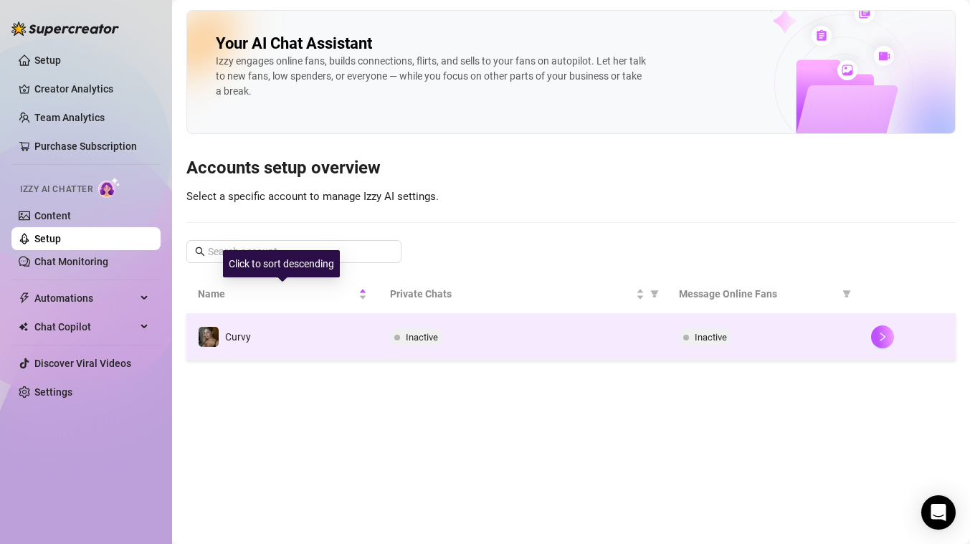
click at [242, 325] on td "Curvy" at bounding box center [282, 337] width 192 height 47
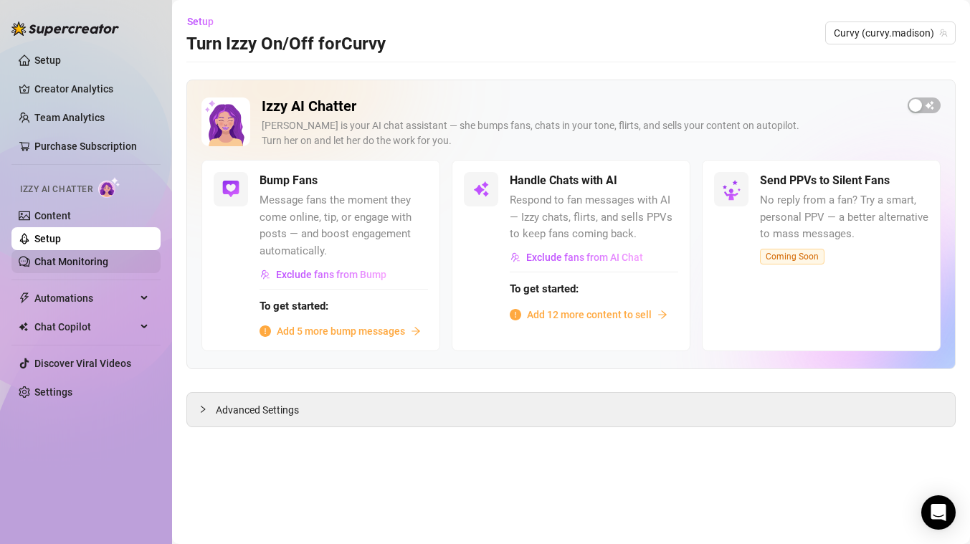
click at [108, 262] on link "Chat Monitoring" at bounding box center [71, 261] width 74 height 11
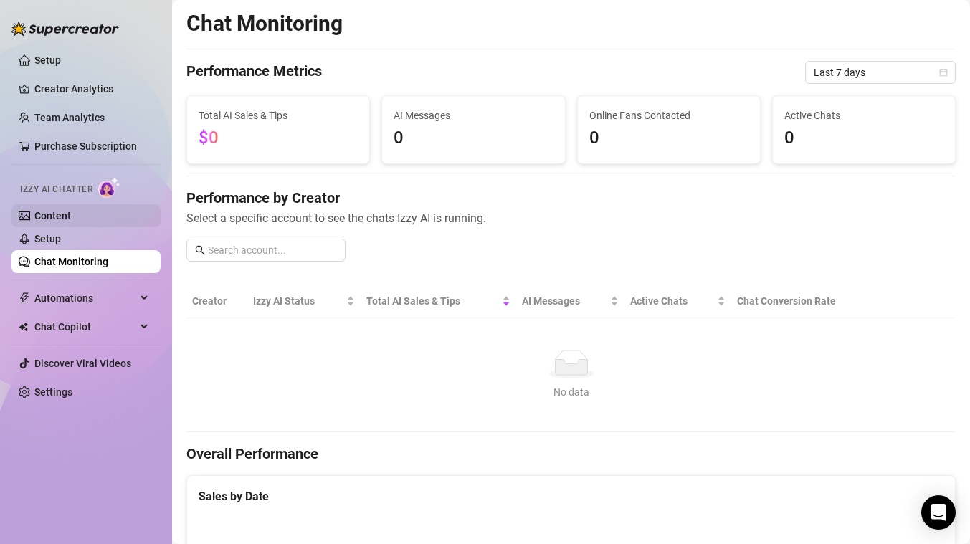
click at [71, 219] on link "Content" at bounding box center [52, 215] width 37 height 11
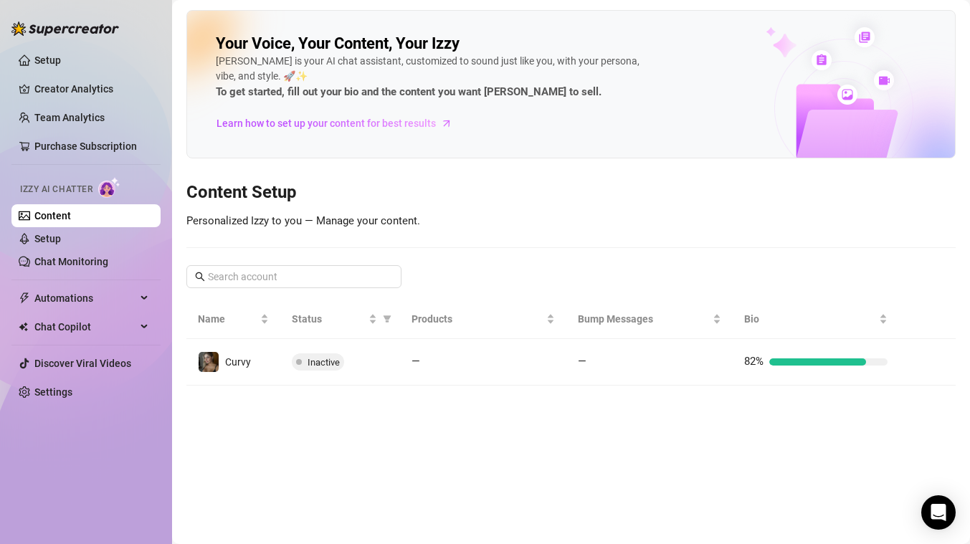
click at [71, 218] on link "Content" at bounding box center [52, 215] width 37 height 11
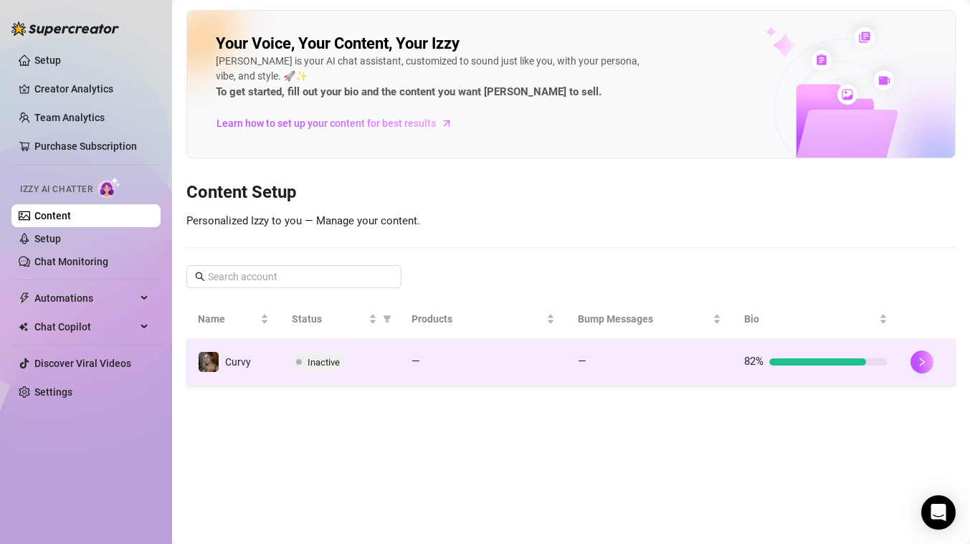
click at [880, 364] on div at bounding box center [828, 361] width 118 height 7
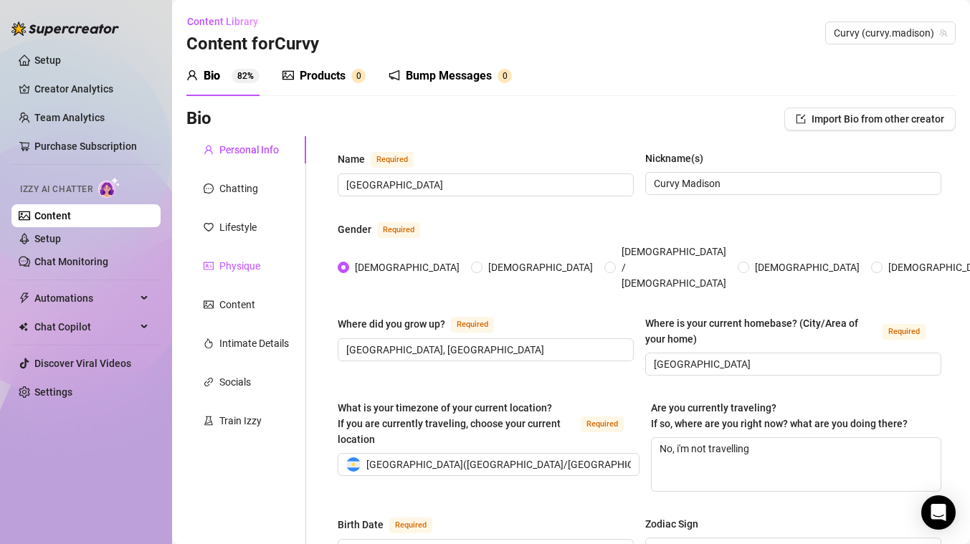
click at [209, 266] on icon "idcard" at bounding box center [209, 266] width 10 height 10
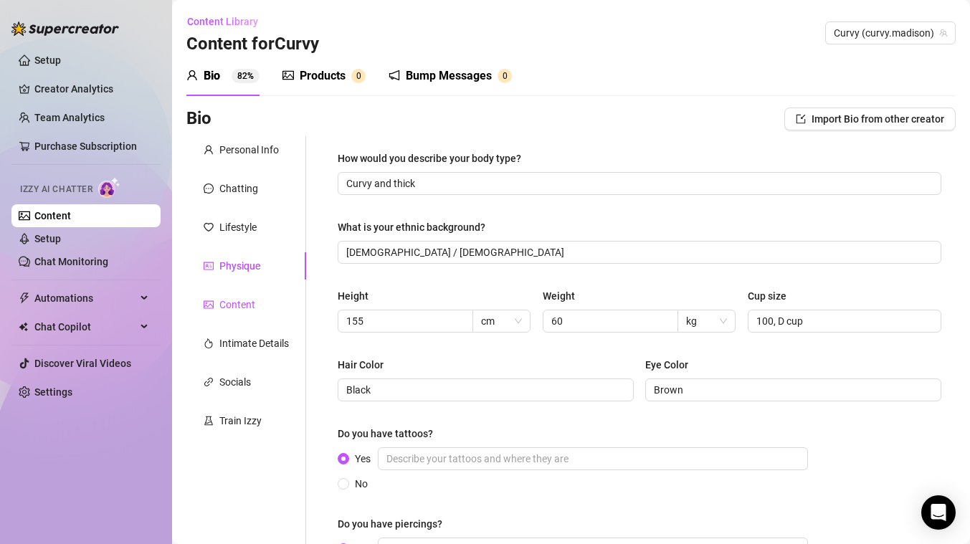
click at [238, 297] on div "Content" at bounding box center [237, 305] width 36 height 16
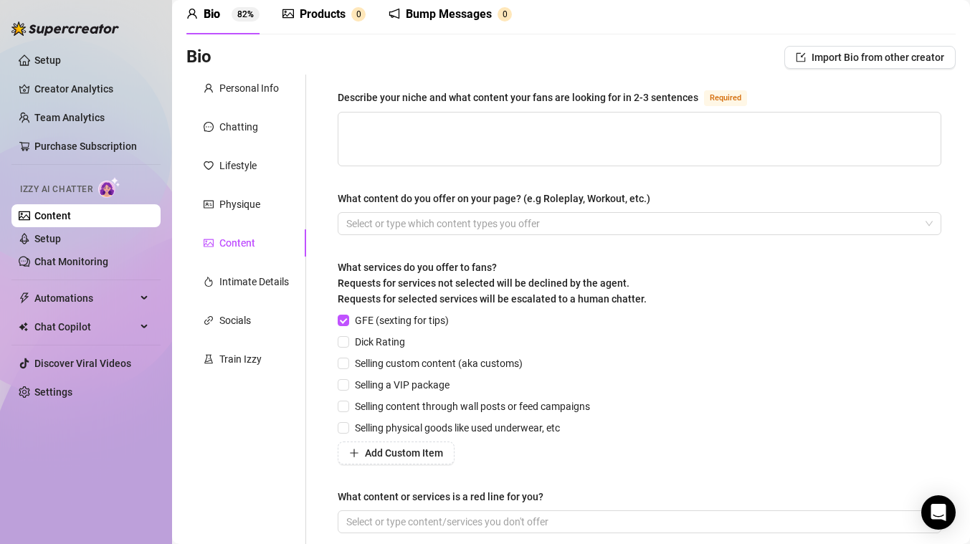
scroll to position [63, 0]
click at [441, 235] on div "Describe your niche and what content your fans are looking for in 2-3 sentences…" at bounding box center [639, 315] width 603 height 457
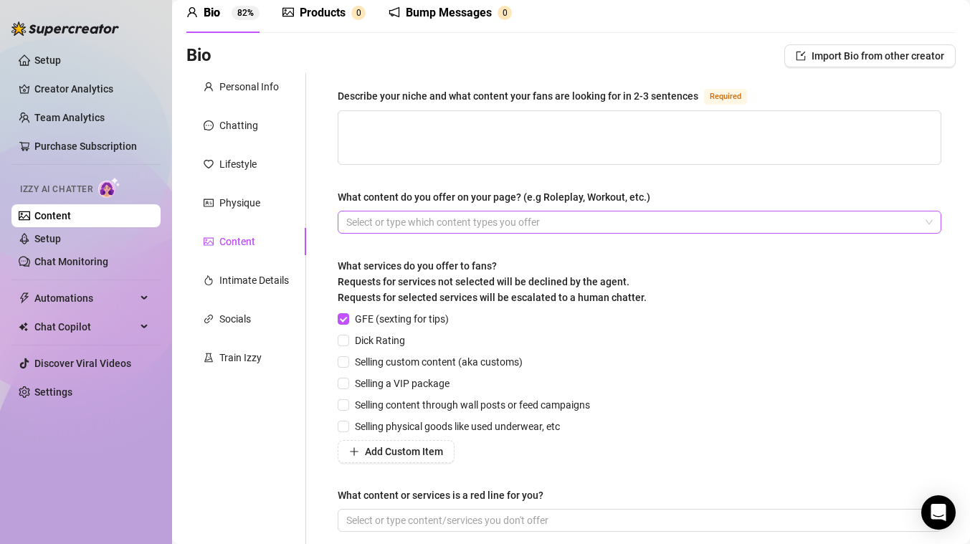
click at [436, 227] on div at bounding box center [631, 222] width 583 height 20
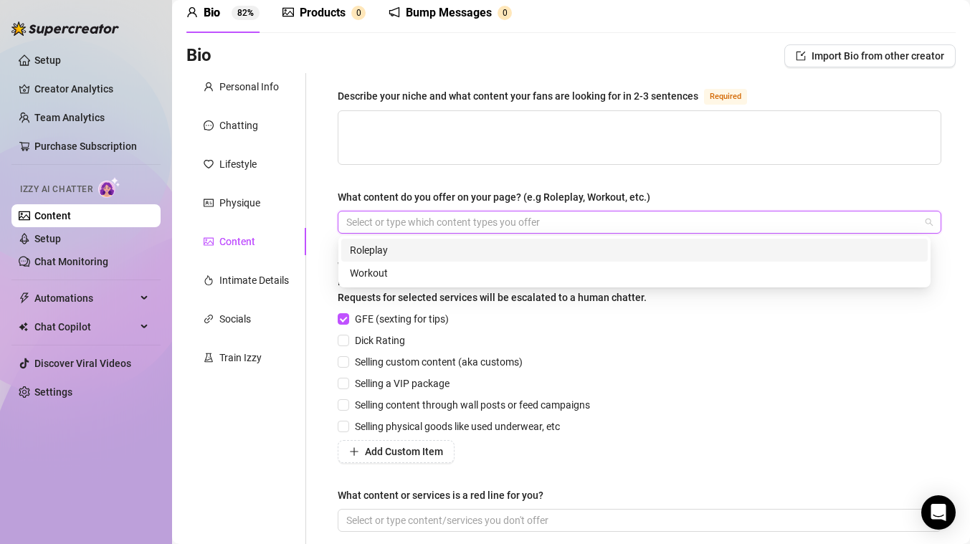
click at [418, 252] on div "Roleplay" at bounding box center [634, 250] width 569 height 16
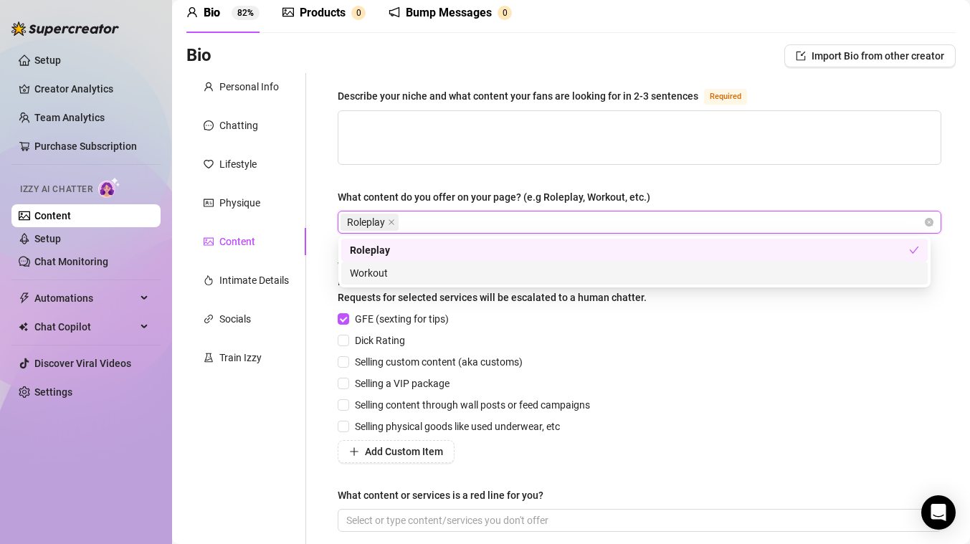
click at [606, 352] on div "GFE (sexting for tips) Dick Rating Selling custom content (aka customs) Selling…" at bounding box center [639, 387] width 603 height 152
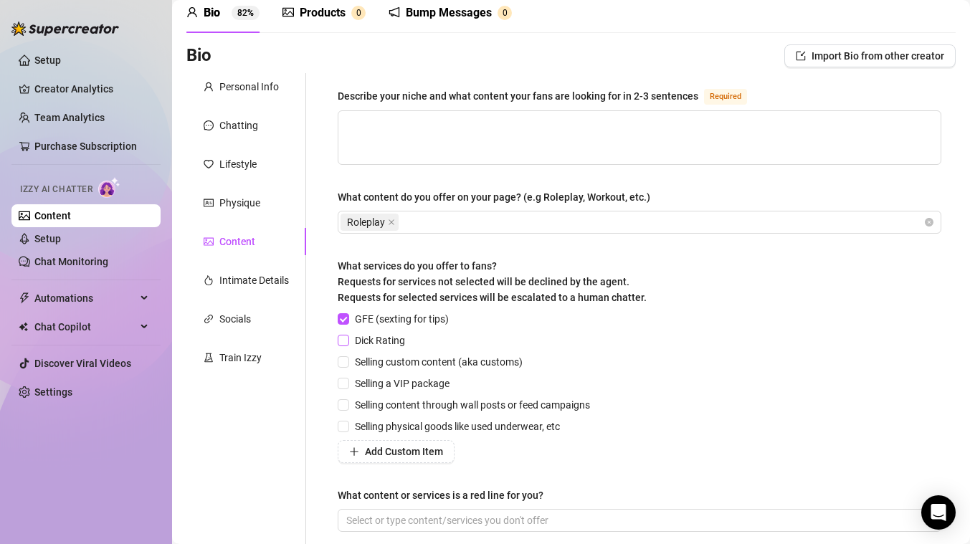
click at [355, 340] on span "Dick Rating" at bounding box center [380, 341] width 62 height 16
click at [348, 340] on input "Dick Rating" at bounding box center [343, 340] width 10 height 10
click at [355, 340] on span "Dick Rating" at bounding box center [380, 341] width 62 height 16
click at [348, 340] on input "Dick Rating" at bounding box center [343, 340] width 10 height 10
click at [355, 340] on span "Dick Rating" at bounding box center [380, 341] width 62 height 16
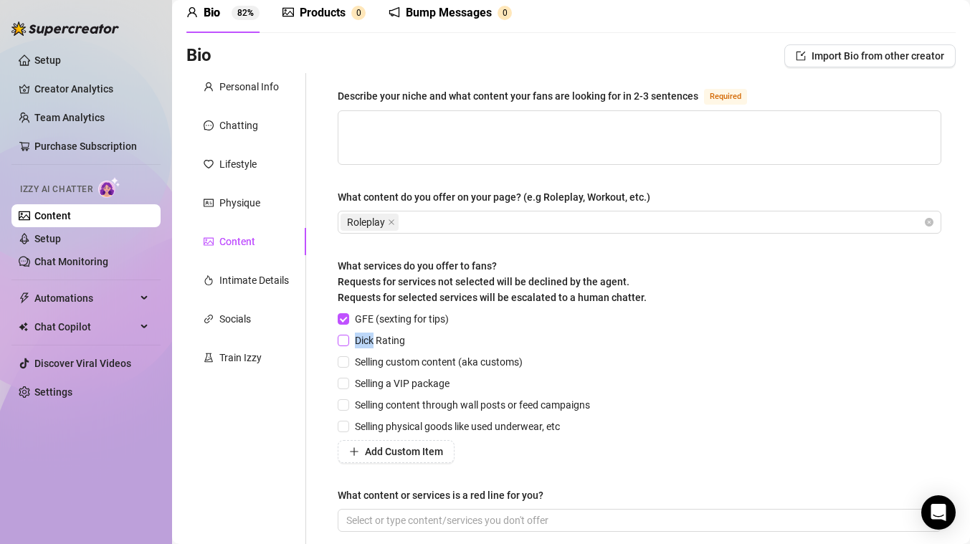
click at [348, 340] on input "Dick Rating" at bounding box center [343, 340] width 10 height 10
click at [333, 357] on div "Describe your niche and what content your fans are looking for in 2-3 sentences…" at bounding box center [639, 316] width 632 height 486
click at [339, 361] on input "Selling custom content (aka customs)" at bounding box center [343, 361] width 10 height 10
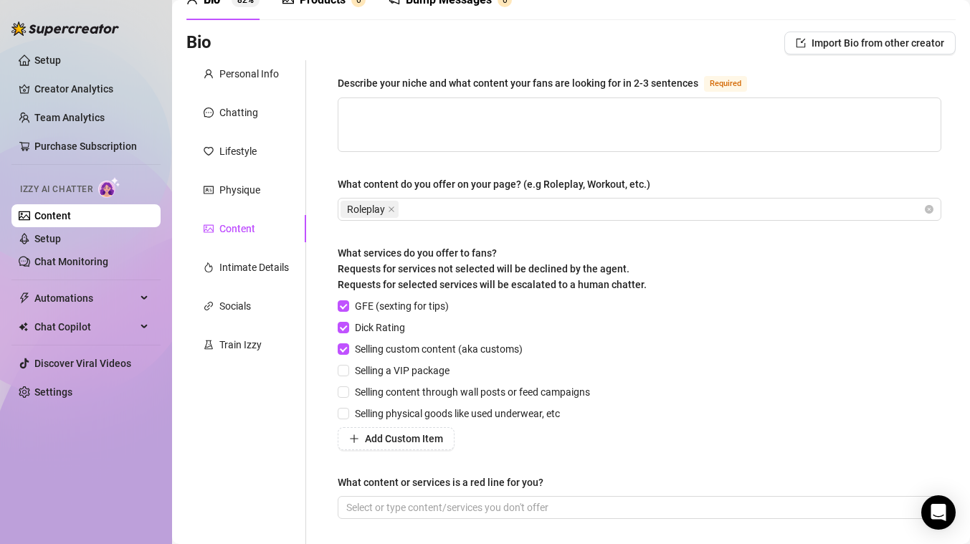
click at [352, 450] on div "Describe your niche and what content your fans are looking for in 2-3 sentences…" at bounding box center [639, 303] width 603 height 457
click at [368, 433] on span "Add Custom Item" at bounding box center [404, 438] width 78 height 11
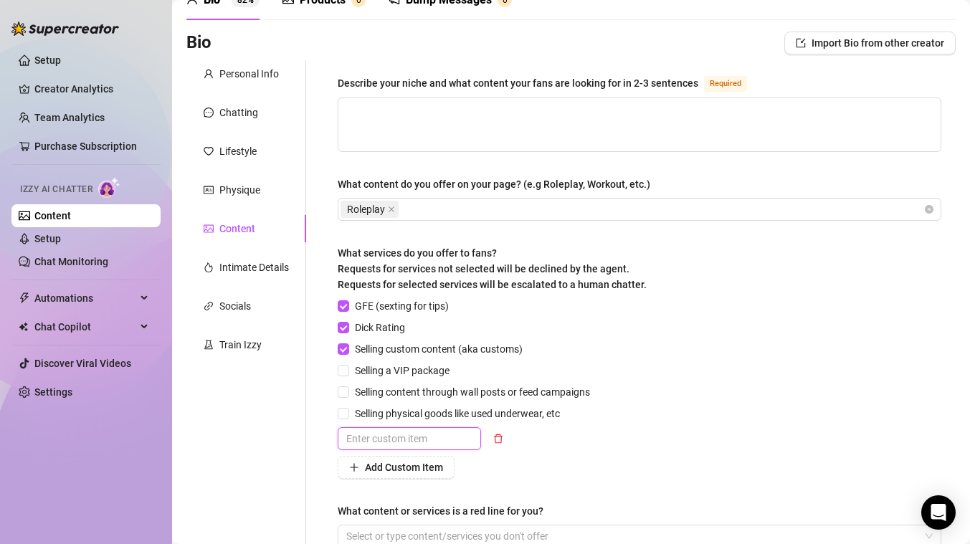
click at [368, 433] on input "text" at bounding box center [409, 438] width 143 height 23
click at [478, 467] on div "Add Custom Item" at bounding box center [467, 467] width 258 height 23
click at [419, 462] on span "Add Custom Item" at bounding box center [404, 467] width 78 height 11
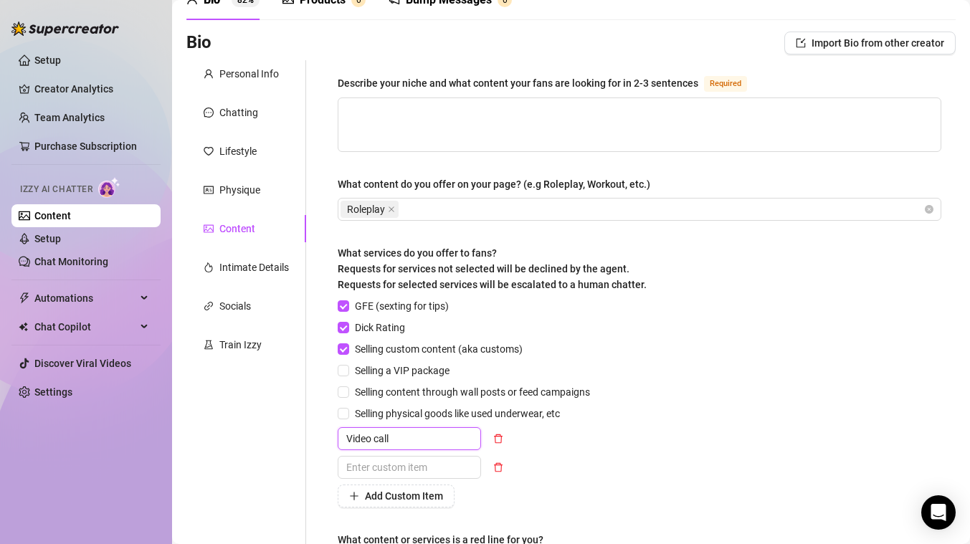
click at [398, 439] on input "Video call" at bounding box center [409, 438] width 143 height 23
click at [413, 469] on input "text" at bounding box center [409, 467] width 143 height 23
click at [348, 416] on span at bounding box center [343, 413] width 11 height 11
click at [348, 416] on input "Selling physical goods like used underwear, etc" at bounding box center [343, 413] width 10 height 10
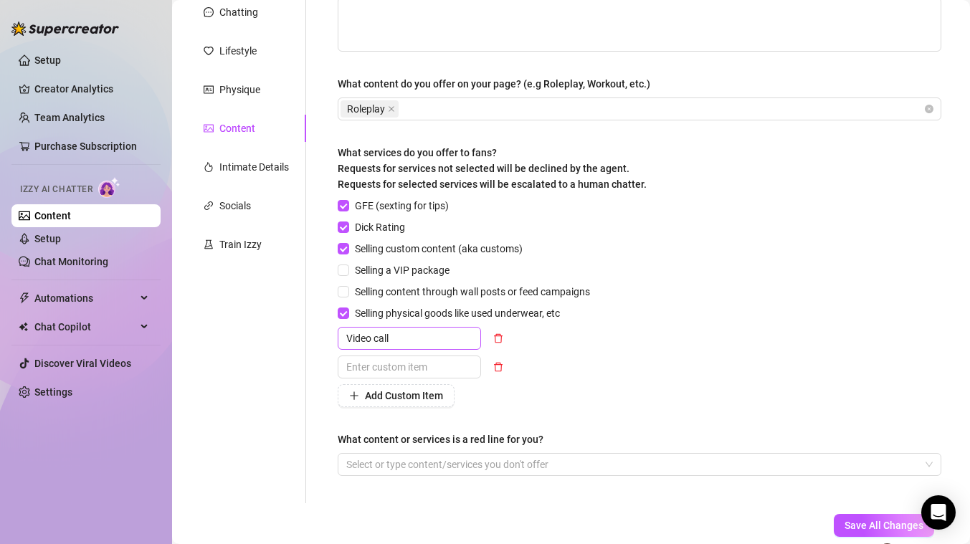
scroll to position [260, 0]
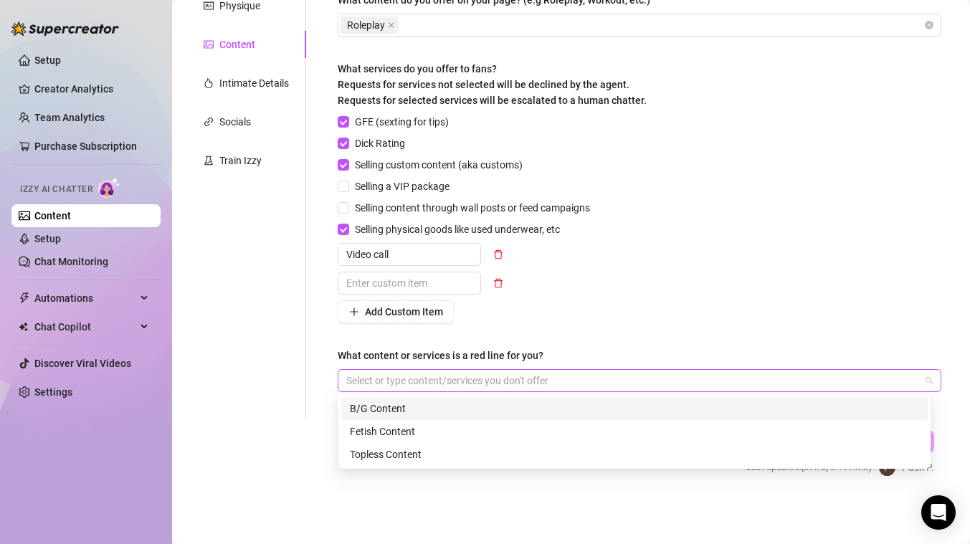
click at [396, 378] on div at bounding box center [631, 381] width 583 height 20
click at [386, 404] on div "B/G Content" at bounding box center [634, 409] width 569 height 16
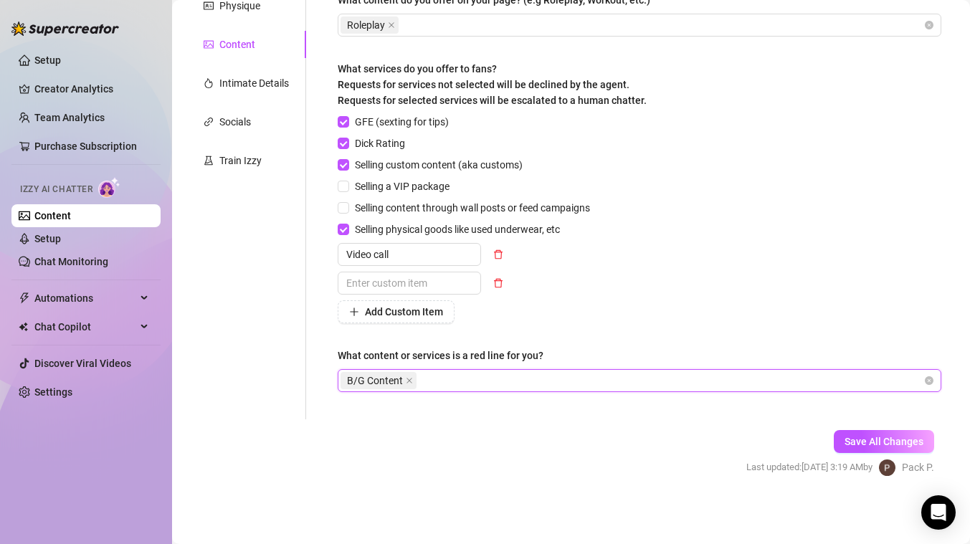
click at [540, 297] on div "GFE (sexting for tips) Dick Rating Selling custom content (aka customs) Selling…" at bounding box center [467, 218] width 258 height 209
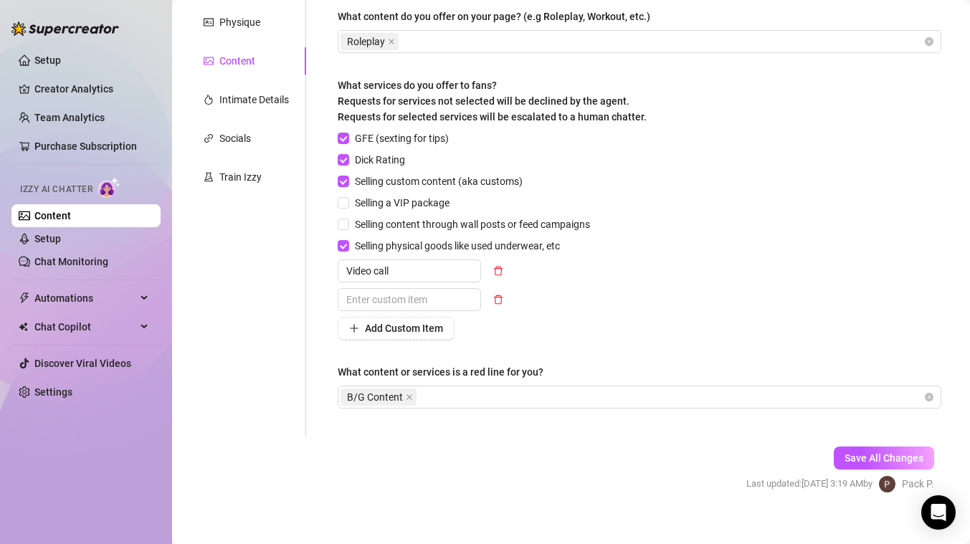
scroll to position [242, 0]
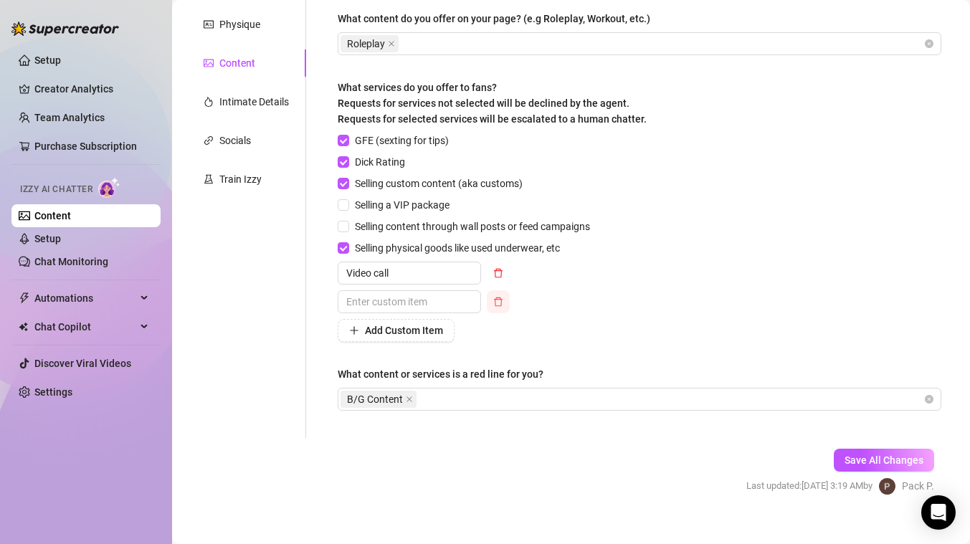
click at [500, 297] on icon "delete" at bounding box center [498, 302] width 10 height 10
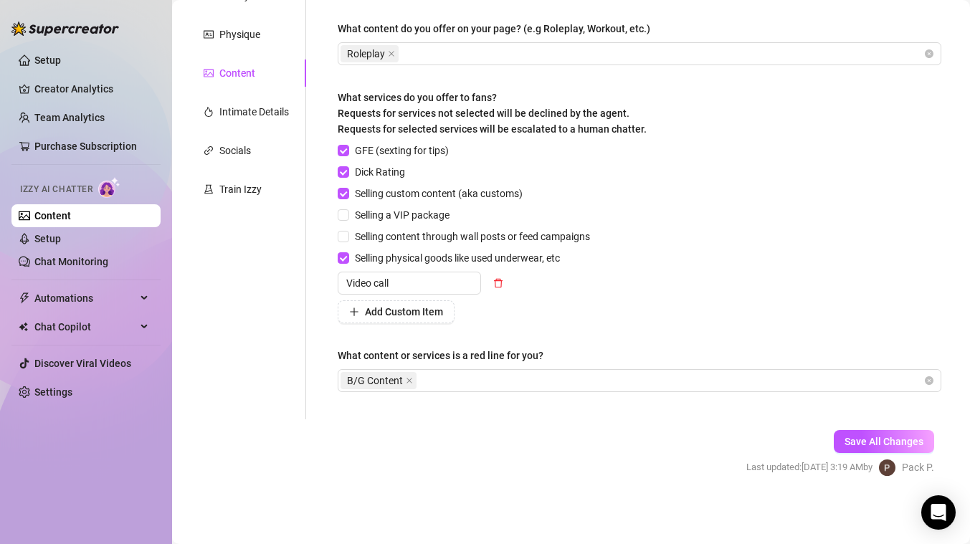
scroll to position [0, 0]
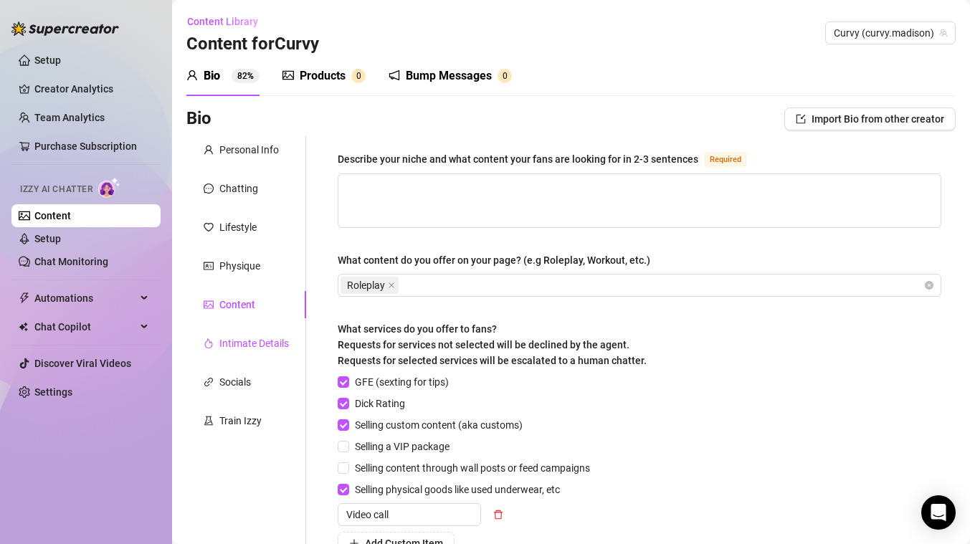
click at [234, 345] on div "Intimate Details" at bounding box center [254, 343] width 70 height 16
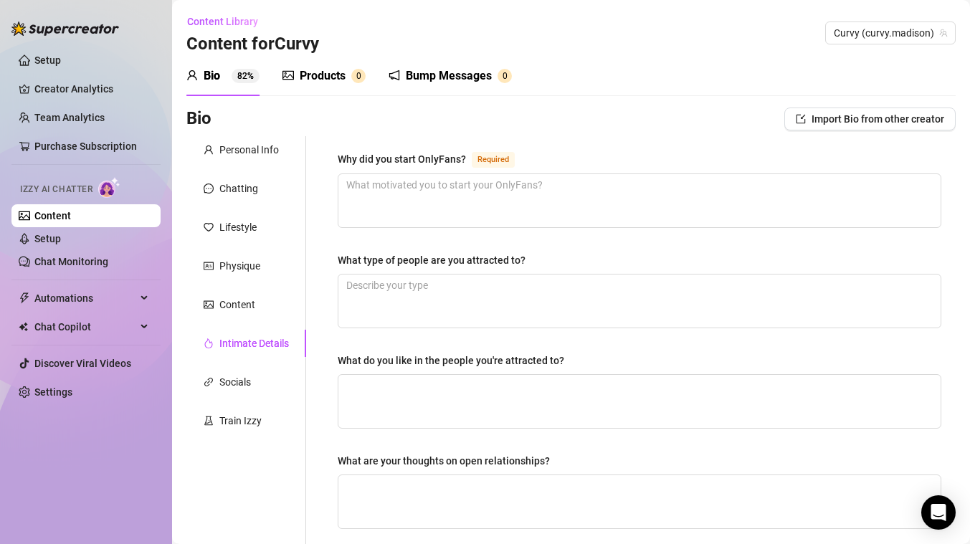
click at [234, 322] on div "Personal Info Chatting Lifestyle Physique Content Intimate Details Socials Trai…" at bounding box center [246, 496] width 120 height 721
click at [226, 305] on div "Content" at bounding box center [237, 305] width 36 height 16
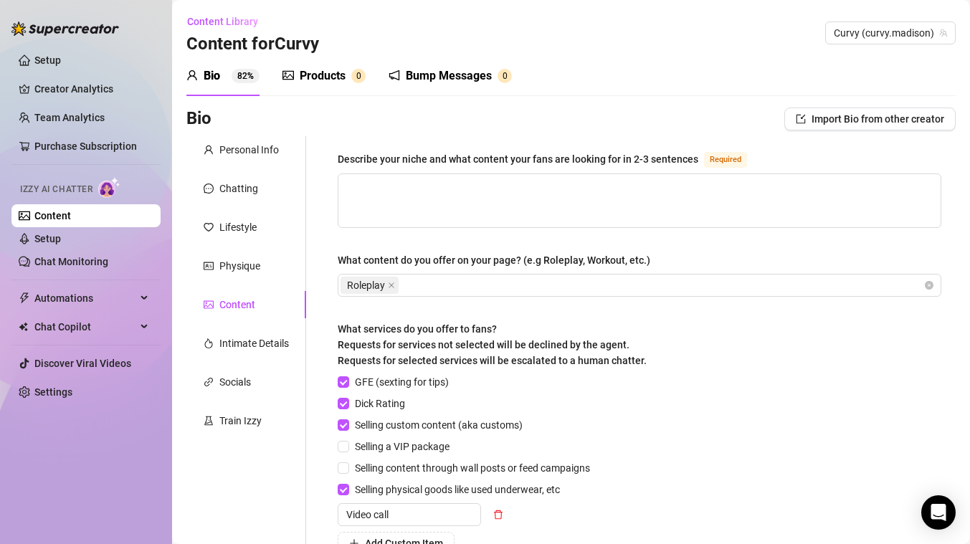
click at [244, 358] on div "Personal Info Chatting Lifestyle Physique Content Intimate Details Socials Trai…" at bounding box center [246, 393] width 120 height 515
click at [244, 345] on div "Intimate Details" at bounding box center [254, 343] width 70 height 16
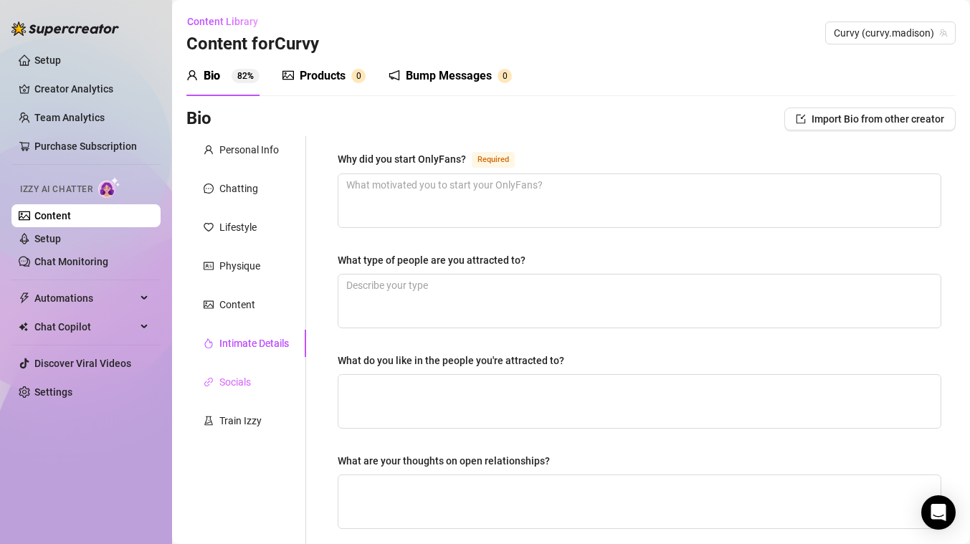
click at [255, 378] on div "Socials" at bounding box center [246, 381] width 120 height 27
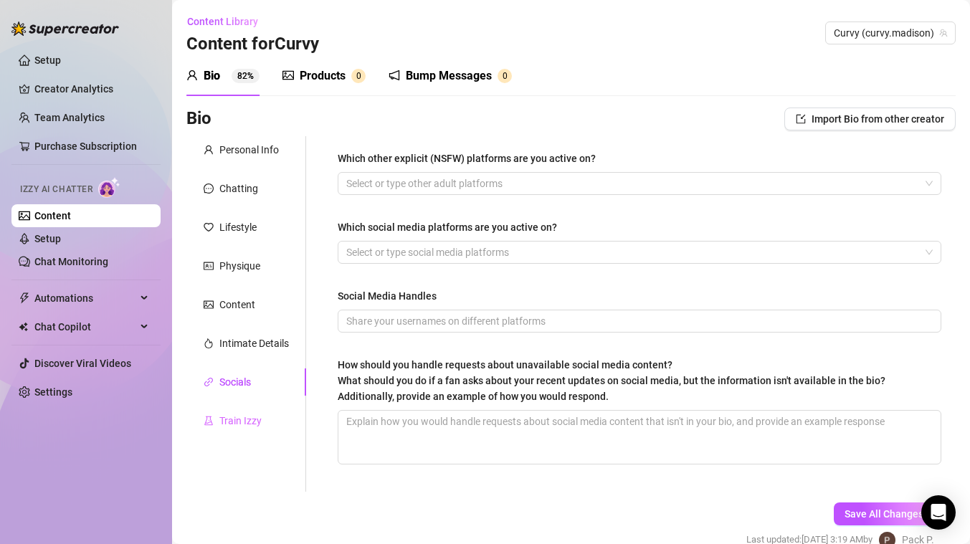
click at [249, 411] on div "Train Izzy" at bounding box center [246, 420] width 120 height 27
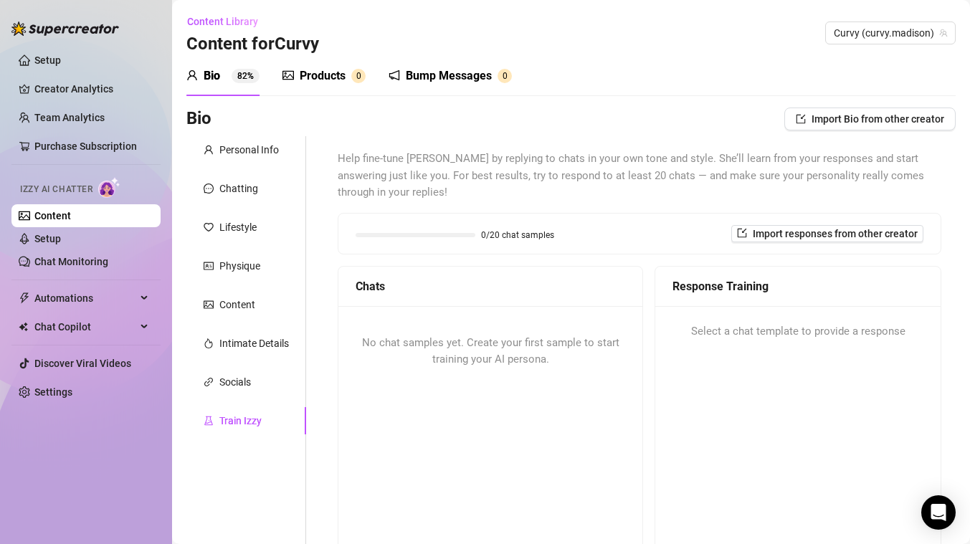
click at [769, 243] on div "0/20 chat samples Import responses from other creator" at bounding box center [639, 234] width 602 height 40
click at [768, 235] on span "Import responses from other creator" at bounding box center [835, 233] width 165 height 11
click at [781, 261] on input "search" at bounding box center [810, 271] width 113 height 22
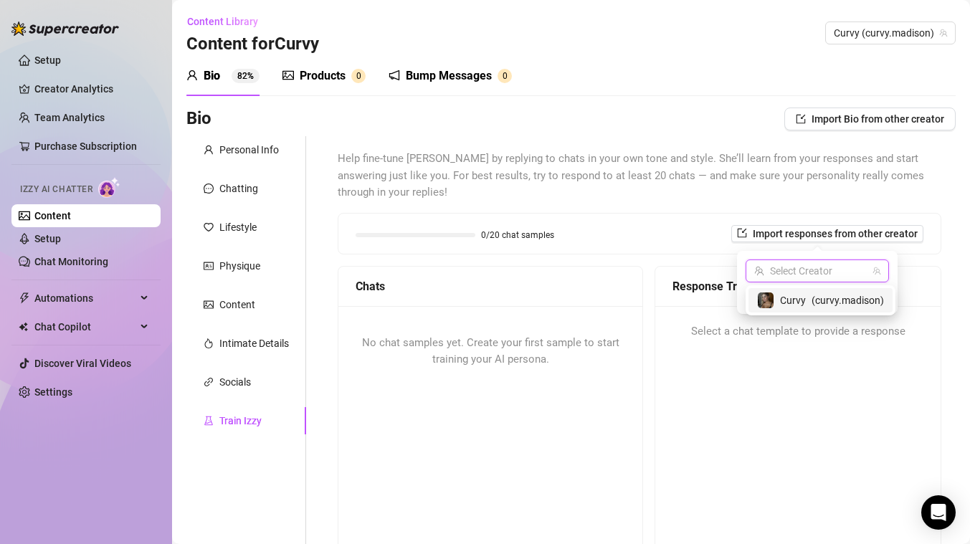
click at [780, 299] on span "Curvy" at bounding box center [793, 300] width 26 height 16
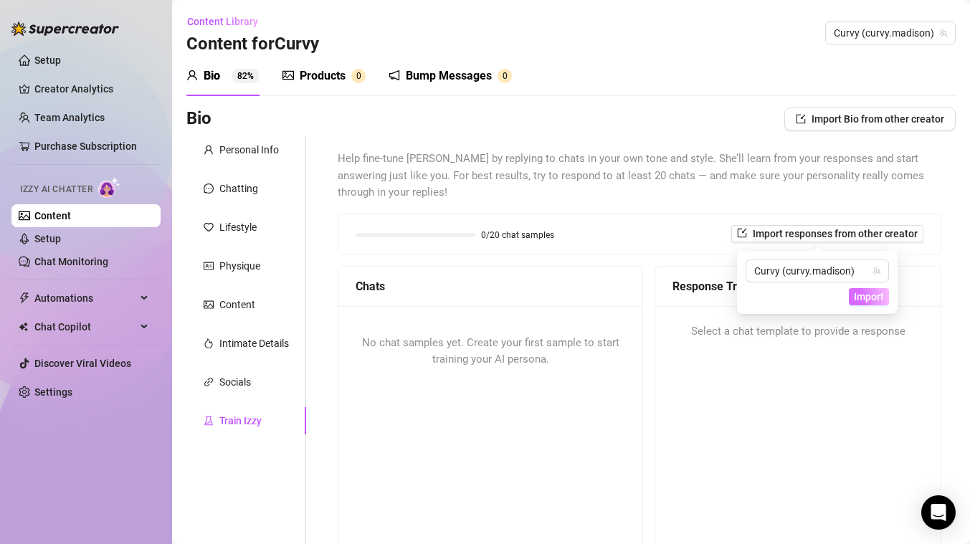
click at [856, 295] on span "Import" at bounding box center [869, 296] width 30 height 11
click at [687, 310] on div "Select a chat template to provide a response" at bounding box center [797, 332] width 285 height 52
click at [807, 130] on div "Bio Import Bio from other creator" at bounding box center [570, 122] width 769 height 29
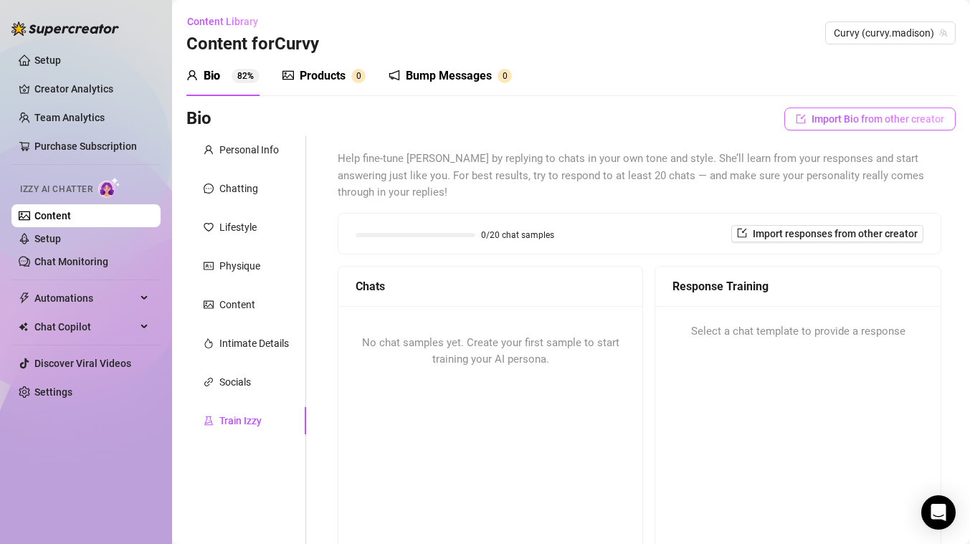
click at [805, 125] on button "Import Bio from other creator" at bounding box center [869, 119] width 171 height 23
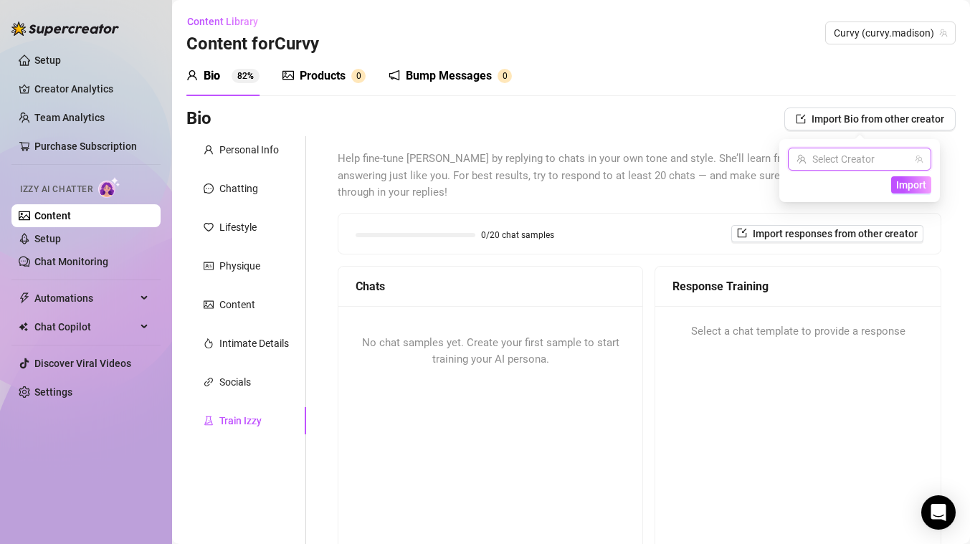
click at [814, 161] on input "search" at bounding box center [852, 159] width 113 height 22
click at [755, 179] on span "Help fine-tune [PERSON_NAME] by replying to chats in your own tone and style. S…" at bounding box center [639, 176] width 603 height 51
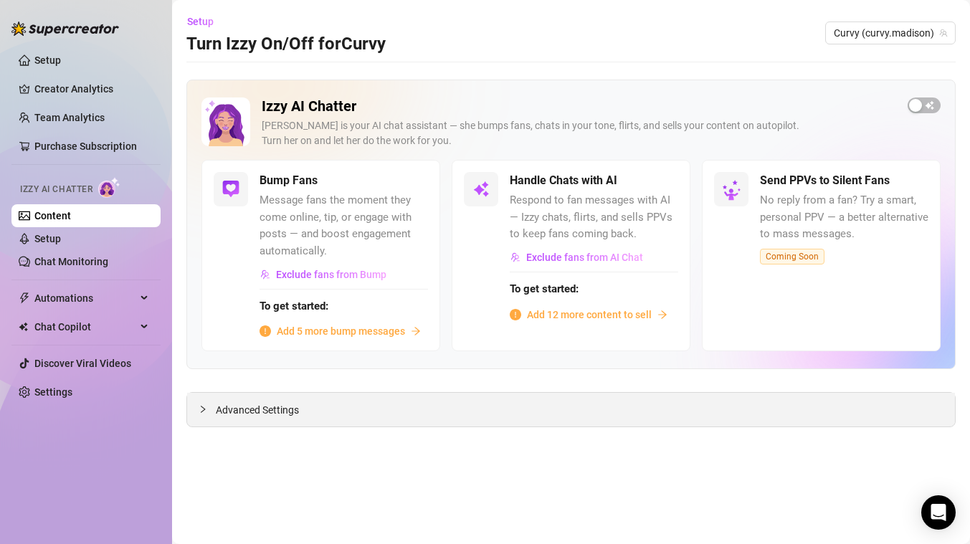
click at [305, 401] on div "Advanced Settings" at bounding box center [571, 410] width 768 height 34
click at [213, 404] on div at bounding box center [207, 409] width 17 height 16
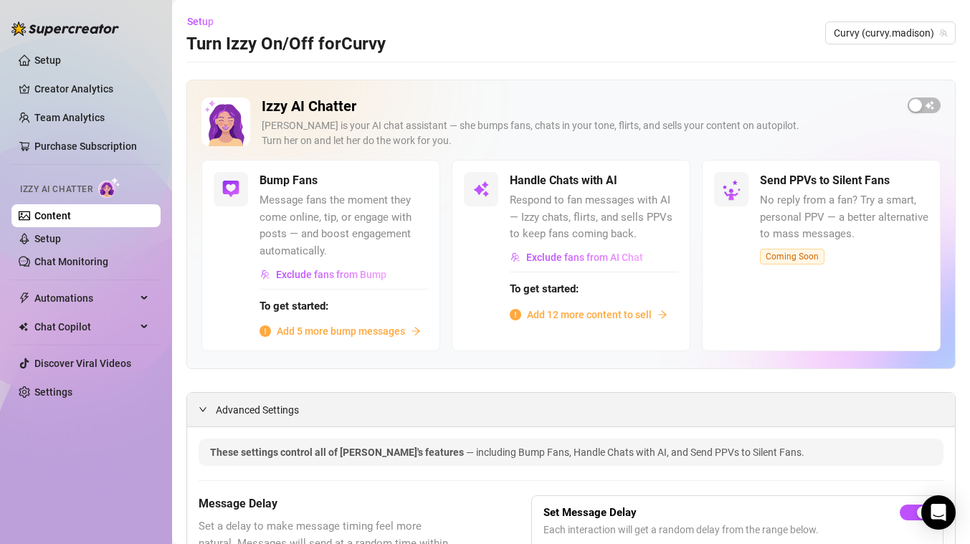
click at [206, 404] on div at bounding box center [207, 409] width 17 height 16
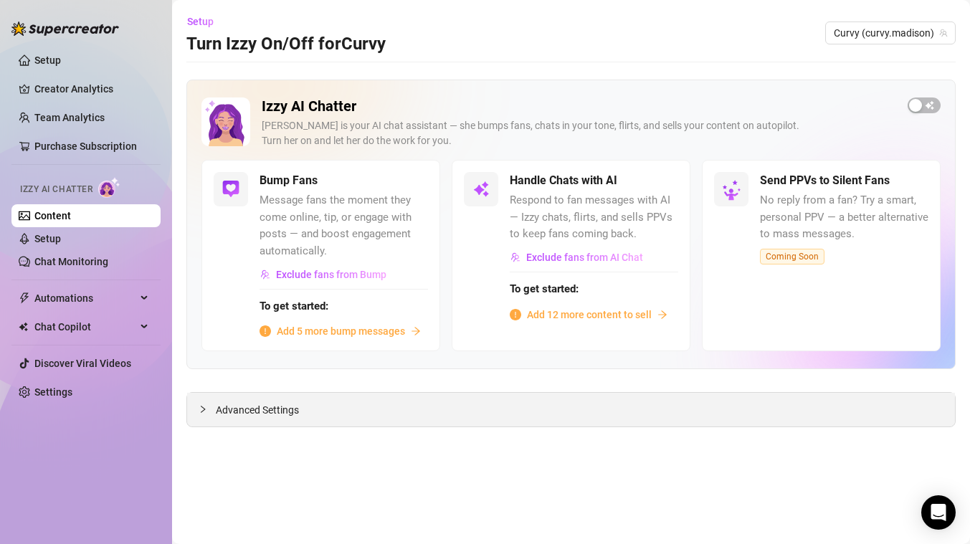
click at [206, 405] on icon "collapsed" at bounding box center [203, 409] width 9 height 9
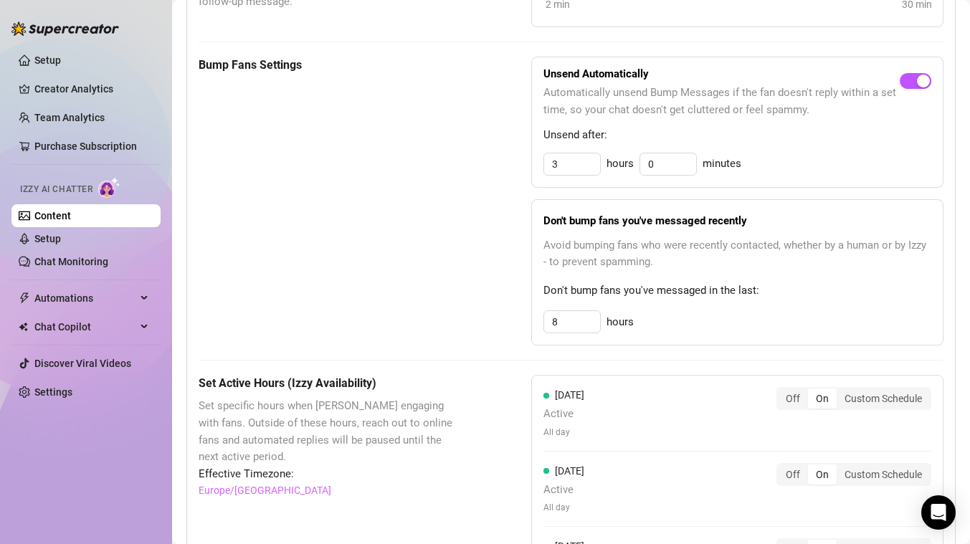
scroll to position [950, 0]
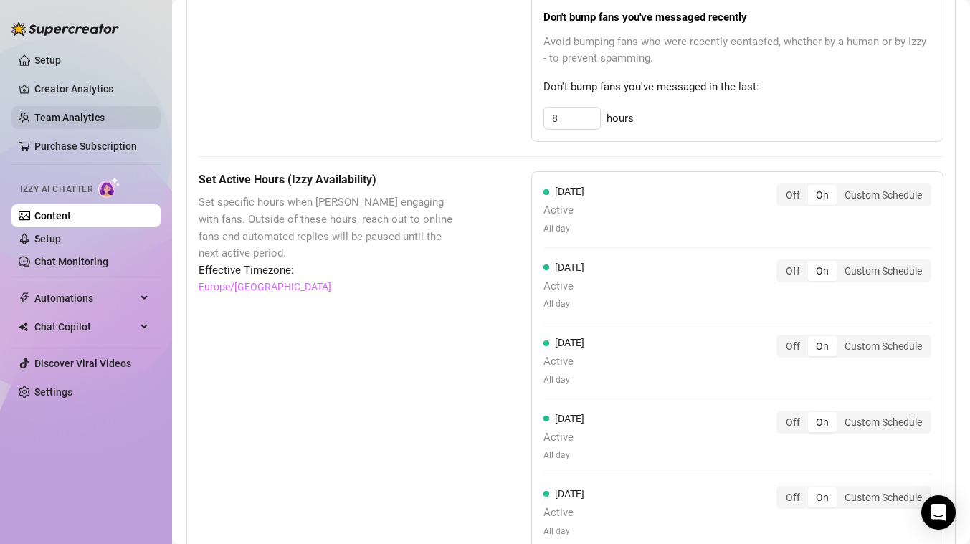
click at [81, 119] on link "Team Analytics" at bounding box center [69, 117] width 70 height 11
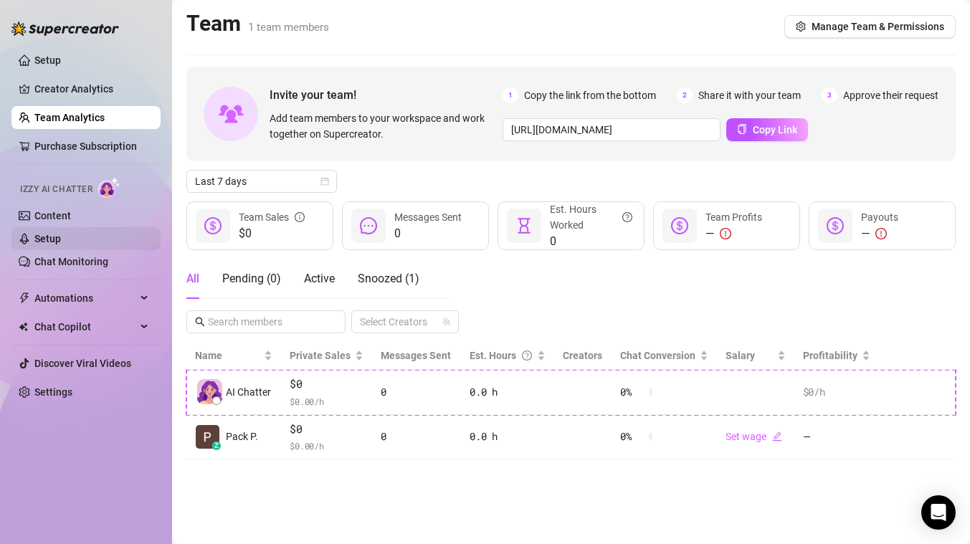
click at [61, 244] on link "Setup" at bounding box center [47, 238] width 27 height 11
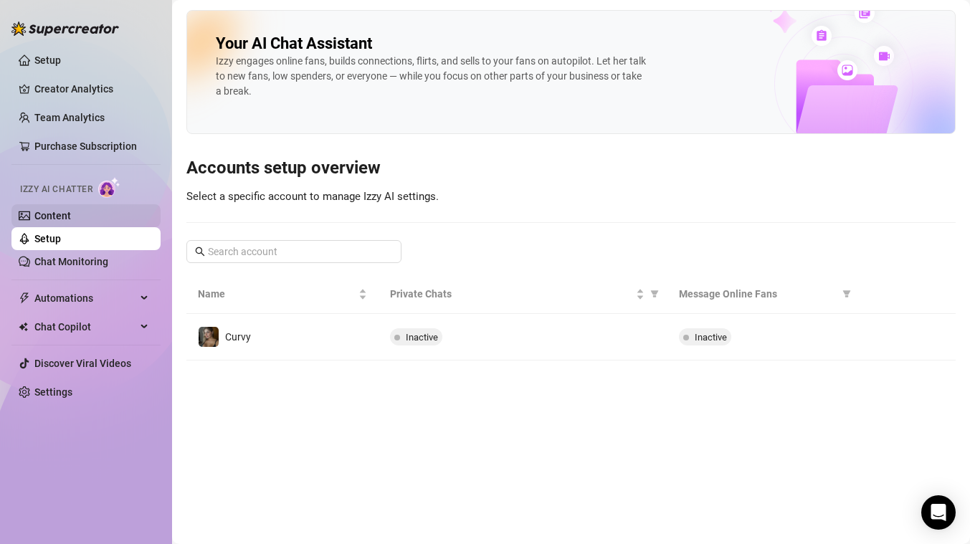
click at [68, 214] on link "Content" at bounding box center [52, 215] width 37 height 11
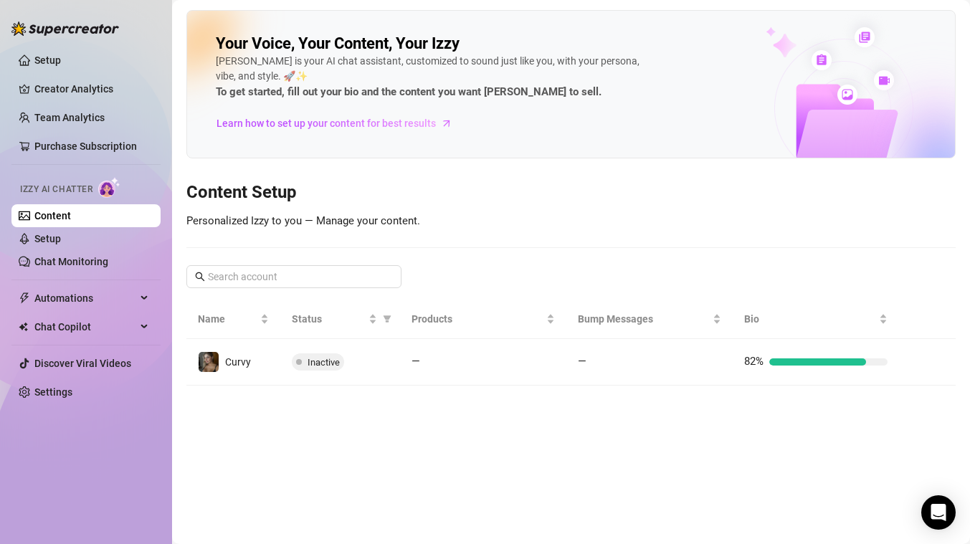
click at [68, 213] on link "Content" at bounding box center [52, 215] width 37 height 11
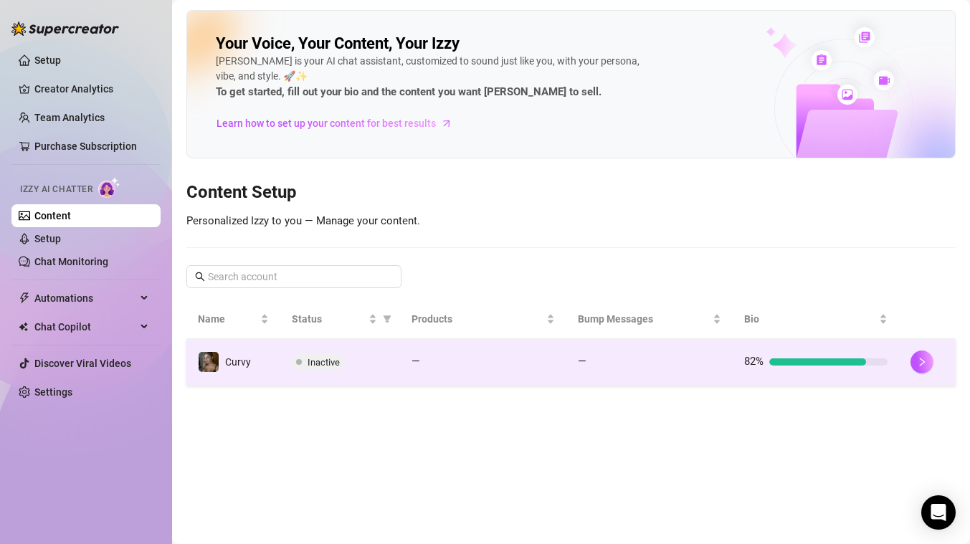
click at [811, 366] on div "82%" at bounding box center [815, 361] width 143 height 17
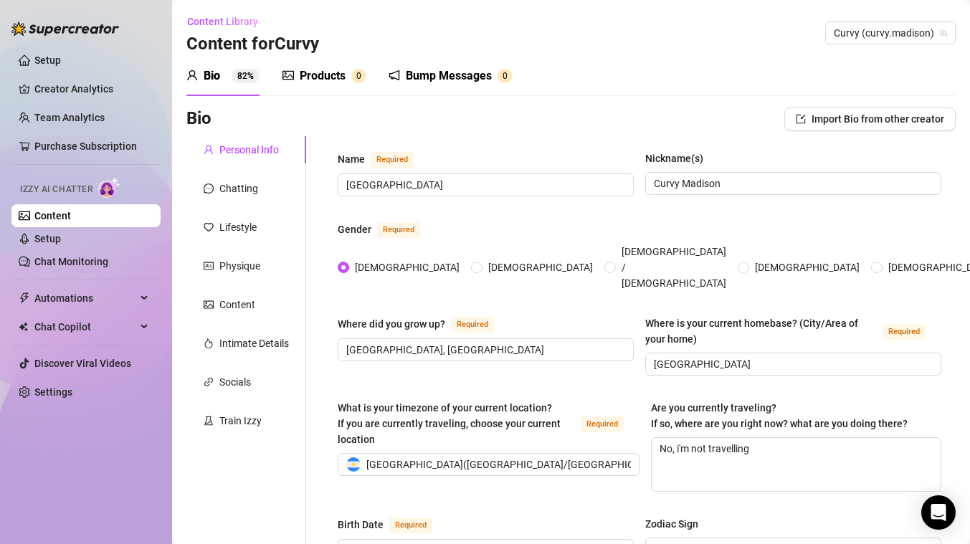
scroll to position [4, 0]
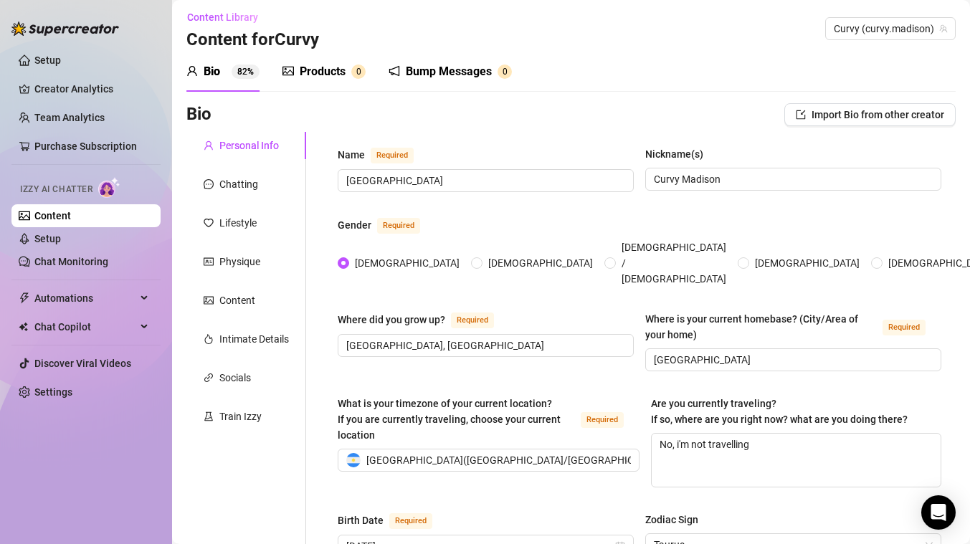
click at [258, 295] on div "Content" at bounding box center [246, 300] width 120 height 27
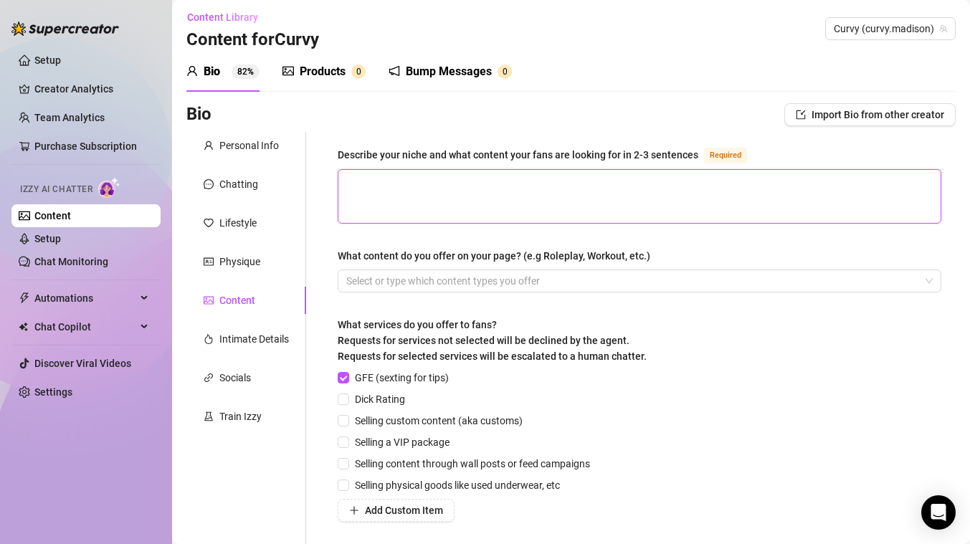
click at [458, 196] on textarea "Describe your niche and what content your fans are looking for in 2-3 sentences…" at bounding box center [639, 196] width 602 height 53
paste textarea "My niche is the playful girlfriend experience with a sexy and confident twist. …"
type textarea "My niche is the playful girlfriend experience with a sexy and confident twist. …"
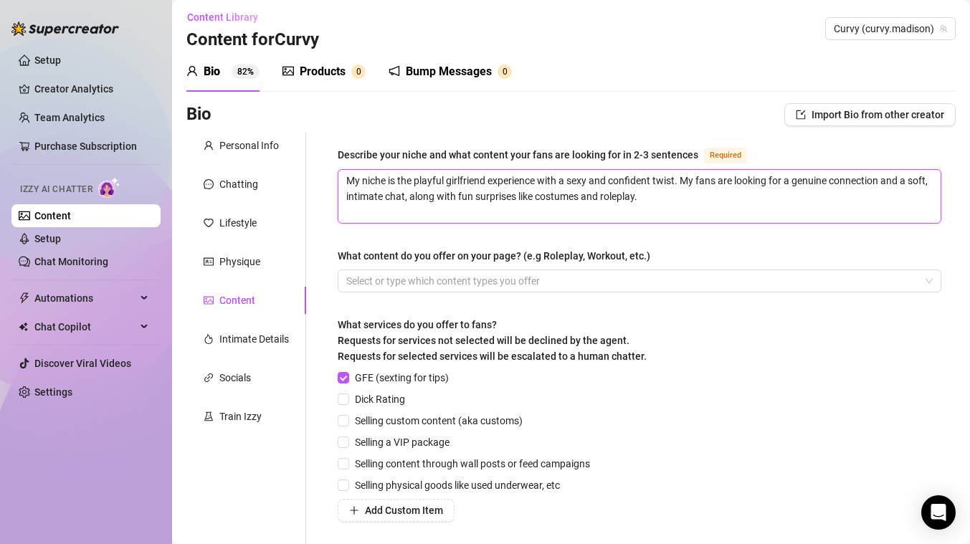
click at [409, 180] on textarea "My niche is the playful girlfriend experience with a sexy and confident twist. …" at bounding box center [639, 196] width 602 height 53
type textarea "My niche is the playful girlfriend experience with a sexy and confident twist. …"
click at [484, 183] on textarea "My niche is the playful girlfriend experience with a sexy and confident twist. …" at bounding box center [639, 196] width 602 height 53
drag, startPoint x: 487, startPoint y: 182, endPoint x: 449, endPoint y: 182, distance: 38.0
click at [449, 182] on textarea "My niche is the playful girlfriend experience with a sexy and confident twist. …" at bounding box center [639, 196] width 602 height 53
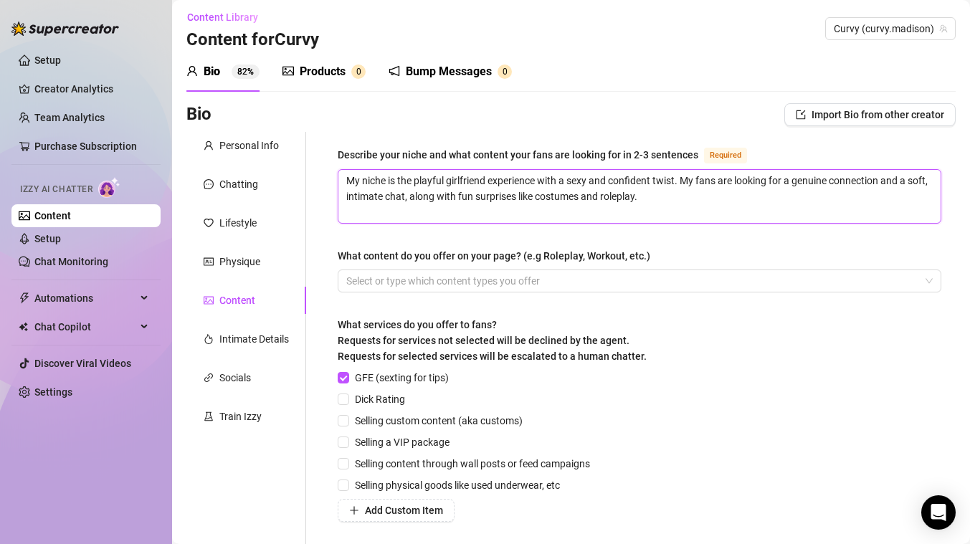
type textarea "My niche is the playful m experience with a sexy and confident twist. My fans a…"
type textarea "My niche is the playful mi experience with a sexy and confident twist. My fans …"
type textarea "My niche is the playful mil experience with a sexy and confident twist. My fans…"
type textarea "My niche is the playful milf experience with a sexy and confident twist. My fan…"
click at [474, 211] on textarea "My niche is the playful milf experience with a sexy and confident twist. My fan…" at bounding box center [639, 196] width 602 height 53
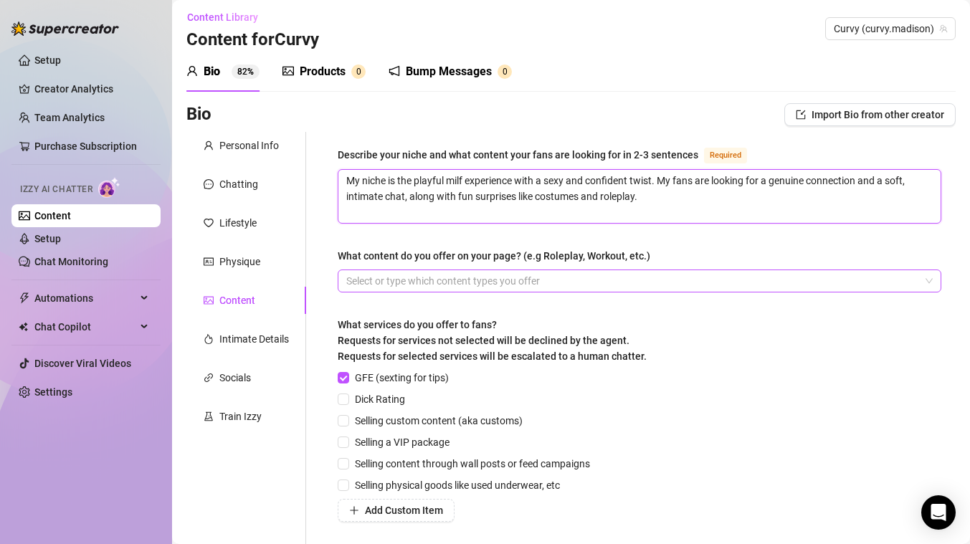
click at [661, 279] on div at bounding box center [631, 281] width 583 height 20
type textarea "My niche is the playful milf experience with a sexy and confident twist. My fan…"
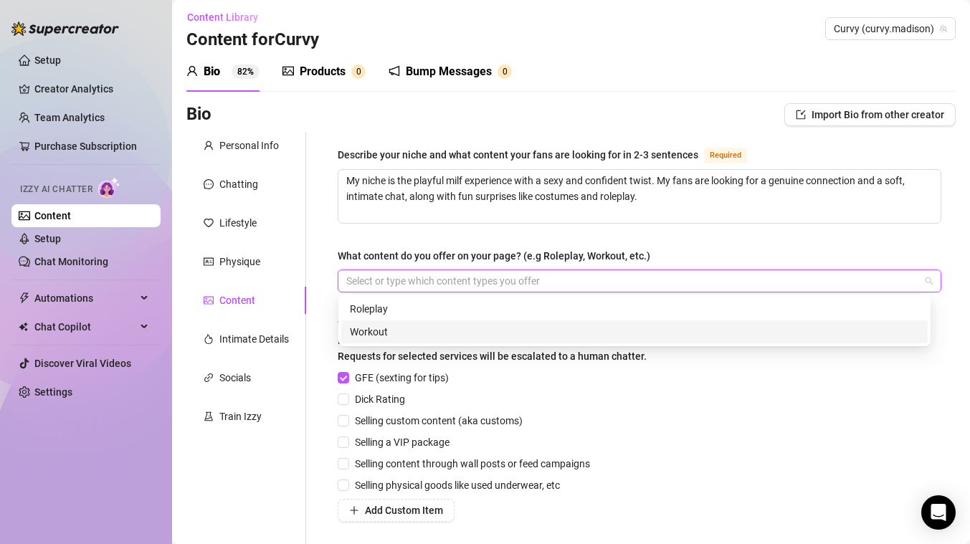
click at [507, 325] on div "Workout" at bounding box center [634, 332] width 569 height 16
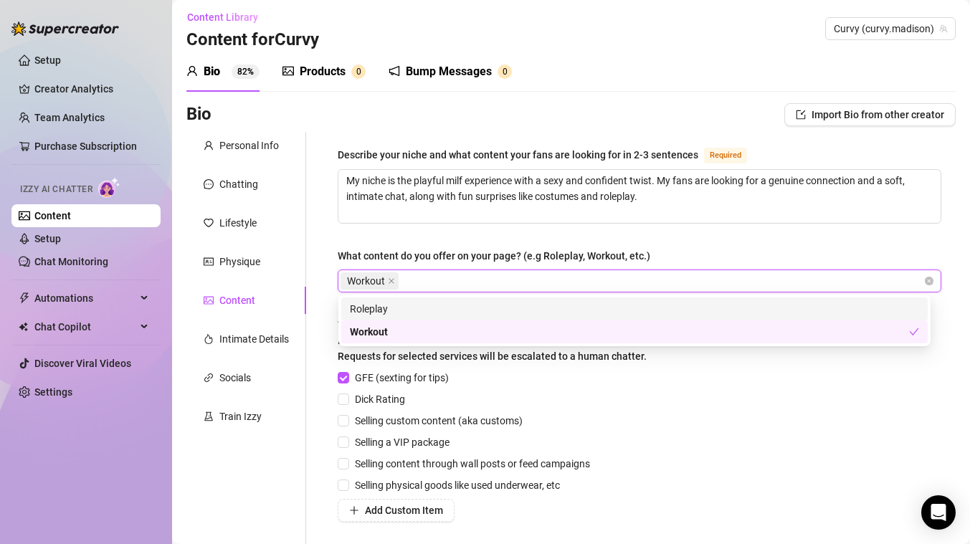
click at [461, 305] on div "Roleplay" at bounding box center [634, 309] width 569 height 16
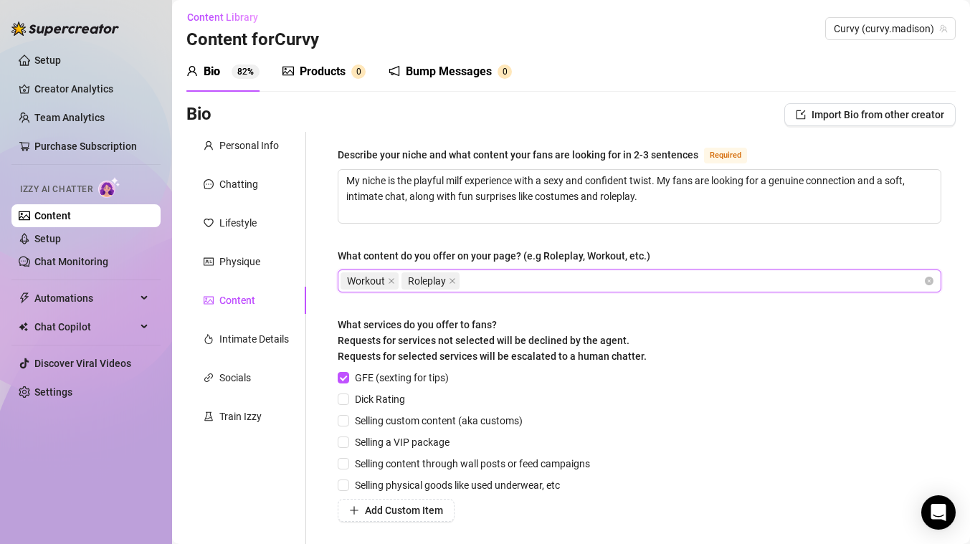
click at [753, 271] on div "Workout Roleplay" at bounding box center [631, 281] width 583 height 20
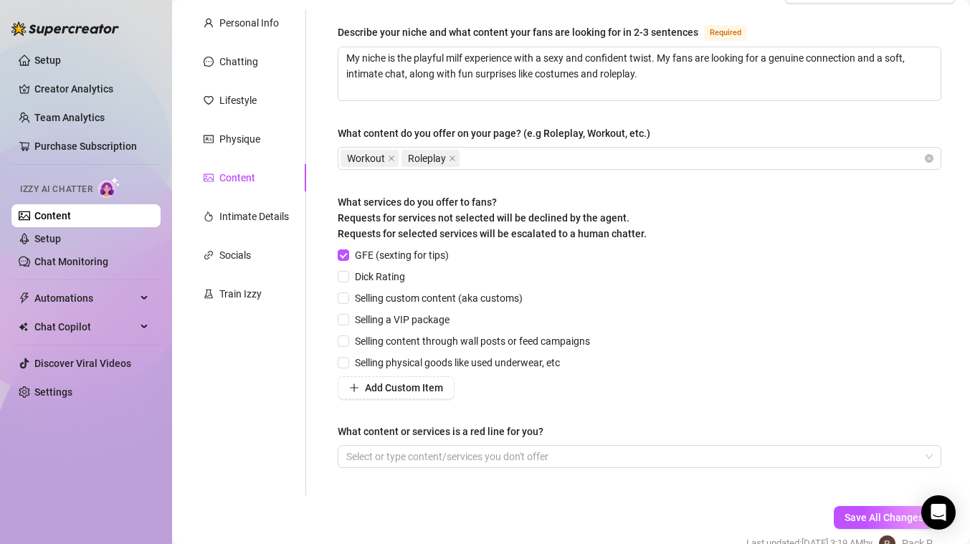
scroll to position [141, 0]
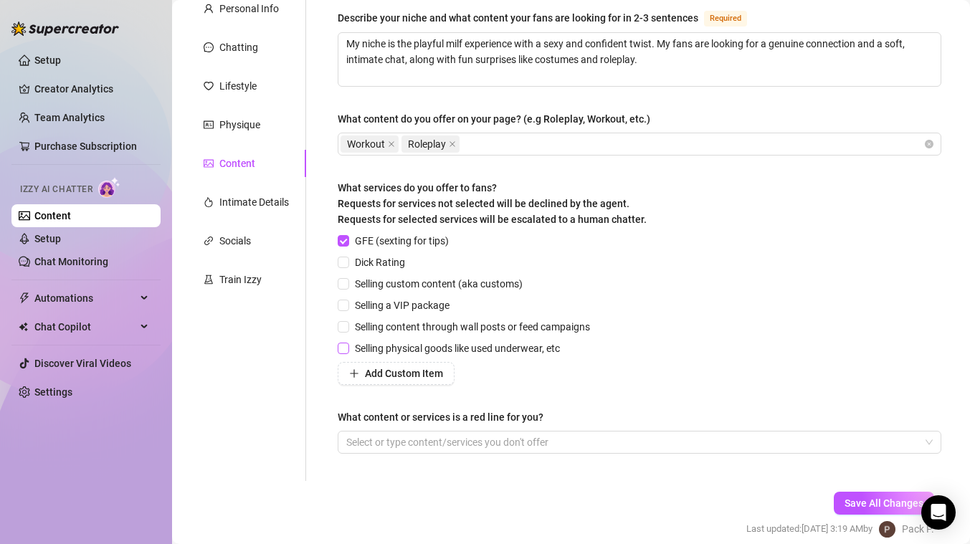
click at [344, 346] on input "Selling physical goods like used underwear, etc" at bounding box center [343, 348] width 10 height 10
checkbox input "true"
click at [343, 305] on input "Selling a VIP package" at bounding box center [343, 305] width 10 height 10
click at [341, 305] on input "Selling a VIP package" at bounding box center [343, 305] width 10 height 10
checkbox input "false"
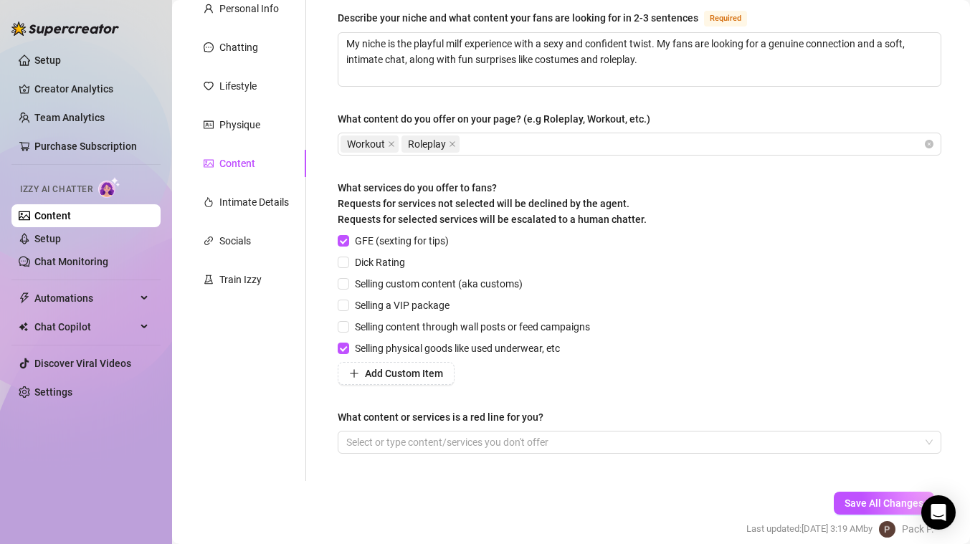
click at [341, 292] on div "GFE (sexting for tips) Dick Rating Selling custom content (aka customs) Selling…" at bounding box center [467, 309] width 258 height 152
click at [341, 268] on label "Dick Rating" at bounding box center [374, 262] width 73 height 16
click at [341, 267] on input "Dick Rating" at bounding box center [343, 262] width 10 height 10
checkbox input "true"
click at [341, 290] on label "Selling custom content (aka customs)" at bounding box center [433, 284] width 191 height 16
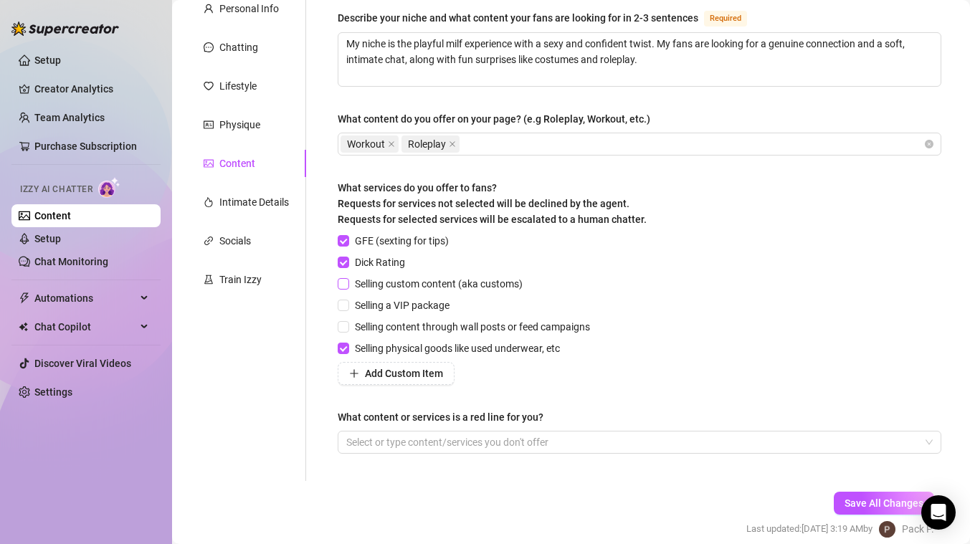
click at [341, 288] on input "Selling custom content (aka customs)" at bounding box center [343, 283] width 10 height 10
checkbox input "true"
click at [456, 446] on div at bounding box center [631, 442] width 583 height 20
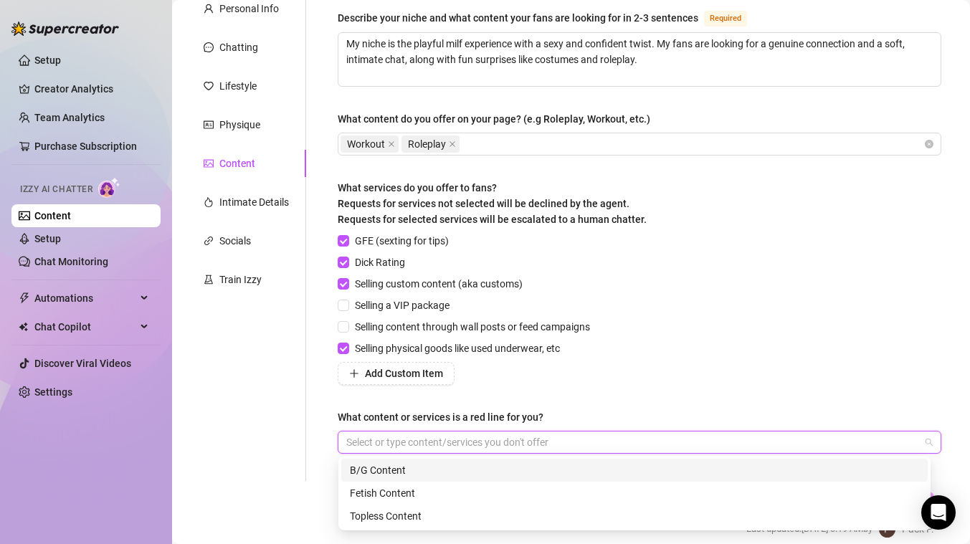
click at [436, 478] on div "B/G Content" at bounding box center [634, 470] width 586 height 23
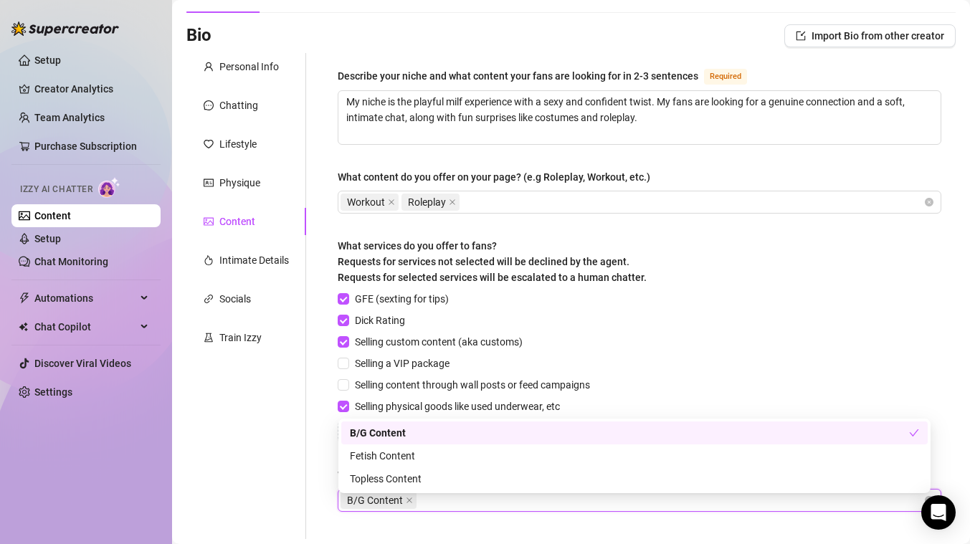
scroll to position [61, 0]
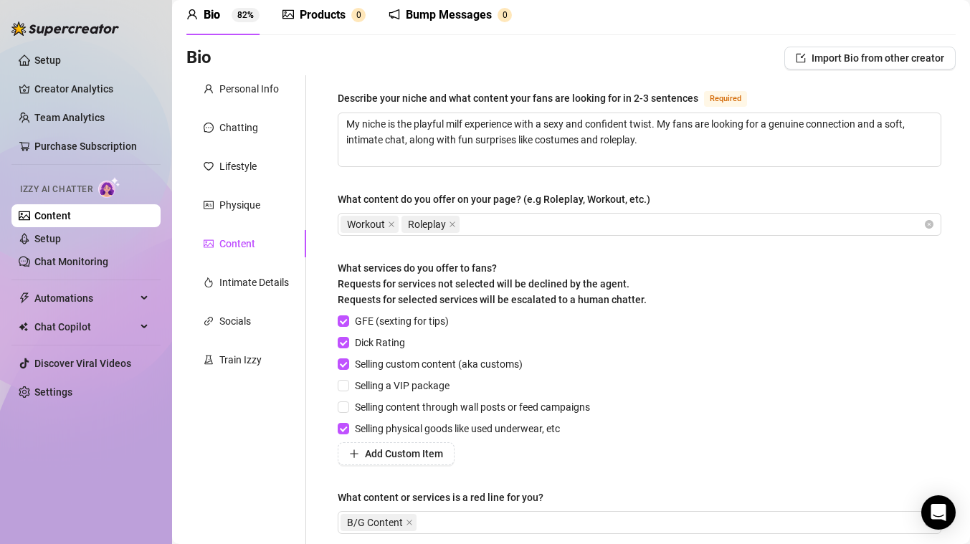
click at [475, 192] on div "What content do you offer on your page? (e.g Roleplay, Workout, etc.)" at bounding box center [494, 199] width 312 height 16
click at [465, 216] on input "What content do you offer on your page? (e.g Roleplay, Workout, etc.)" at bounding box center [463, 224] width 3 height 17
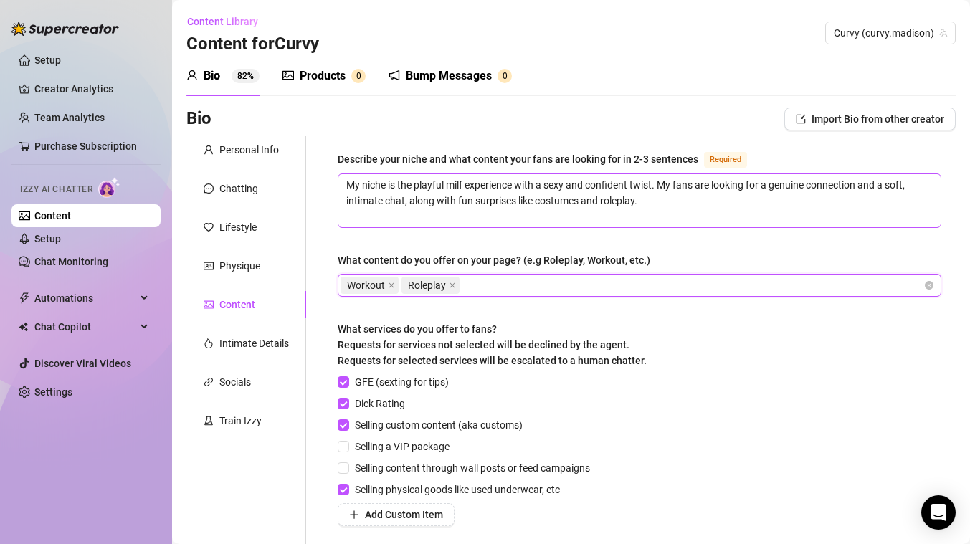
scroll to position [203, 0]
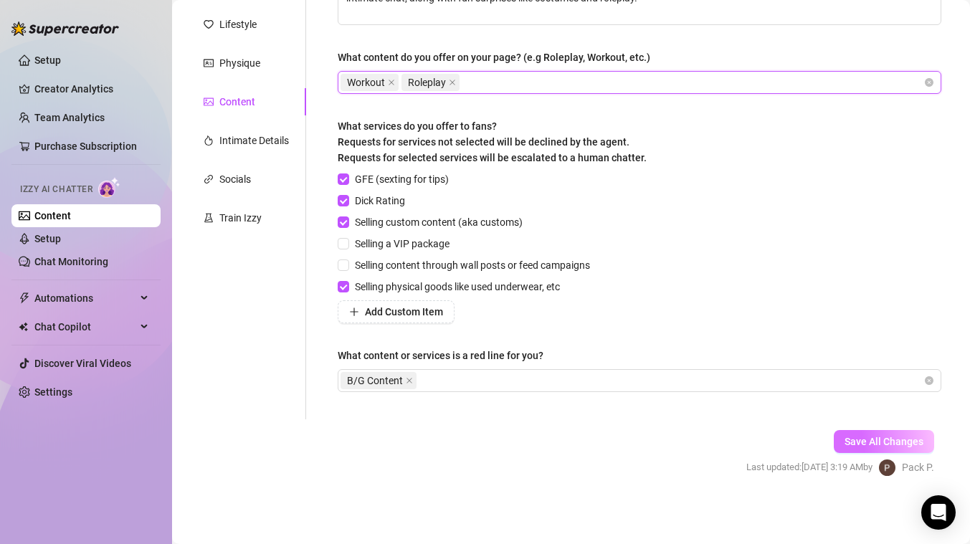
click at [858, 440] on span "Save All Changes" at bounding box center [883, 441] width 79 height 11
click at [849, 447] on button "Save All Changes" at bounding box center [883, 441] width 100 height 23
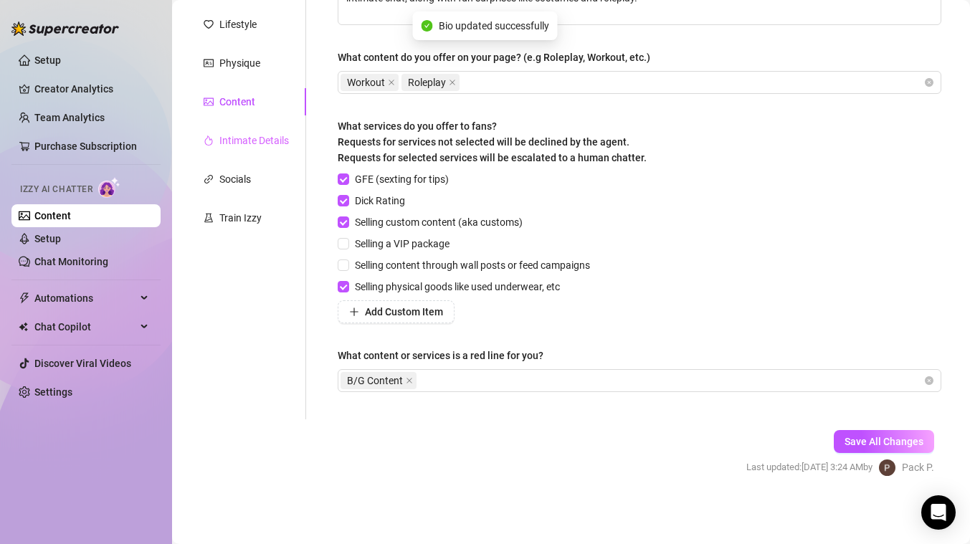
click at [264, 130] on div "Intimate Details" at bounding box center [246, 140] width 120 height 27
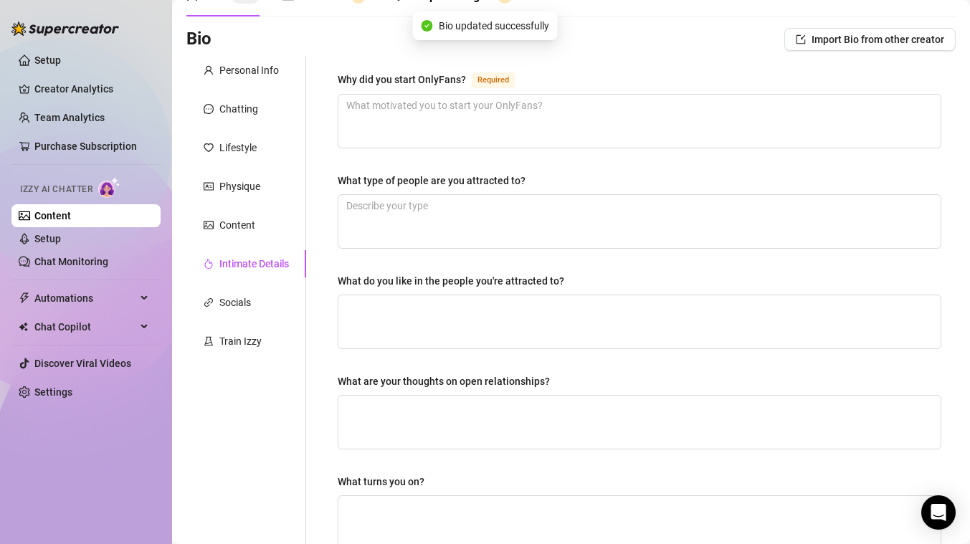
scroll to position [0, 0]
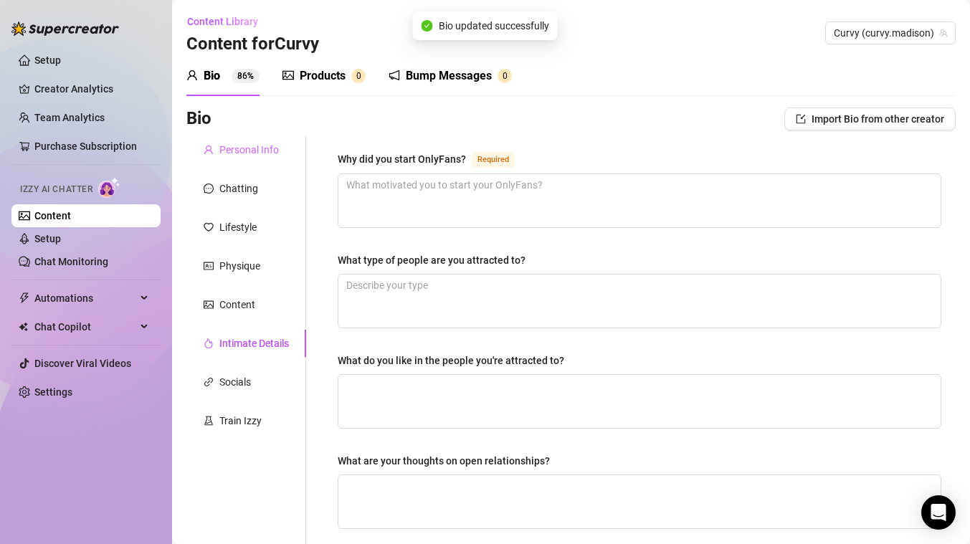
click at [214, 161] on div "Personal Info" at bounding box center [246, 149] width 120 height 27
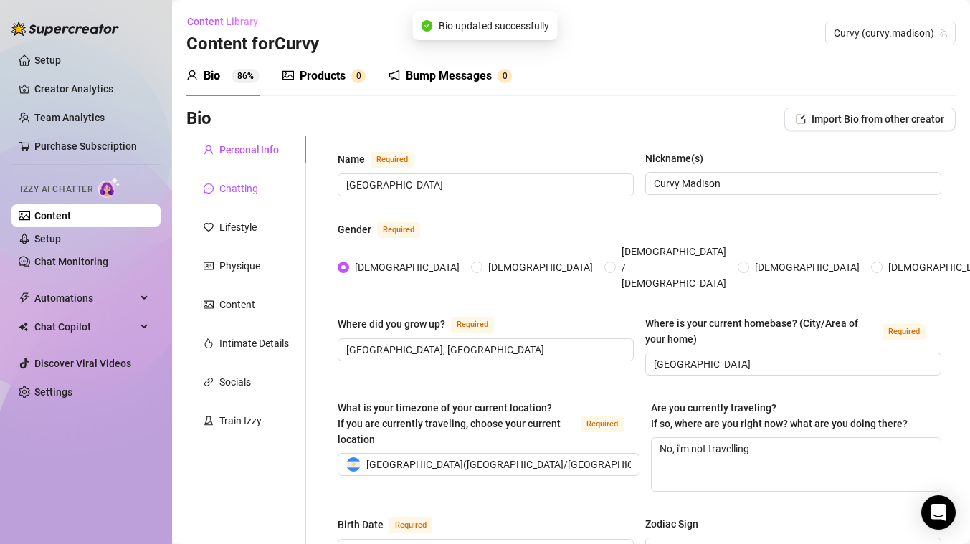
click at [231, 194] on div "Chatting" at bounding box center [238, 189] width 39 height 16
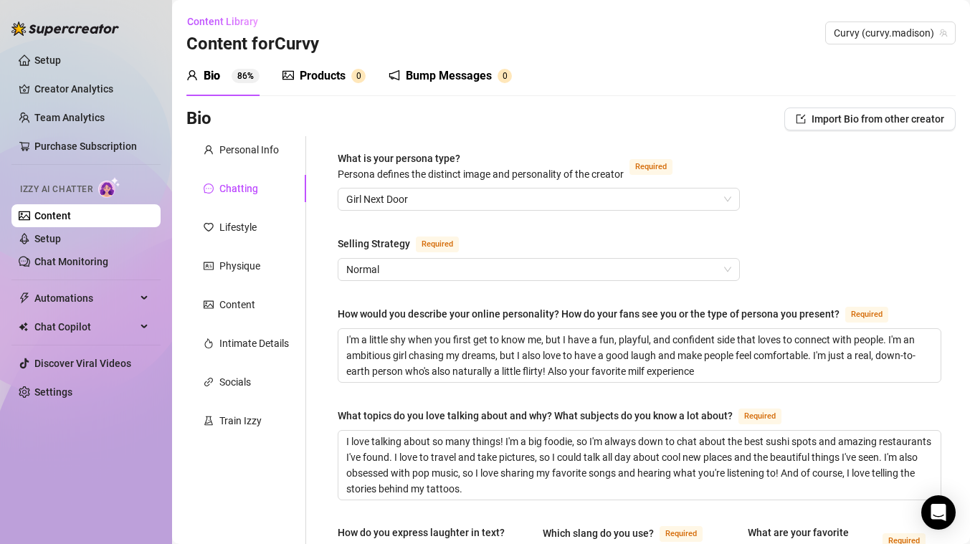
click at [120, 366] on link "Discover Viral Videos" at bounding box center [82, 363] width 97 height 11
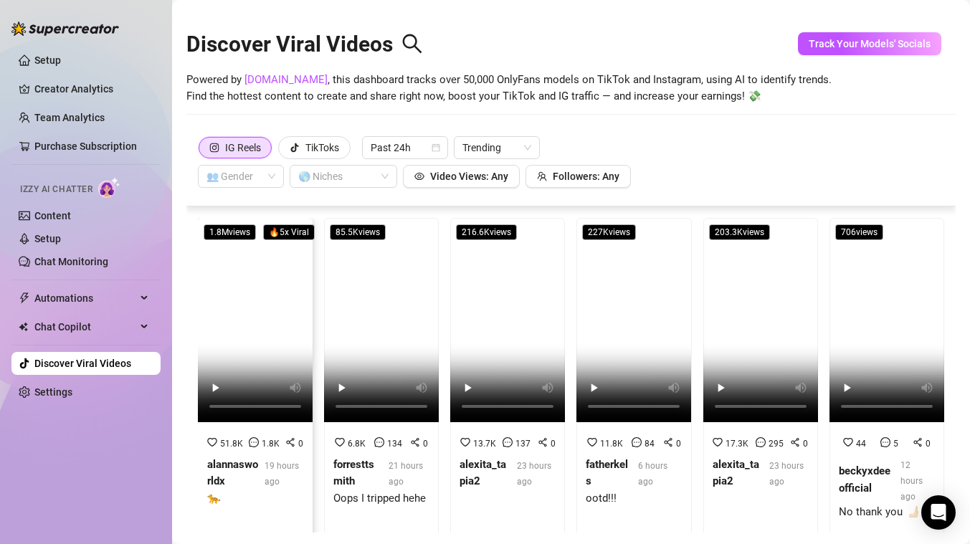
click at [267, 451] on div "51.8K 1.8K 0" at bounding box center [255, 443] width 102 height 16
